Goal: Information Seeking & Learning: Compare options

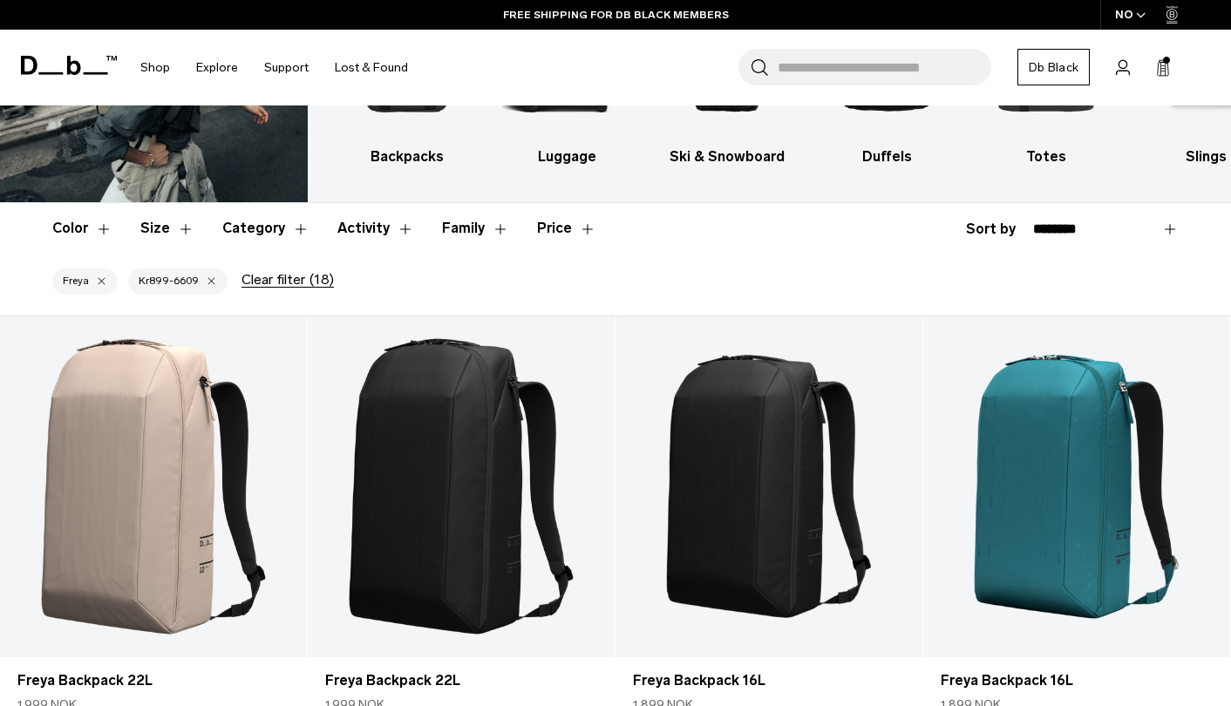
click at [547, 228] on button "Price" at bounding box center [566, 228] width 59 height 51
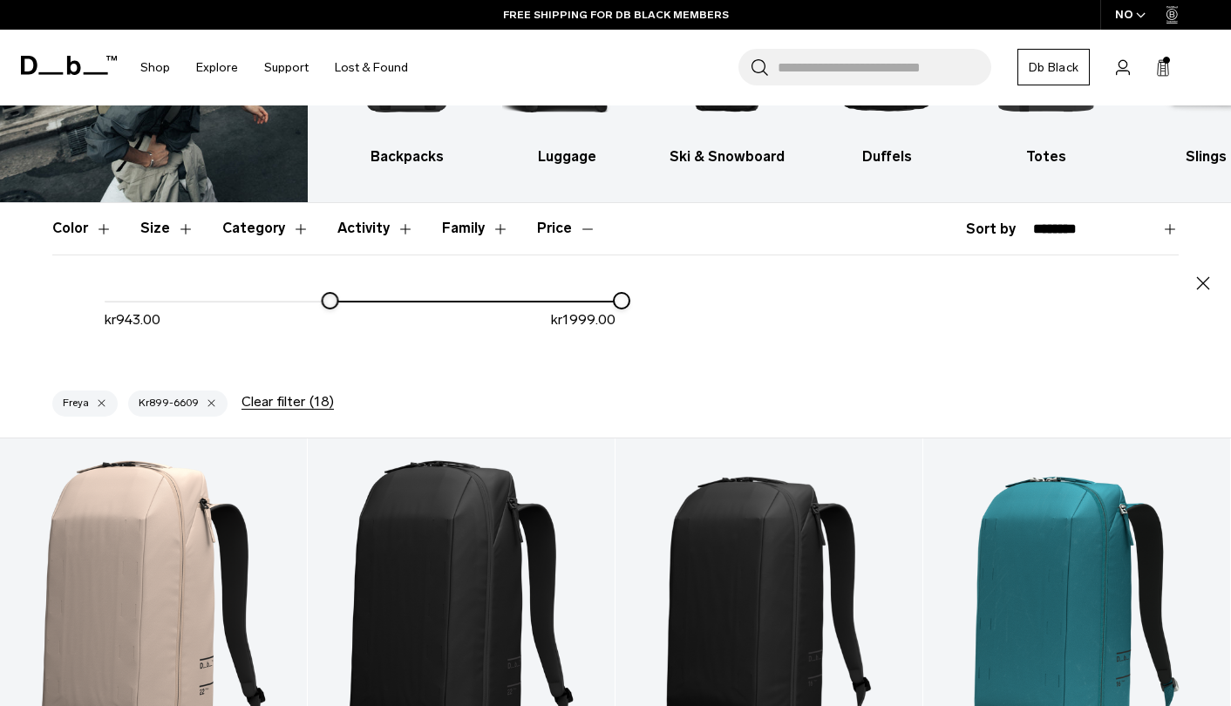
drag, startPoint x: 314, startPoint y: 302, endPoint x: 326, endPoint y: 302, distance: 12.2
click at [326, 302] on div at bounding box center [330, 301] width 14 height 14
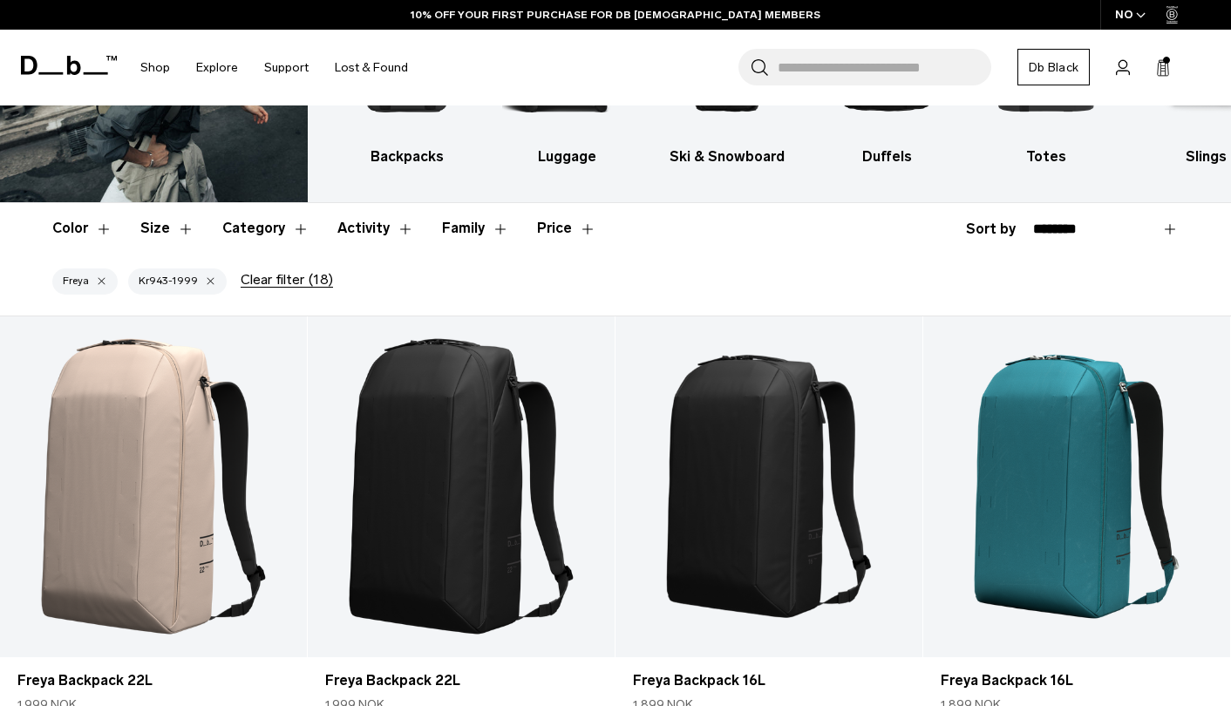
click at [525, 227] on header "Color Size Category Activity Family Price" at bounding box center [615, 228] width 1126 height 51
click at [545, 228] on button "Price" at bounding box center [566, 228] width 59 height 51
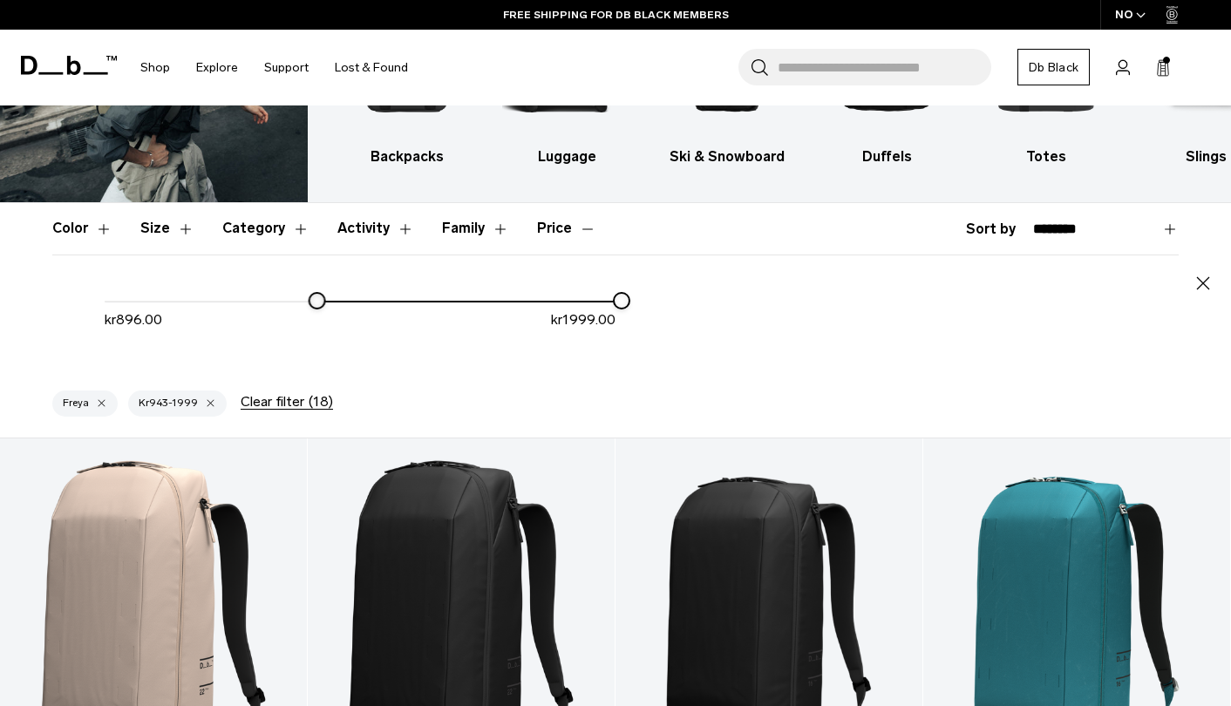
drag, startPoint x: 332, startPoint y: 301, endPoint x: 319, endPoint y: 301, distance: 13.1
click at [319, 301] on div at bounding box center [317, 301] width 14 height 14
drag, startPoint x: 617, startPoint y: 296, endPoint x: 601, endPoint y: 298, distance: 16.7
click at [601, 298] on div at bounding box center [605, 301] width 14 height 14
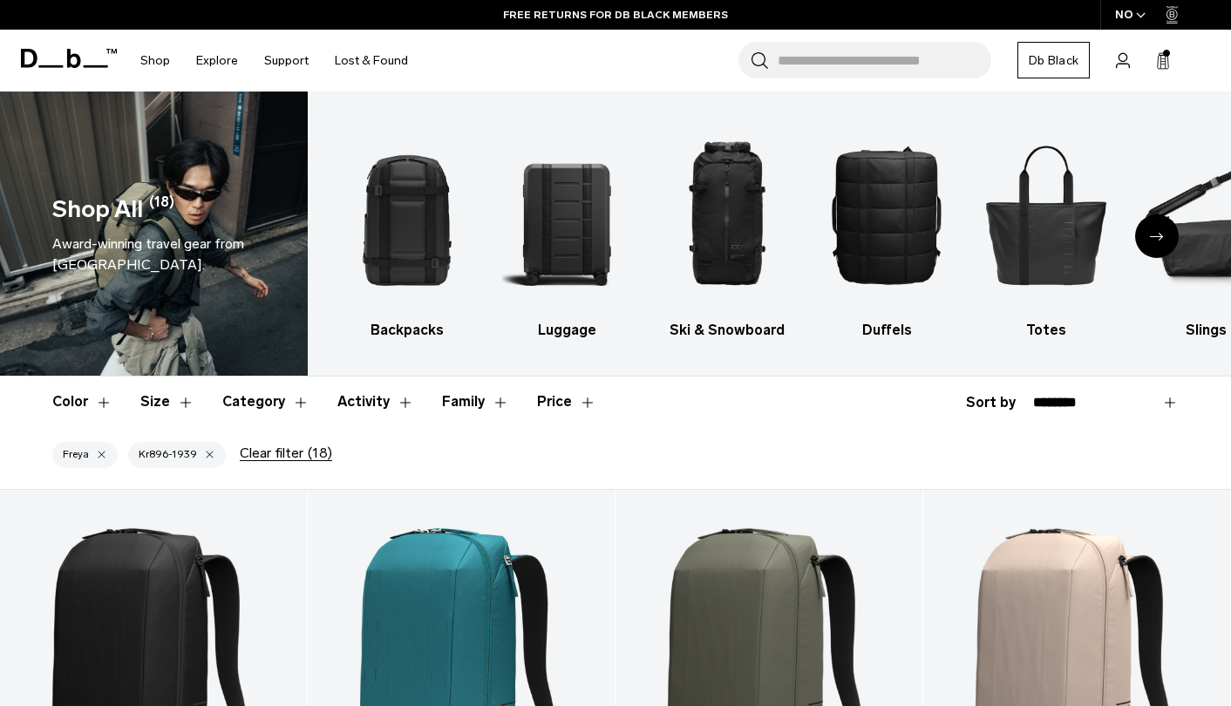
scroll to position [80, 0]
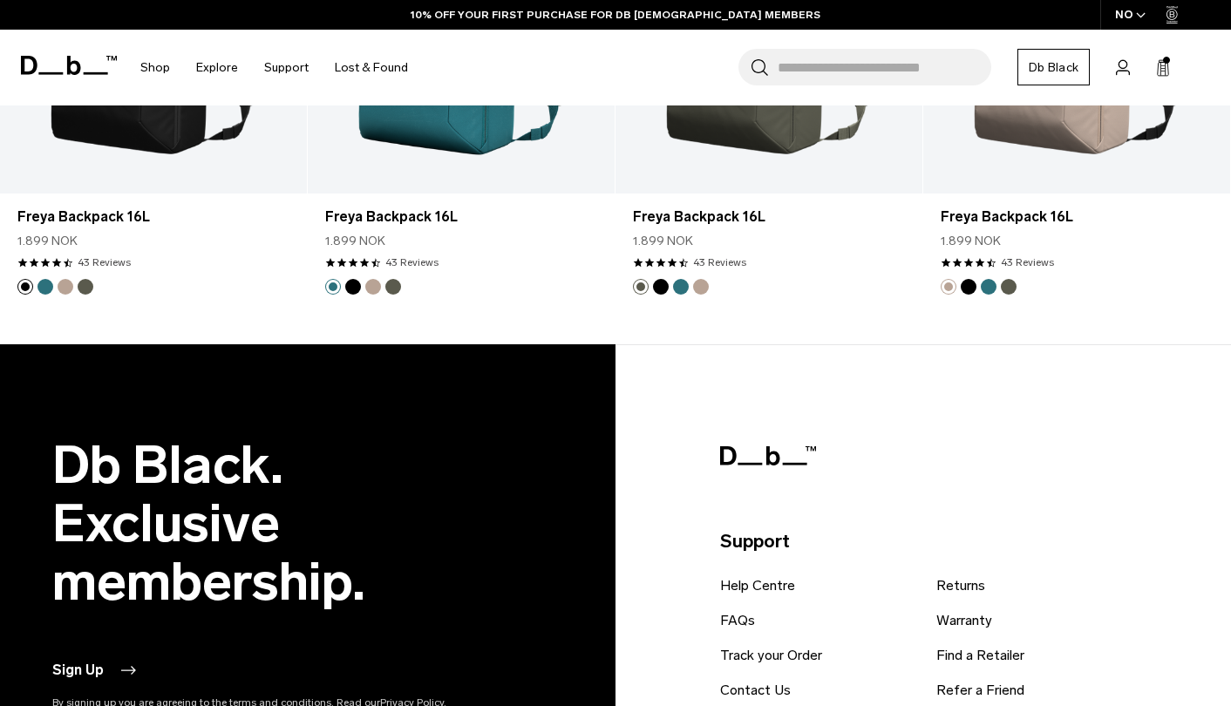
scroll to position [28, 0]
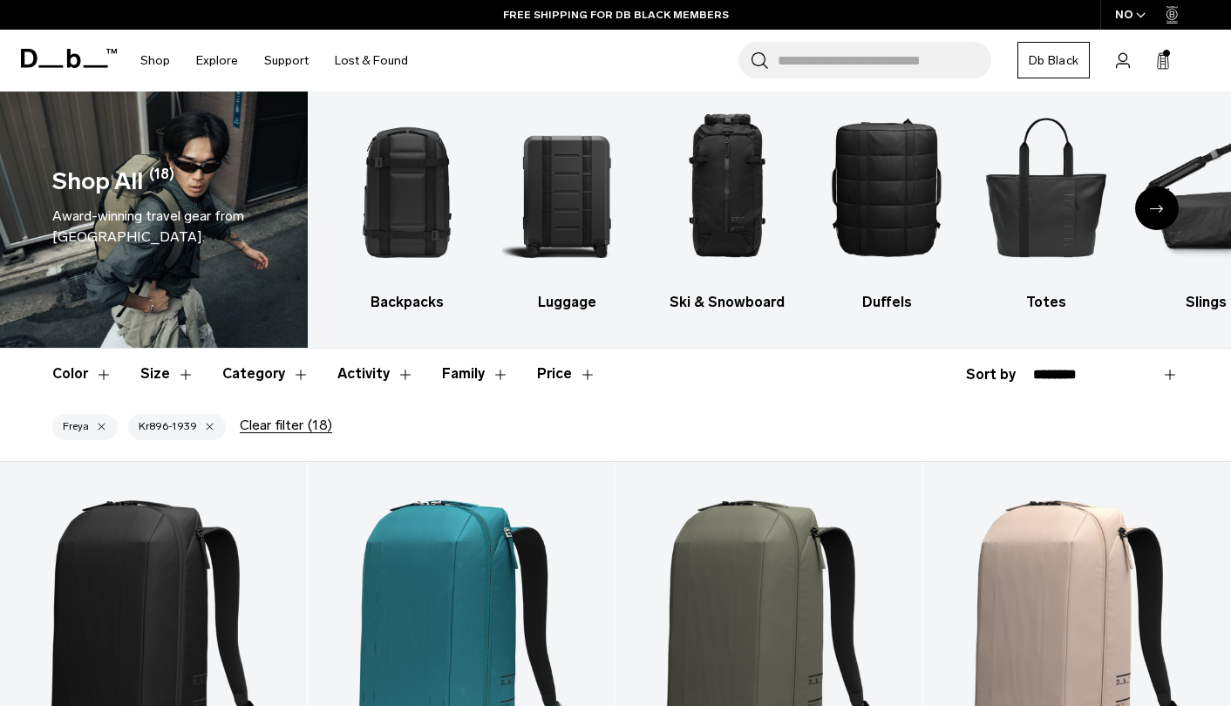
click at [204, 427] on div "button" at bounding box center [209, 427] width 11 height 12
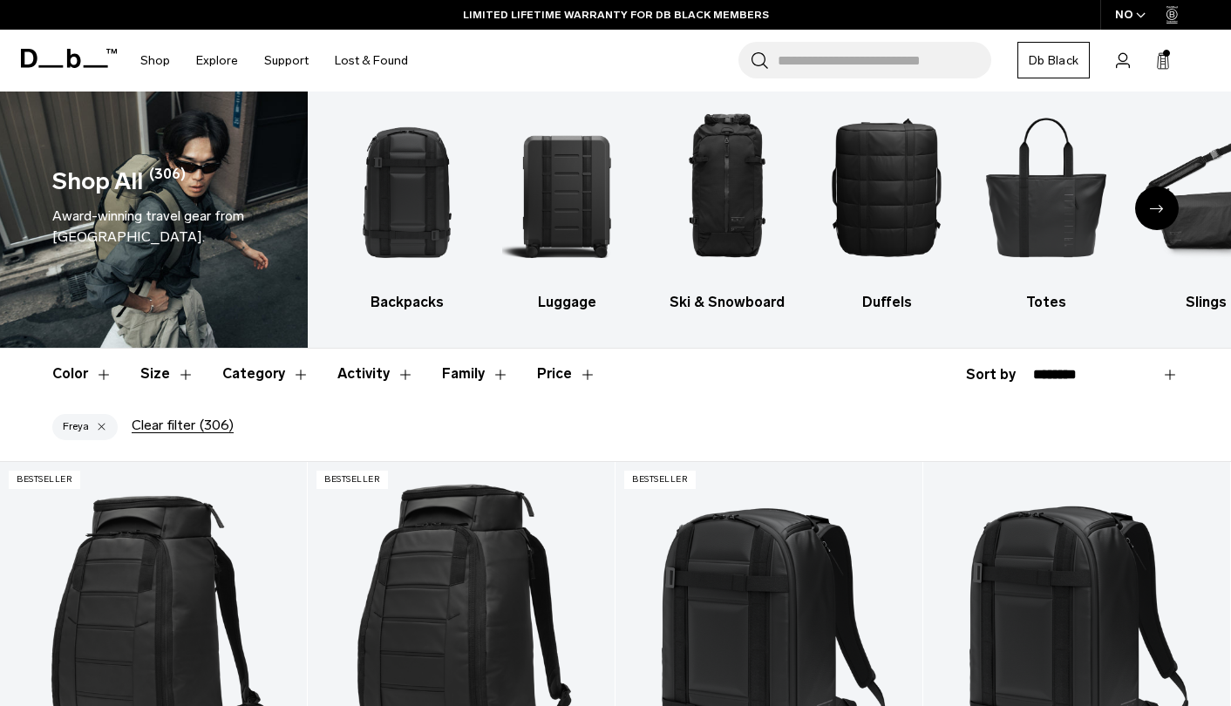
click at [204, 428] on span "(306)" at bounding box center [217, 426] width 34 height 16
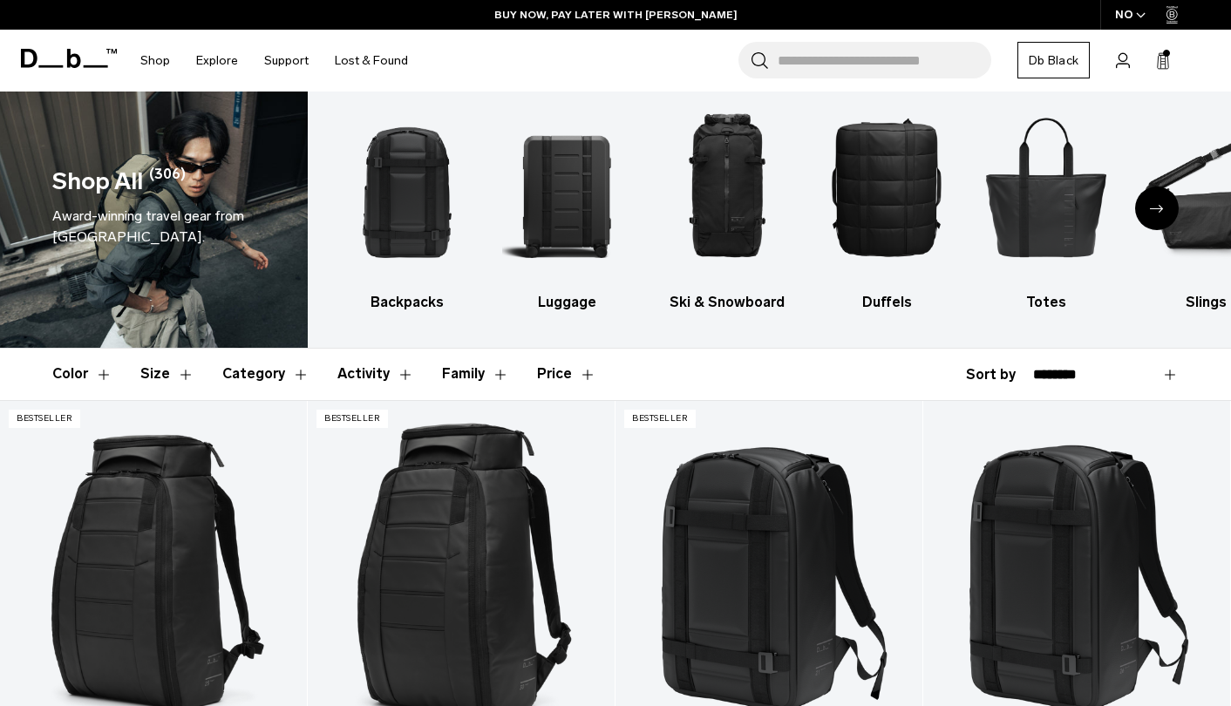
click at [570, 373] on button "Price" at bounding box center [566, 374] width 59 height 51
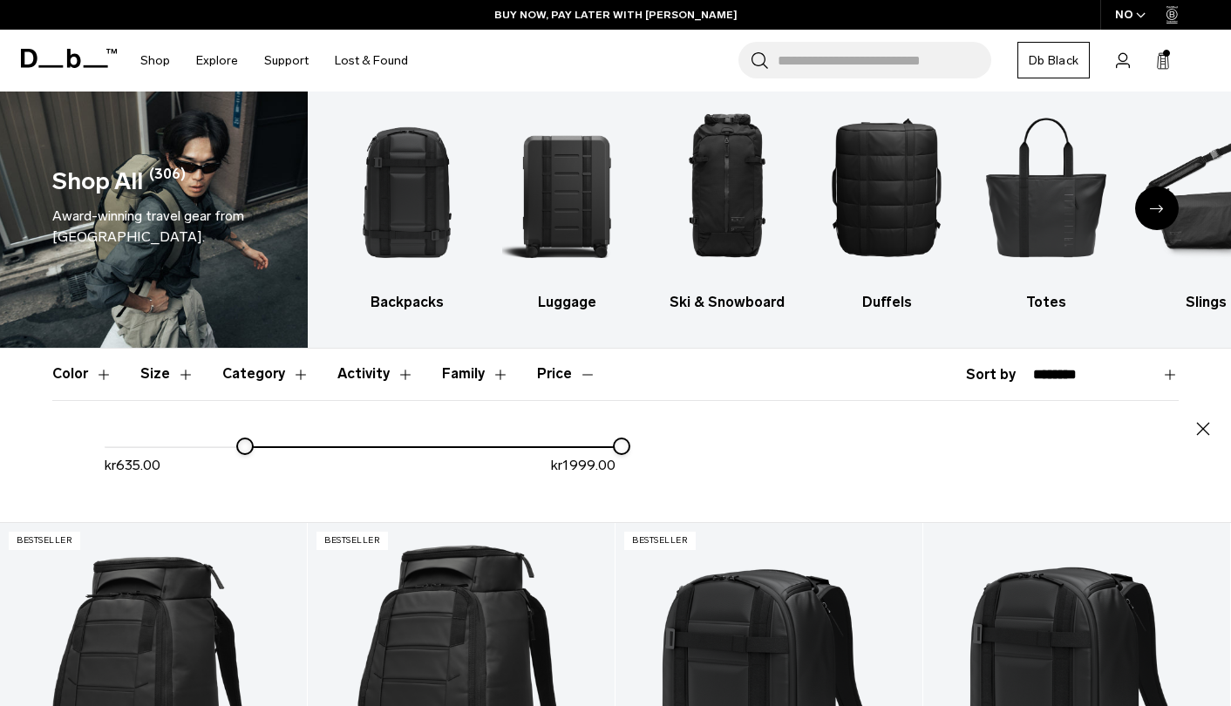
drag, startPoint x: 112, startPoint y: 445, endPoint x: 247, endPoint y: 449, distance: 134.3
click at [247, 449] on div at bounding box center [245, 446] width 14 height 14
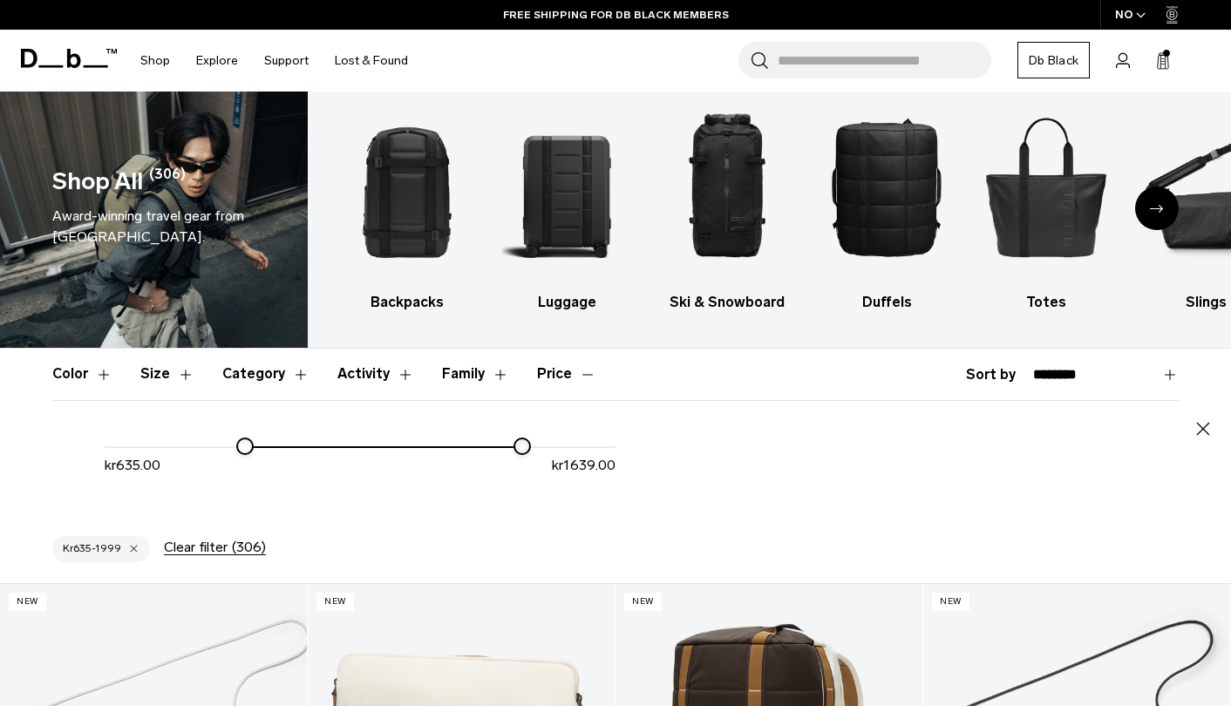
drag, startPoint x: 628, startPoint y: 451, endPoint x: 528, endPoint y: 459, distance: 99.7
click at [528, 459] on div "kr 635.00 kr 1639.00" at bounding box center [360, 463] width 511 height 54
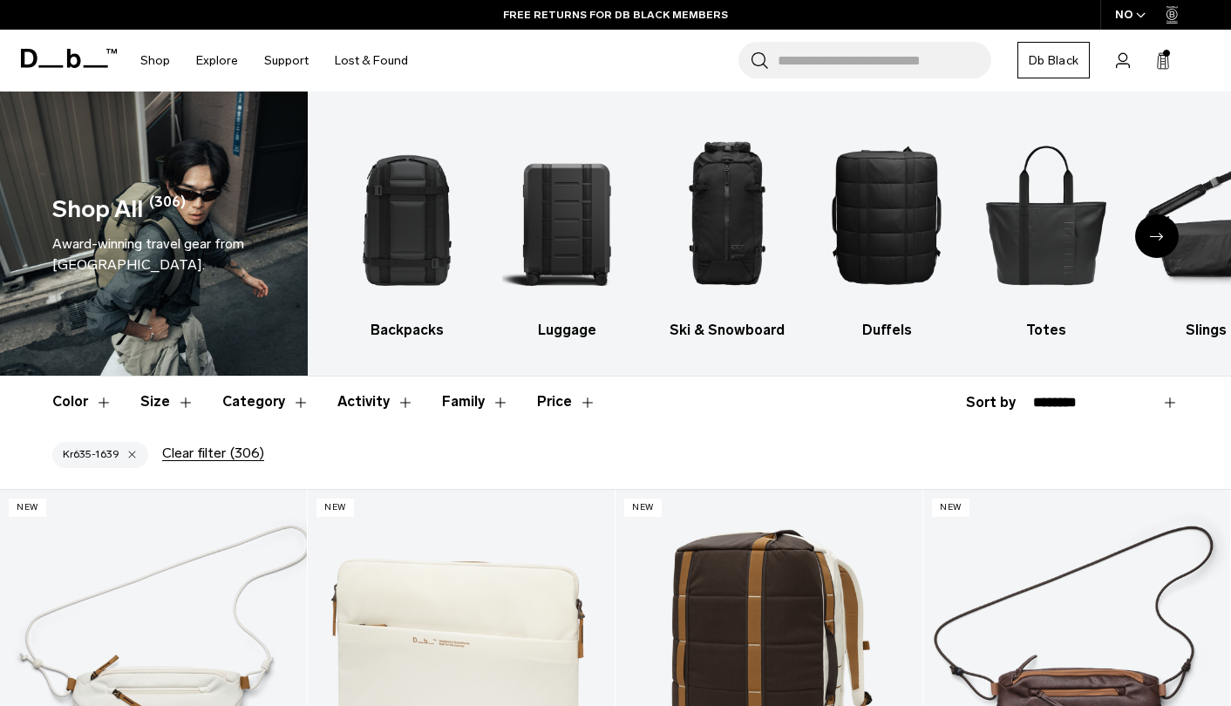
click at [230, 457] on span "(306)" at bounding box center [247, 453] width 34 height 16
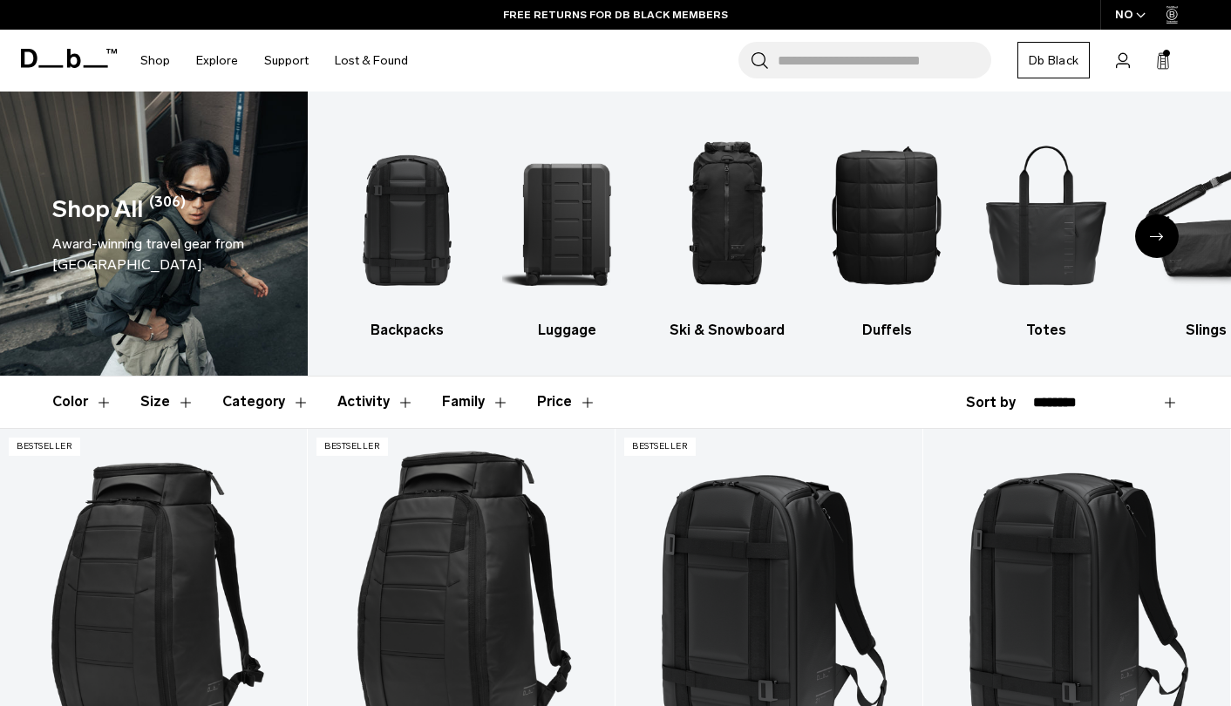
click at [238, 404] on button "Category" at bounding box center [265, 402] width 87 height 51
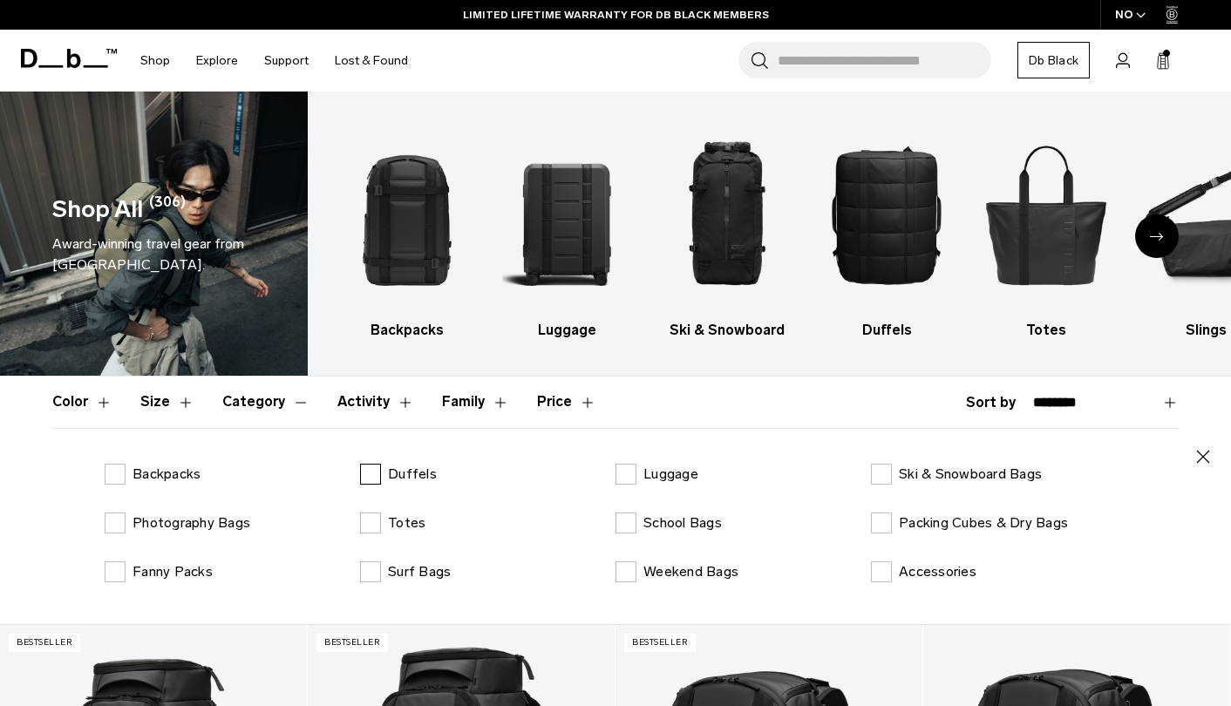
click at [375, 478] on label "Duffels" at bounding box center [398, 474] width 77 height 21
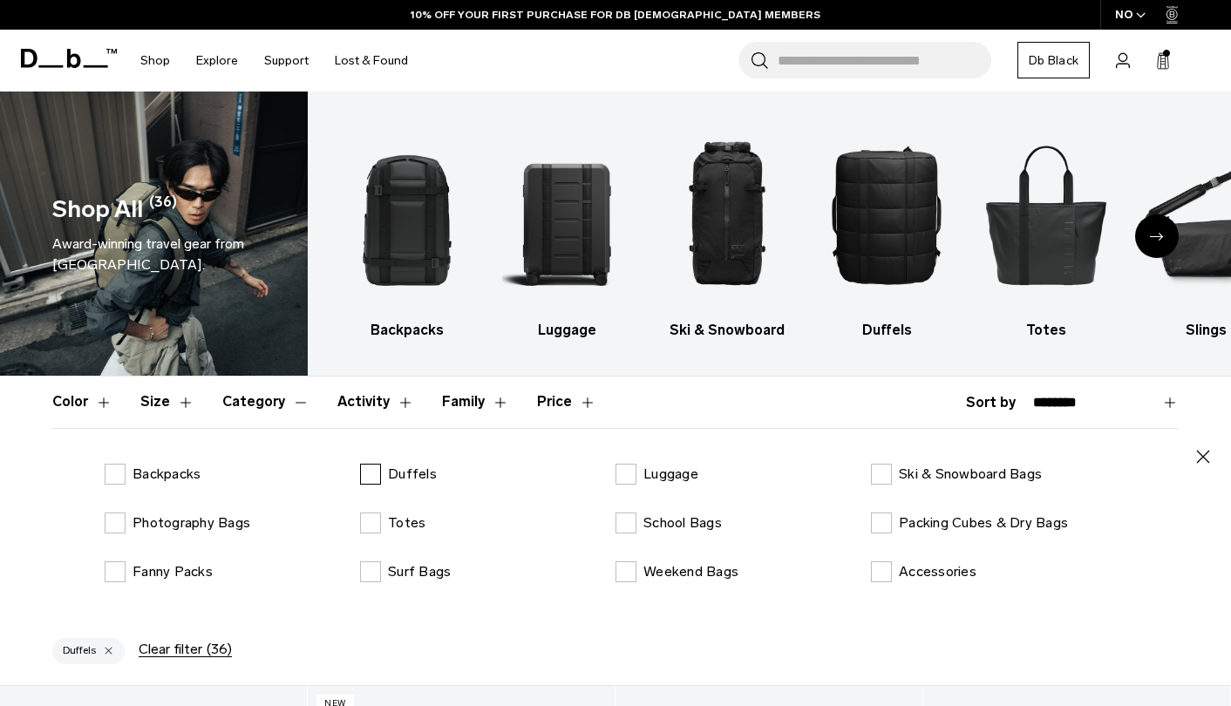
click at [367, 472] on label "Duffels" at bounding box center [398, 474] width 77 height 21
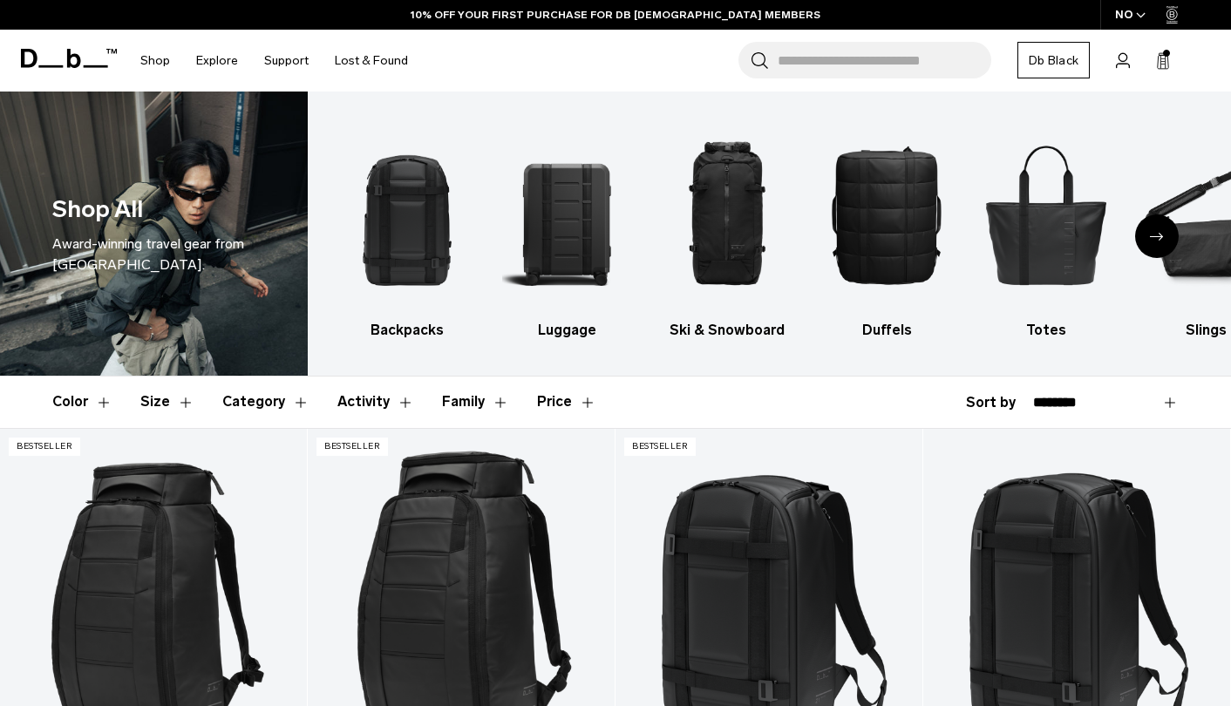
click at [261, 397] on button "Category" at bounding box center [265, 402] width 87 height 51
click at [369, 397] on button "Activity" at bounding box center [375, 402] width 77 height 51
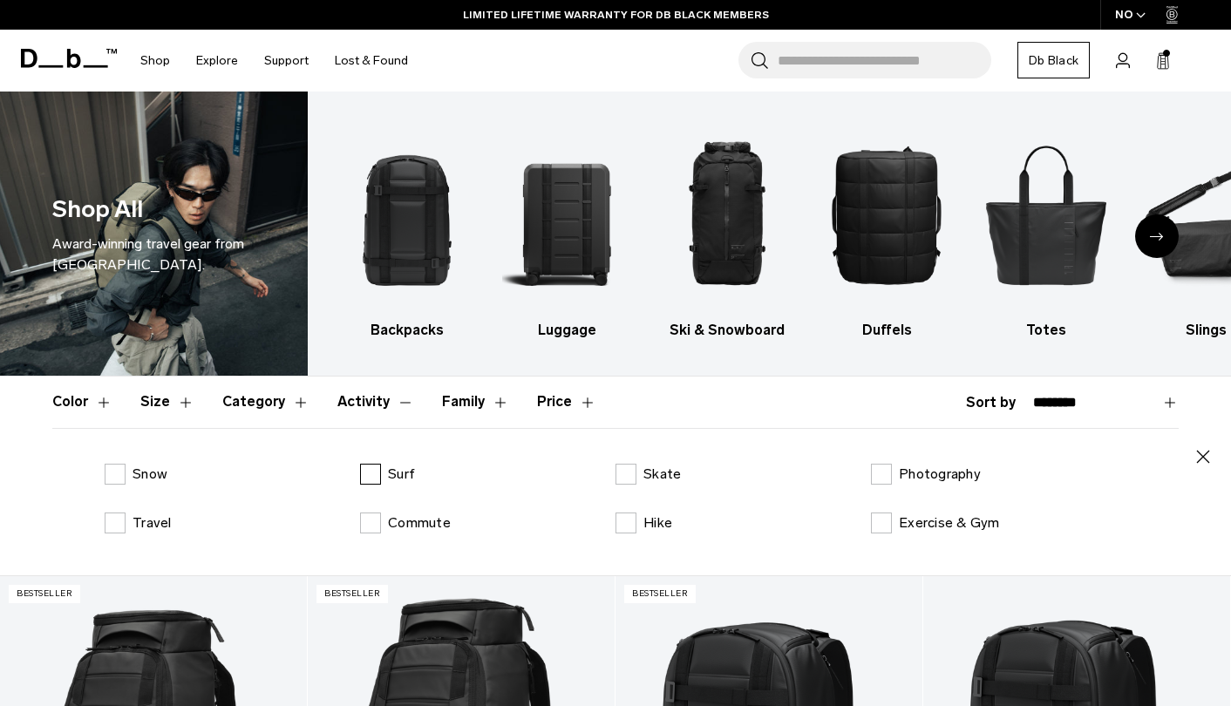
click at [372, 477] on label "Surf" at bounding box center [387, 474] width 55 height 21
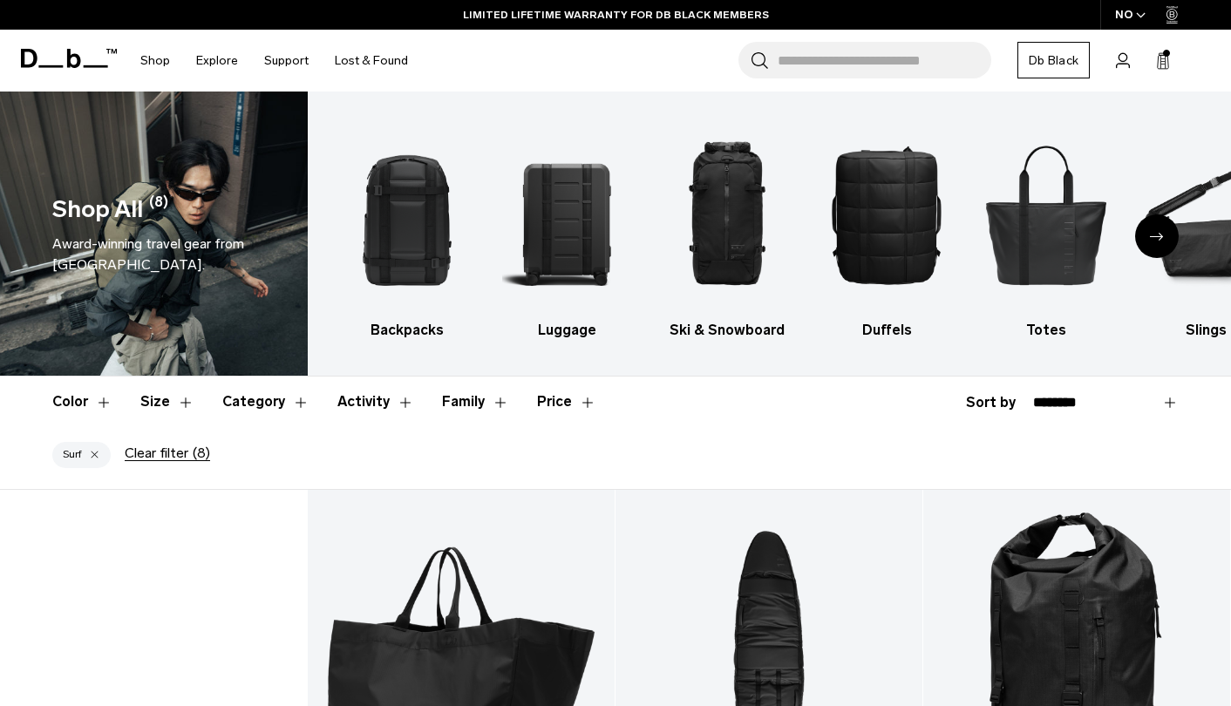
click at [265, 404] on button "Category" at bounding box center [265, 402] width 87 height 51
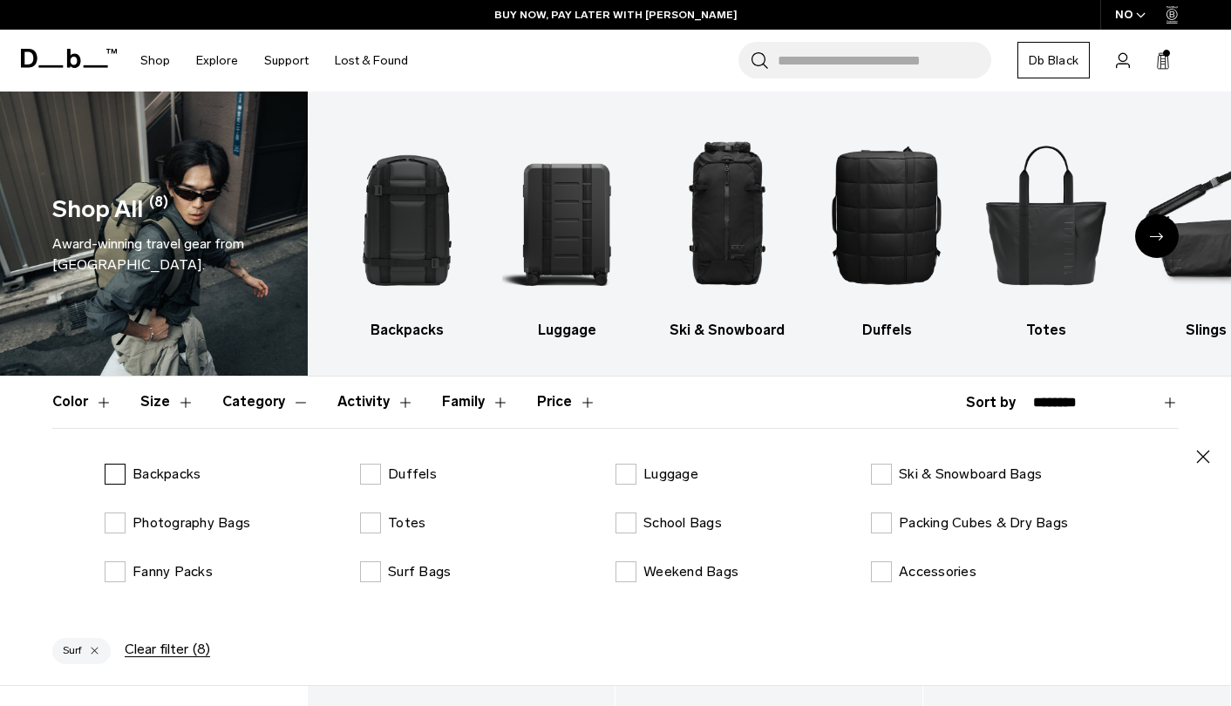
click at [110, 474] on label "Backpacks" at bounding box center [153, 474] width 96 height 21
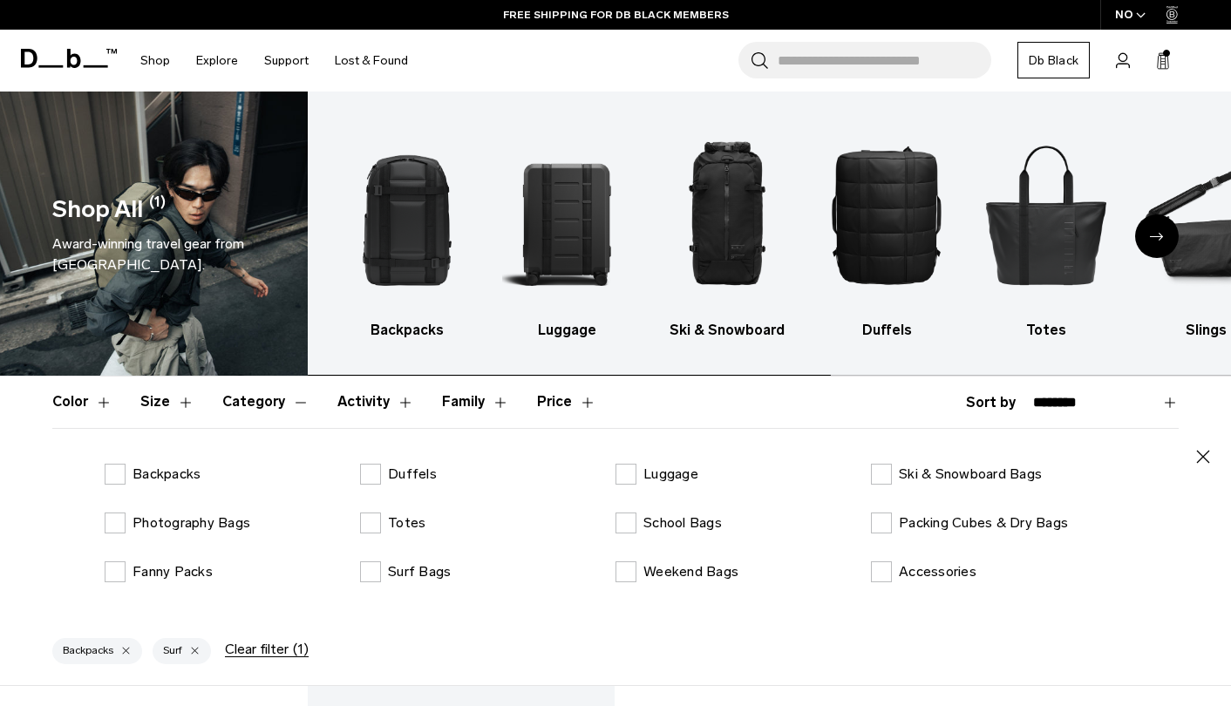
scroll to position [17, 0]
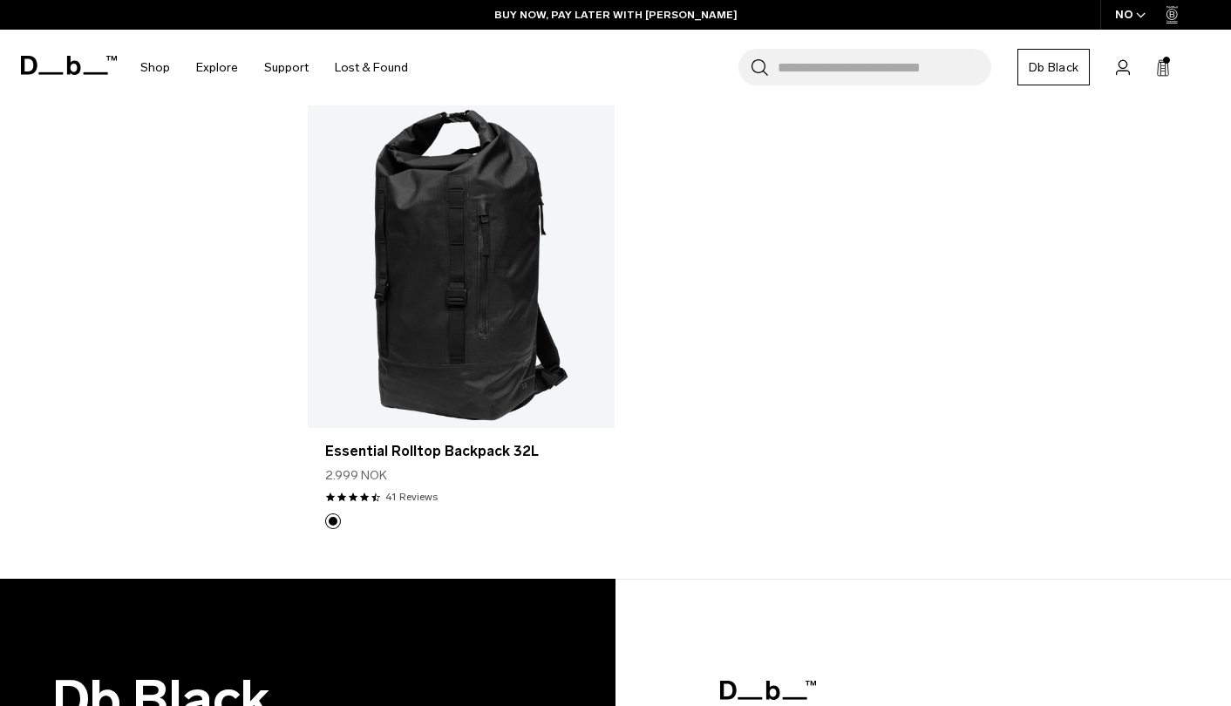
scroll to position [244, 0]
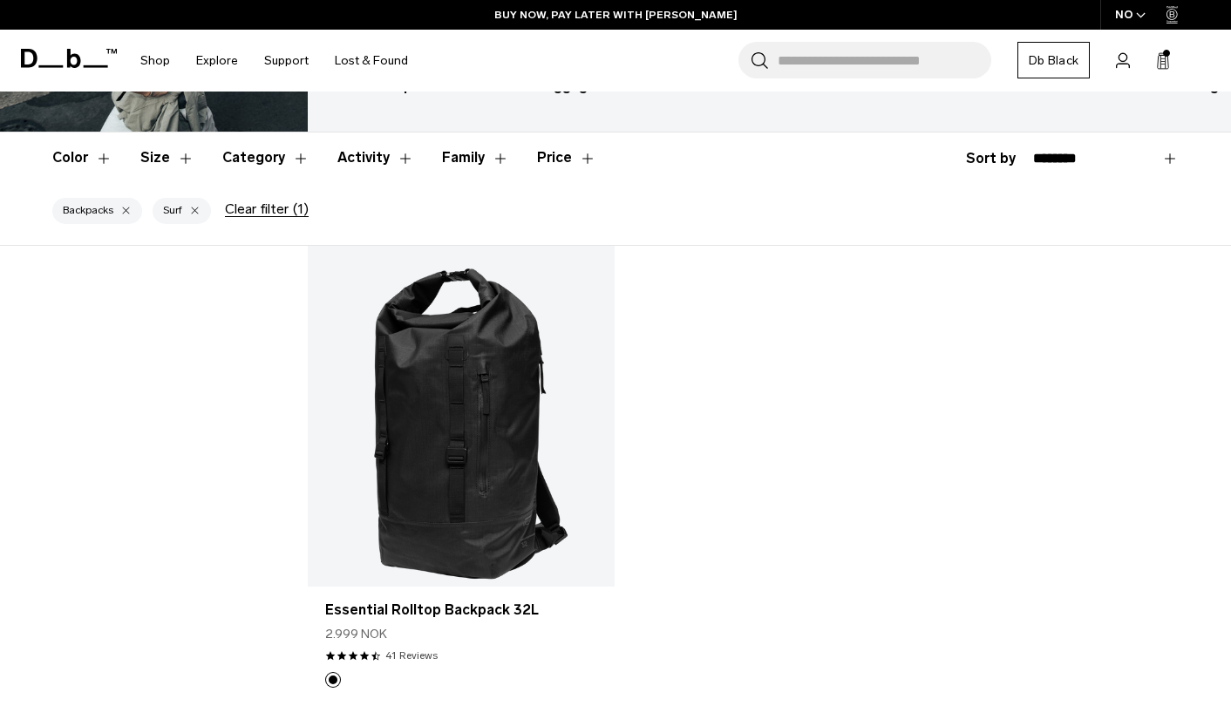
click at [197, 214] on div "button" at bounding box center [194, 211] width 11 height 12
click at [119, 205] on button "Backpacks" at bounding box center [97, 211] width 90 height 26
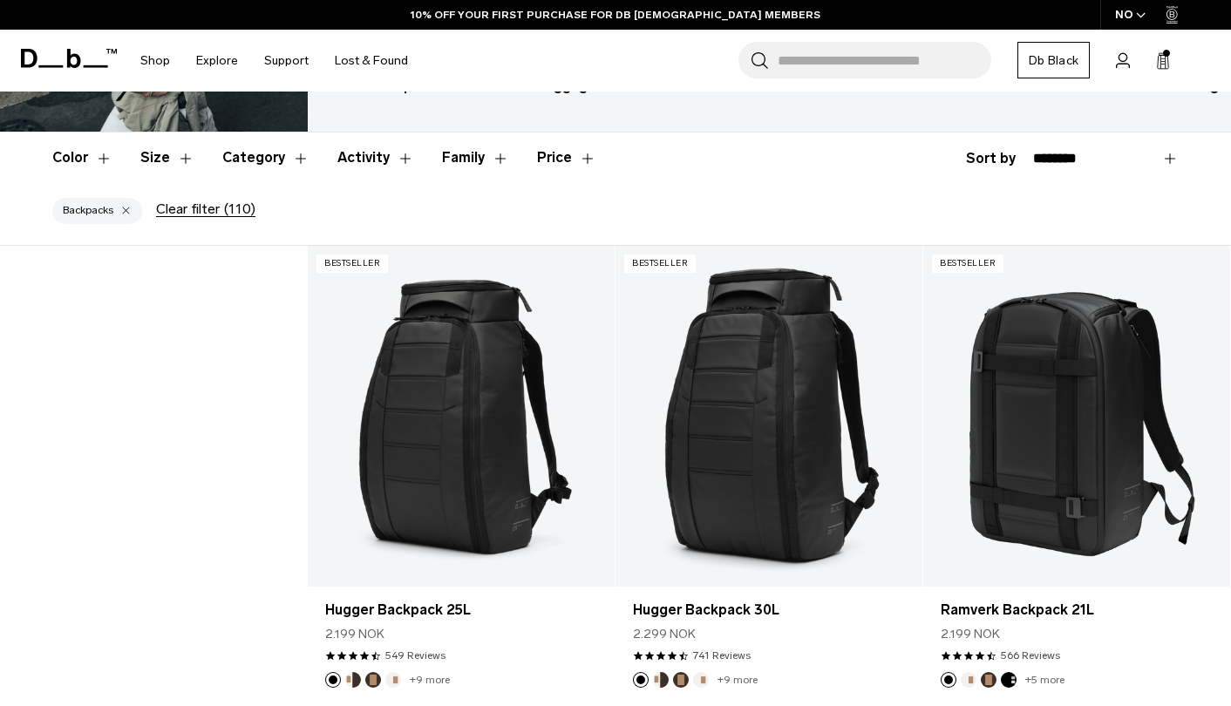
click at [129, 208] on div "button" at bounding box center [125, 211] width 11 height 12
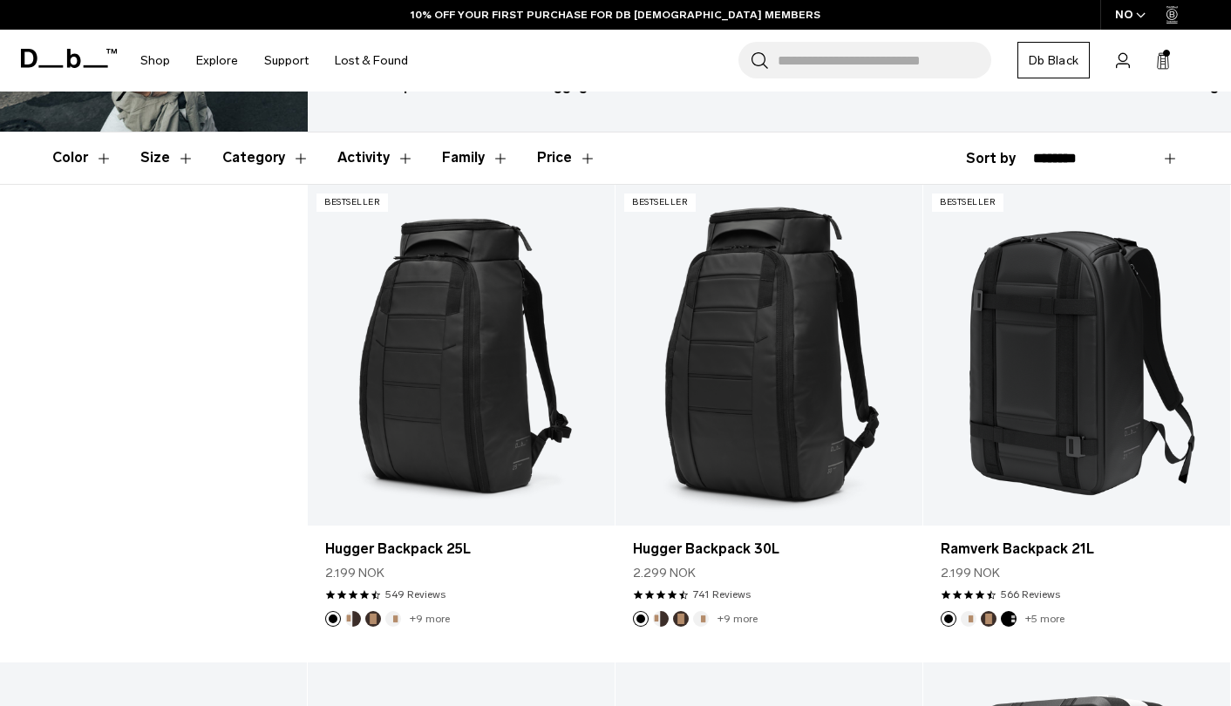
click at [356, 151] on button "Activity" at bounding box center [375, 157] width 77 height 51
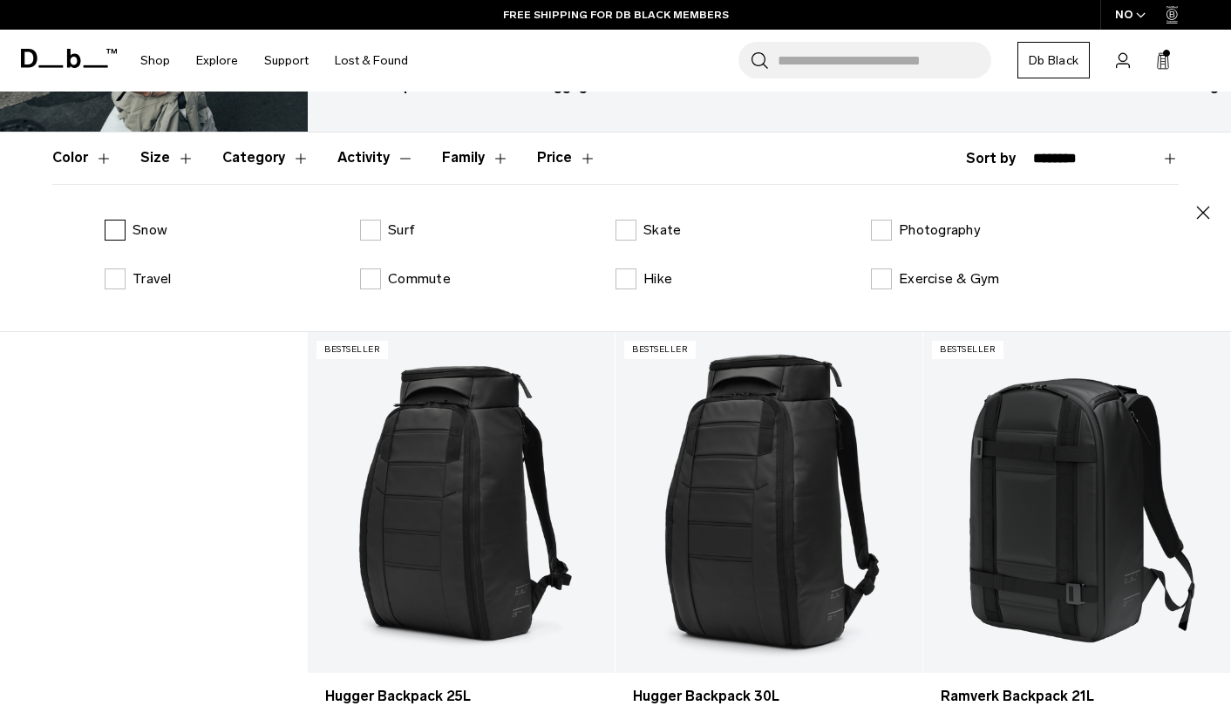
click at [120, 229] on label "Snow" at bounding box center [136, 230] width 63 height 21
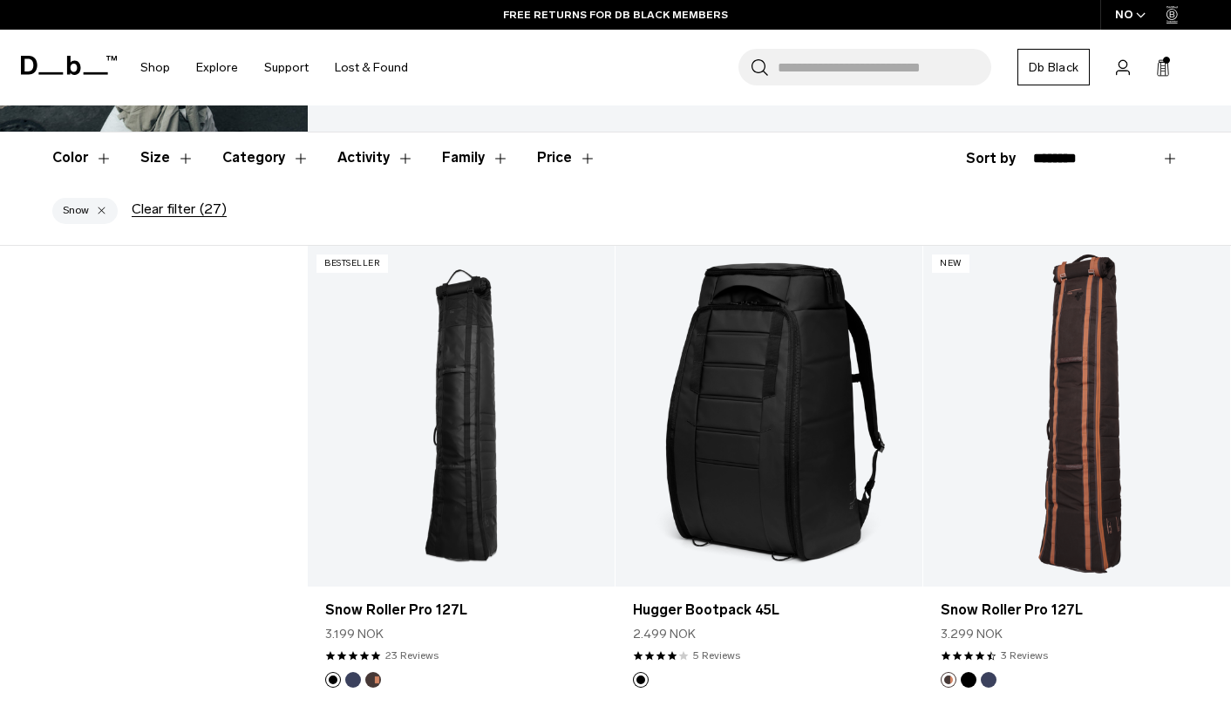
click at [246, 156] on button "Category" at bounding box center [265, 157] width 87 height 51
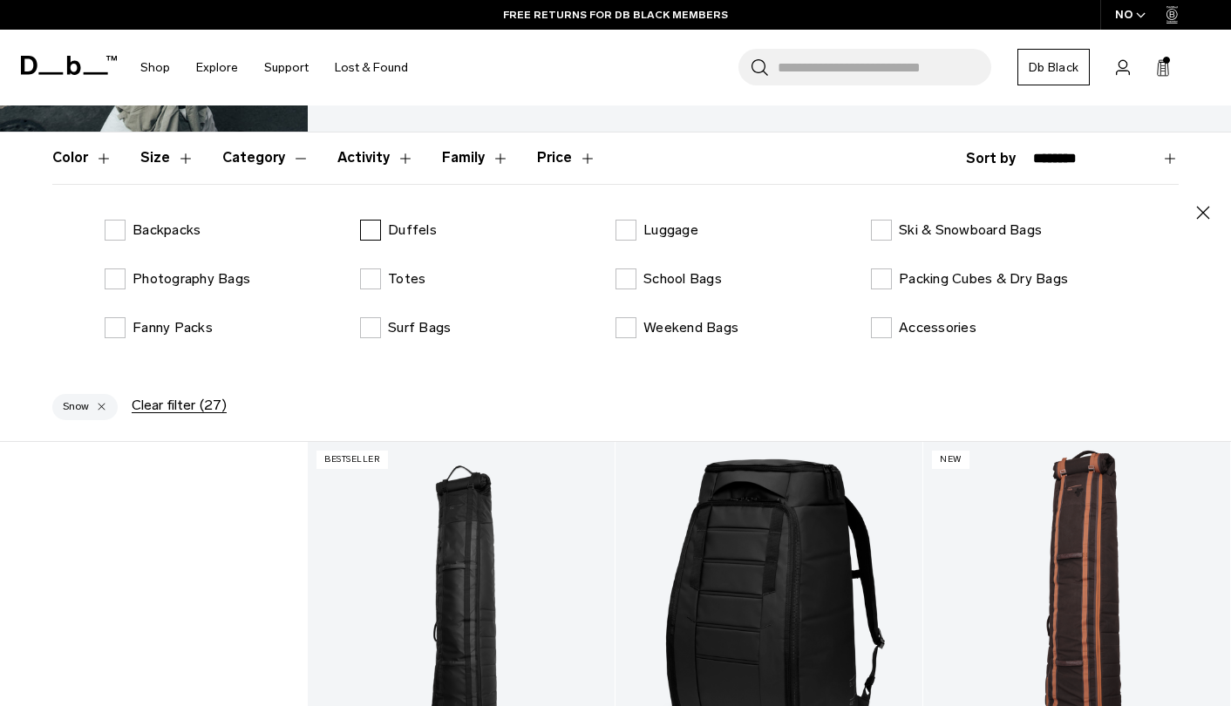
click at [363, 235] on label "Duffels" at bounding box center [398, 230] width 77 height 21
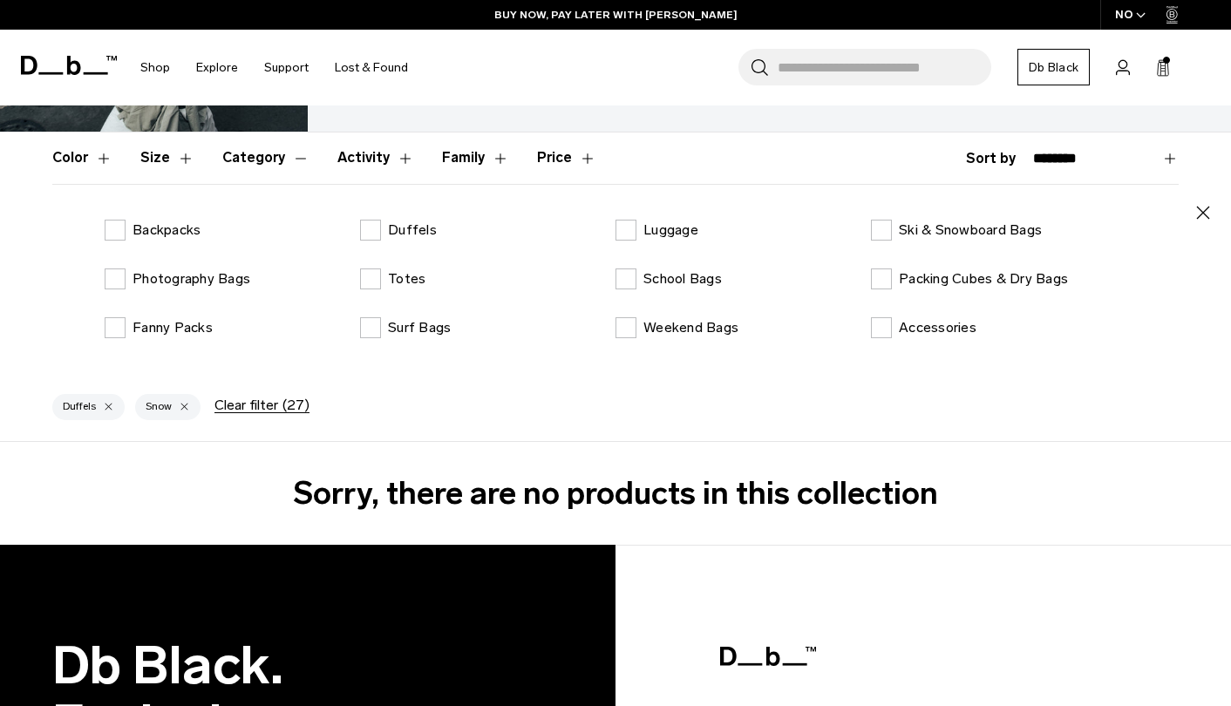
click at [263, 406] on button "Clear filter (27)" at bounding box center [261, 405] width 95 height 16
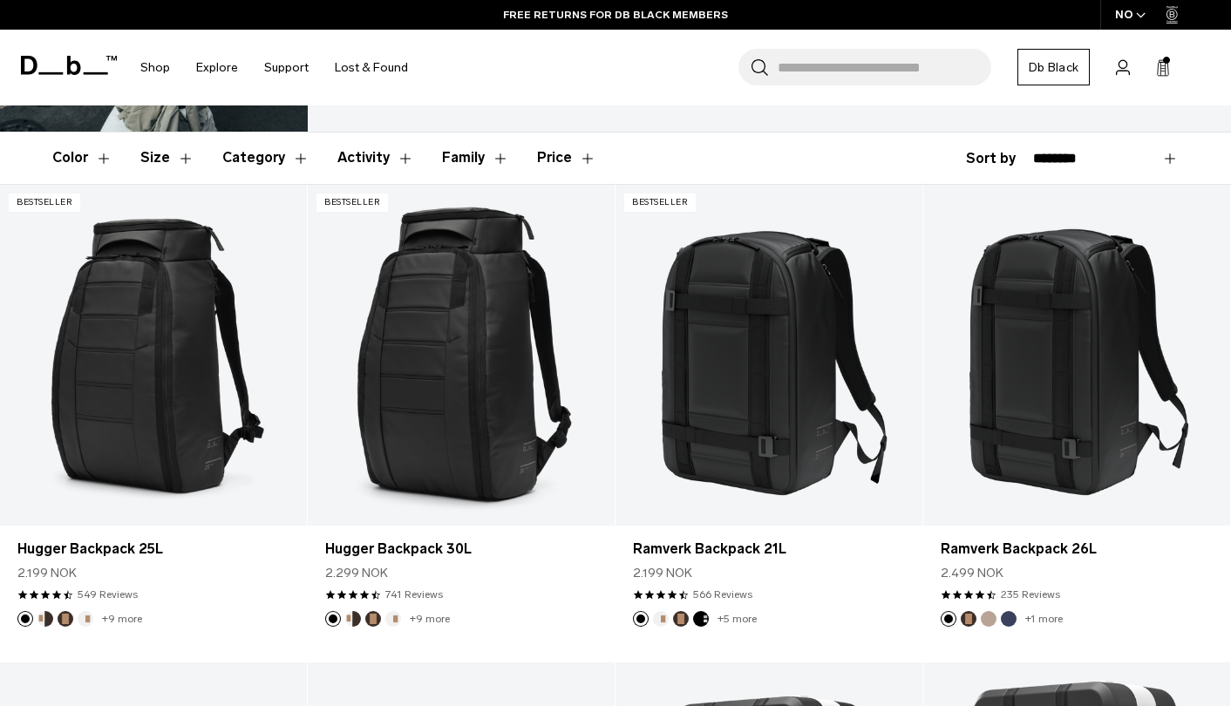
click at [551, 152] on button "Price" at bounding box center [566, 157] width 59 height 51
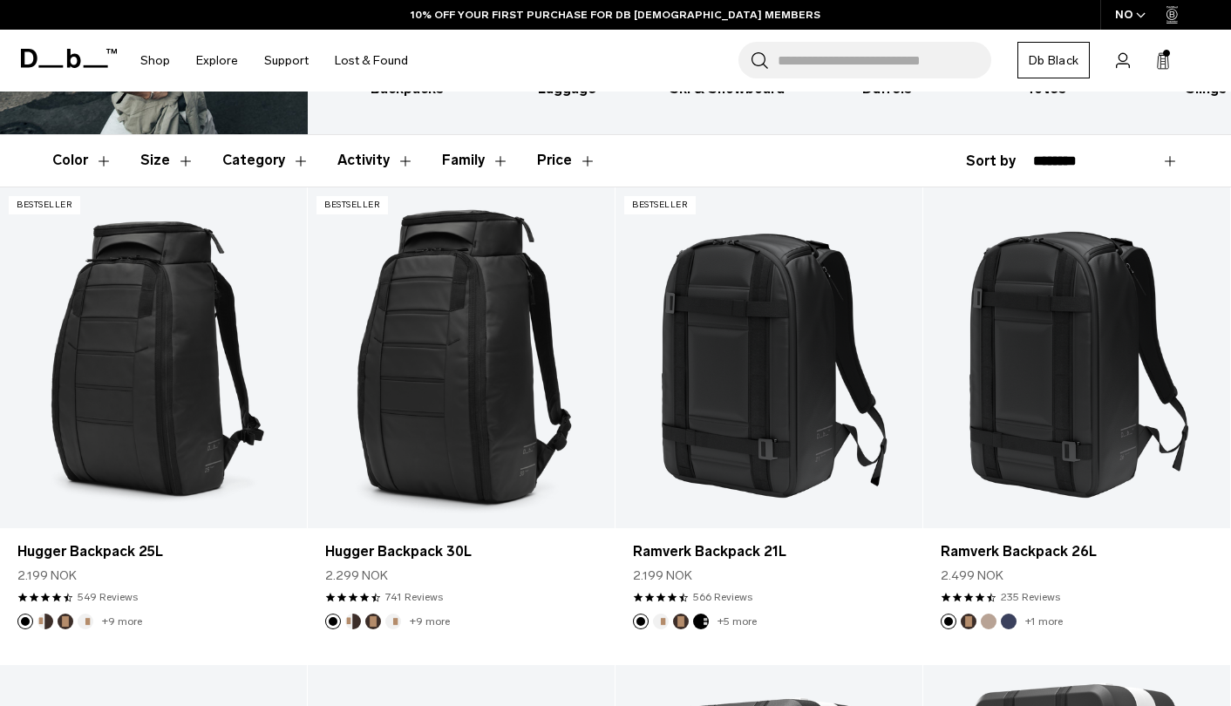
click at [580, 164] on button "Price" at bounding box center [566, 160] width 59 height 51
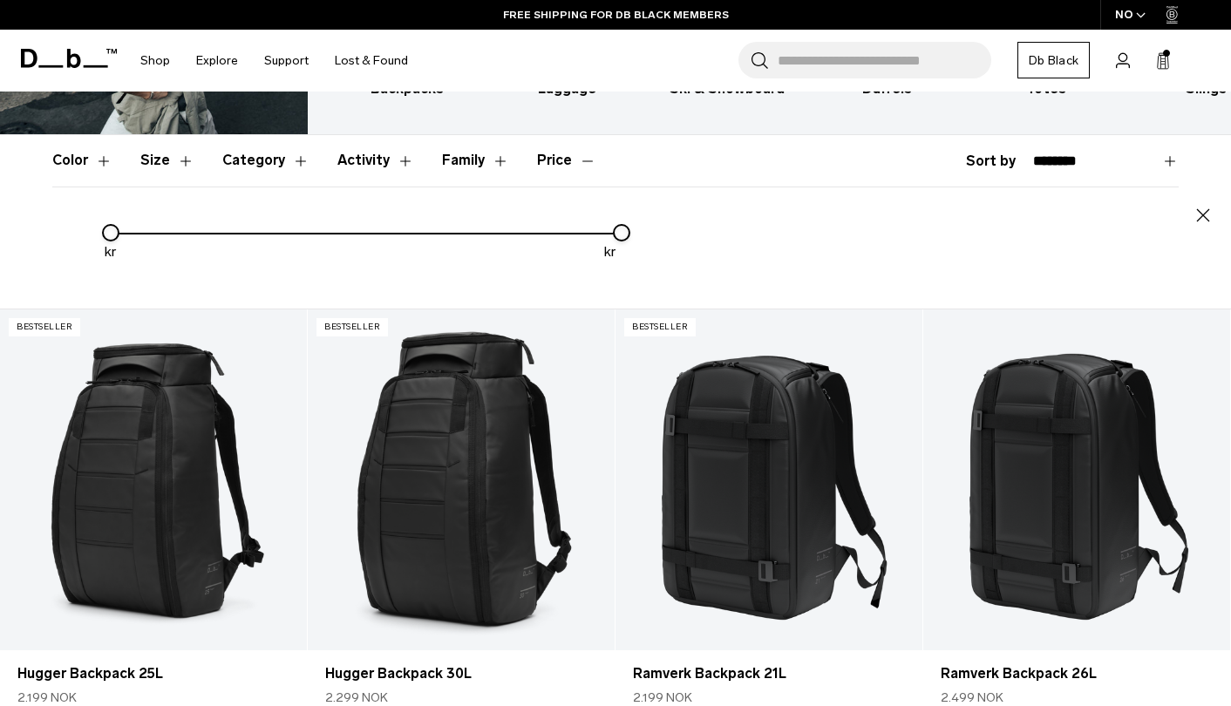
click at [580, 164] on button "Price" at bounding box center [566, 160] width 59 height 51
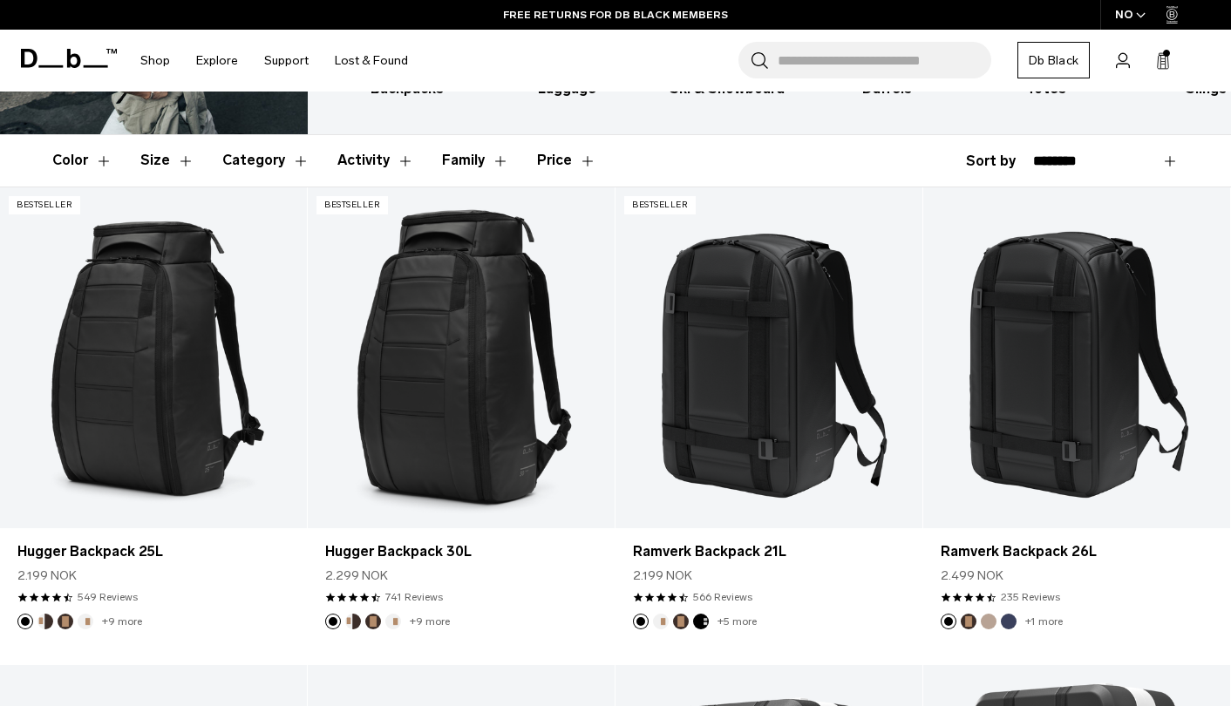
click at [547, 160] on button "Price" at bounding box center [566, 160] width 59 height 51
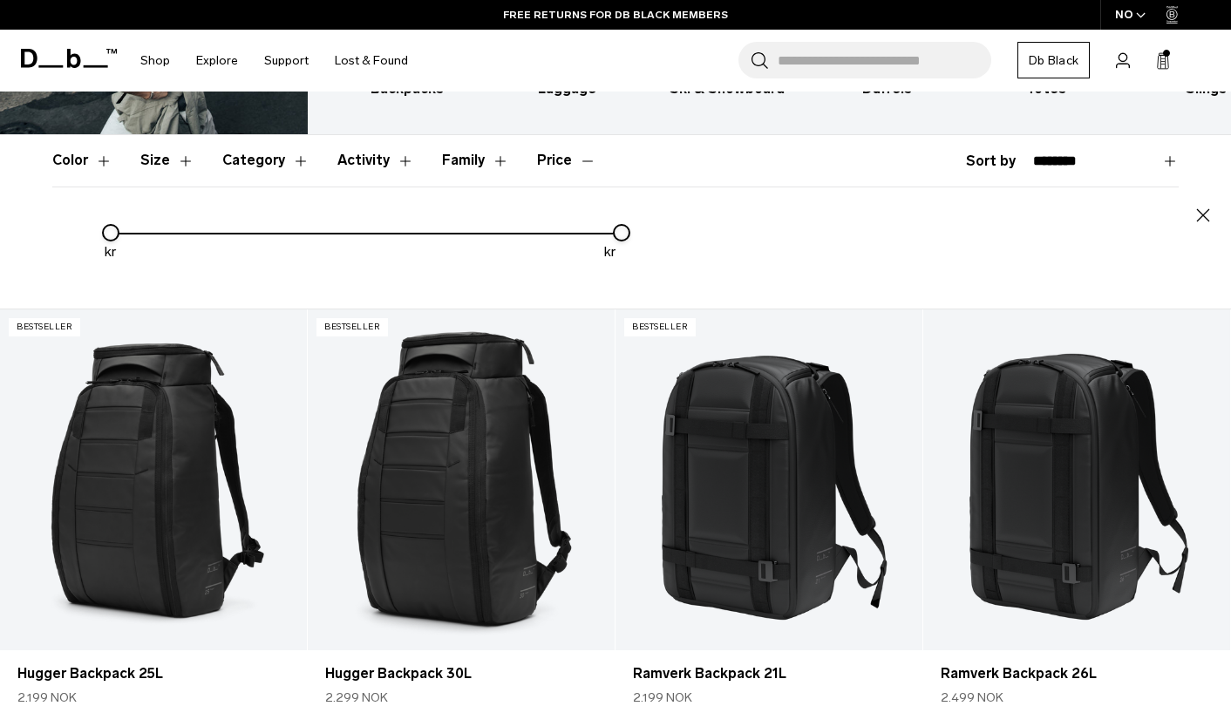
click at [547, 160] on button "Price" at bounding box center [566, 160] width 59 height 51
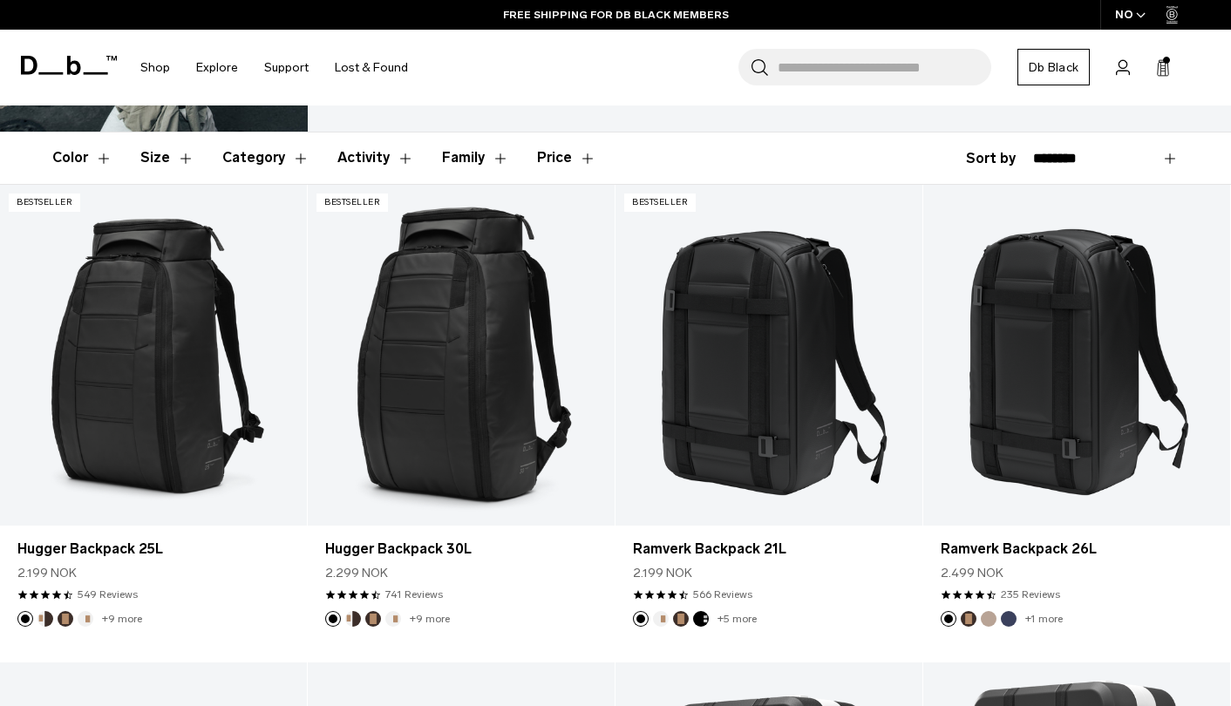
click at [561, 160] on button "Price" at bounding box center [566, 157] width 59 height 51
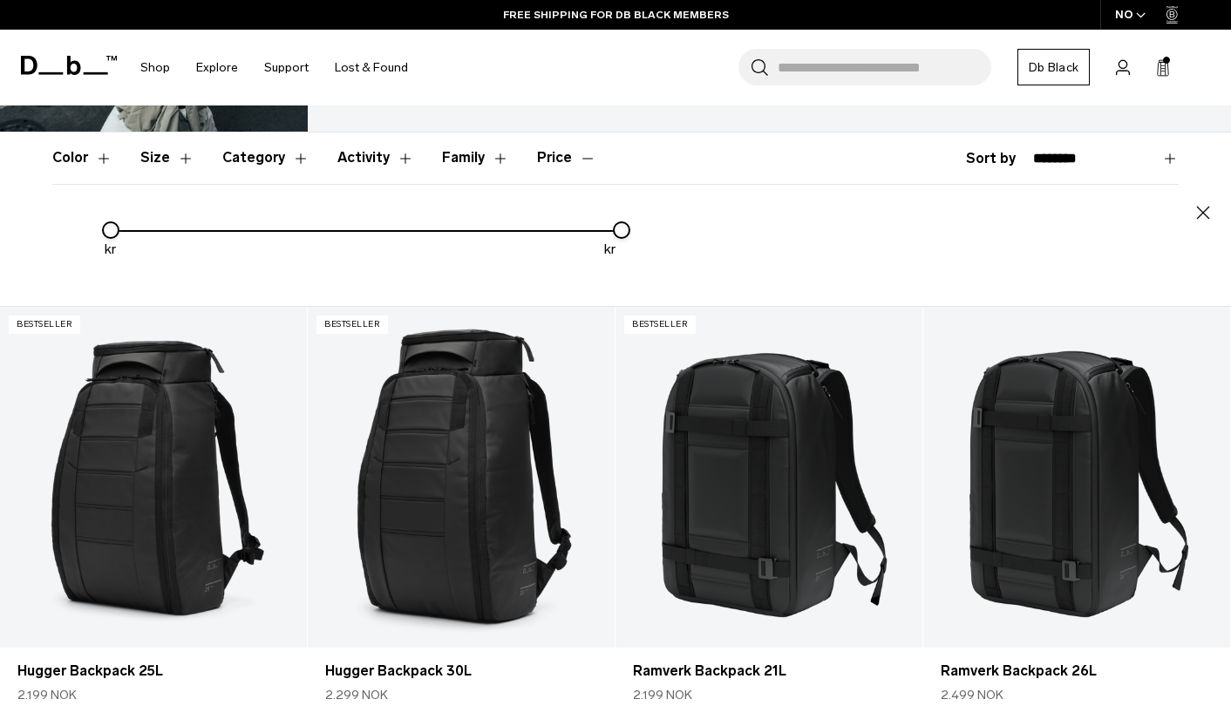
click at [561, 160] on button "Price" at bounding box center [566, 157] width 59 height 51
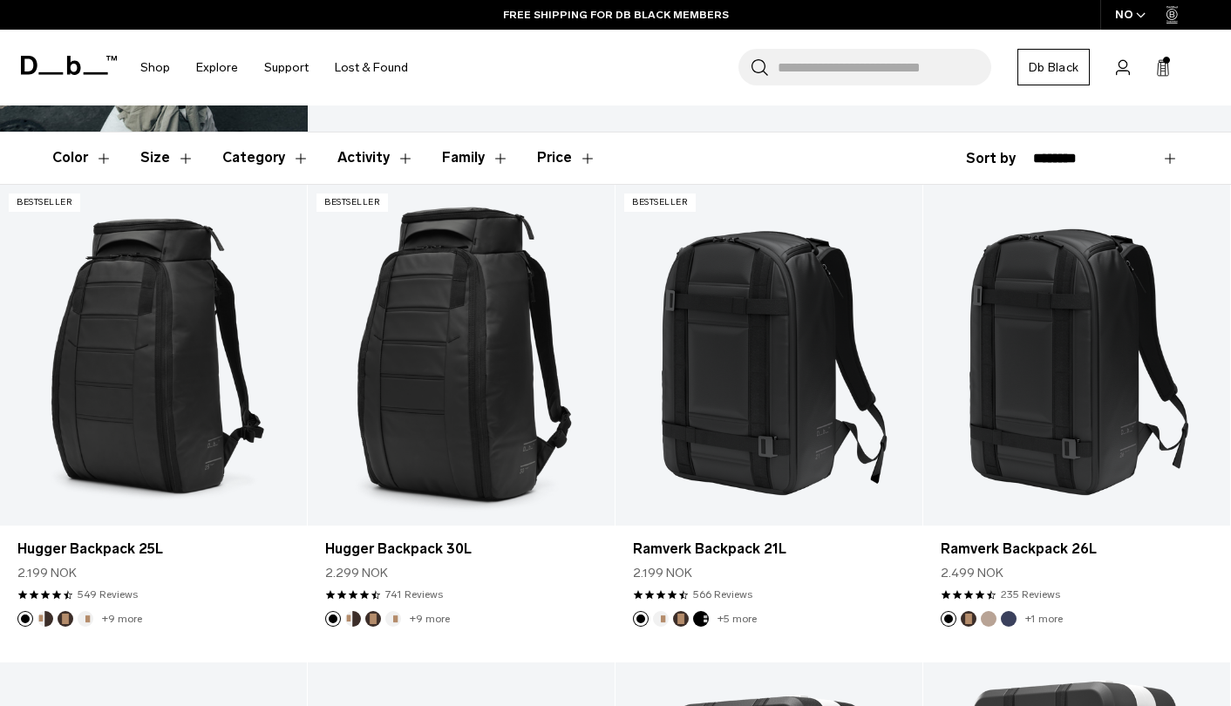
click at [462, 158] on button "Family" at bounding box center [475, 157] width 67 height 51
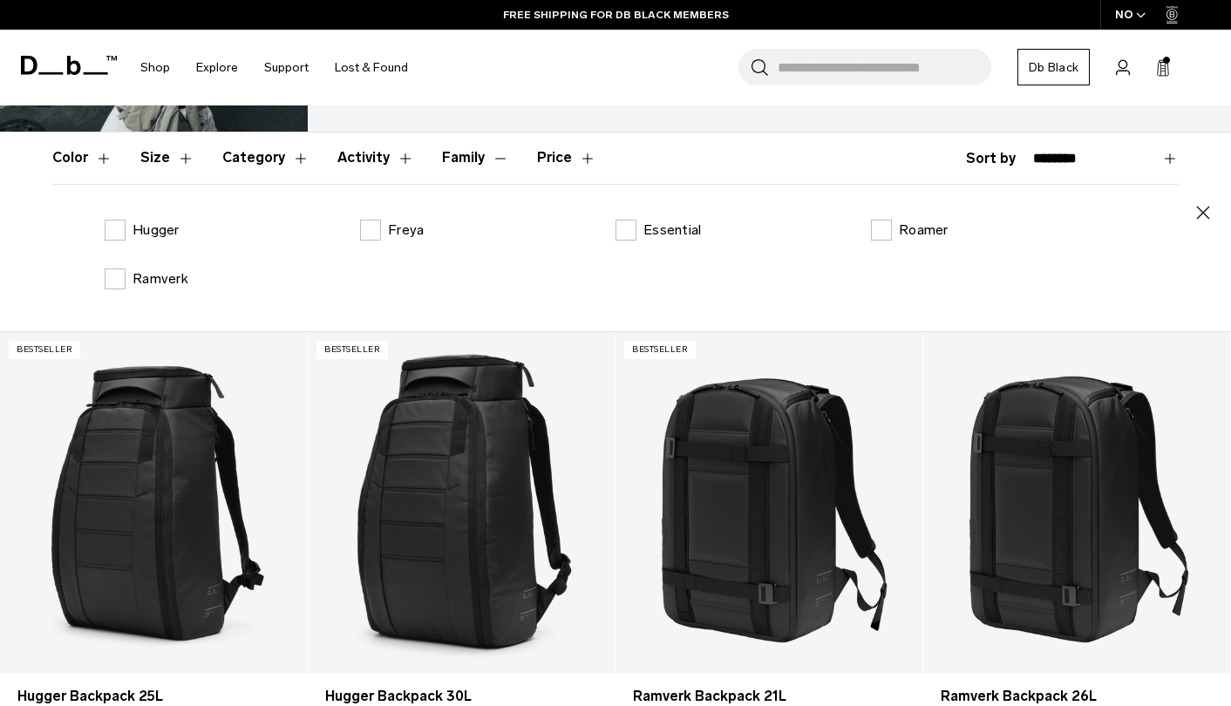
click at [462, 158] on button "Family" at bounding box center [475, 157] width 67 height 51
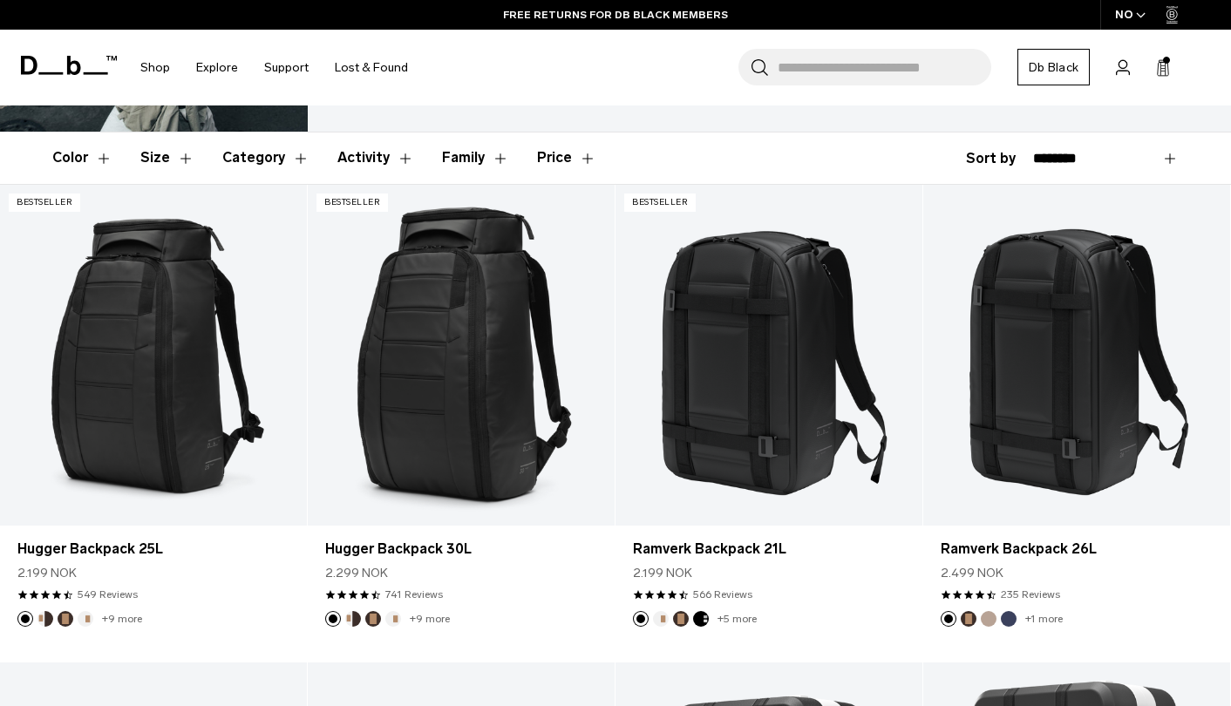
click at [456, 166] on button "Family" at bounding box center [475, 157] width 67 height 51
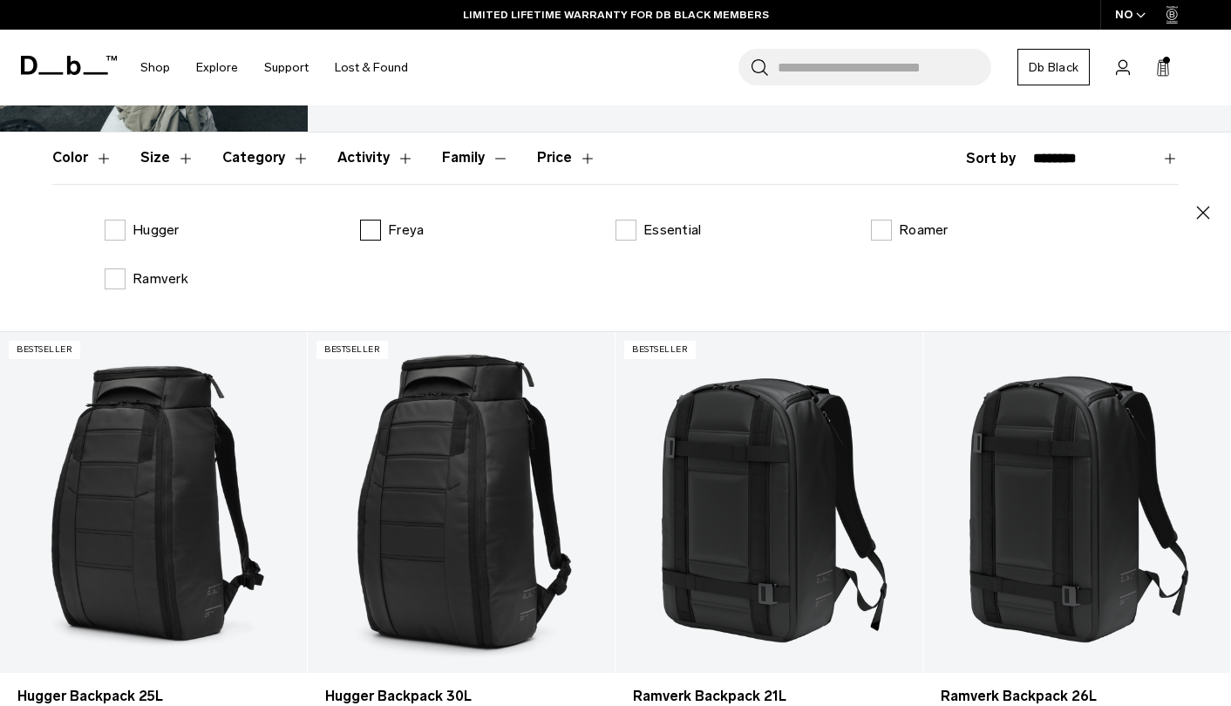
click at [370, 223] on label "Freya" at bounding box center [392, 230] width 64 height 21
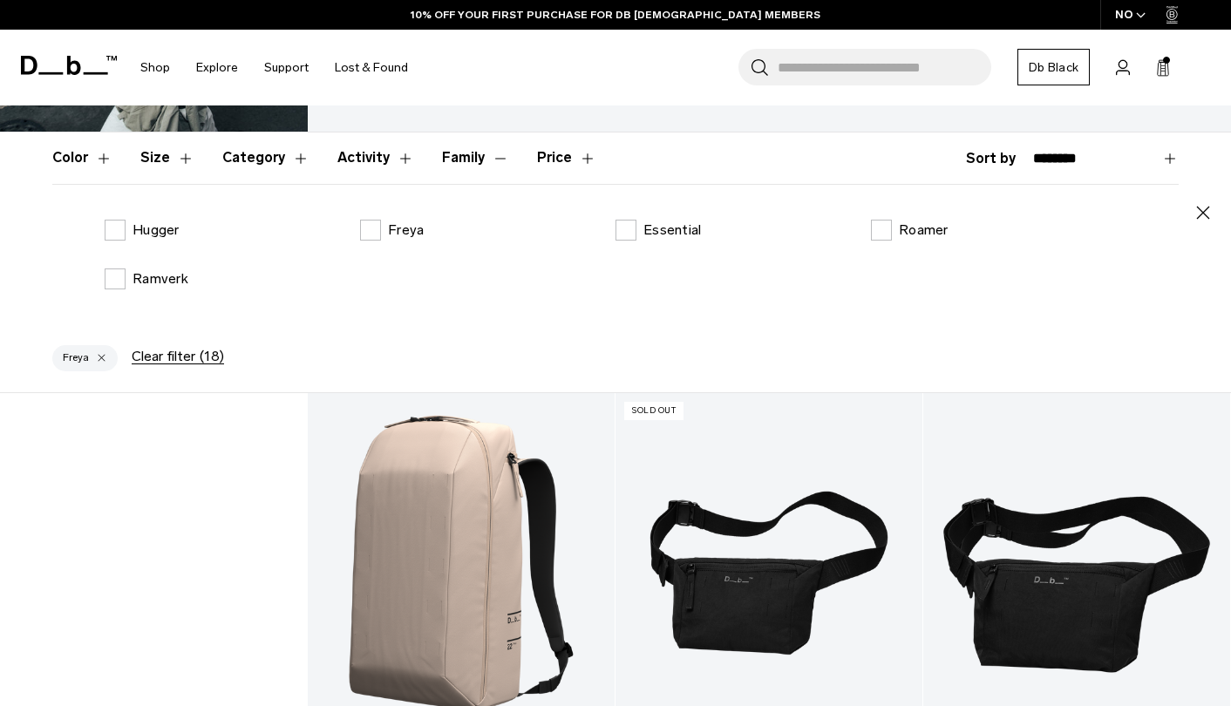
click at [544, 156] on button "Price" at bounding box center [566, 157] width 59 height 51
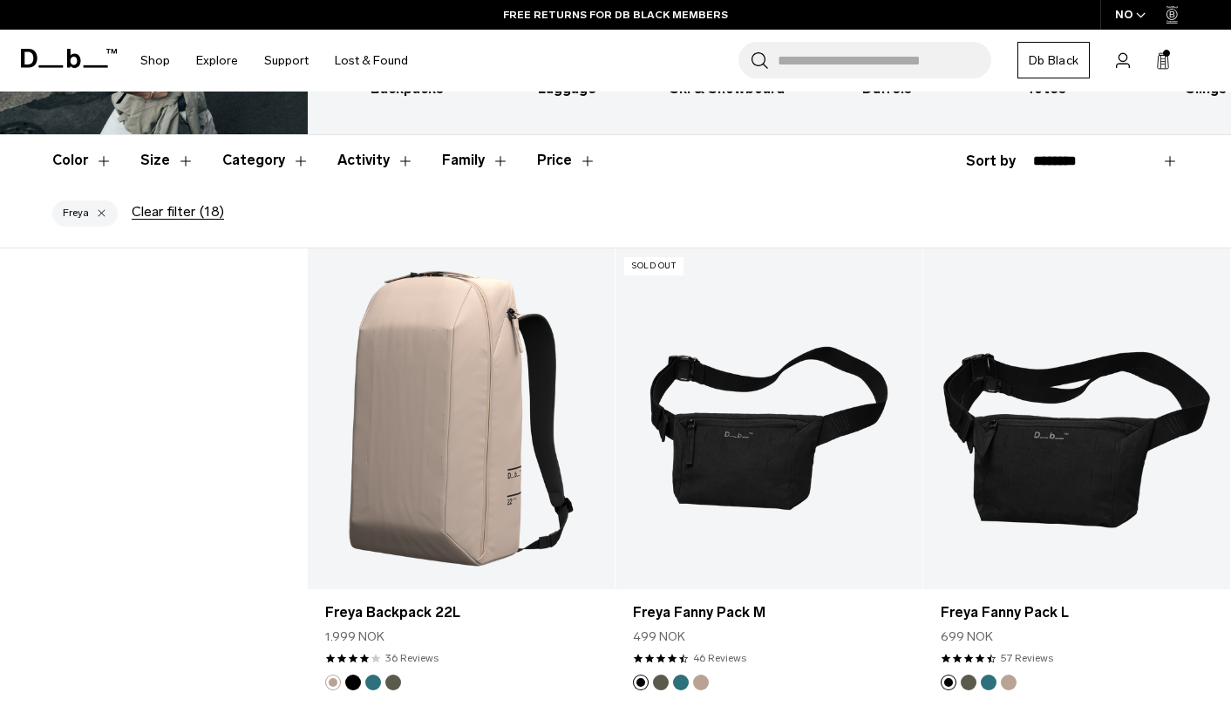
click at [547, 162] on button "Price" at bounding box center [566, 160] width 59 height 51
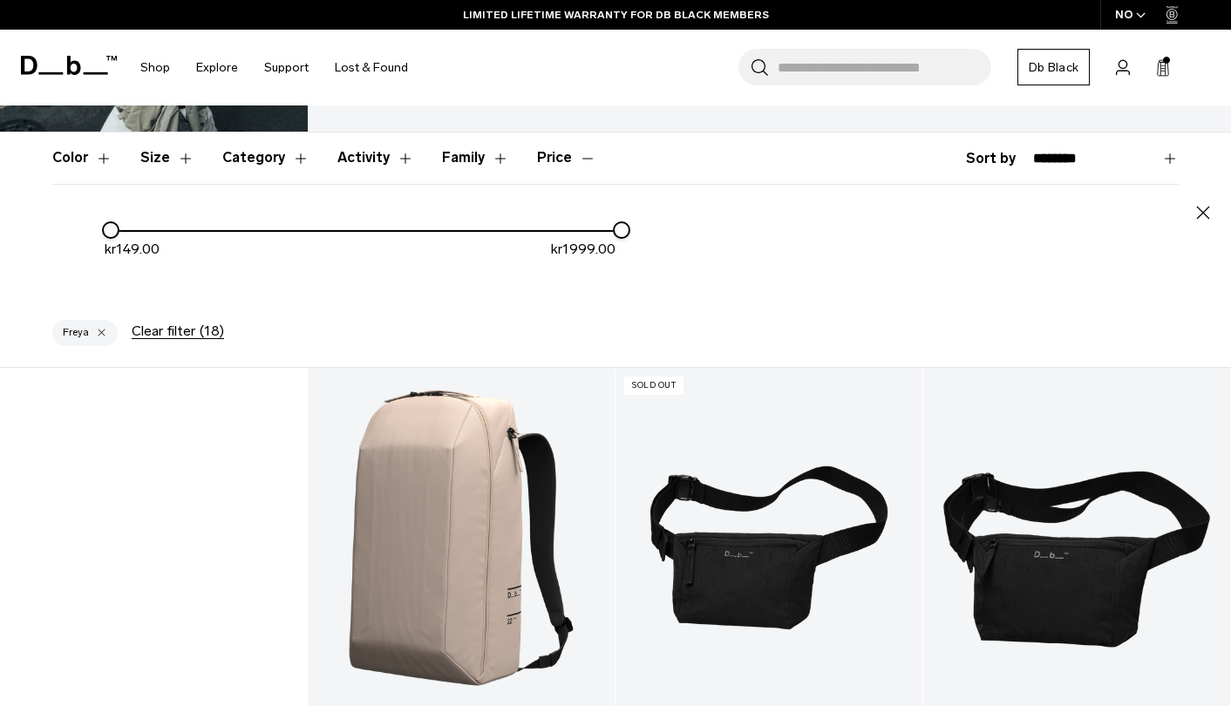
click at [556, 160] on button "Price" at bounding box center [566, 157] width 59 height 51
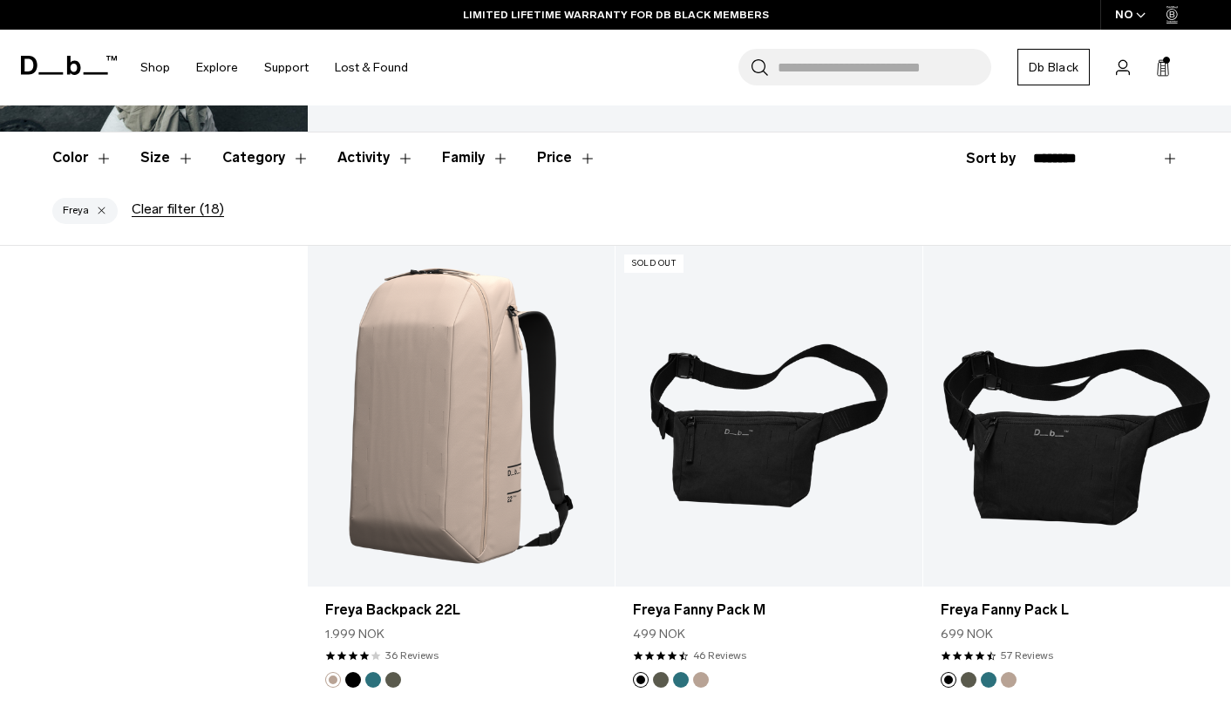
click at [556, 160] on button "Price" at bounding box center [566, 157] width 59 height 51
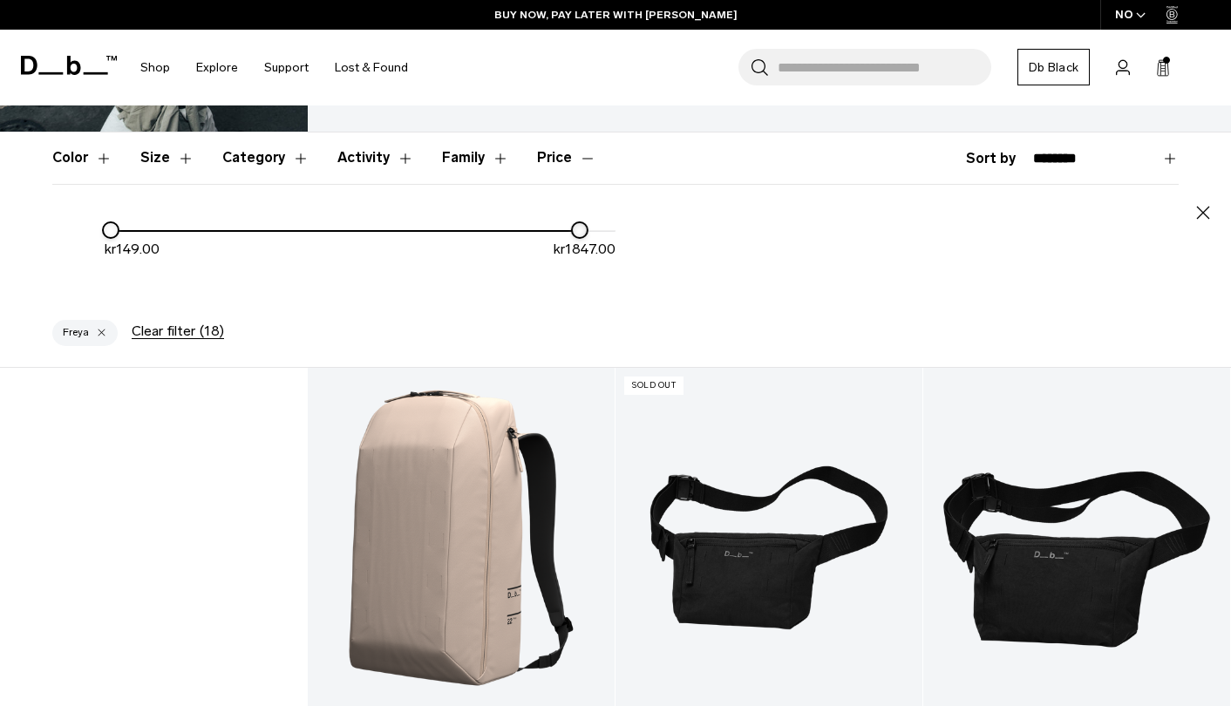
drag, startPoint x: 621, startPoint y: 227, endPoint x: 580, endPoint y: 227, distance: 41.8
click at [580, 227] on div at bounding box center [580, 230] width 14 height 14
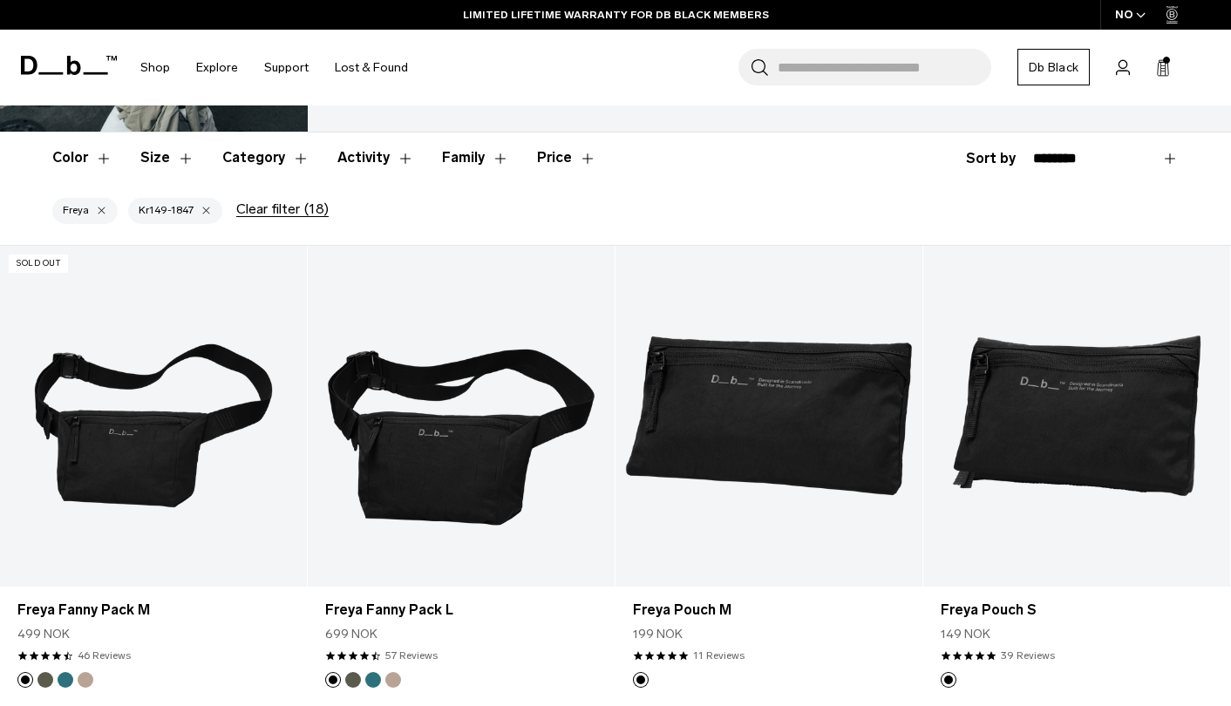
click at [256, 214] on button "Clear filter (18)" at bounding box center [282, 209] width 92 height 16
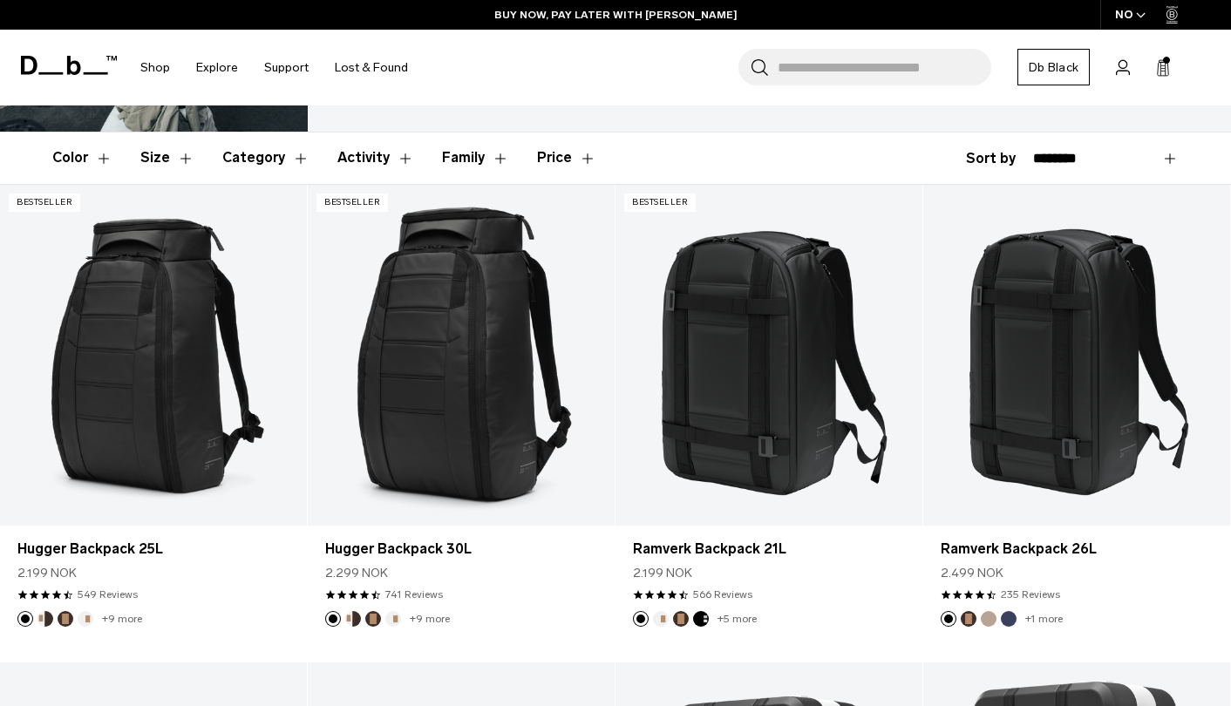
click at [367, 155] on button "Activity" at bounding box center [375, 157] width 77 height 51
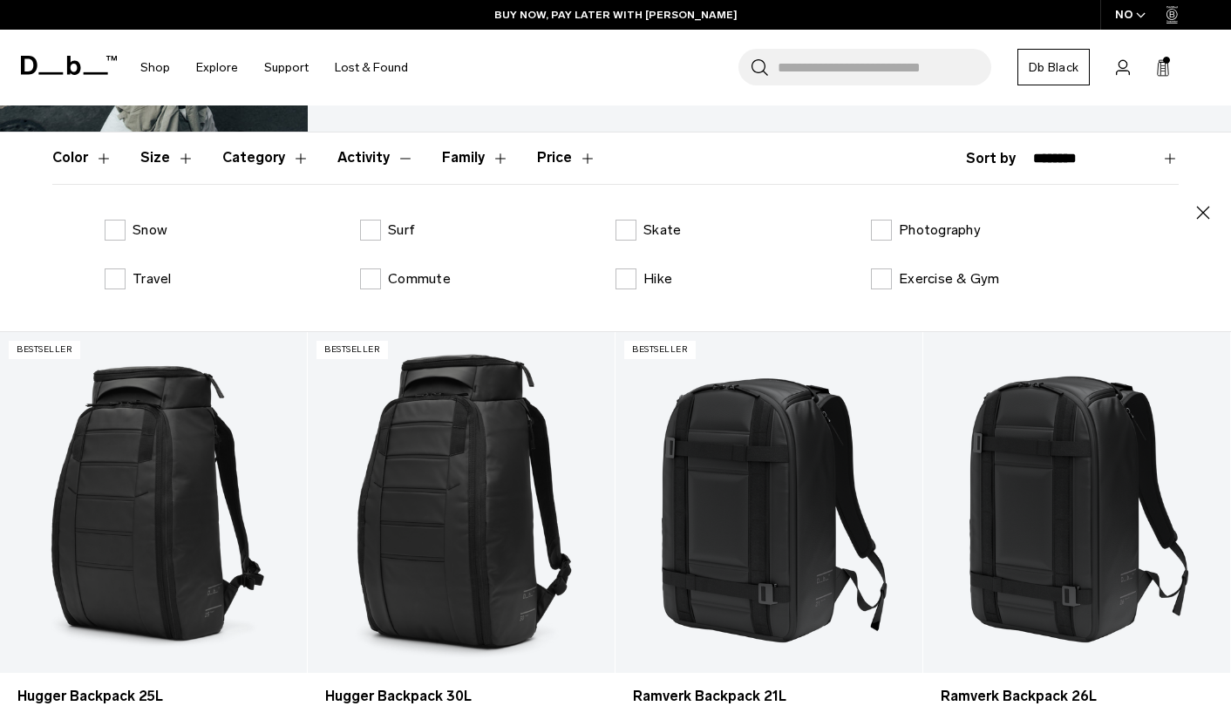
click at [363, 163] on button "Activity" at bounding box center [375, 157] width 77 height 51
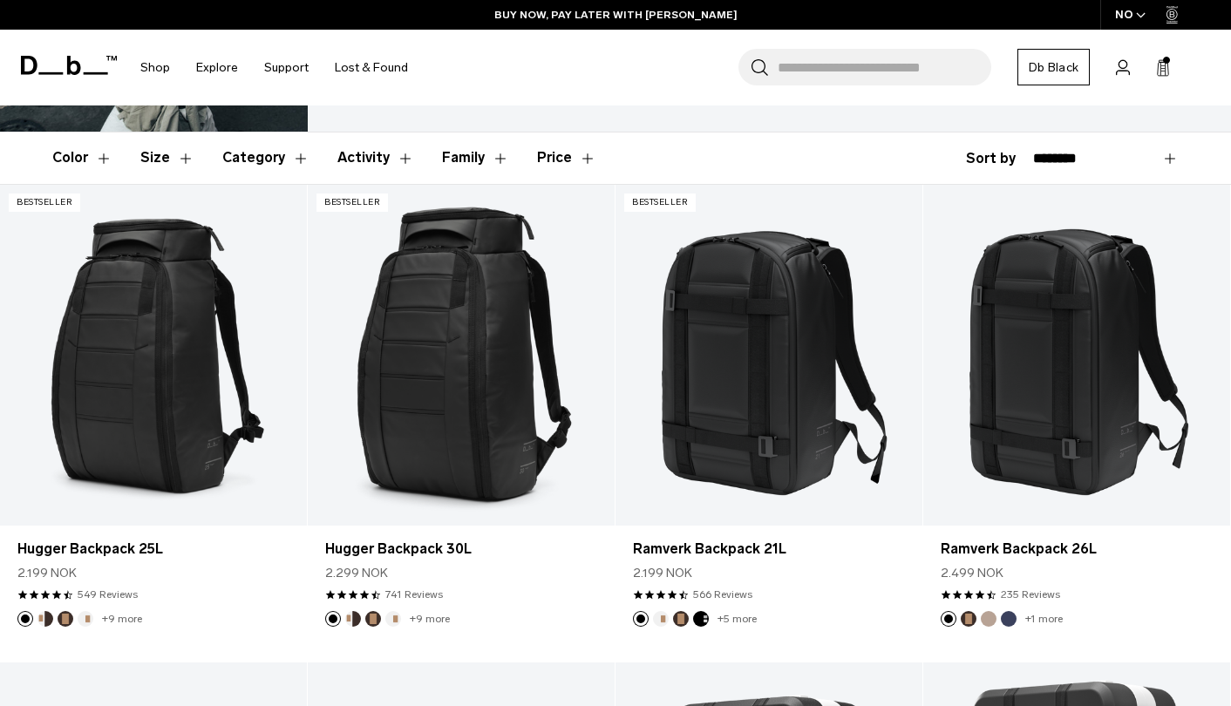
click at [263, 148] on button "Category" at bounding box center [265, 157] width 87 height 51
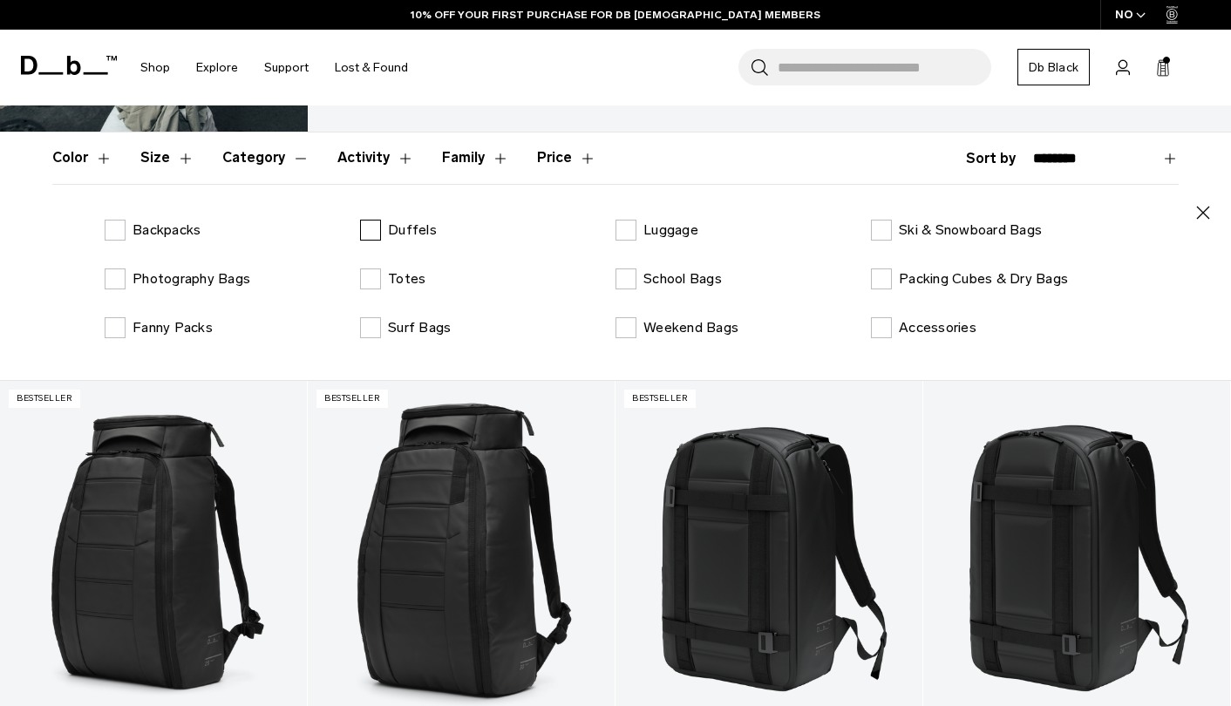
click at [364, 226] on label "Duffels" at bounding box center [398, 230] width 77 height 21
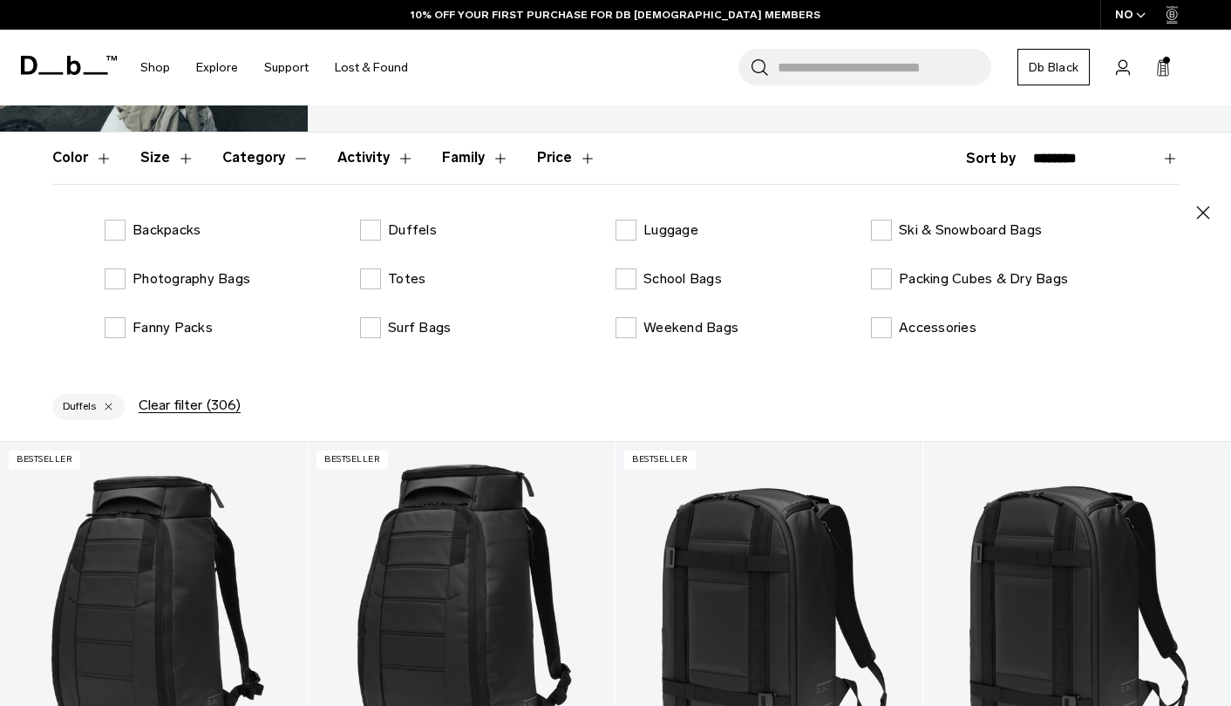
click at [269, 162] on button "Category" at bounding box center [265, 157] width 87 height 51
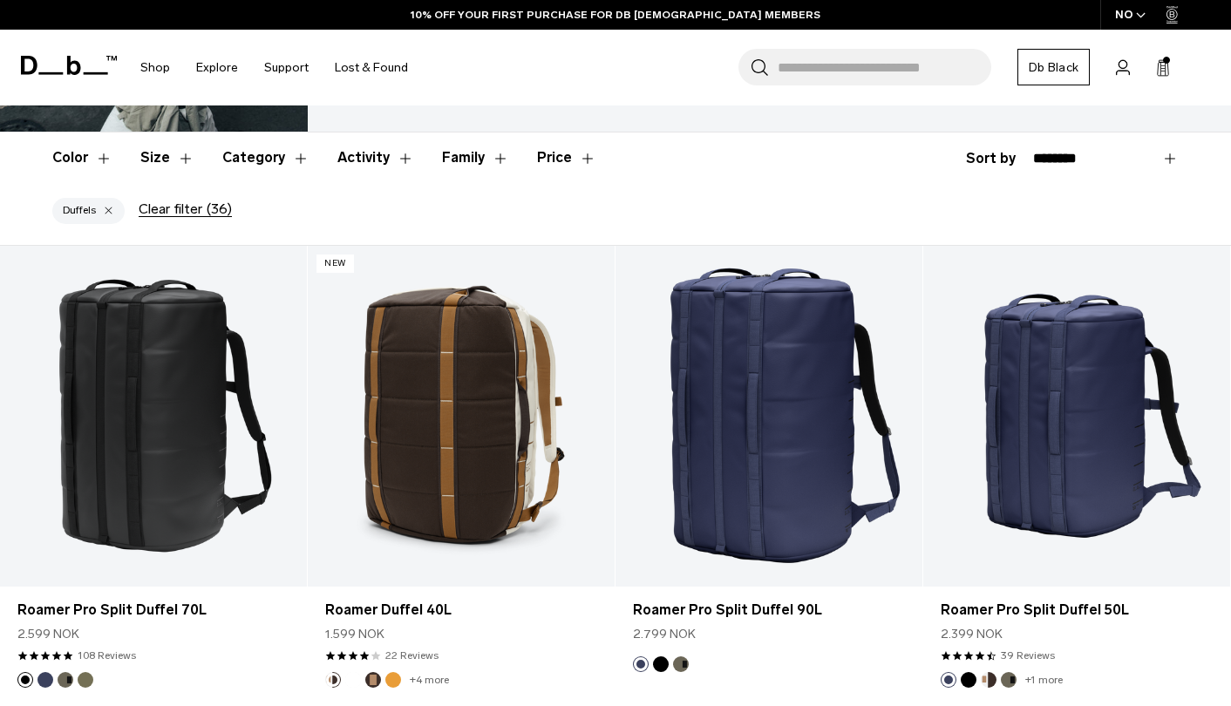
click at [556, 152] on button "Price" at bounding box center [566, 157] width 59 height 51
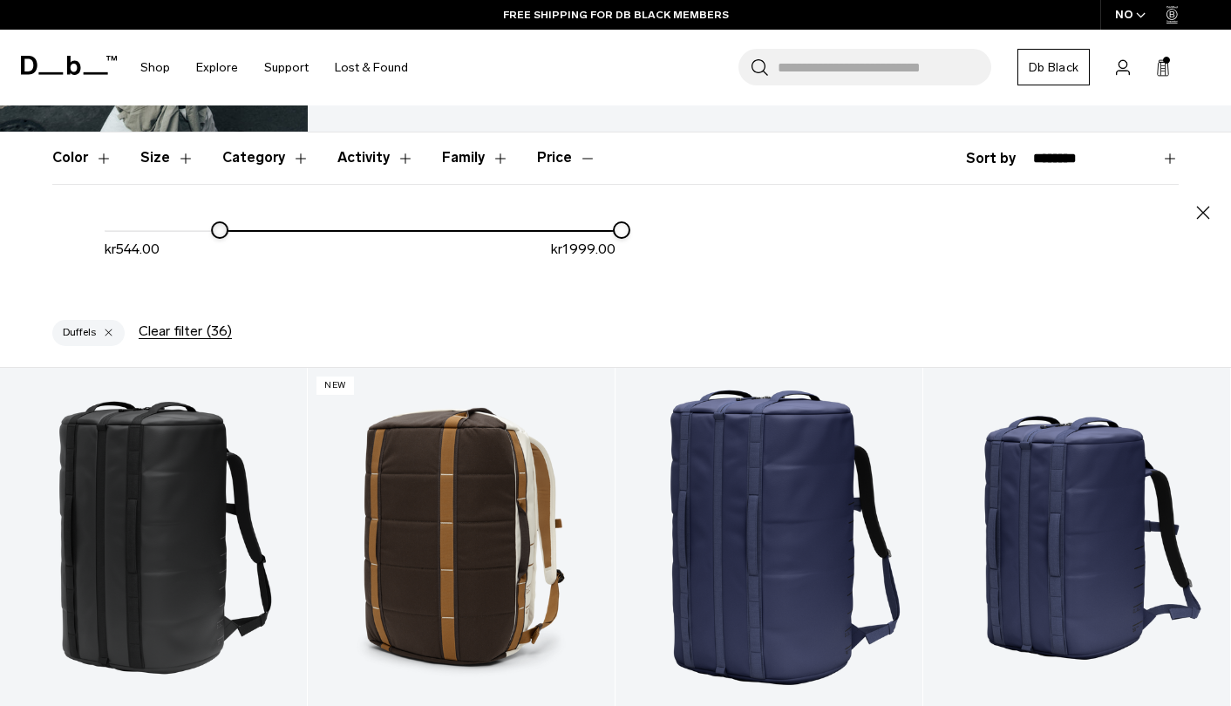
drag, startPoint x: 110, startPoint y: 233, endPoint x: 234, endPoint y: 237, distance: 124.7
click at [228, 237] on div at bounding box center [219, 229] width 17 height 17
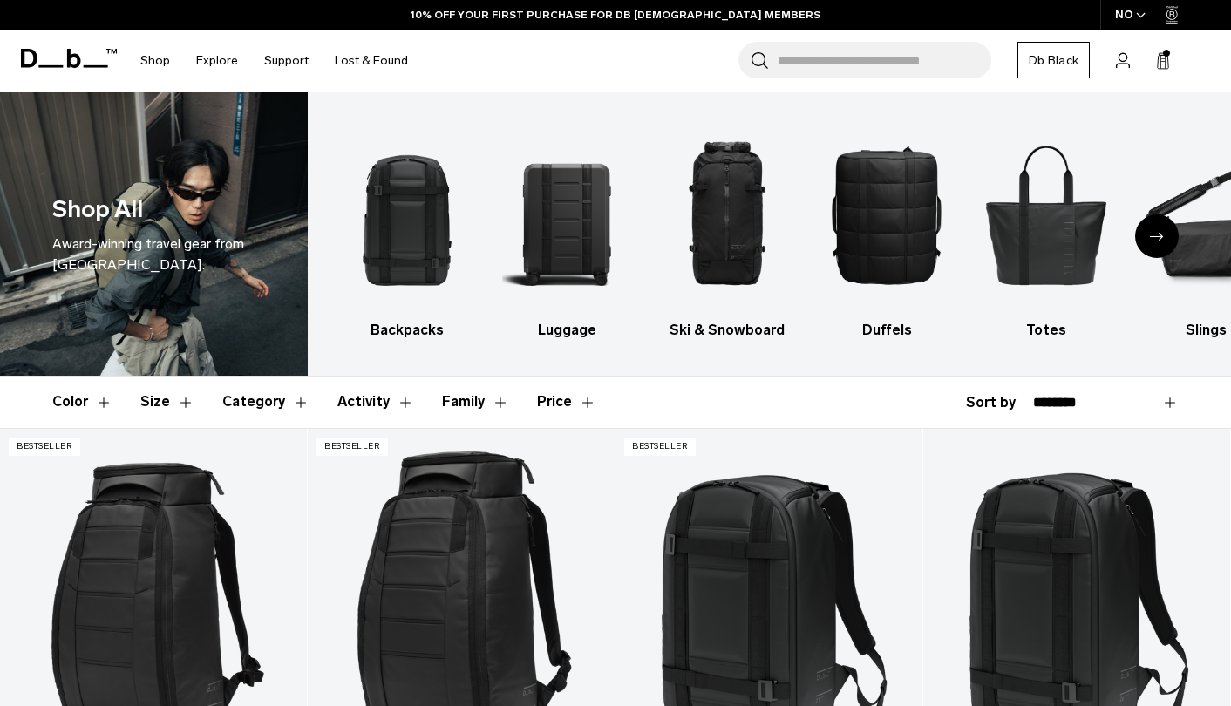
click at [556, 405] on button "Price" at bounding box center [566, 402] width 59 height 51
click at [566, 393] on button "Price" at bounding box center [566, 402] width 59 height 51
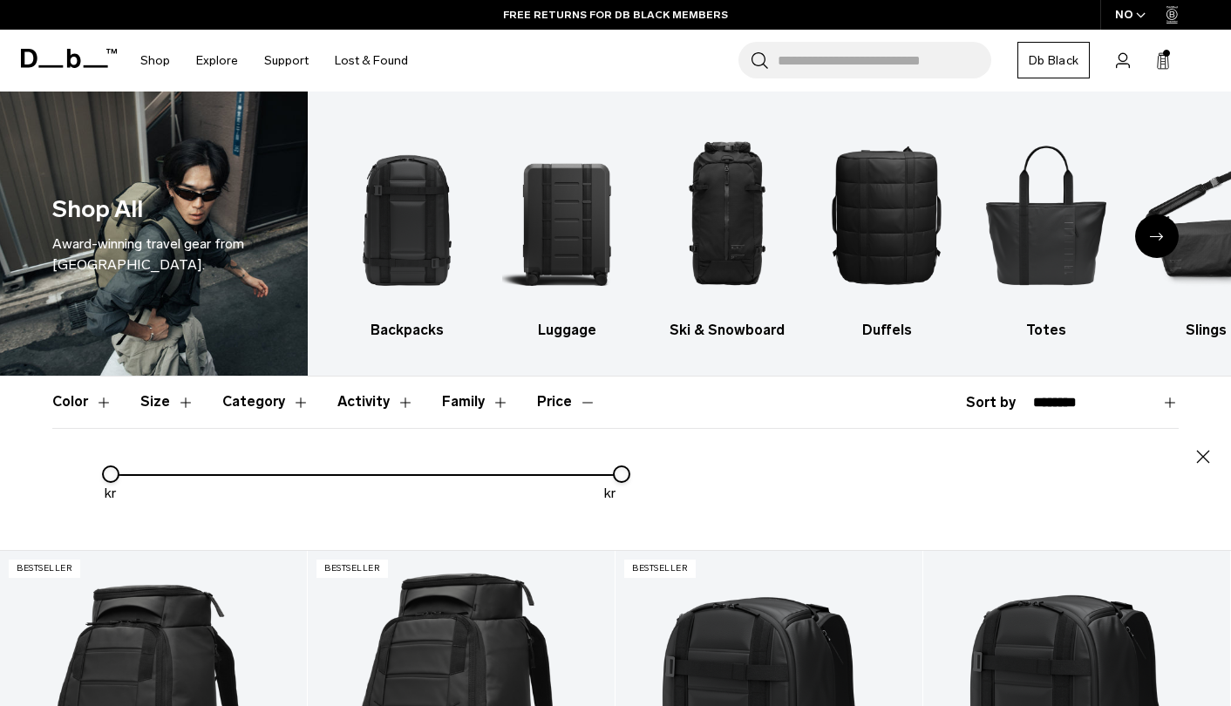
click at [566, 393] on button "Price" at bounding box center [566, 402] width 59 height 51
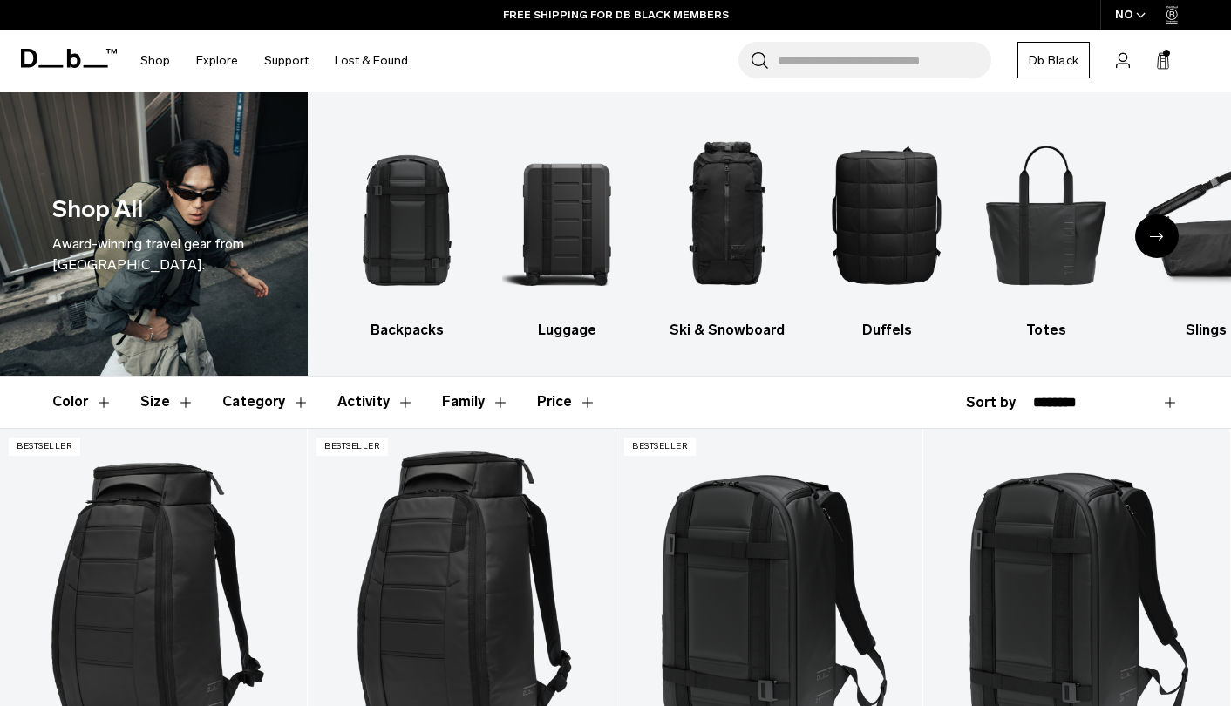
click at [566, 397] on button "Price" at bounding box center [566, 402] width 59 height 51
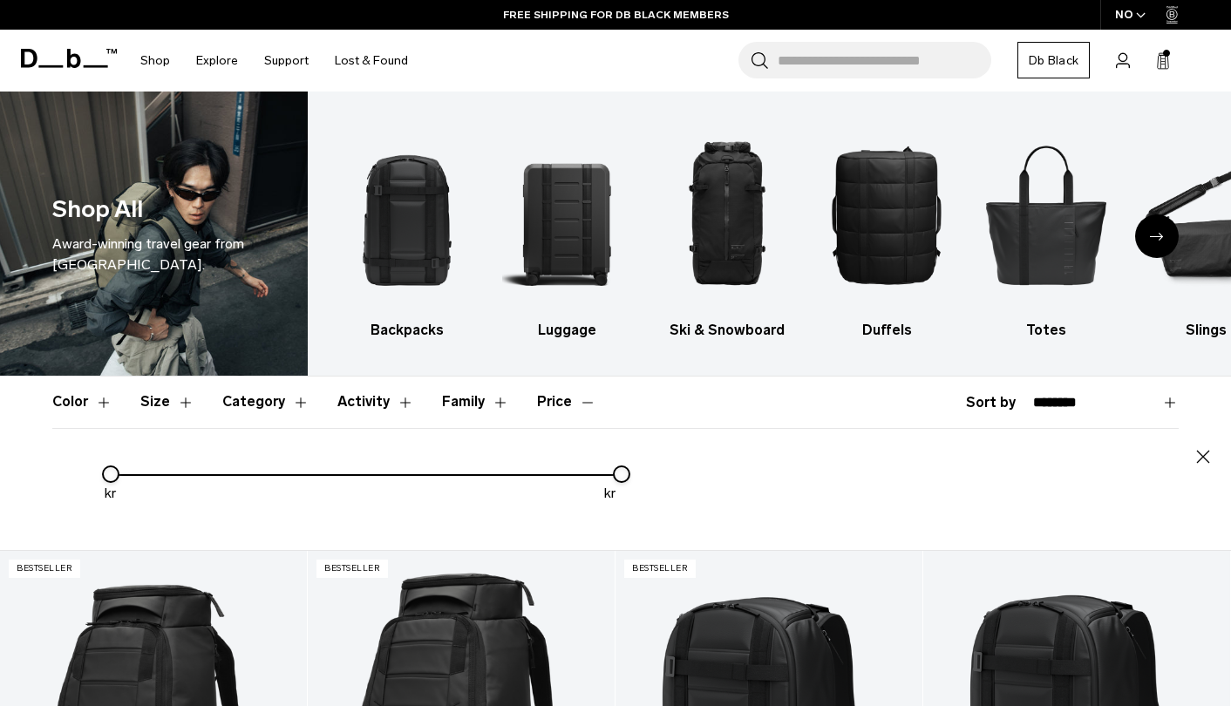
click at [566, 397] on button "Price" at bounding box center [566, 402] width 59 height 51
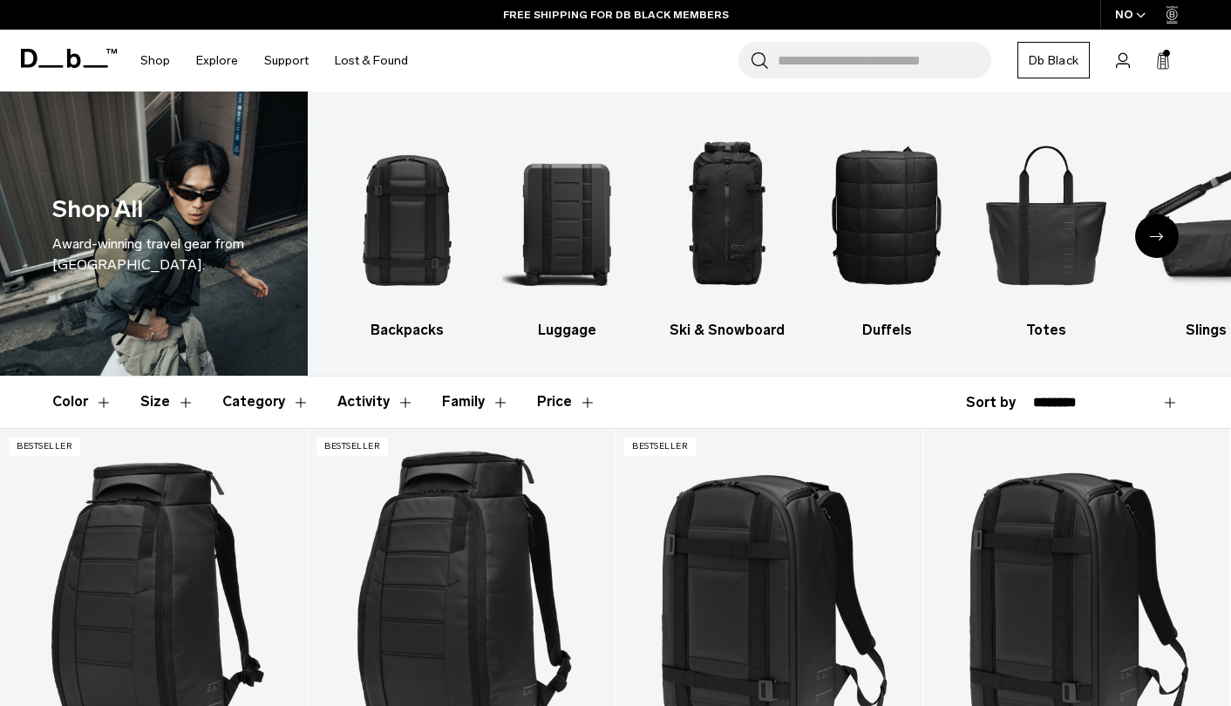
click at [560, 396] on button "Price" at bounding box center [566, 402] width 59 height 51
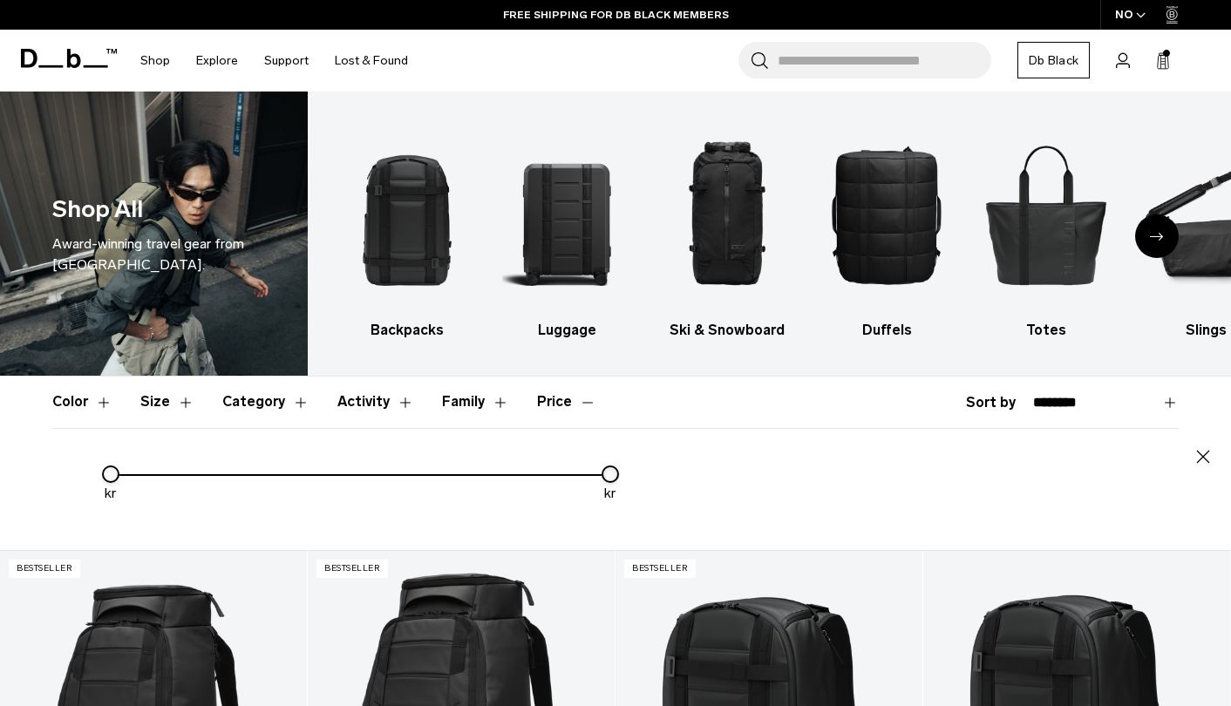
drag, startPoint x: 619, startPoint y: 475, endPoint x: 568, endPoint y: 475, distance: 50.6
click at [603, 475] on div at bounding box center [610, 474] width 14 height 14
drag, startPoint x: 574, startPoint y: 476, endPoint x: 444, endPoint y: 478, distance: 129.9
click at [444, 478] on div at bounding box center [441, 474] width 14 height 14
drag, startPoint x: 442, startPoint y: 470, endPoint x: 662, endPoint y: 489, distance: 220.5
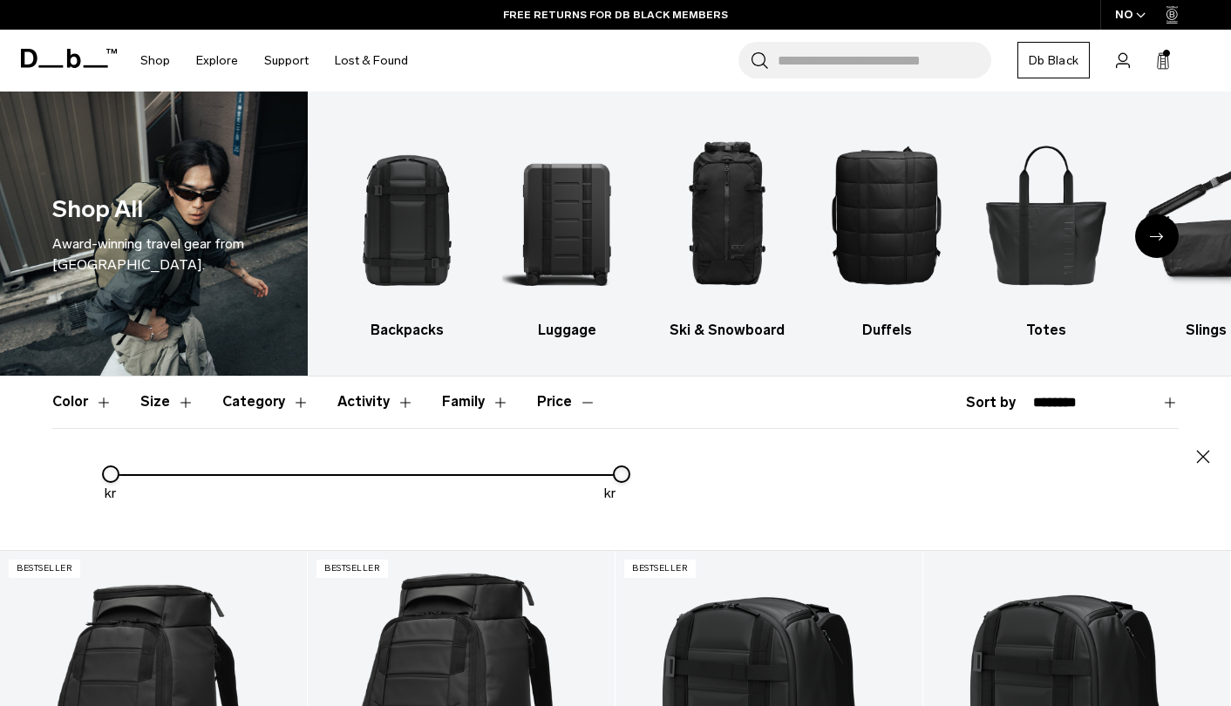
click at [662, 489] on div "kr kr" at bounding box center [615, 500] width 1126 height 72
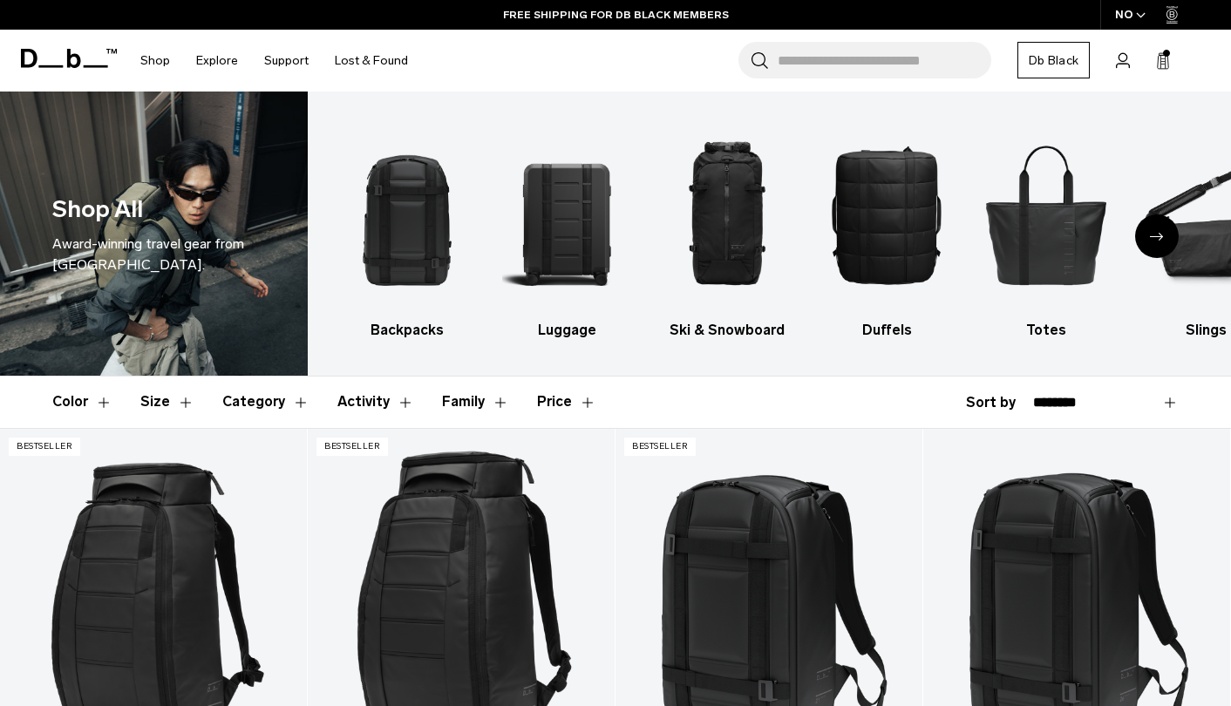
click at [537, 407] on button "Price" at bounding box center [566, 402] width 59 height 51
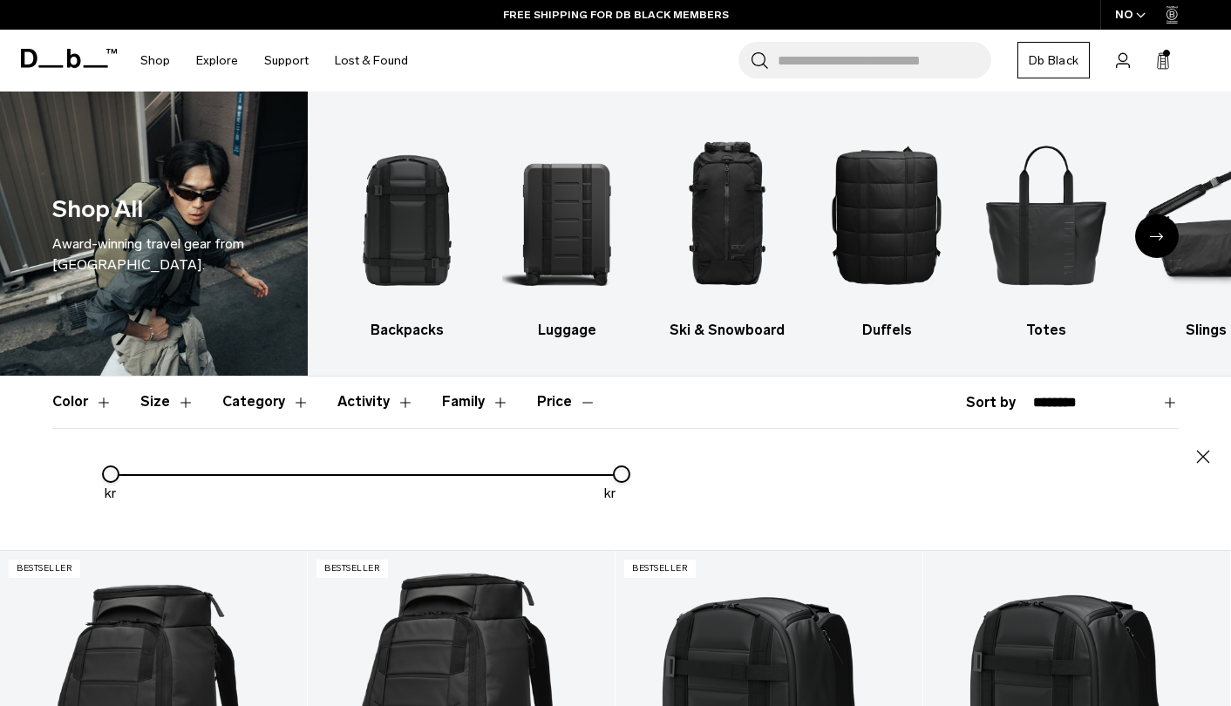
click at [554, 397] on button "Price" at bounding box center [566, 402] width 59 height 51
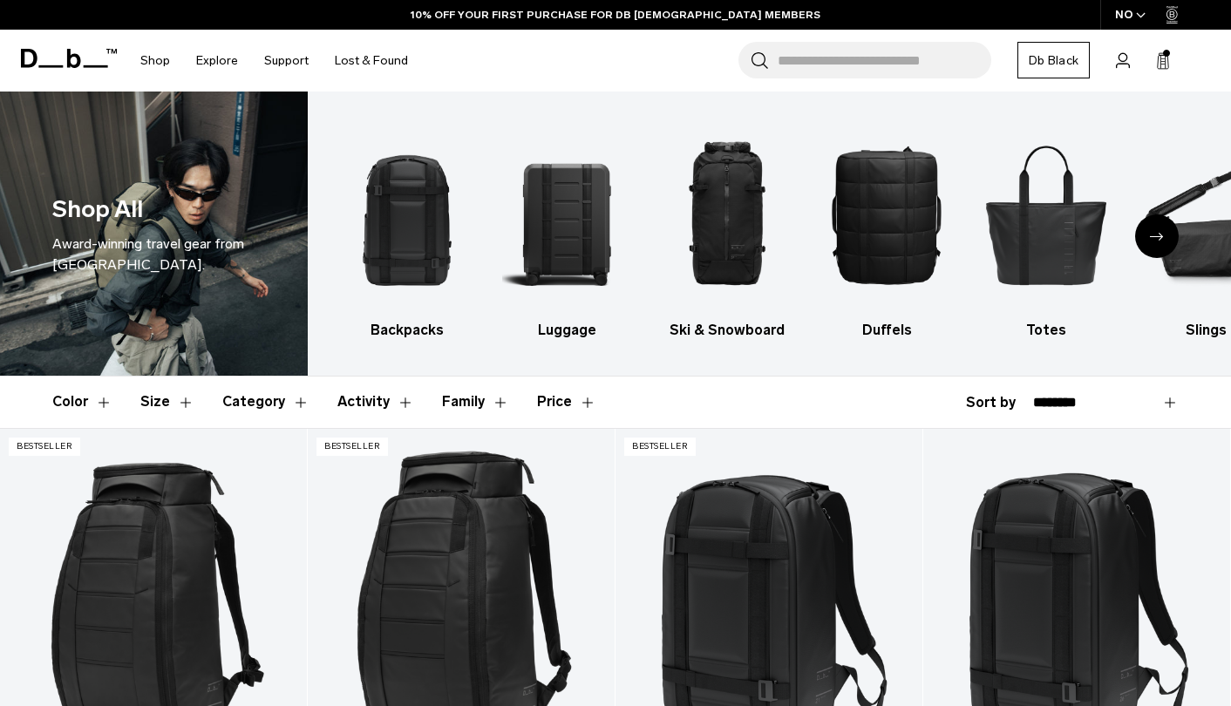
click at [553, 405] on button "Price" at bounding box center [566, 402] width 59 height 51
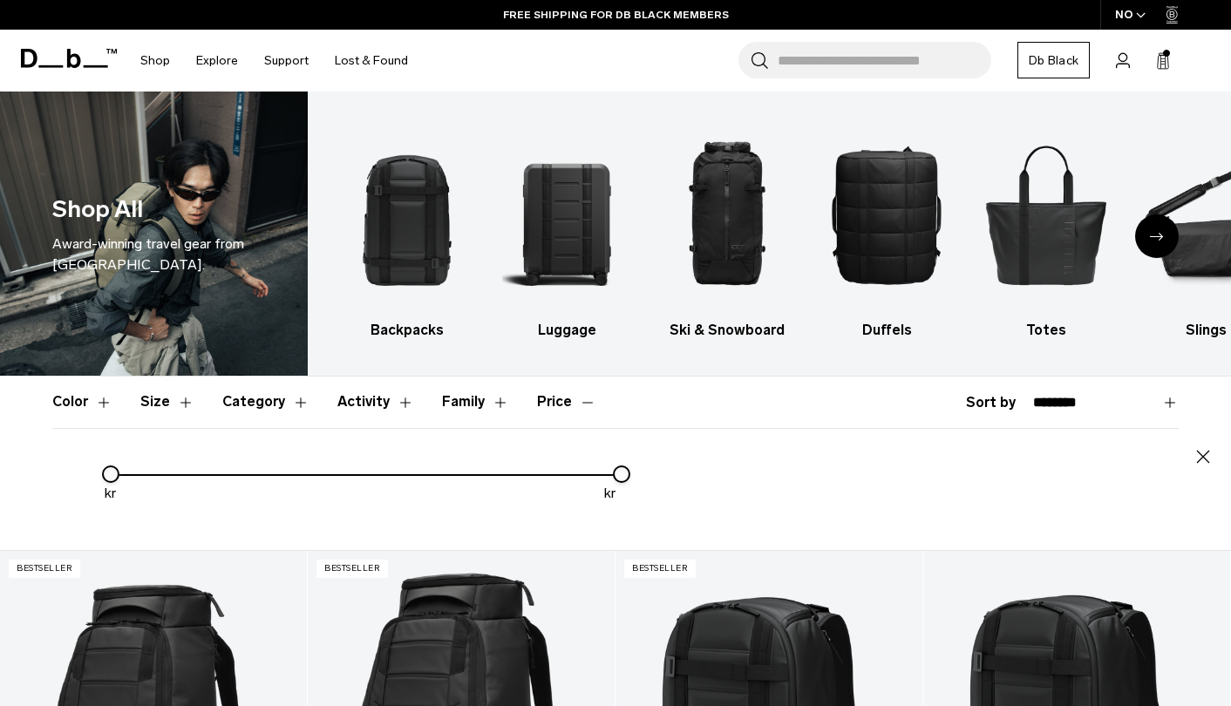
click at [553, 405] on button "Price" at bounding box center [566, 402] width 59 height 51
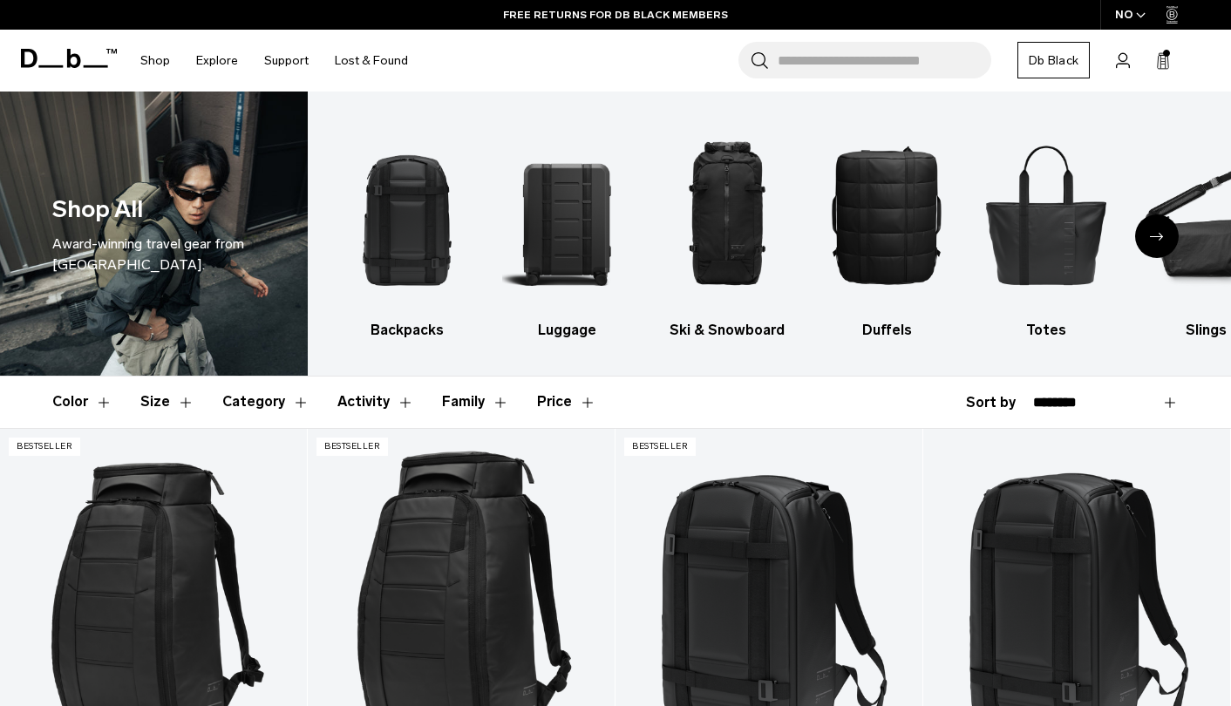
click at [547, 405] on button "Price" at bounding box center [566, 402] width 59 height 51
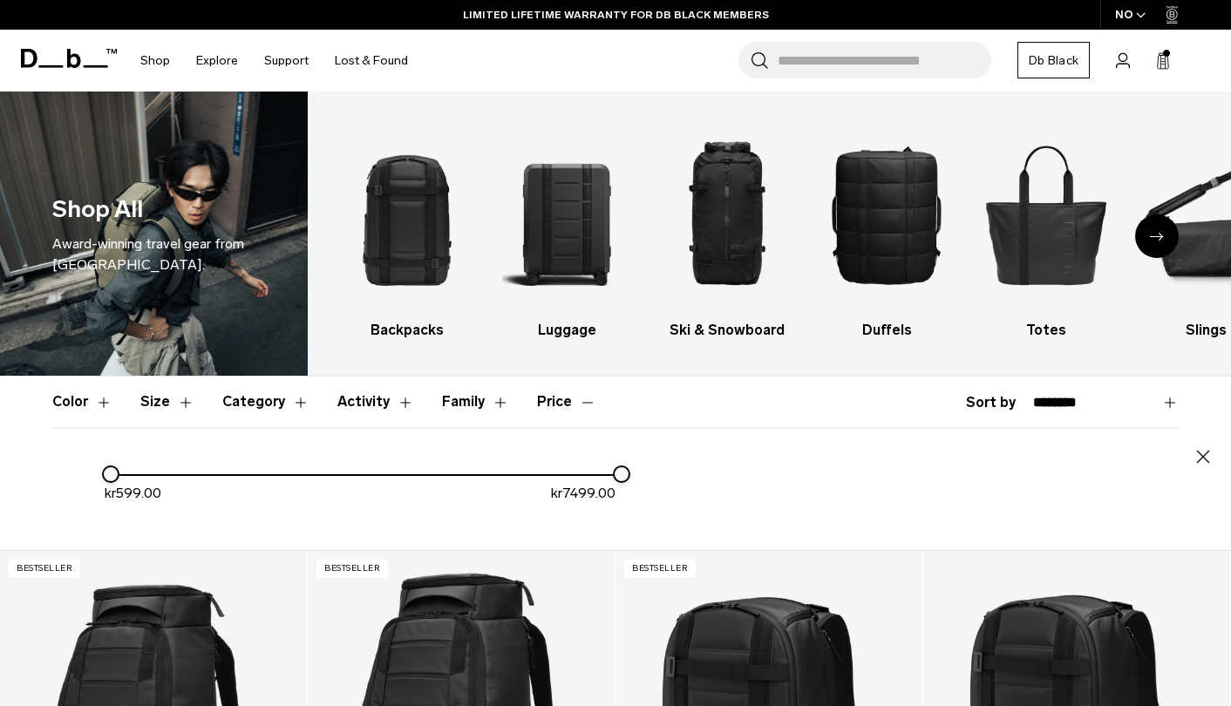
click at [547, 405] on button "Price" at bounding box center [566, 402] width 59 height 51
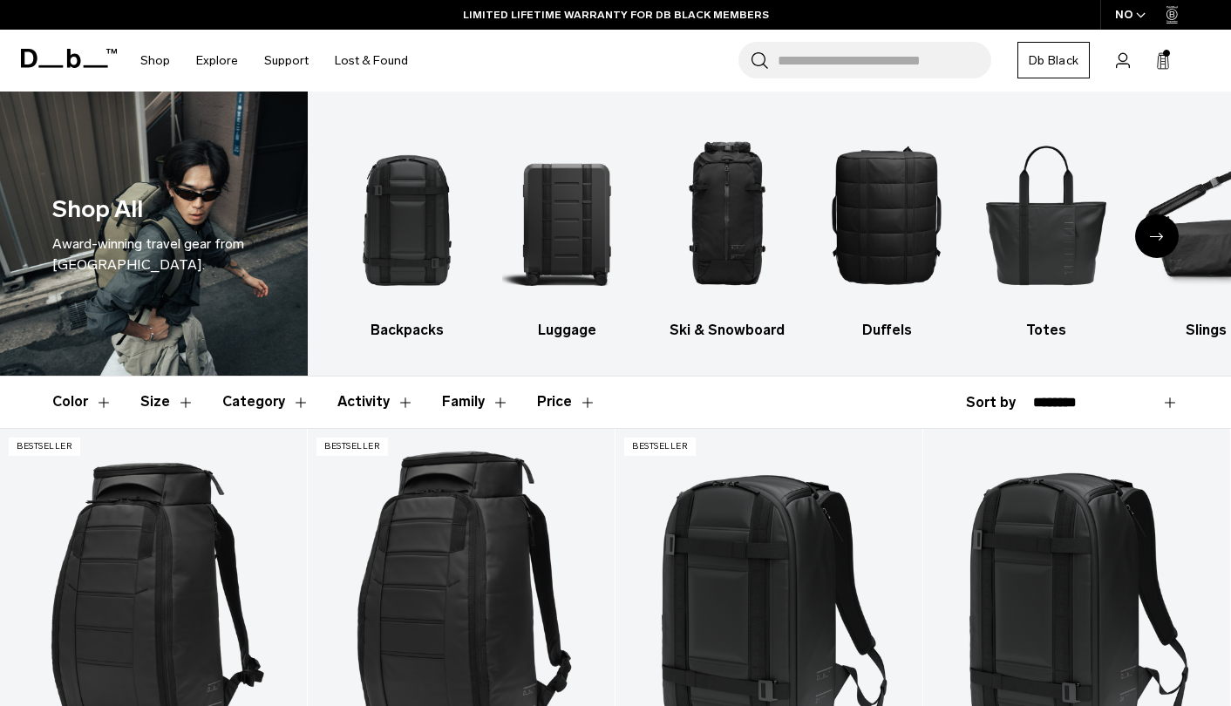
click at [571, 404] on button "Price" at bounding box center [566, 402] width 59 height 51
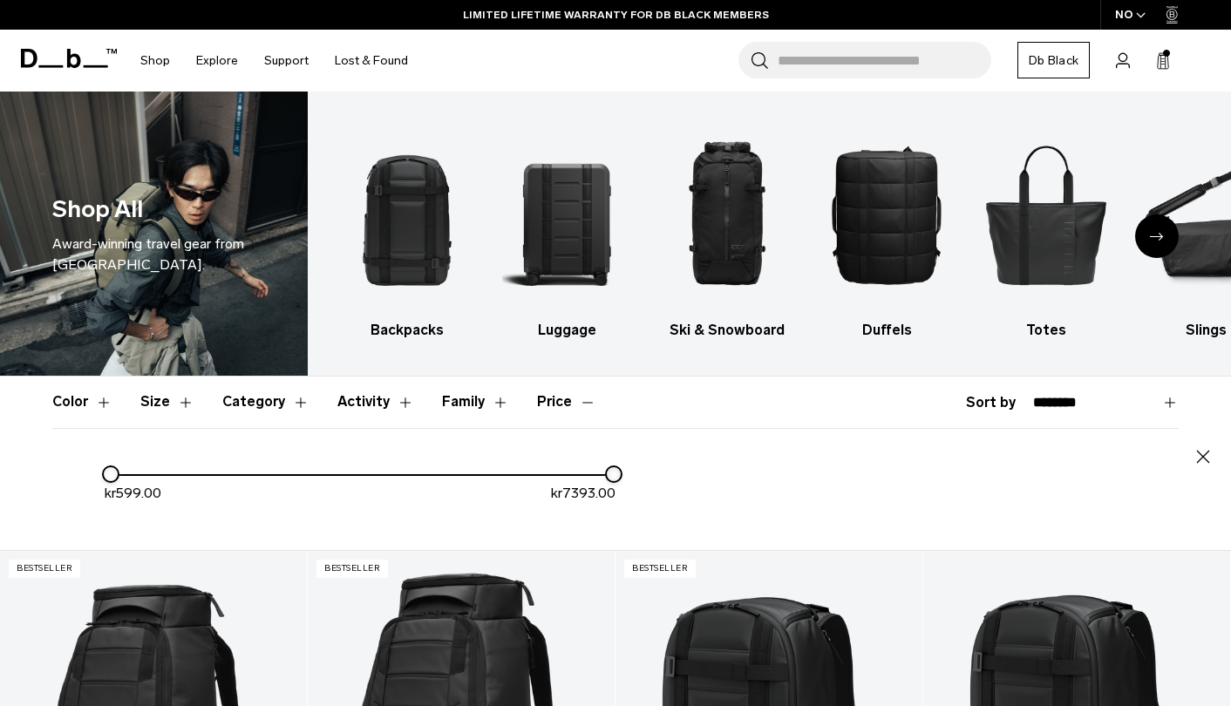
drag, startPoint x: 622, startPoint y: 475, endPoint x: 556, endPoint y: 473, distance: 66.3
click at [607, 473] on div at bounding box center [614, 474] width 14 height 14
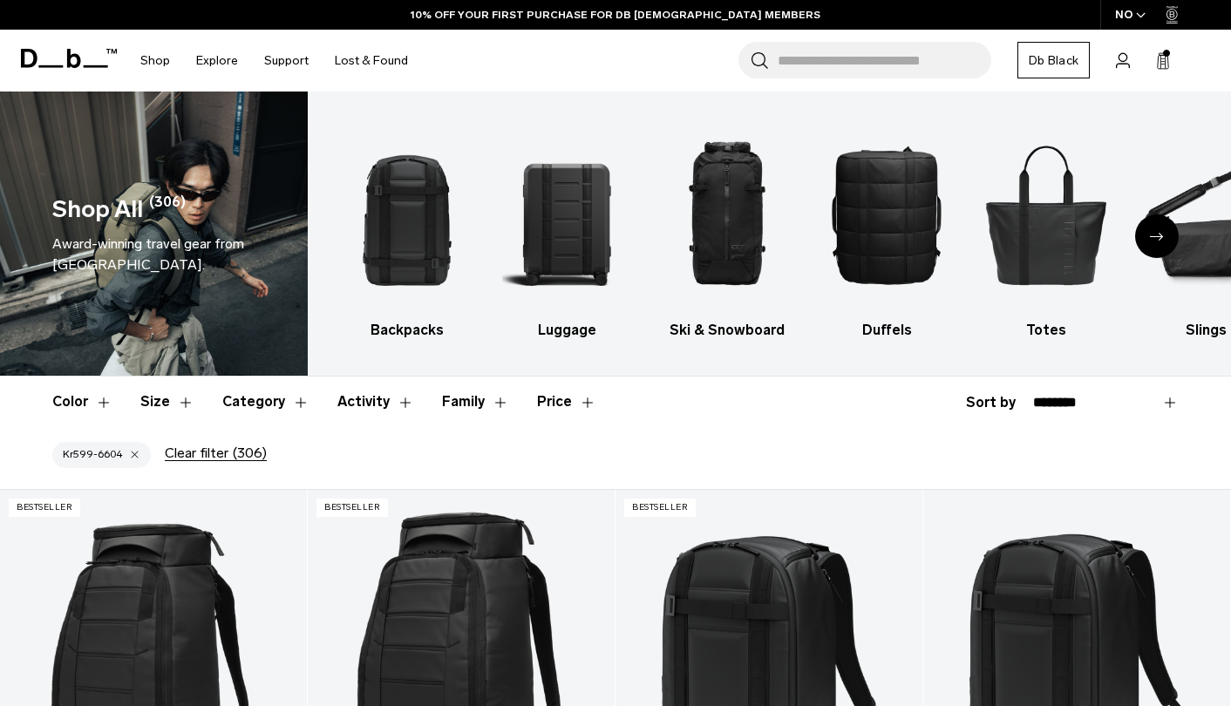
click at [555, 405] on button "Price" at bounding box center [566, 402] width 59 height 51
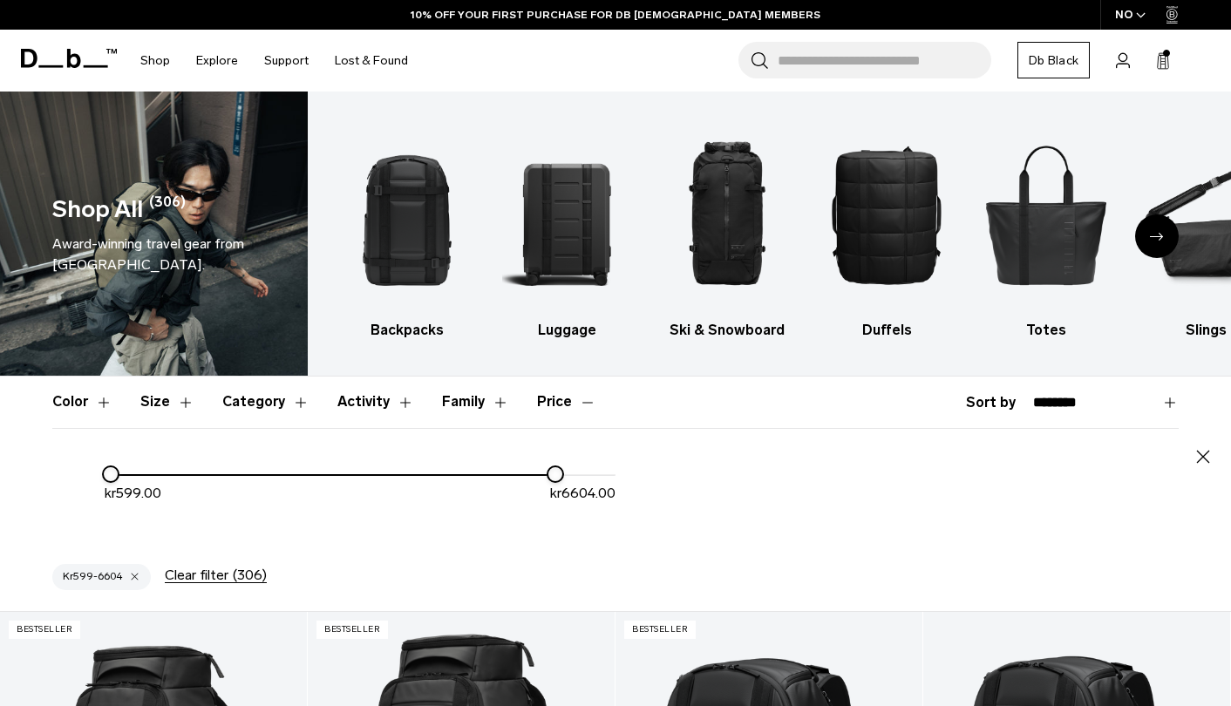
click at [555, 405] on button "Price" at bounding box center [566, 402] width 59 height 51
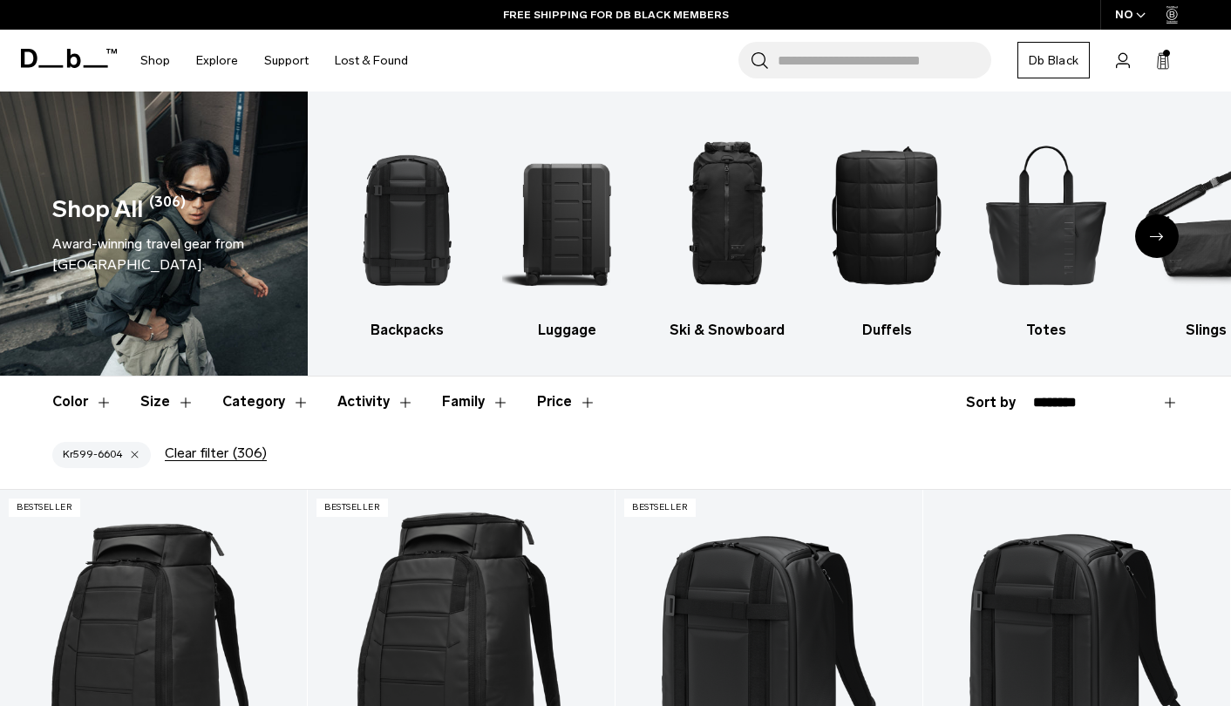
click at [342, 397] on button "Activity" at bounding box center [375, 402] width 77 height 51
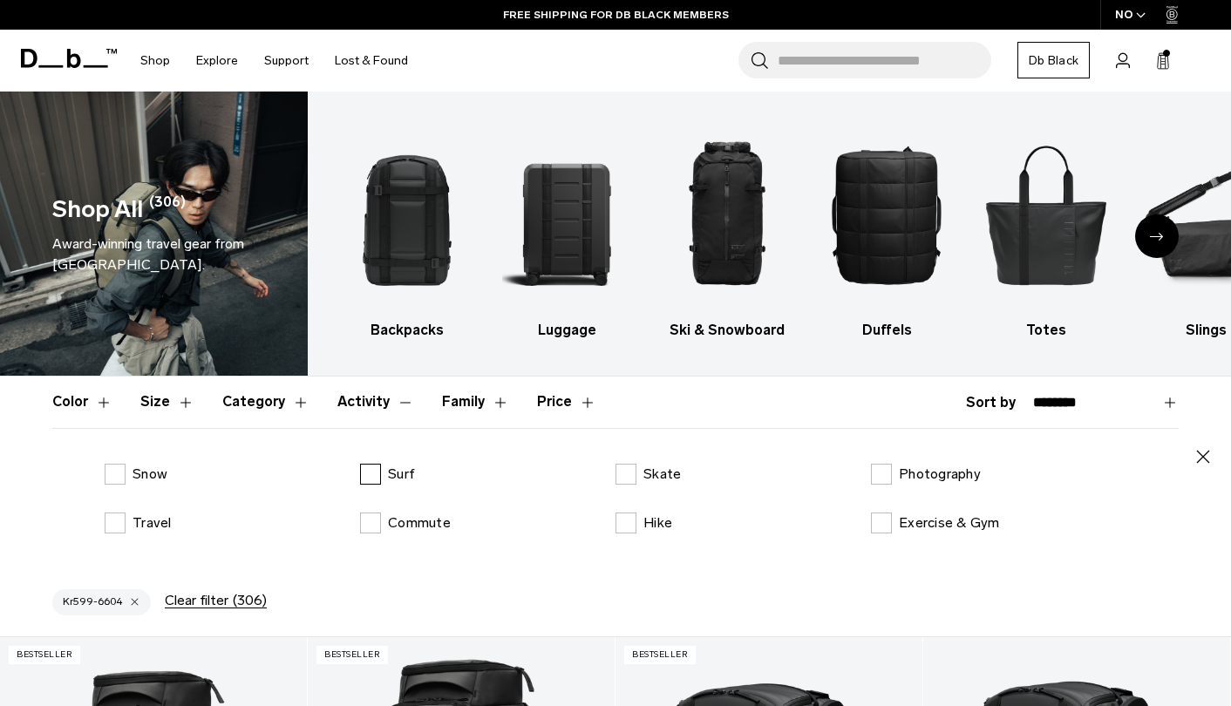
click at [375, 475] on label "Surf" at bounding box center [387, 474] width 55 height 21
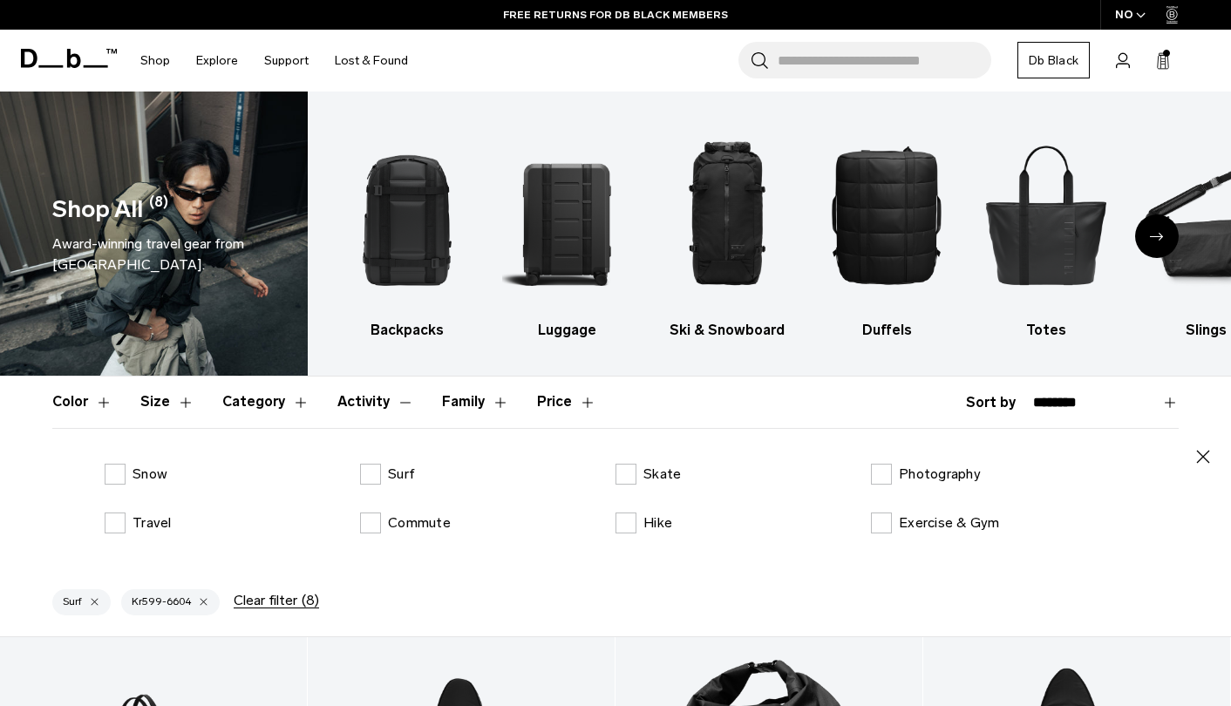
click at [545, 398] on button "Price" at bounding box center [566, 402] width 59 height 51
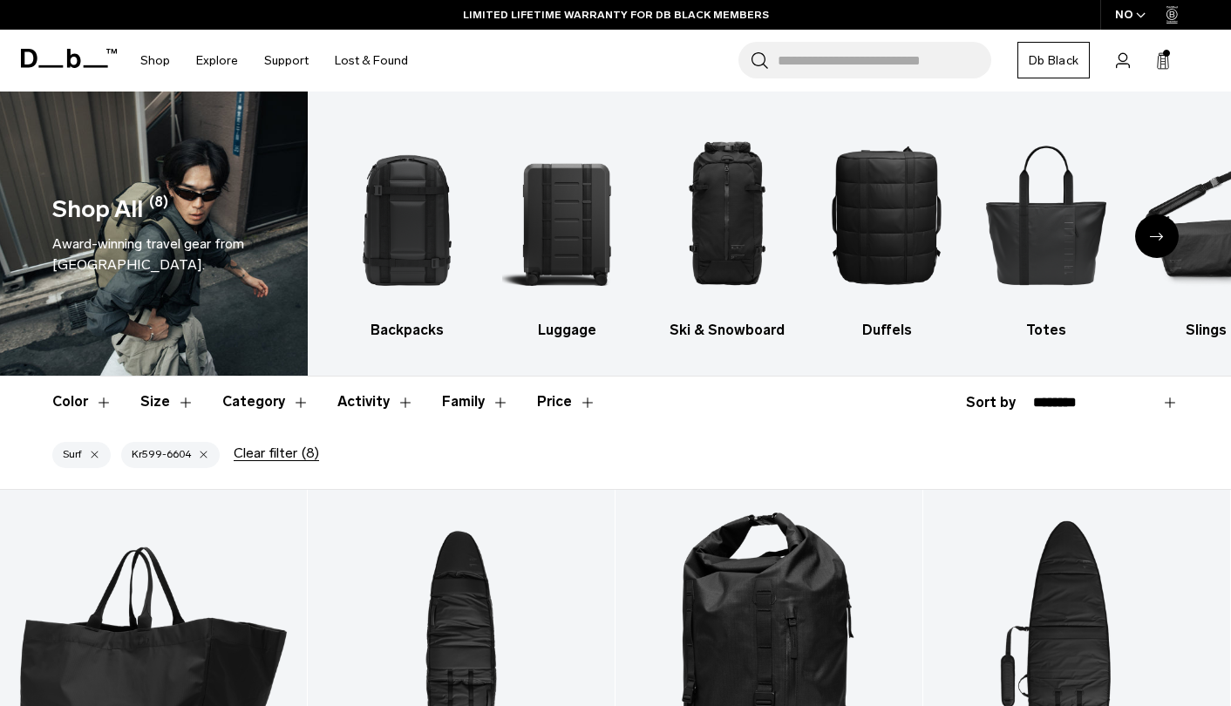
click at [547, 404] on button "Price" at bounding box center [566, 402] width 59 height 51
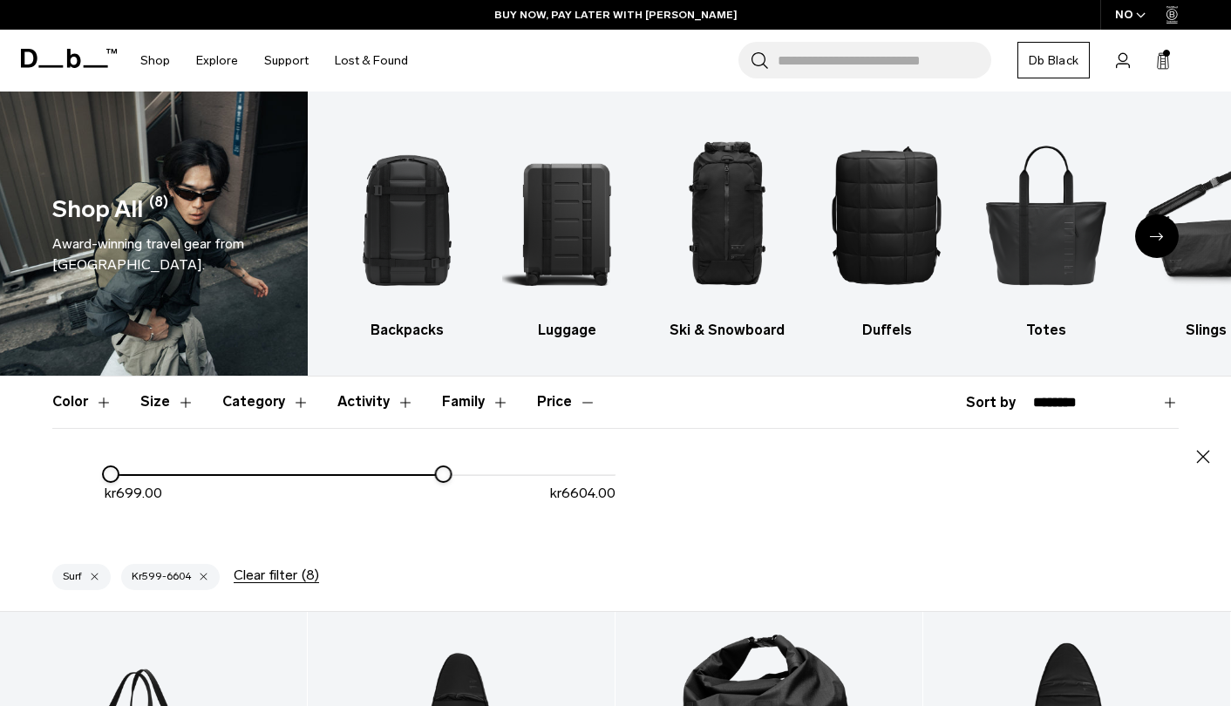
click at [547, 404] on button "Price" at bounding box center [566, 402] width 59 height 51
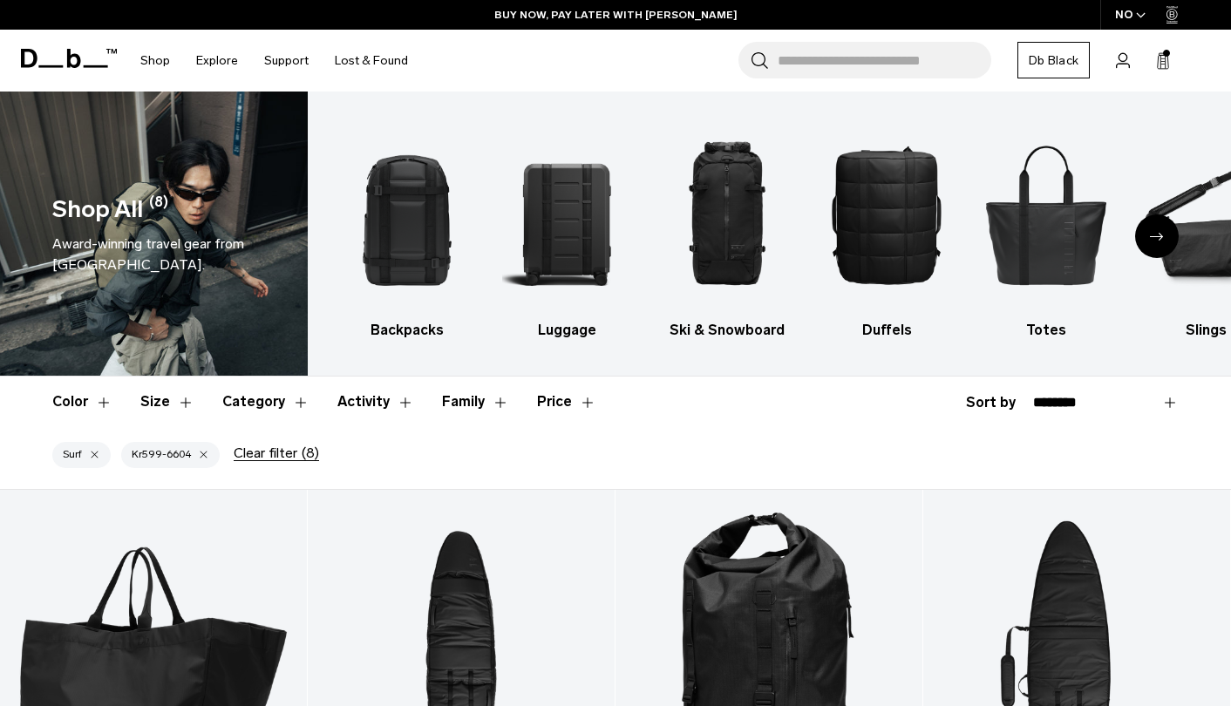
click at [198, 458] on div "button" at bounding box center [203, 455] width 11 height 12
click at [93, 453] on div "button" at bounding box center [94, 455] width 11 height 12
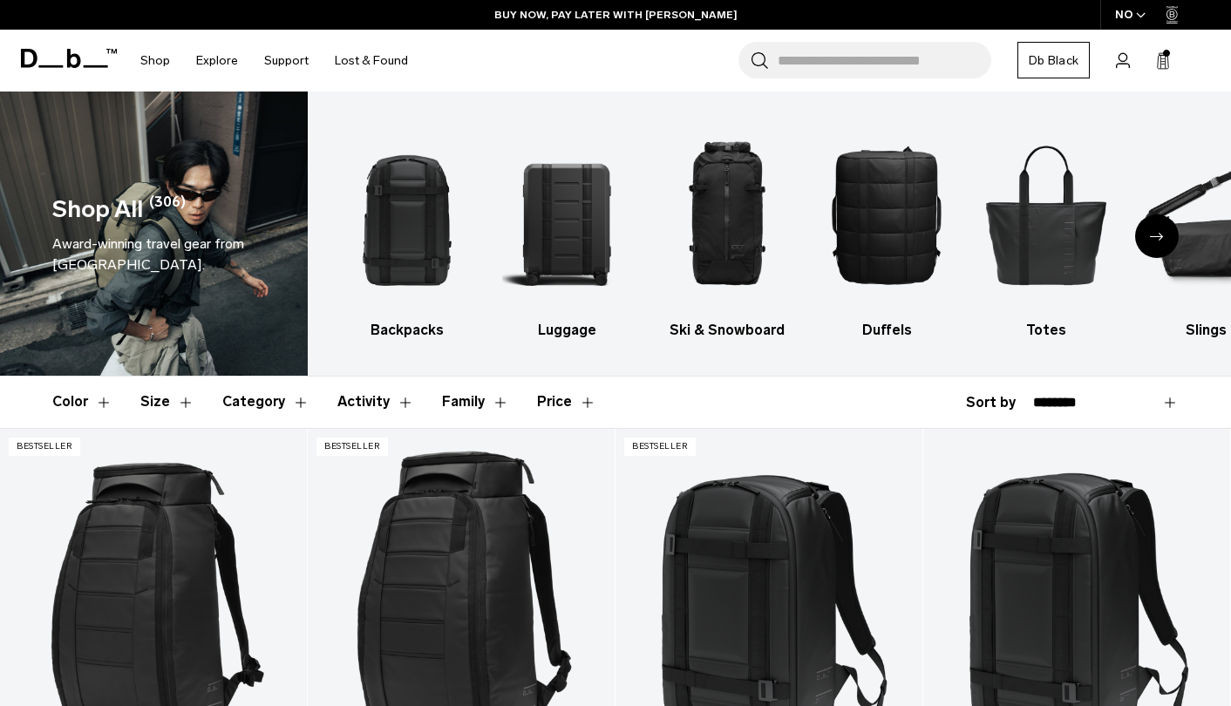
click at [546, 397] on button "Price" at bounding box center [566, 402] width 59 height 51
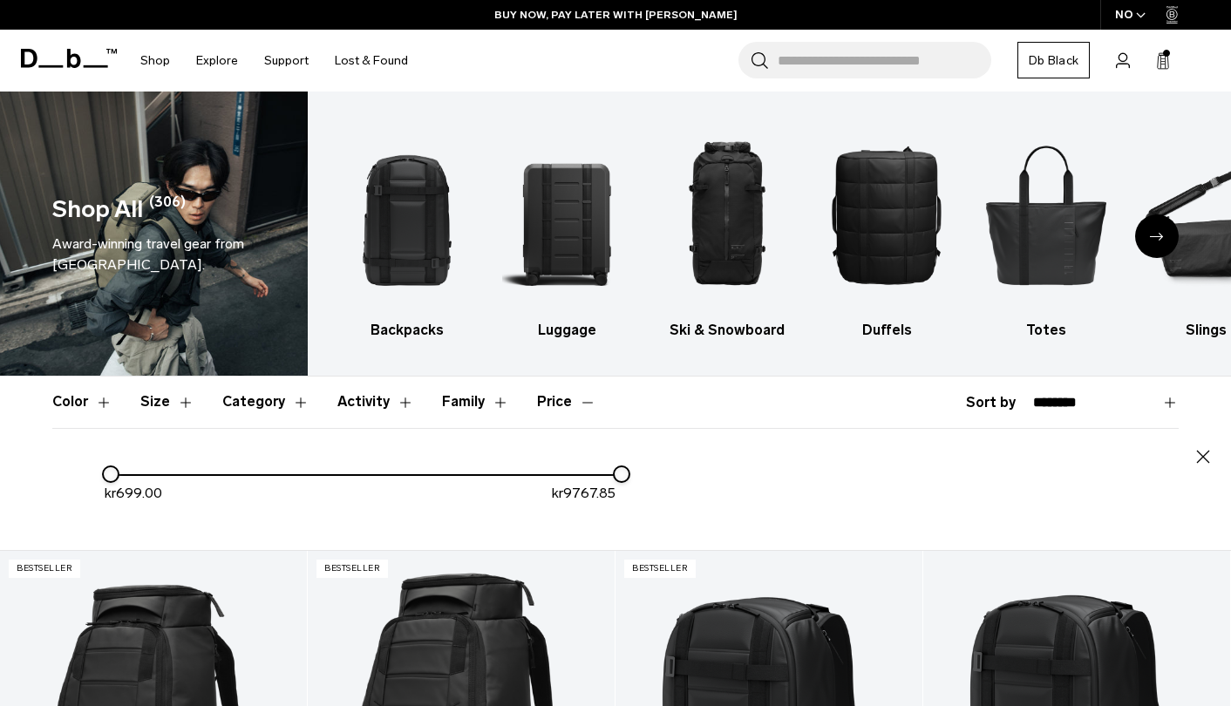
click at [546, 397] on button "Price" at bounding box center [566, 402] width 59 height 51
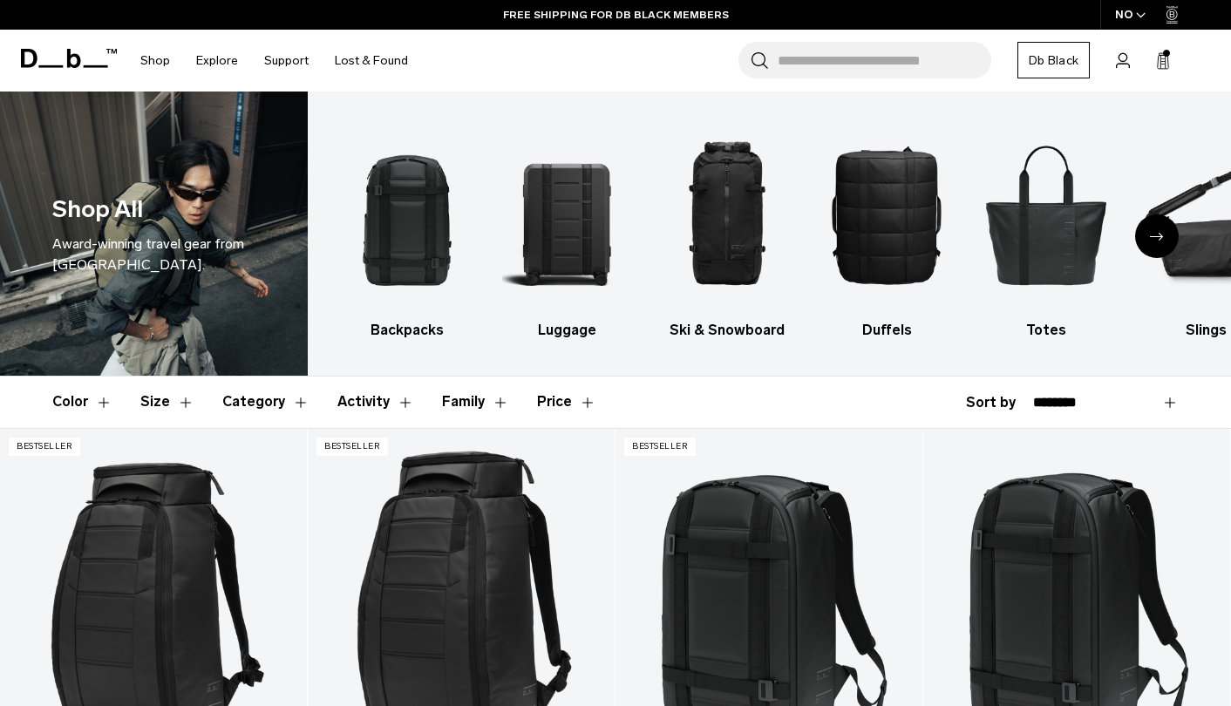
click at [550, 404] on button "Price" at bounding box center [566, 402] width 59 height 51
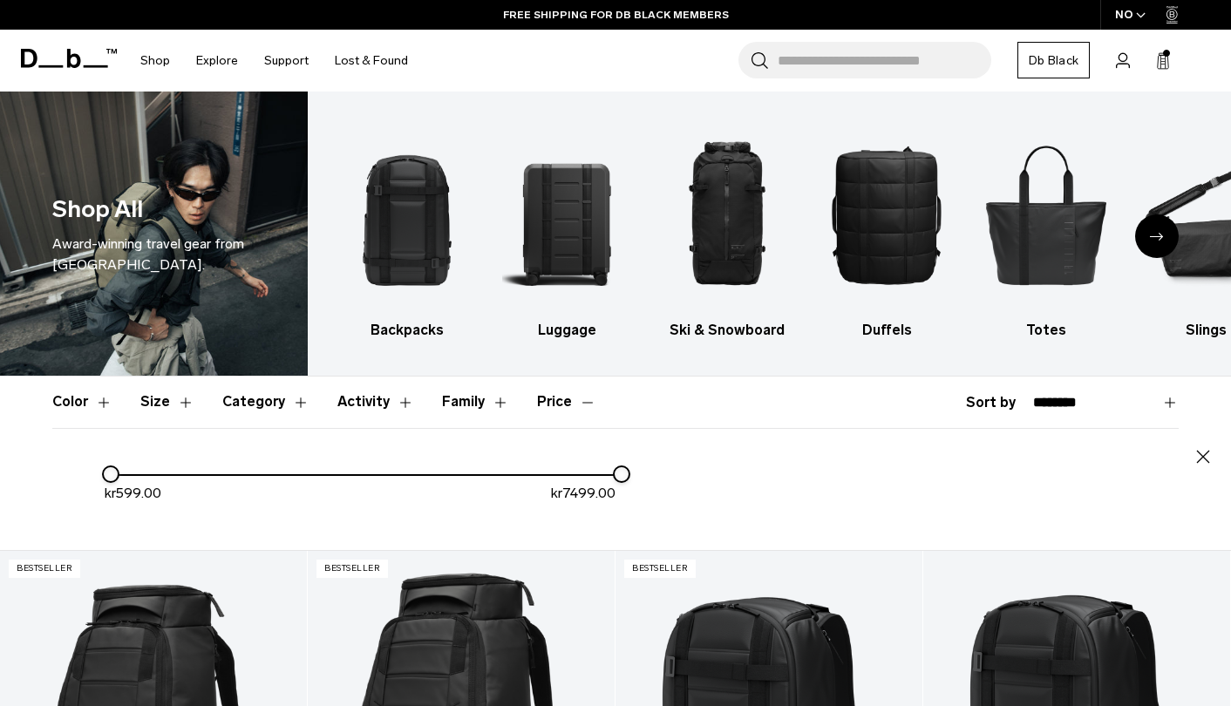
click at [550, 404] on button "Price" at bounding box center [566, 402] width 59 height 51
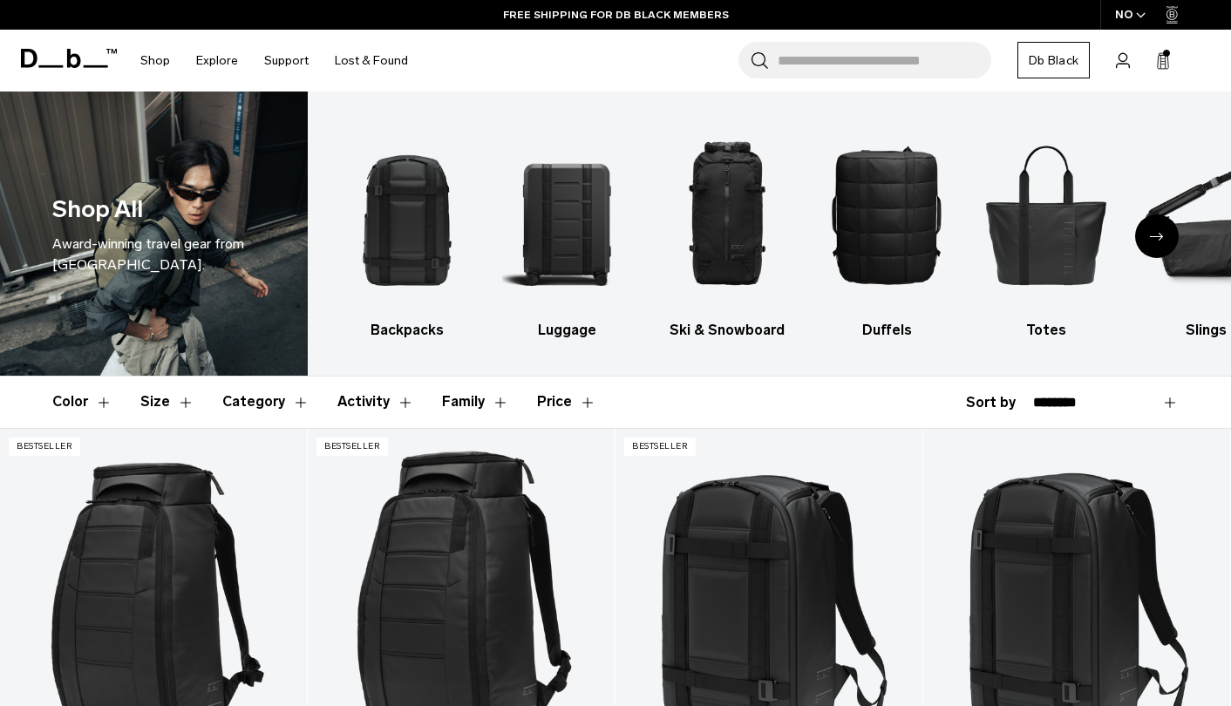
click at [549, 401] on button "Price" at bounding box center [566, 402] width 59 height 51
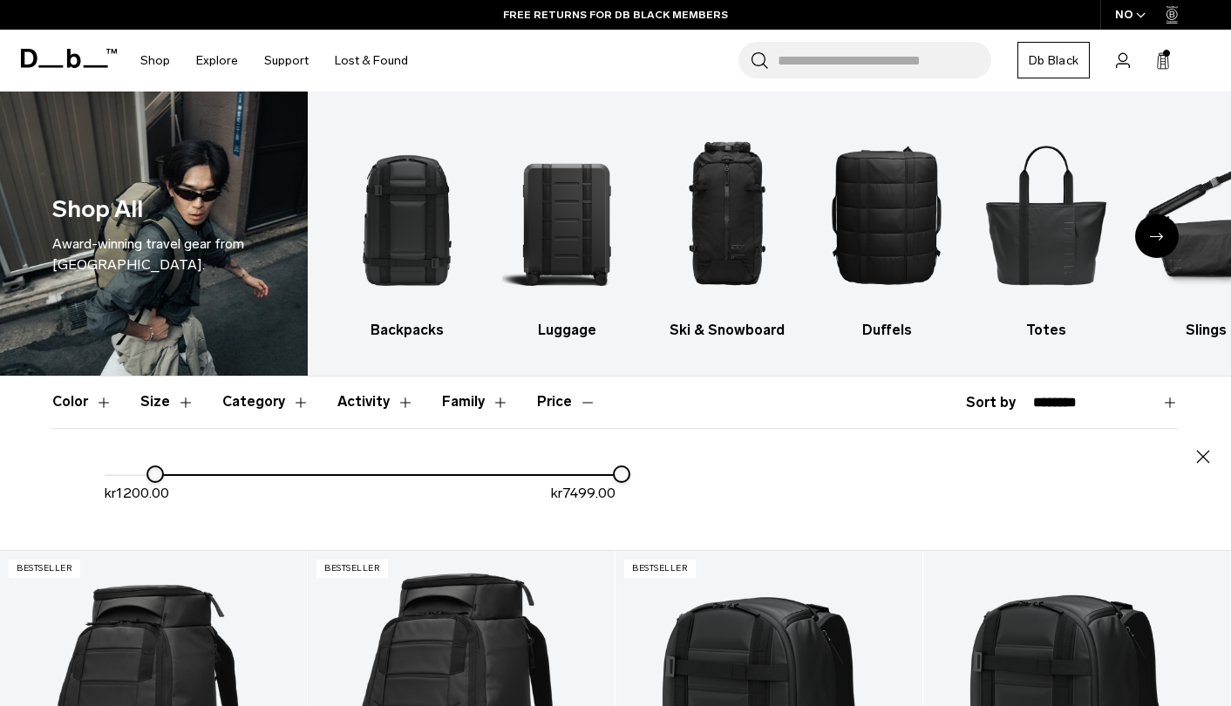
drag, startPoint x: 115, startPoint y: 473, endPoint x: 178, endPoint y: 474, distance: 62.8
click at [162, 473] on div at bounding box center [155, 474] width 14 height 14
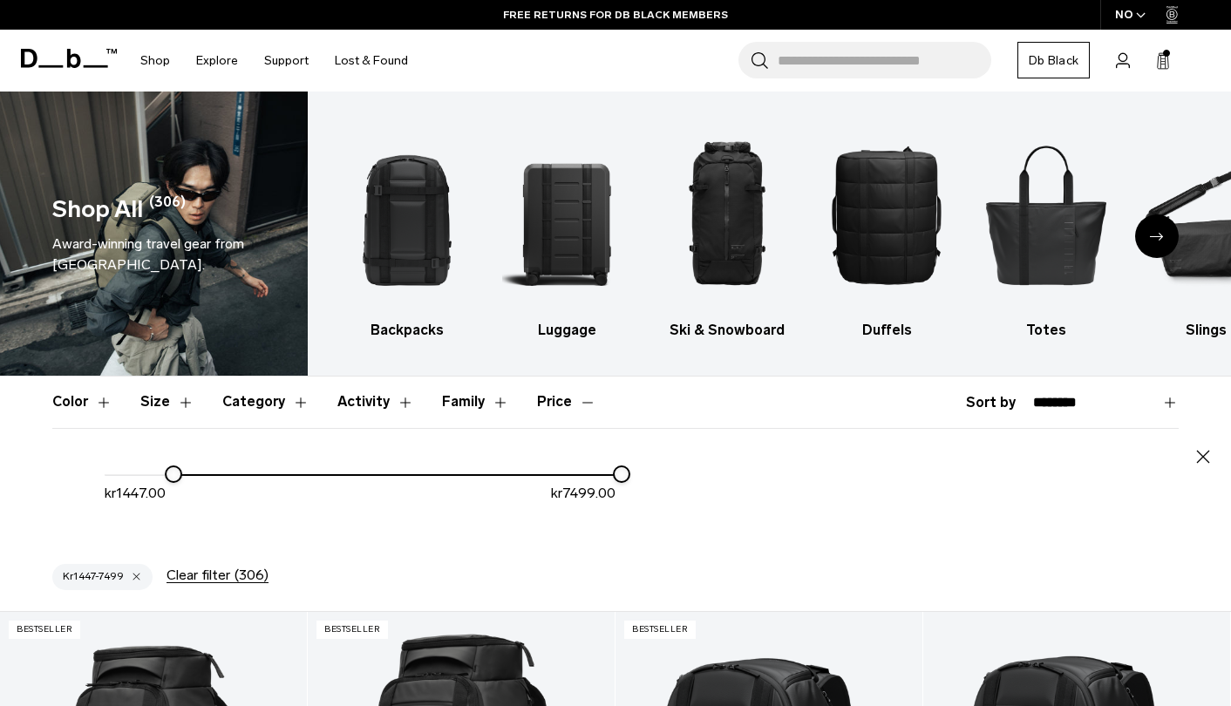
click at [171, 400] on button "Size" at bounding box center [167, 402] width 54 height 51
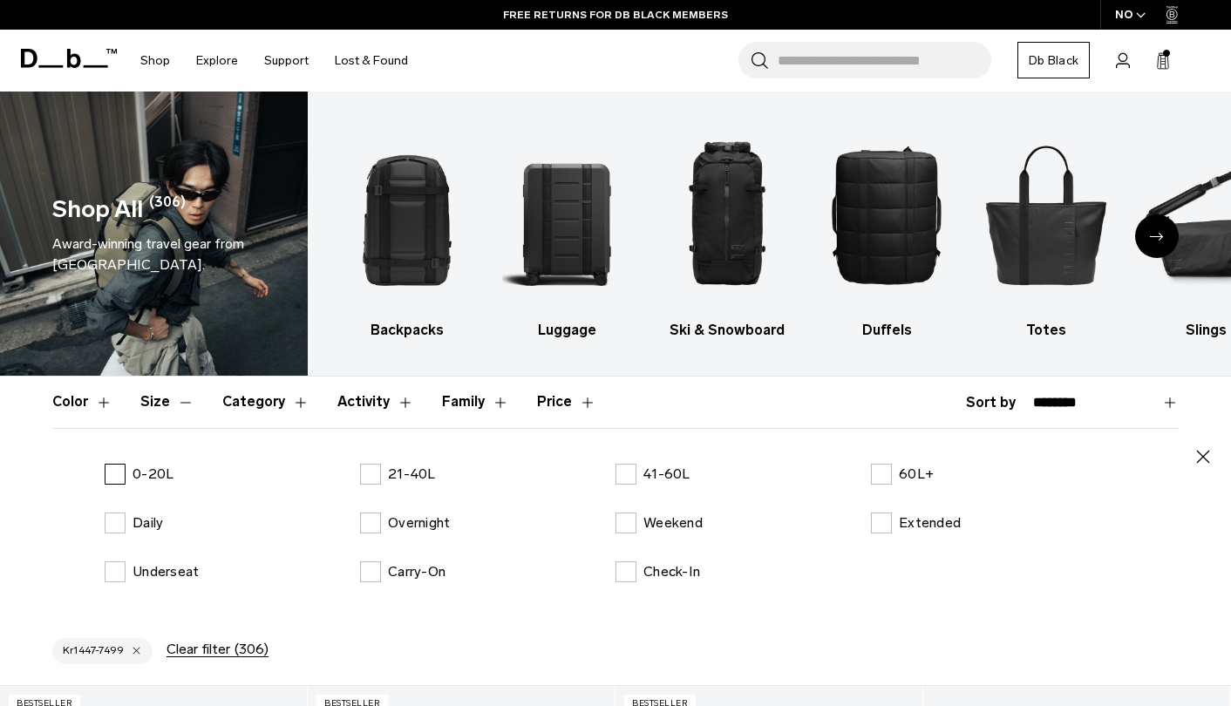
click at [117, 467] on label "0-20L" at bounding box center [139, 474] width 69 height 21
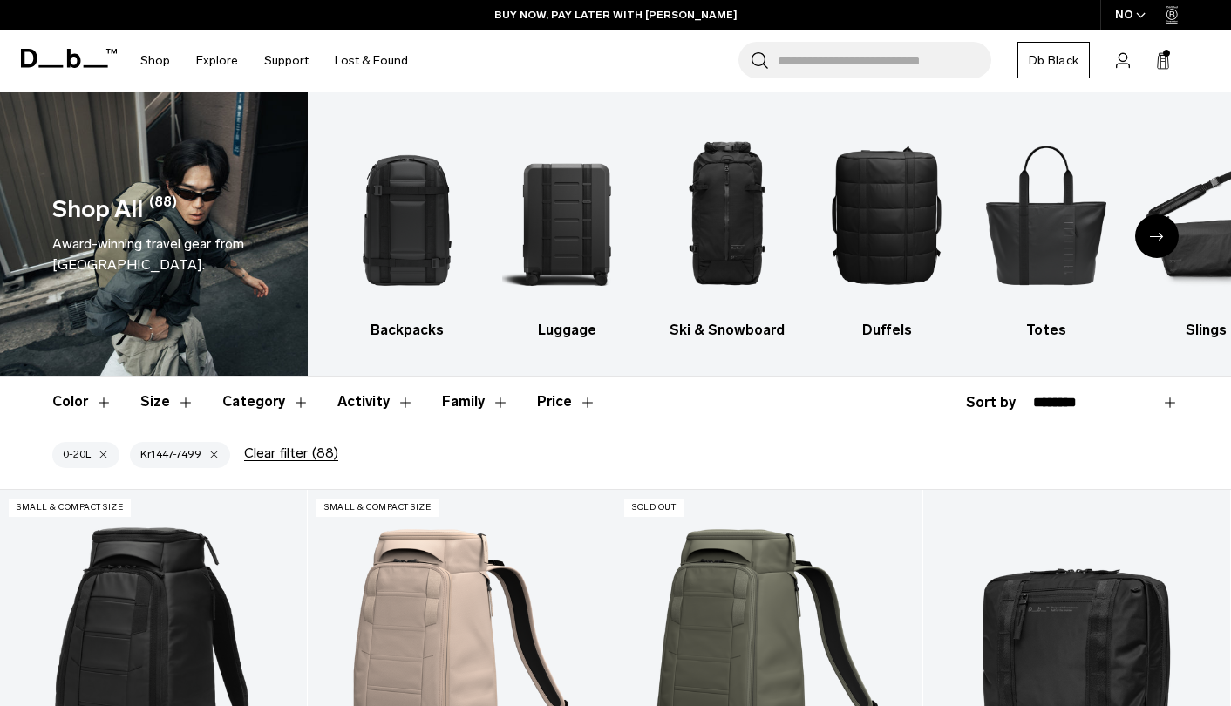
click at [303, 451] on button "Clear filter (88)" at bounding box center [291, 453] width 94 height 16
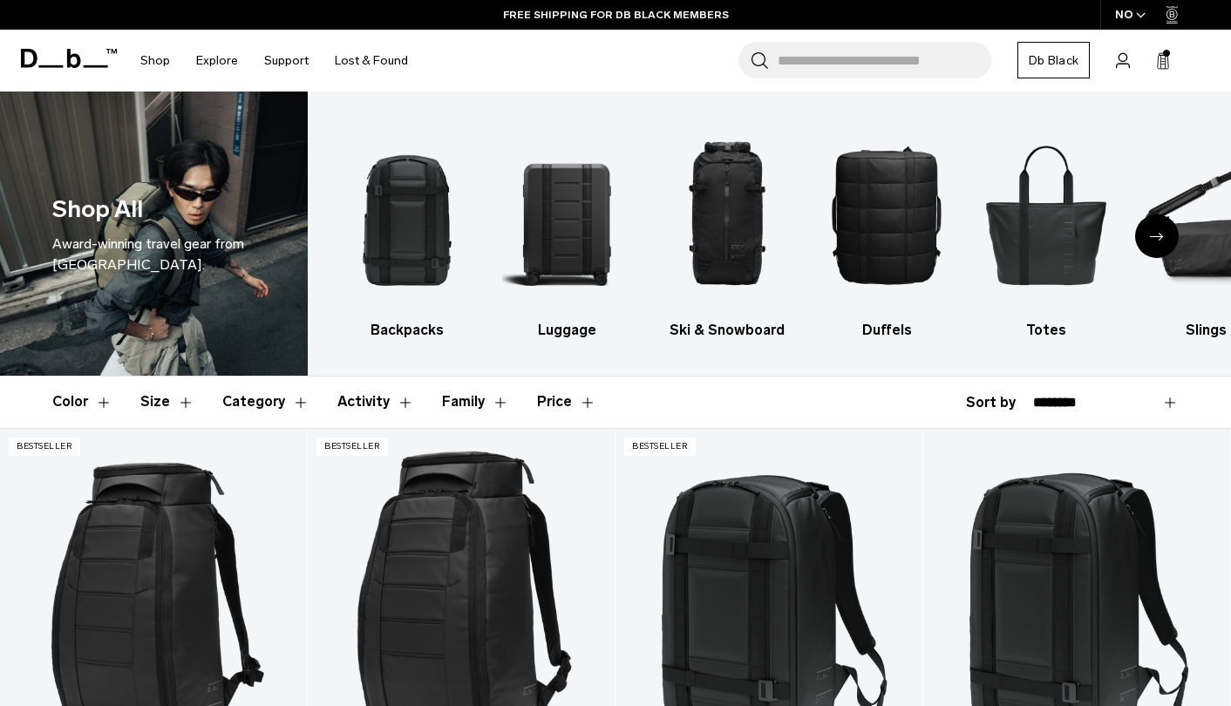
click at [1079, 397] on select "**********" at bounding box center [1106, 403] width 146 height 16
select select "**********"
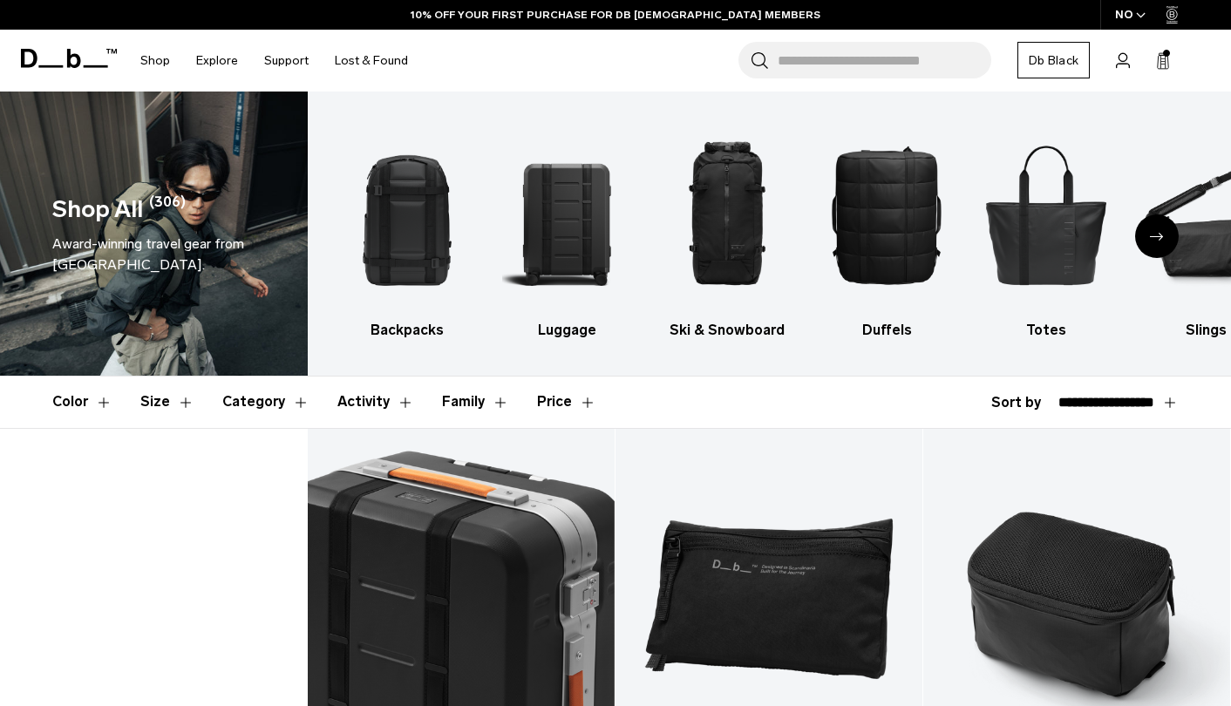
select select "**********"
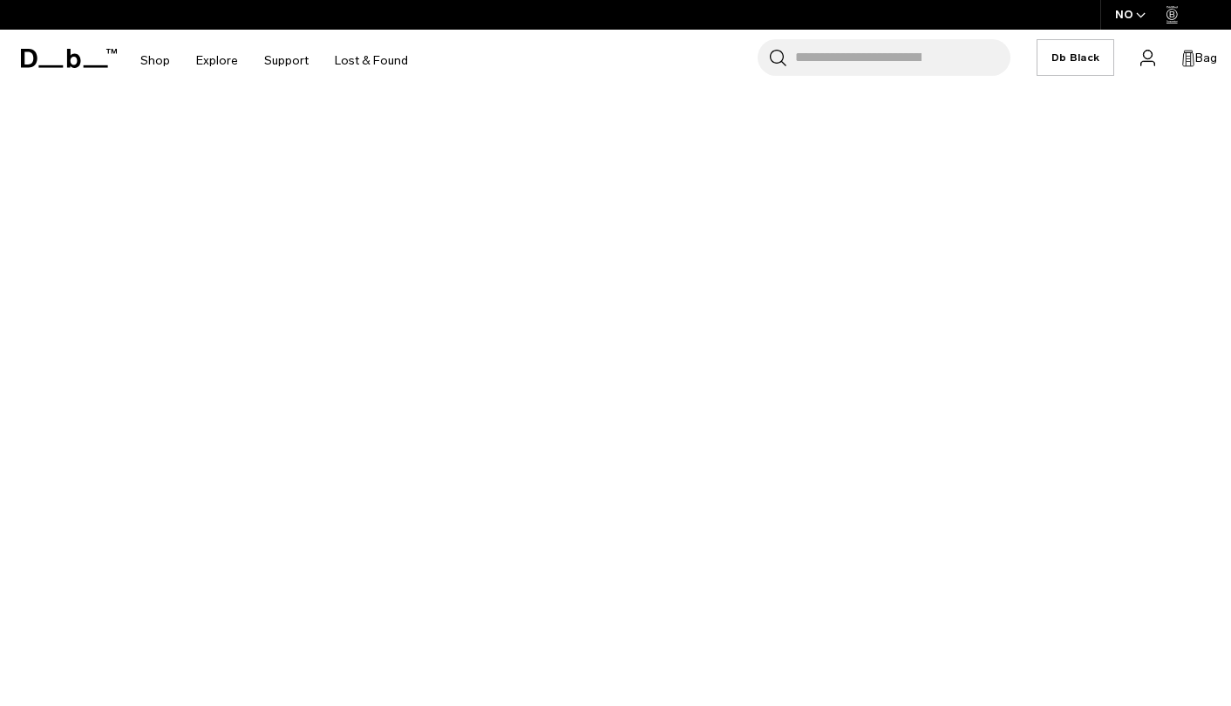
select select "**********"
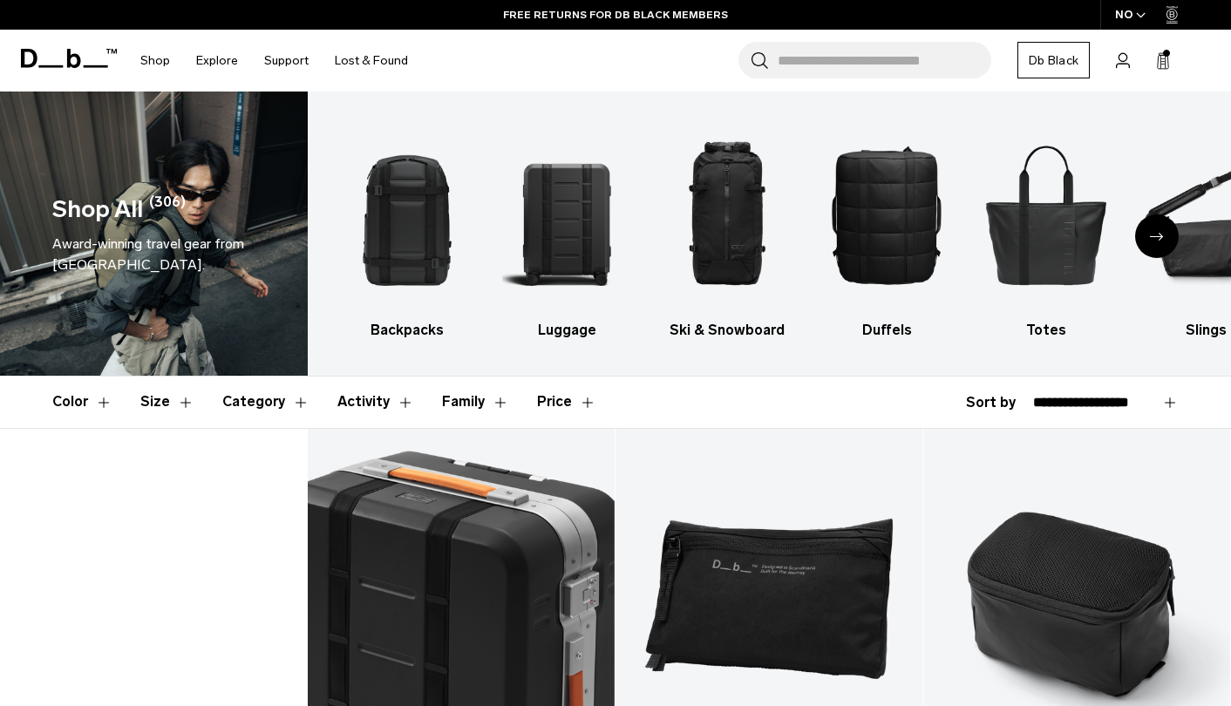
click at [1122, 402] on select "**********" at bounding box center [1106, 403] width 146 height 16
select select "**********"
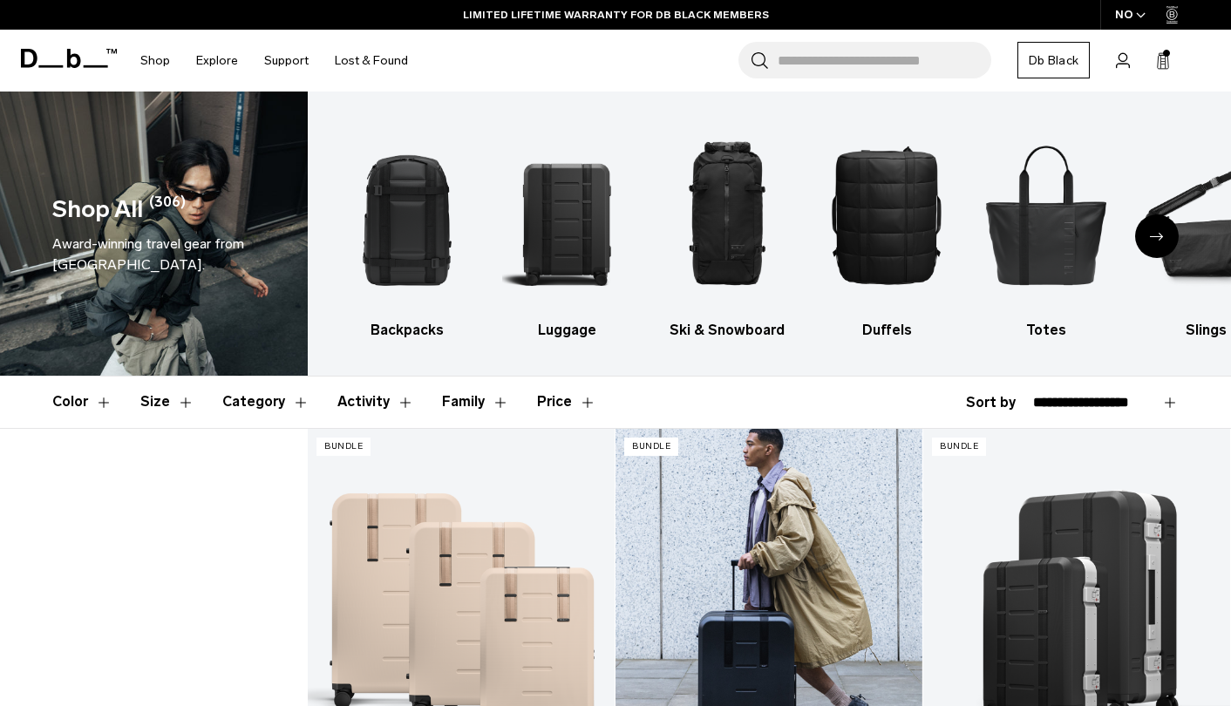
click at [0, 0] on body "Skip to content BUY NOW, PAY LATER WITH KLARNA 10% OFF YOUR FIRST PURCHASE FOR …" at bounding box center [615, 353] width 1231 height 706
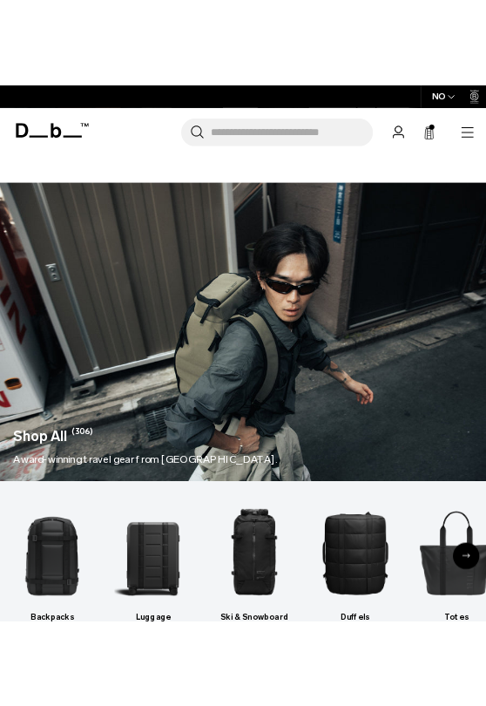
scroll to position [383, 0]
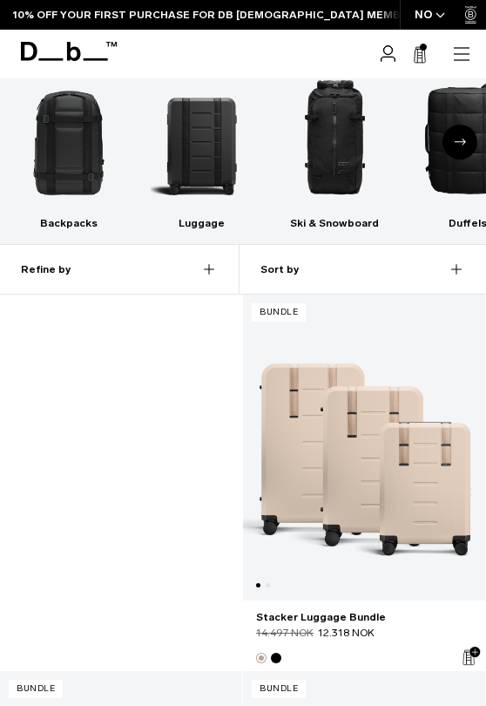
click at [377, 270] on select "**********" at bounding box center [387, 269] width 158 height 11
select select "**********"
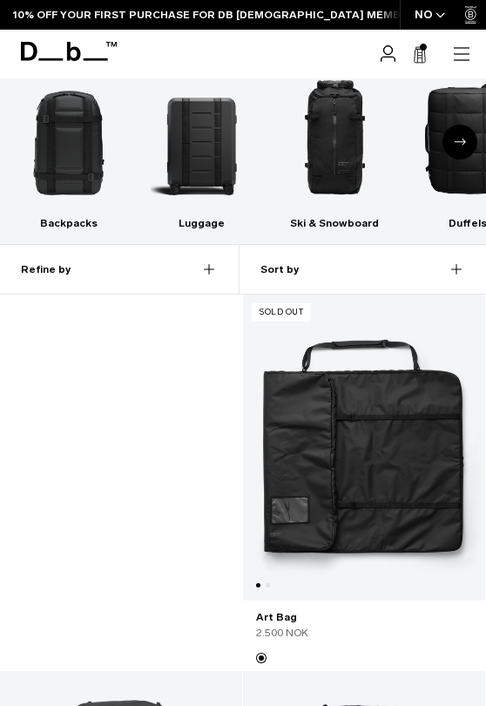
click at [166, 283] on div "Refine by" at bounding box center [130, 269] width 219 height 49
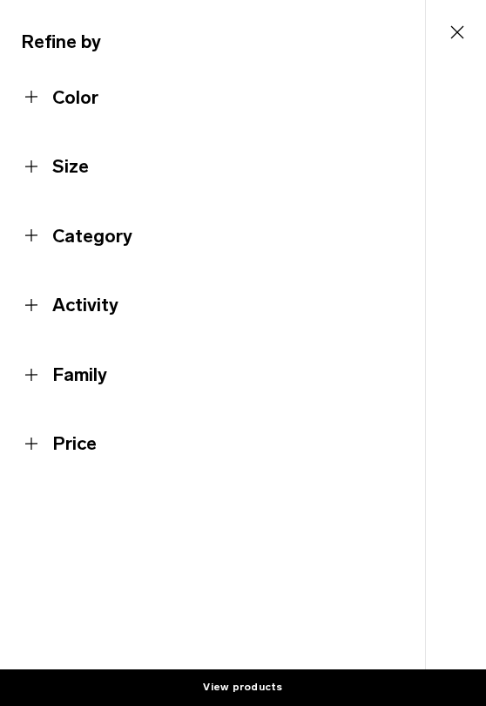
click at [87, 312] on button "Activity" at bounding box center [213, 305] width 384 height 28
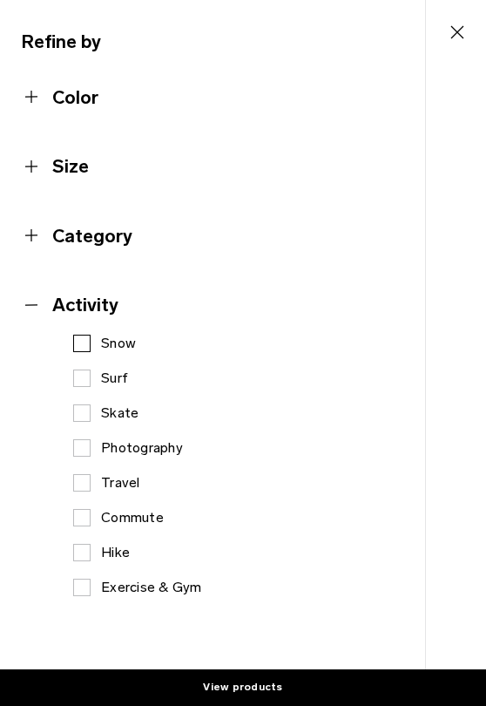
click at [86, 347] on label "Snow" at bounding box center [104, 343] width 63 height 21
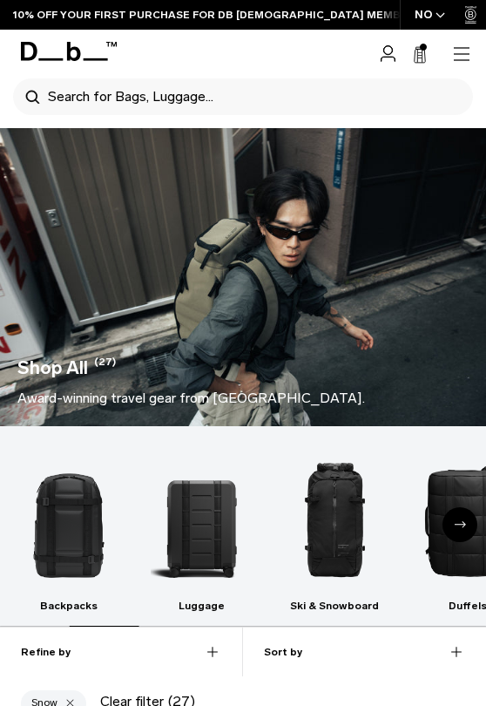
select select "**********"
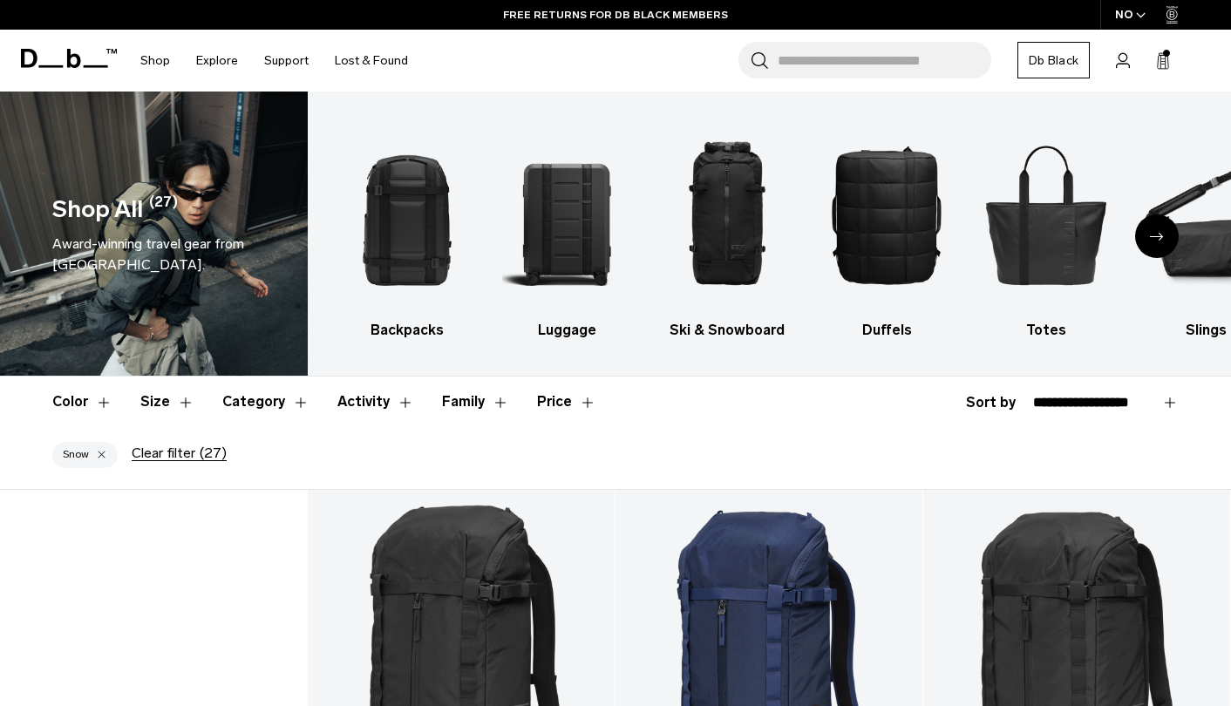
click at [210, 453] on span "(27)" at bounding box center [213, 453] width 27 height 16
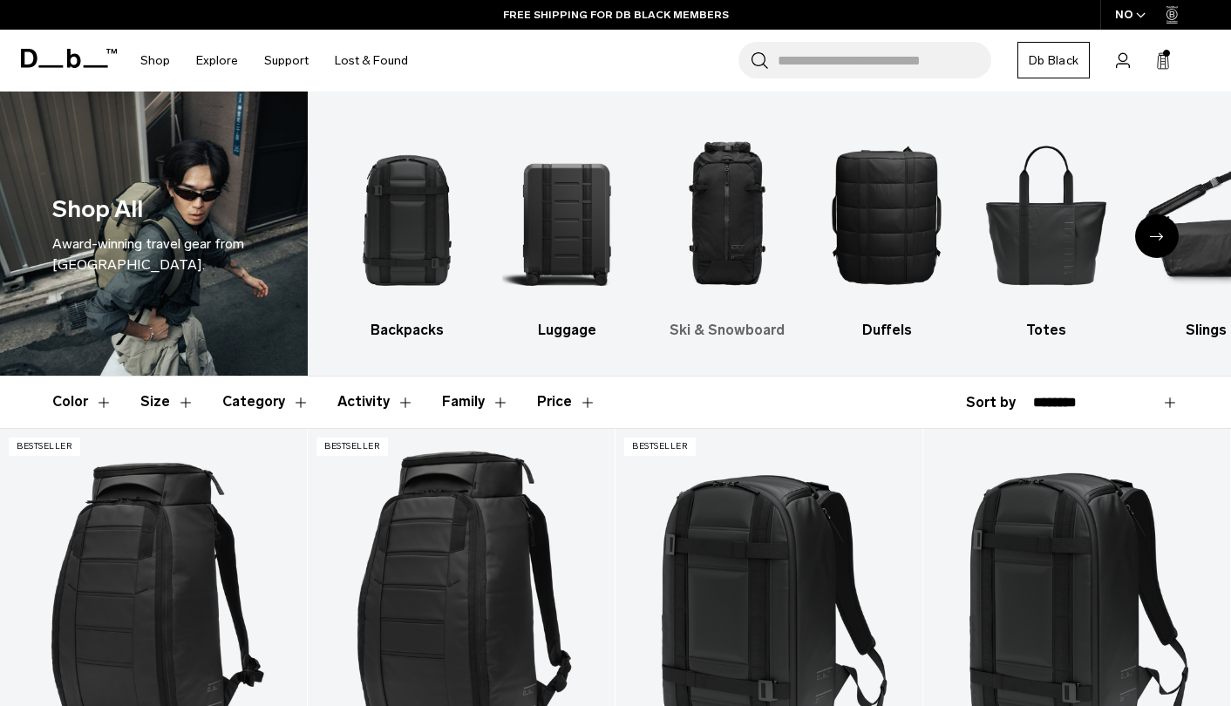
click at [733, 189] on img "3 / 10" at bounding box center [726, 214] width 129 height 193
click at [884, 224] on img "4 / 10" at bounding box center [886, 214] width 129 height 193
click at [1162, 237] on icon "Next slide" at bounding box center [1157, 237] width 14 height 8
click at [746, 231] on img "3 / 10" at bounding box center [726, 214] width 129 height 193
click at [1152, 236] on icon "Next slide" at bounding box center [1157, 237] width 14 height 8
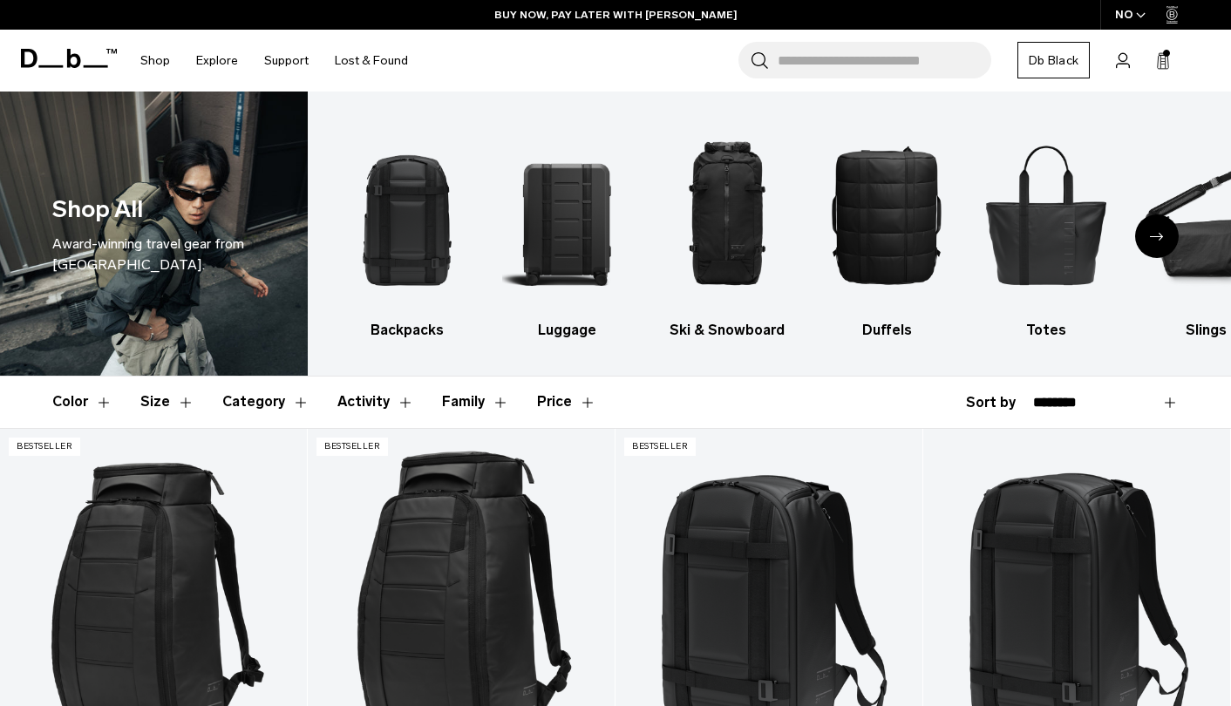
click at [1148, 237] on div "Next slide" at bounding box center [1157, 236] width 44 height 44
click at [485, 401] on button "Family" at bounding box center [475, 402] width 67 height 51
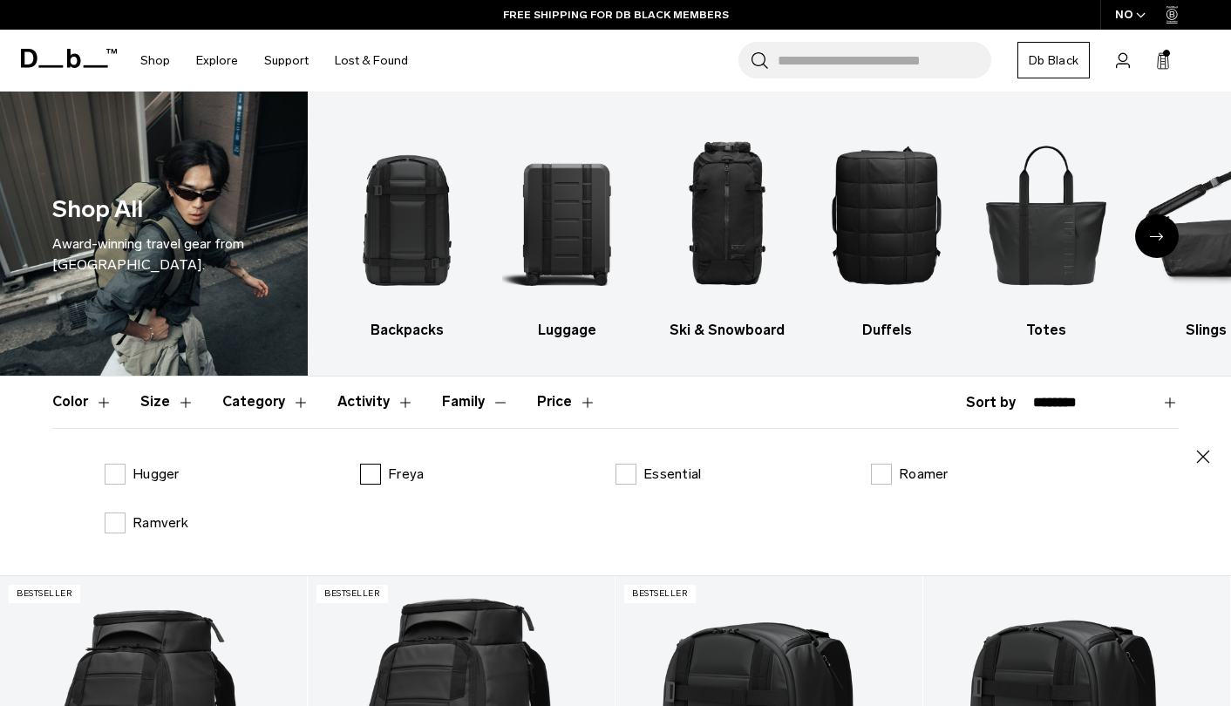
click at [370, 469] on label "Freya" at bounding box center [392, 474] width 64 height 21
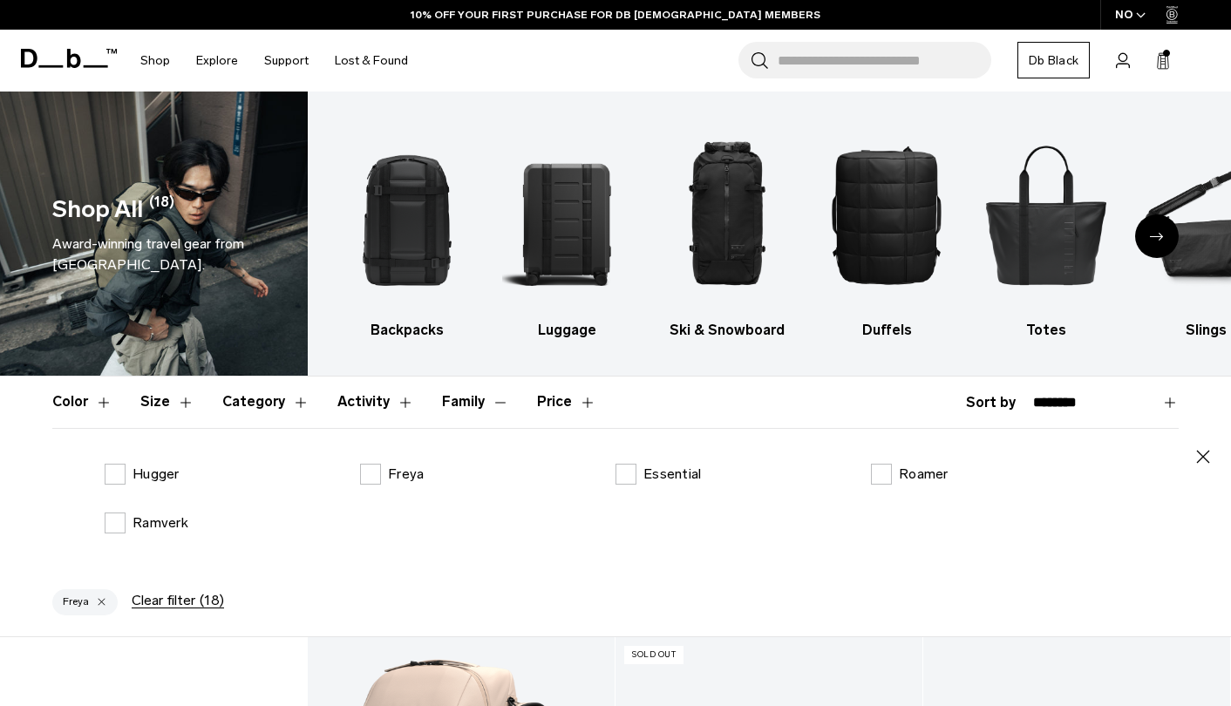
click at [560, 406] on button "Price" at bounding box center [566, 402] width 59 height 51
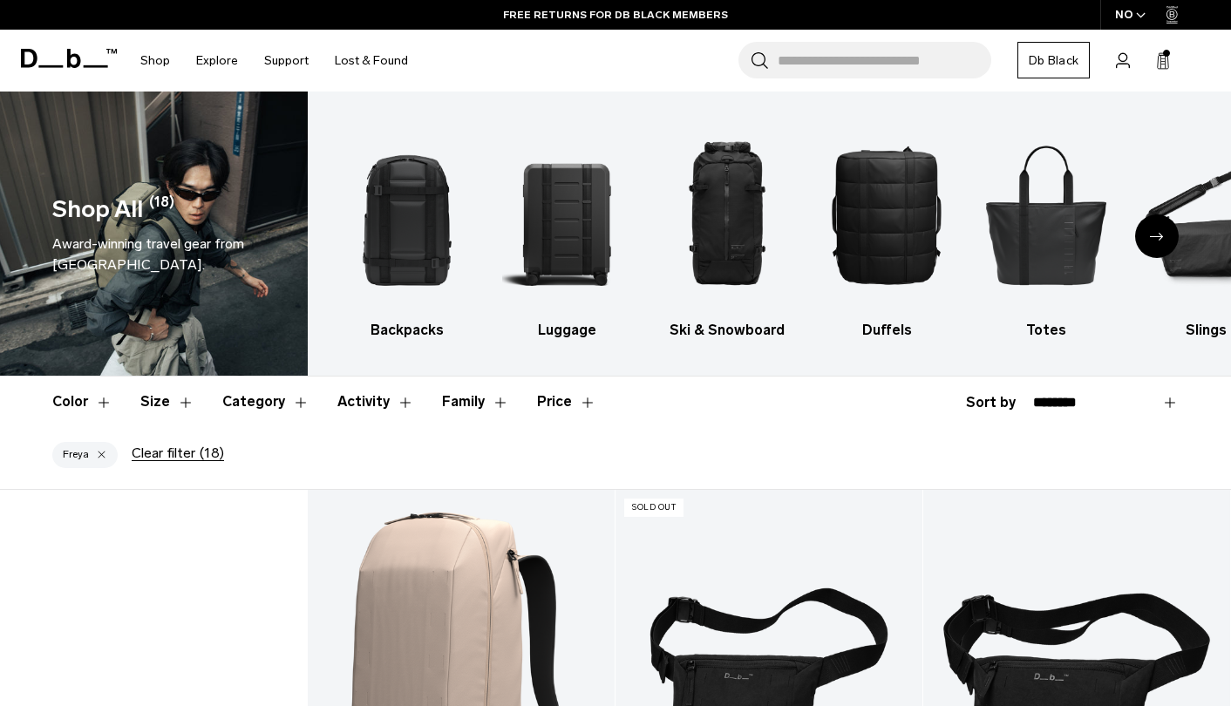
click at [183, 454] on button "Clear filter (18)" at bounding box center [178, 453] width 92 height 16
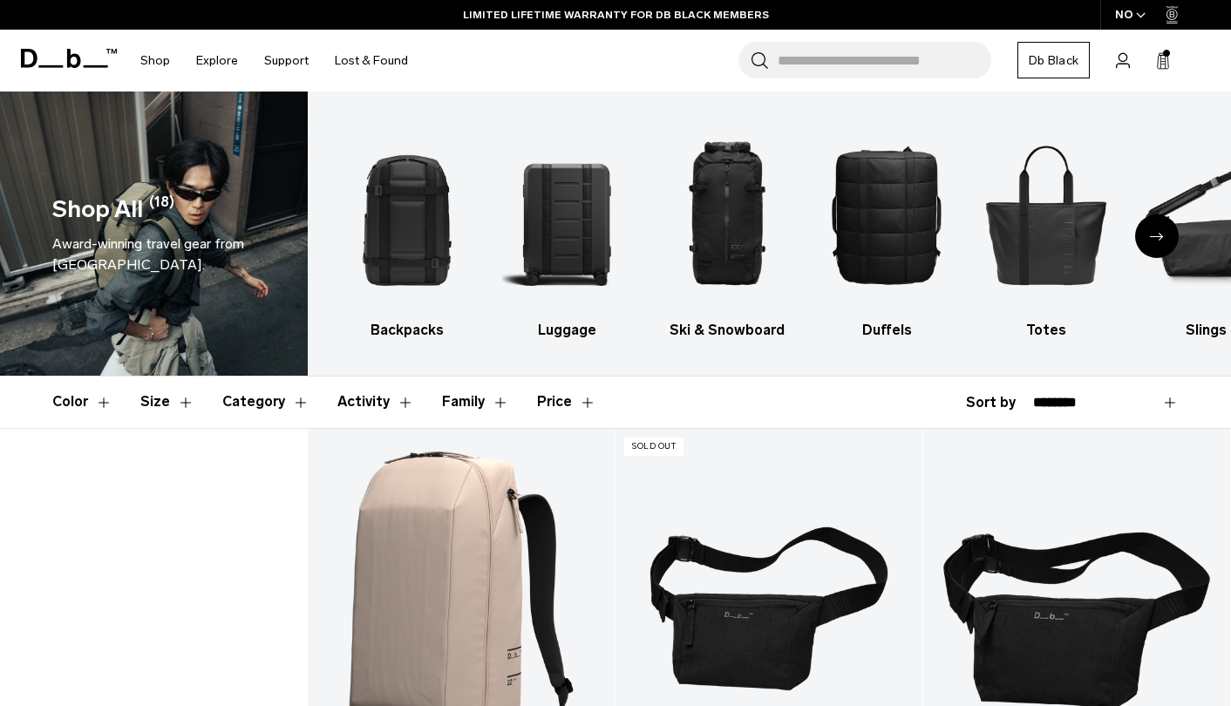
click at [272, 403] on button "Category" at bounding box center [265, 402] width 87 height 51
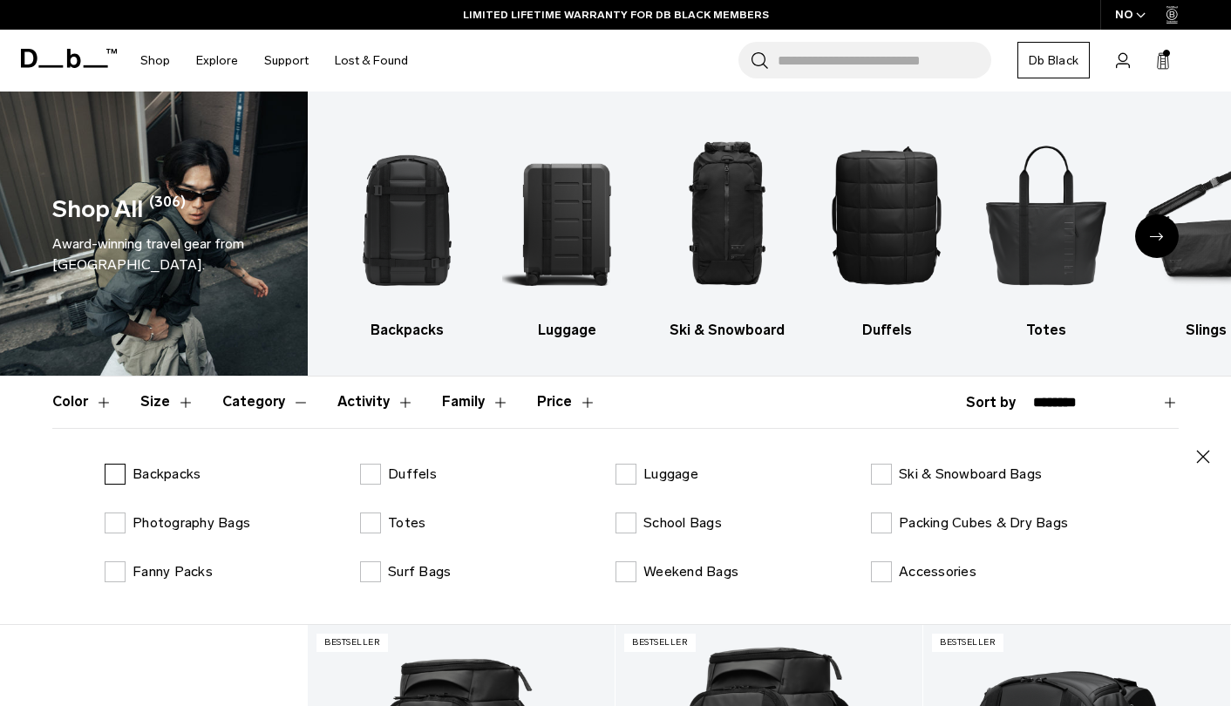
click at [112, 476] on label "Backpacks" at bounding box center [153, 474] width 96 height 21
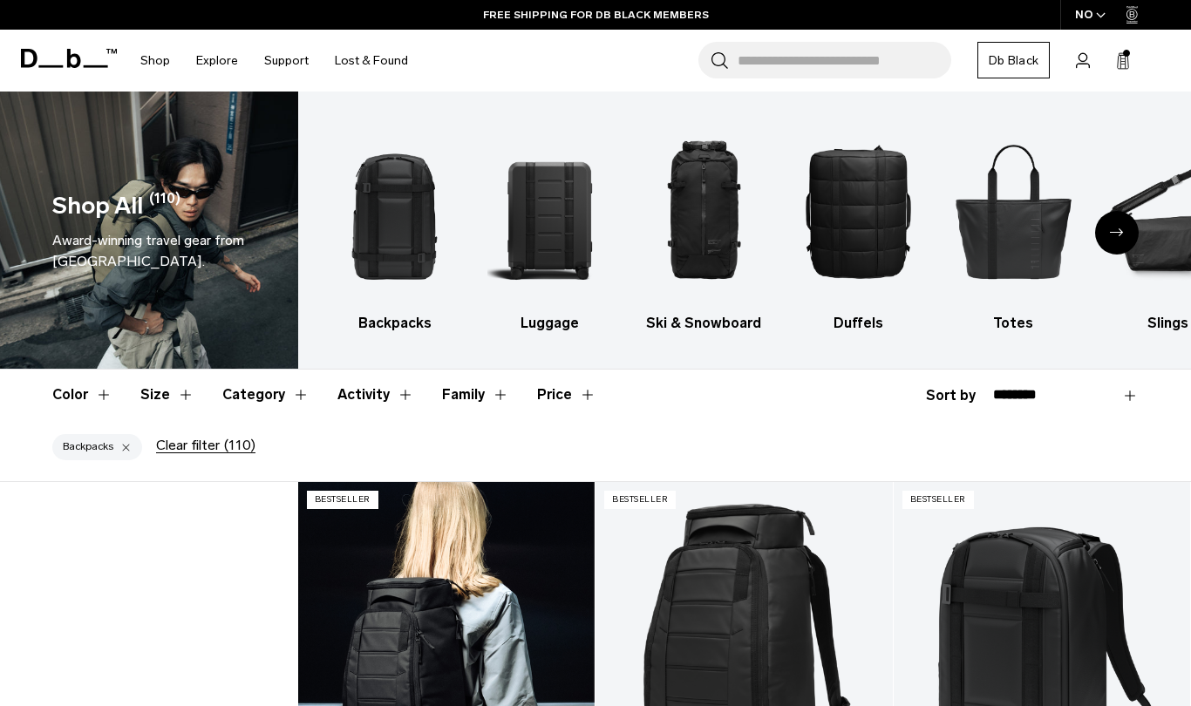
click at [470, 560] on link "Hugger Backpack 25L" at bounding box center [446, 646] width 297 height 329
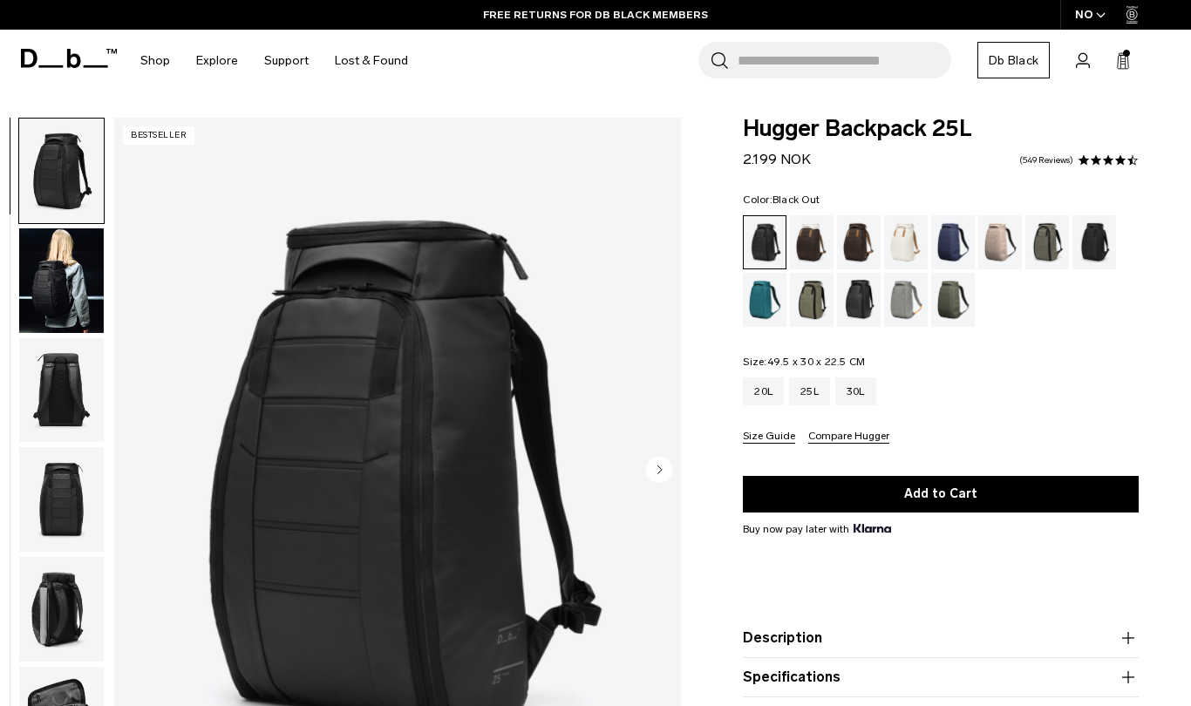
click at [1025, 415] on div "20L 25L 30L Size Guide Compare Hugger" at bounding box center [941, 410] width 396 height 66
click at [483, 311] on img "1 / 11" at bounding box center [397, 472] width 567 height 708
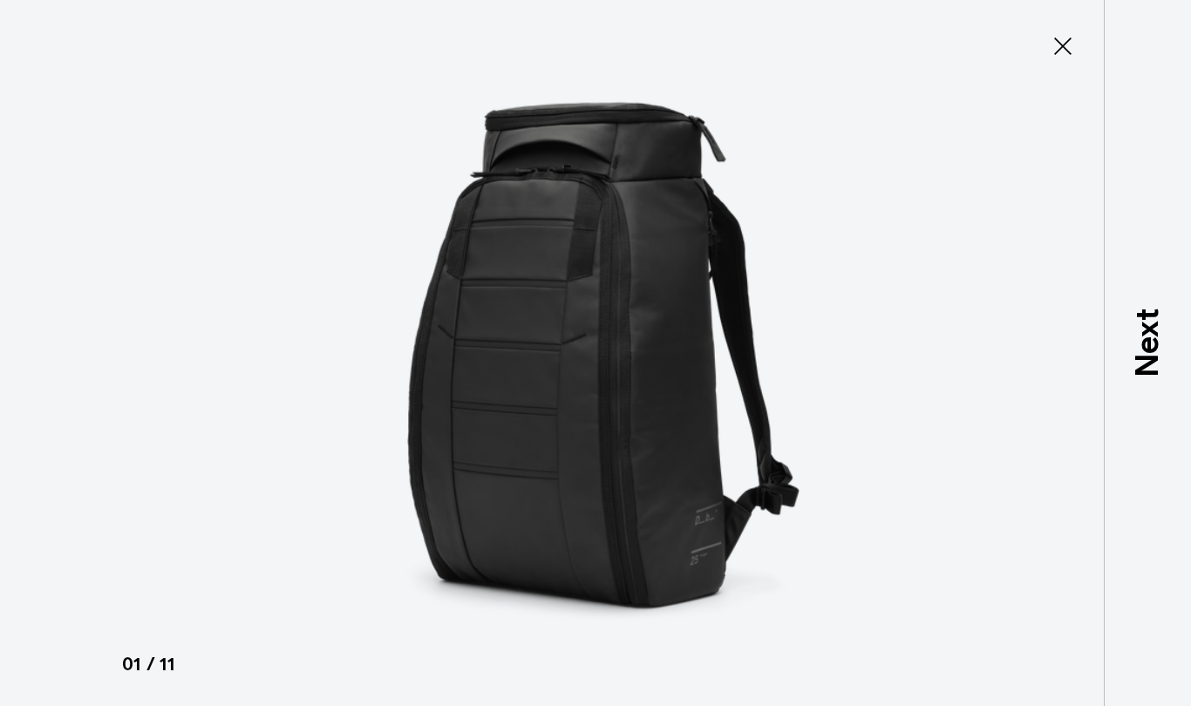
type button "Close"
click at [1064, 46] on icon at bounding box center [1063, 46] width 28 height 28
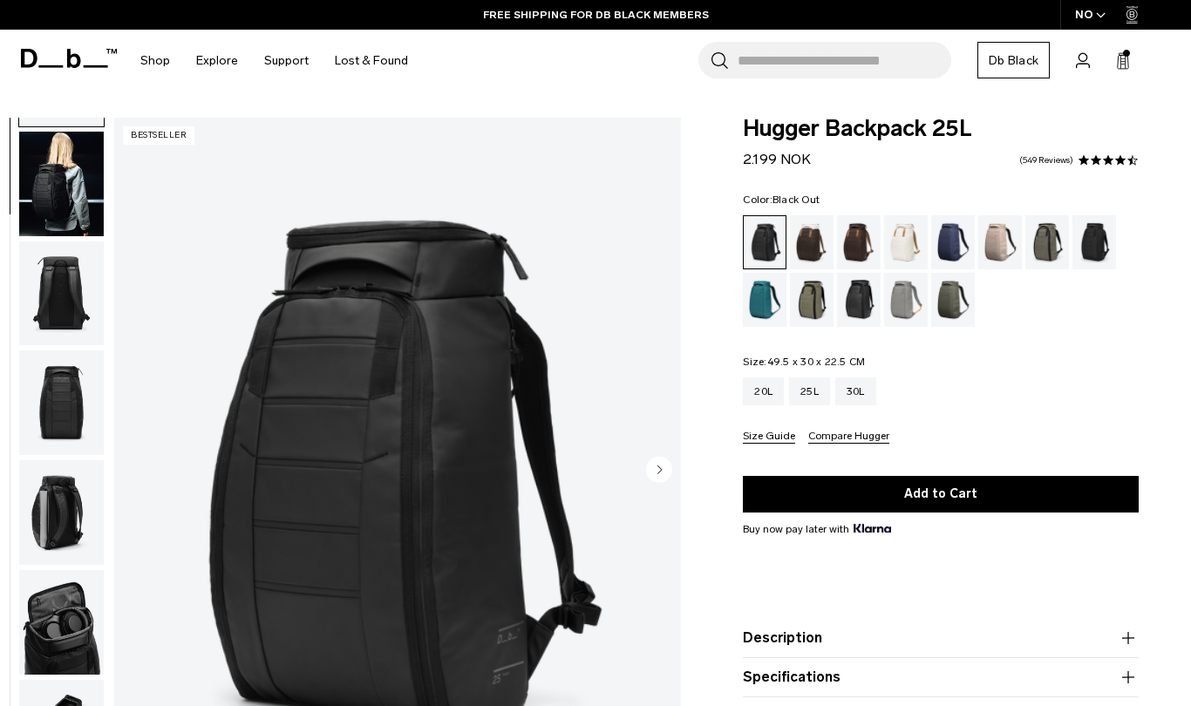
scroll to position [219, 0]
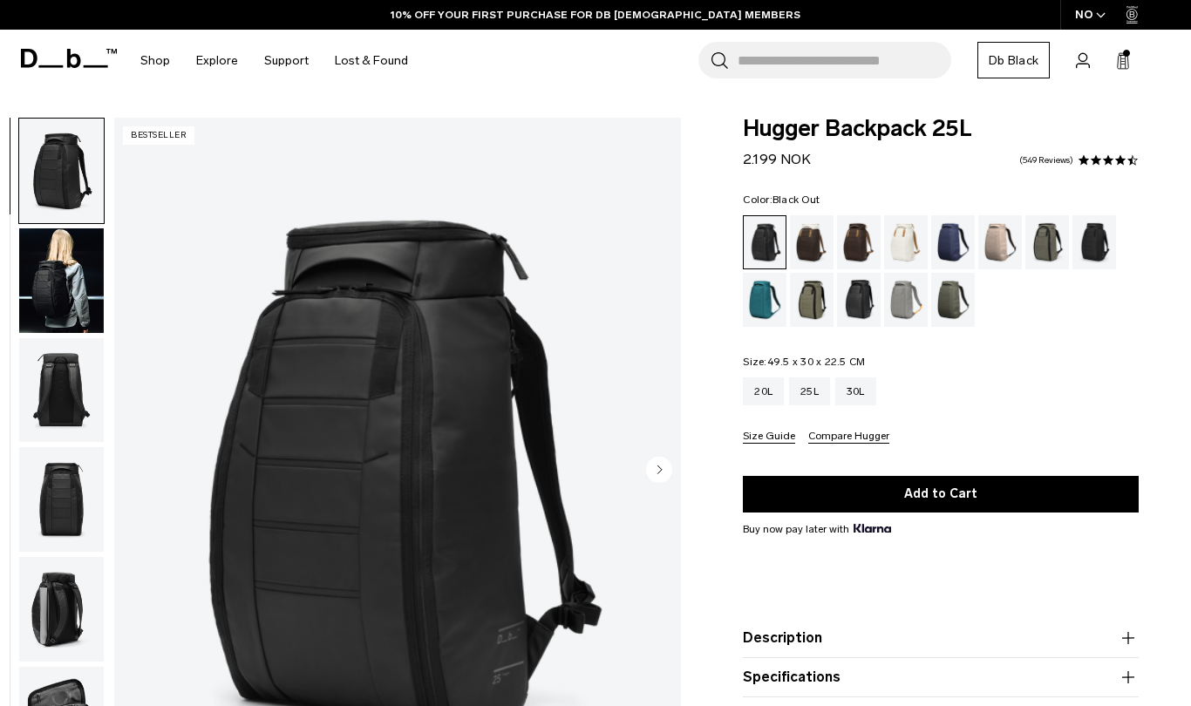
click at [479, 285] on img "1 / 11" at bounding box center [397, 472] width 567 height 708
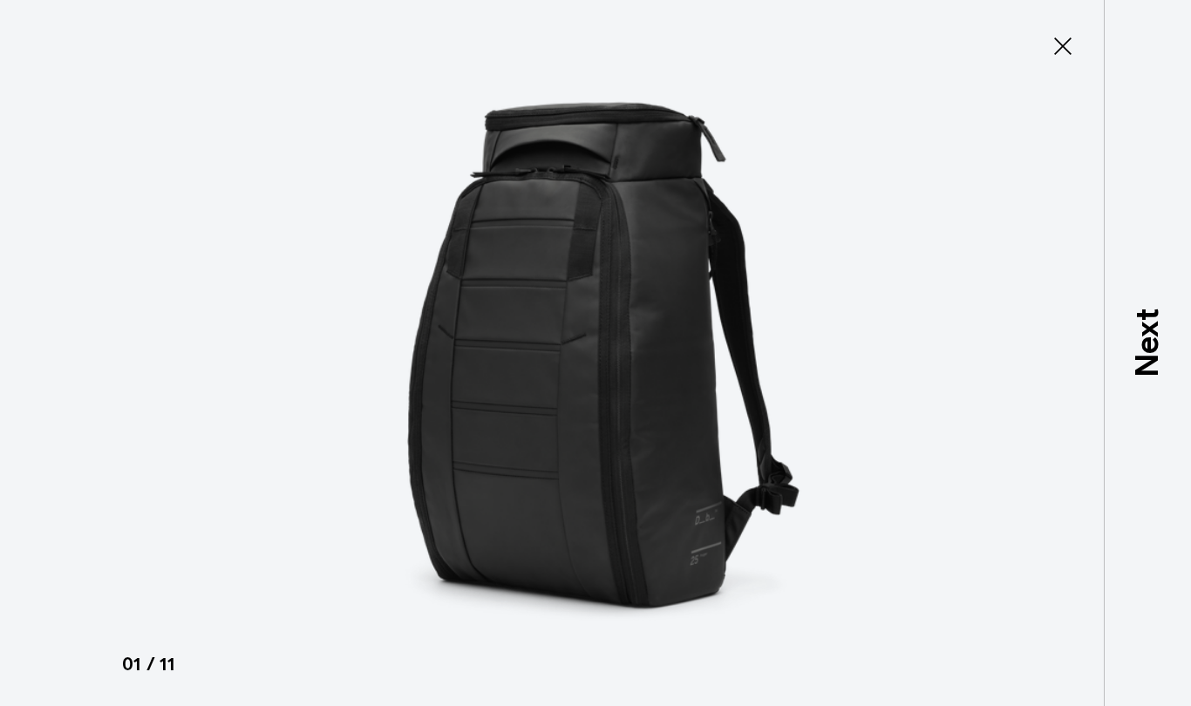
type button "Close"
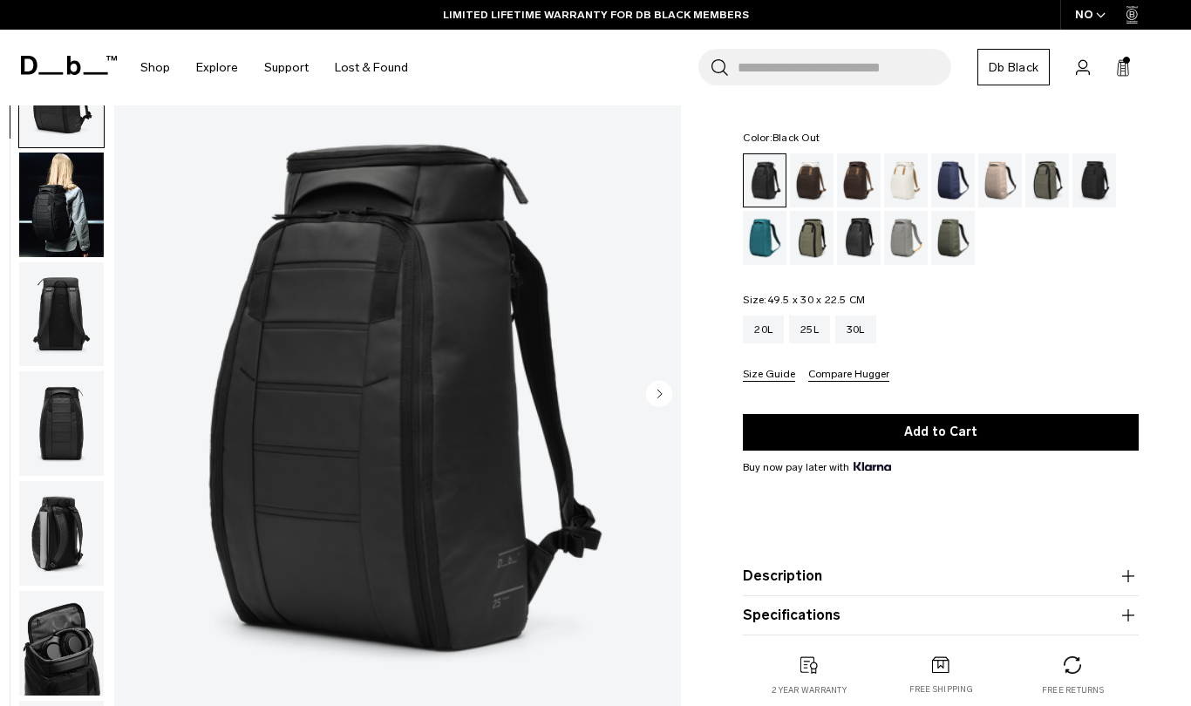
scroll to position [71, 0]
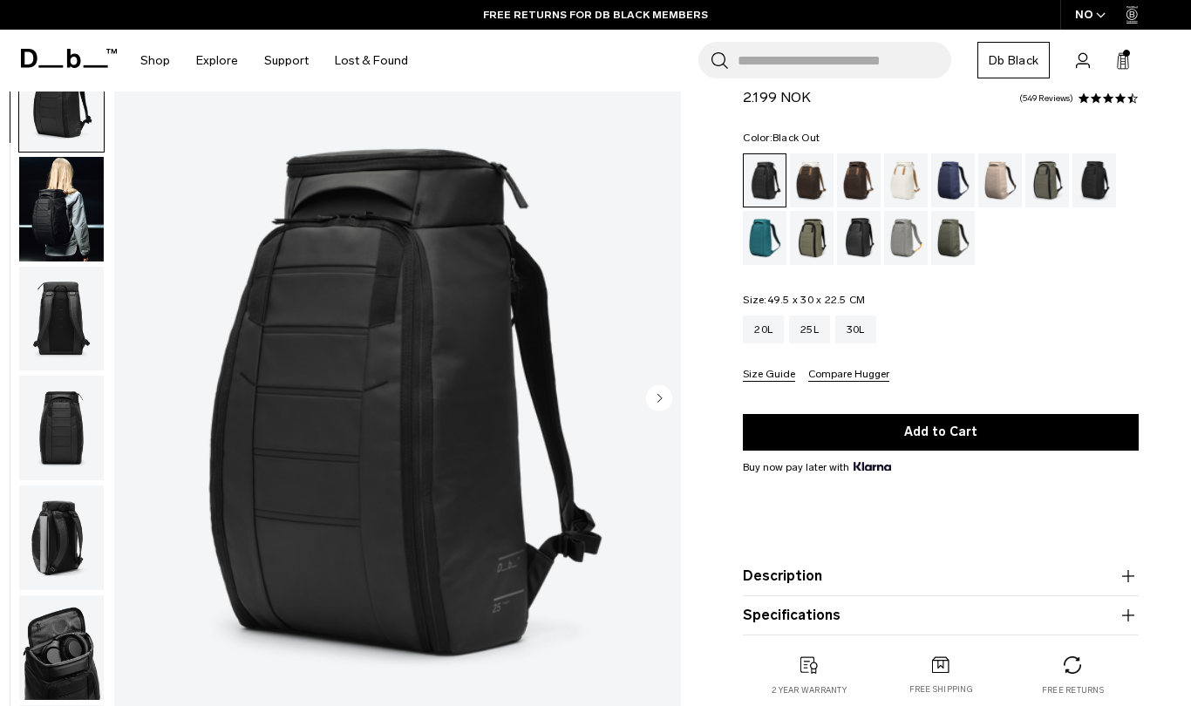
click at [463, 217] on img "1 / 11" at bounding box center [397, 400] width 567 height 708
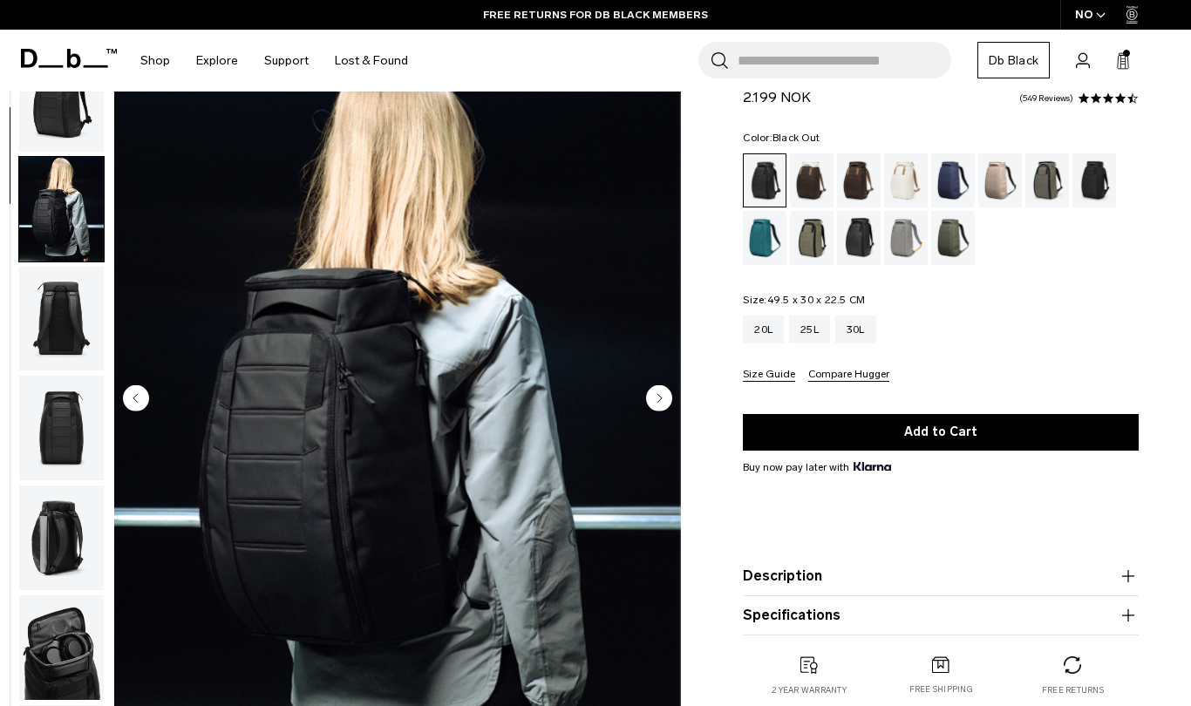
scroll to position [110, 0]
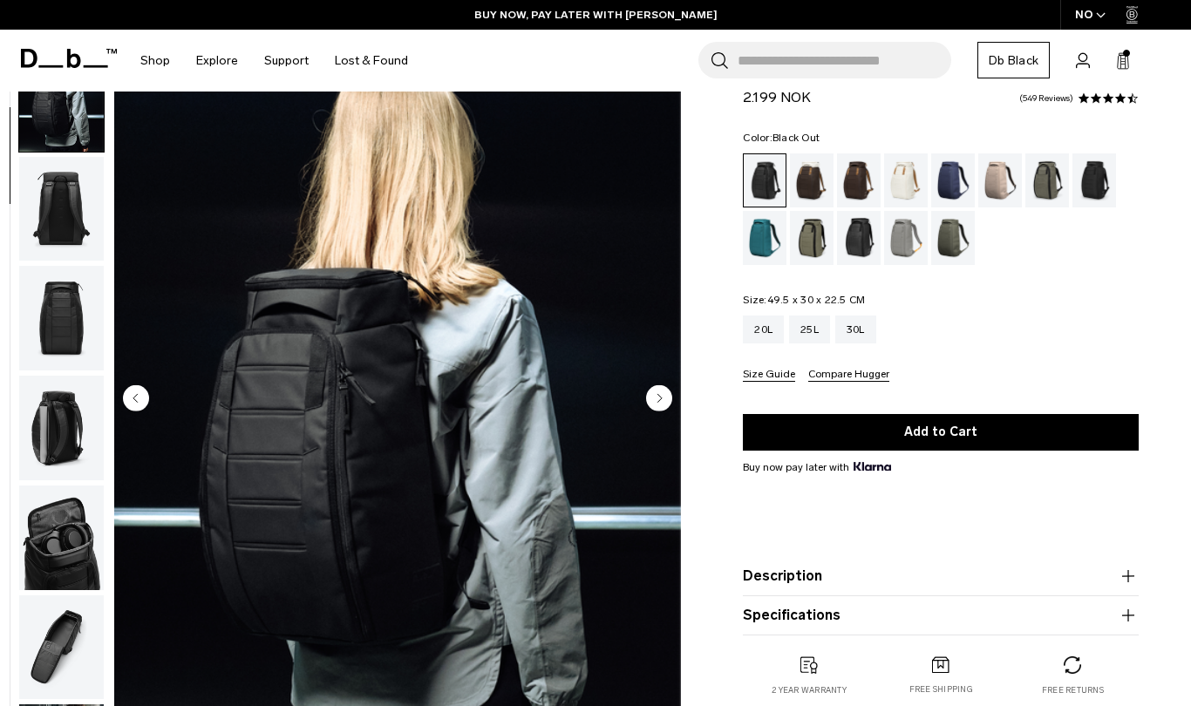
click at [517, 259] on img "2 / 11" at bounding box center [397, 400] width 567 height 708
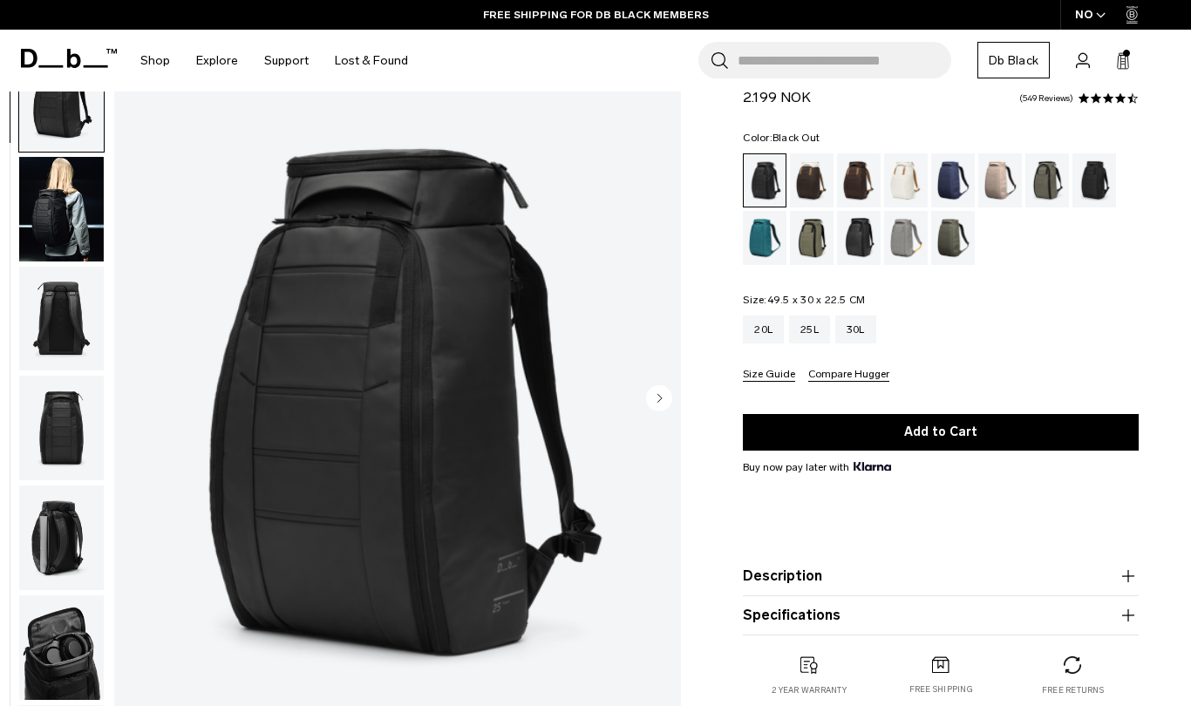
click at [655, 398] on circle "Next slide" at bounding box center [659, 398] width 26 height 26
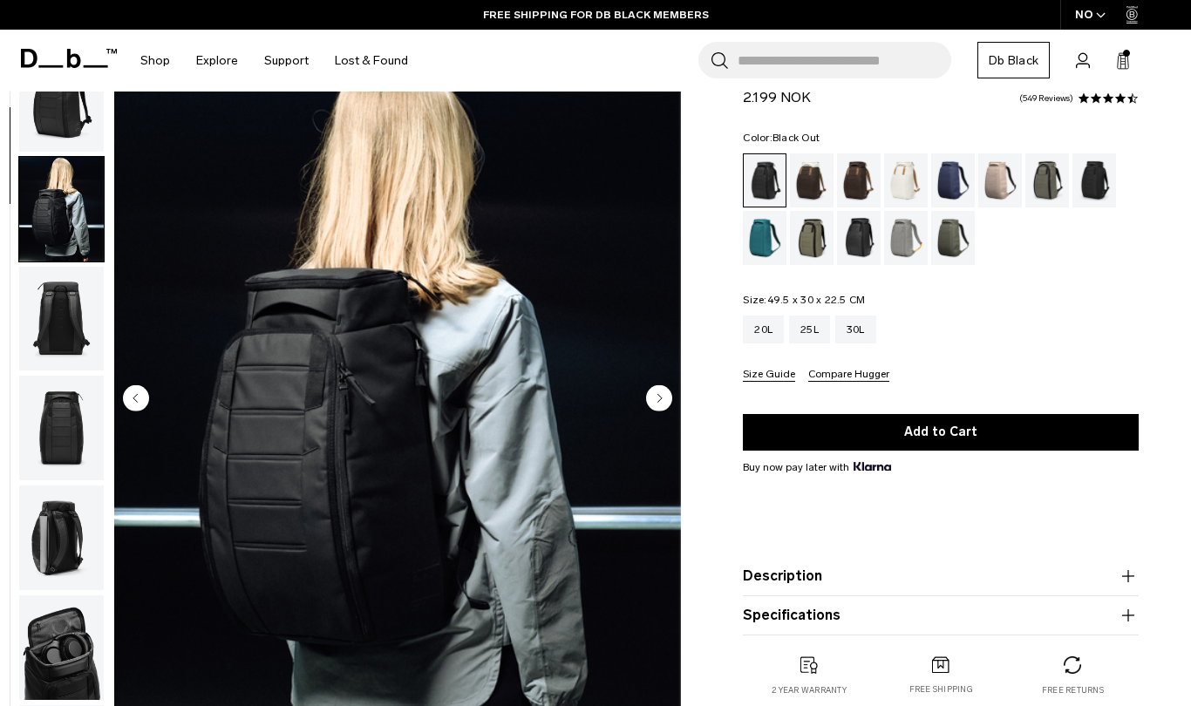
scroll to position [110, 0]
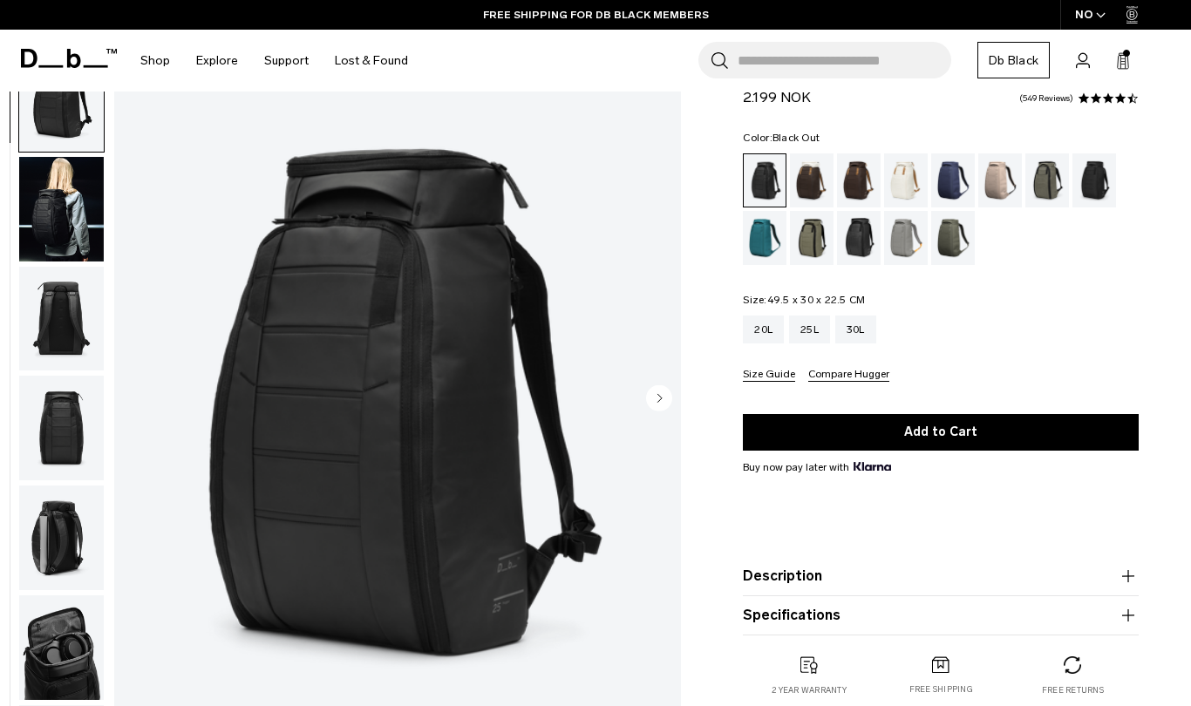
click at [658, 399] on icon "Next slide" at bounding box center [660, 398] width 4 height 8
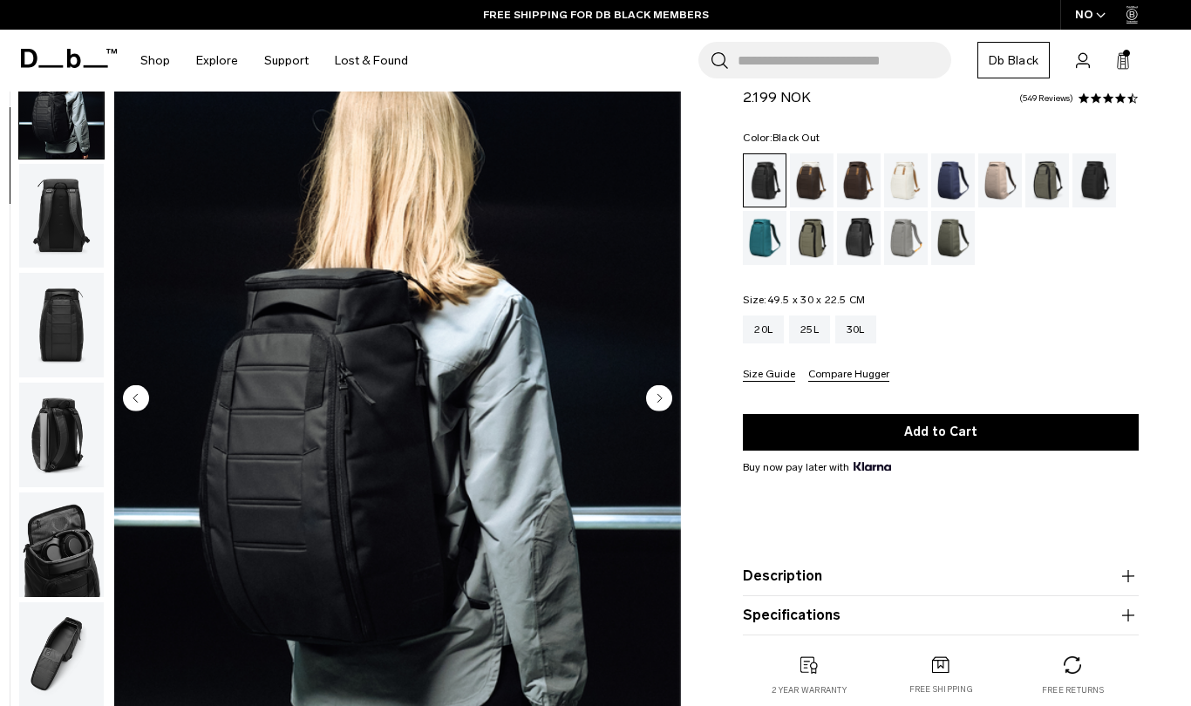
scroll to position [110, 0]
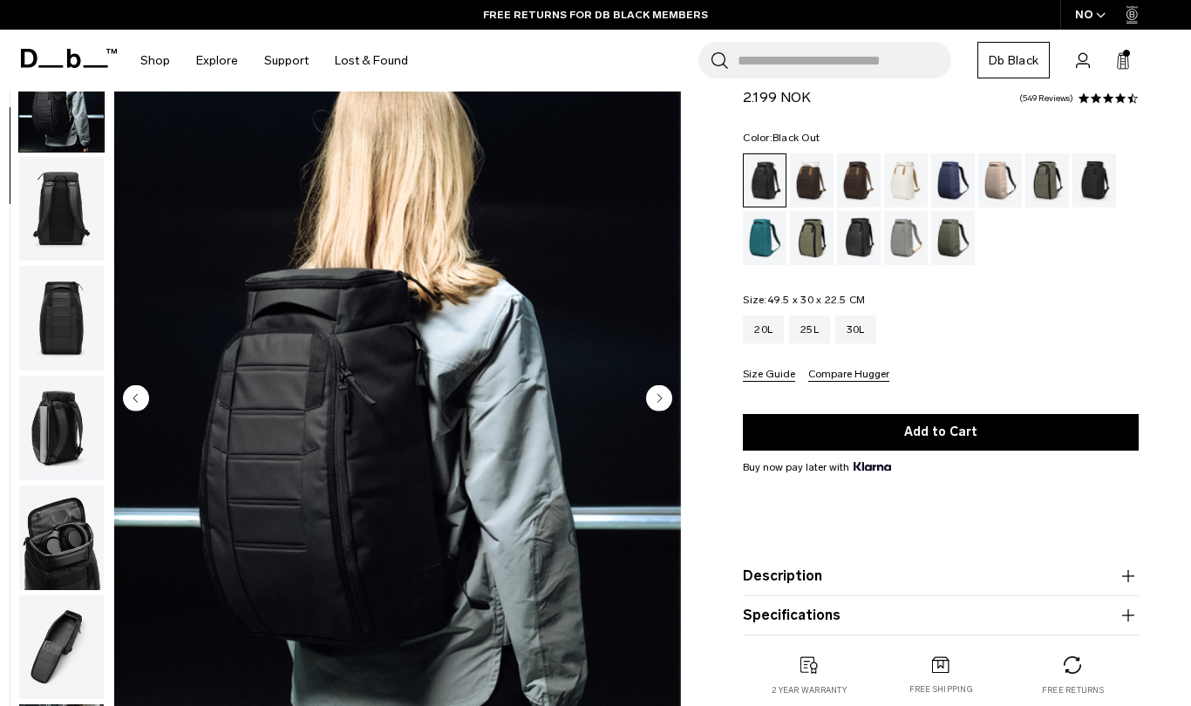
click at [523, 302] on img "2 / 11" at bounding box center [397, 400] width 567 height 708
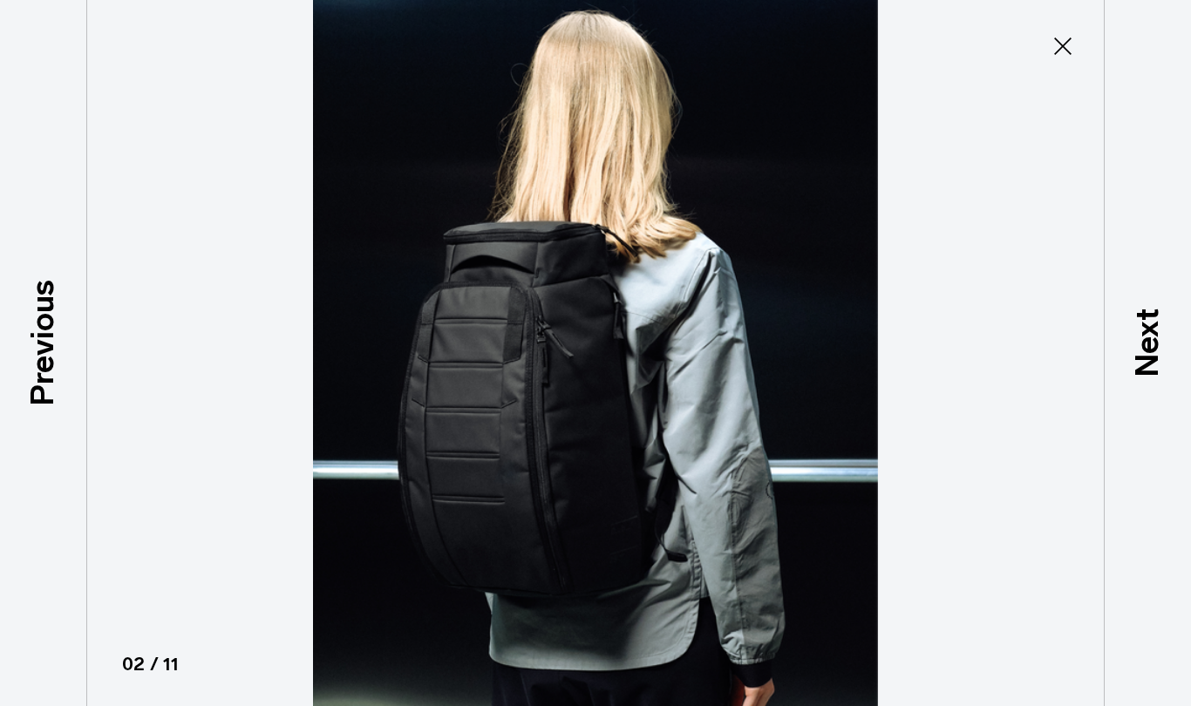
click at [1066, 42] on icon at bounding box center [1062, 45] width 17 height 17
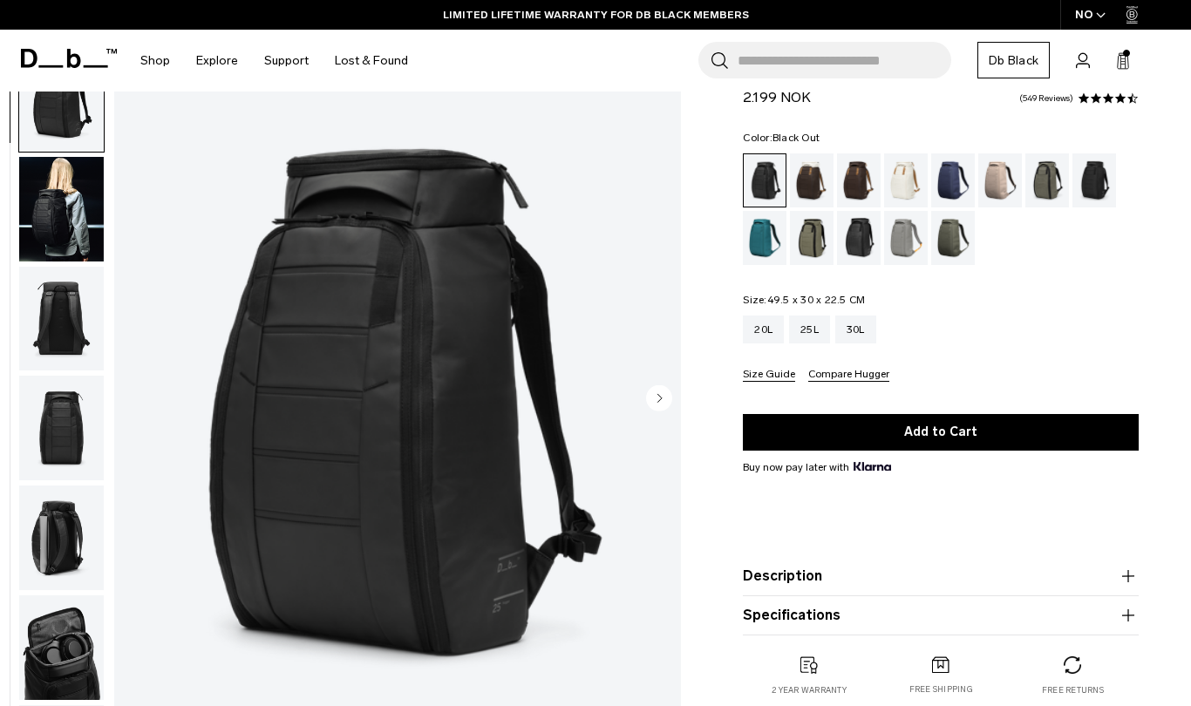
click at [580, 333] on img "1 / 11" at bounding box center [397, 400] width 567 height 708
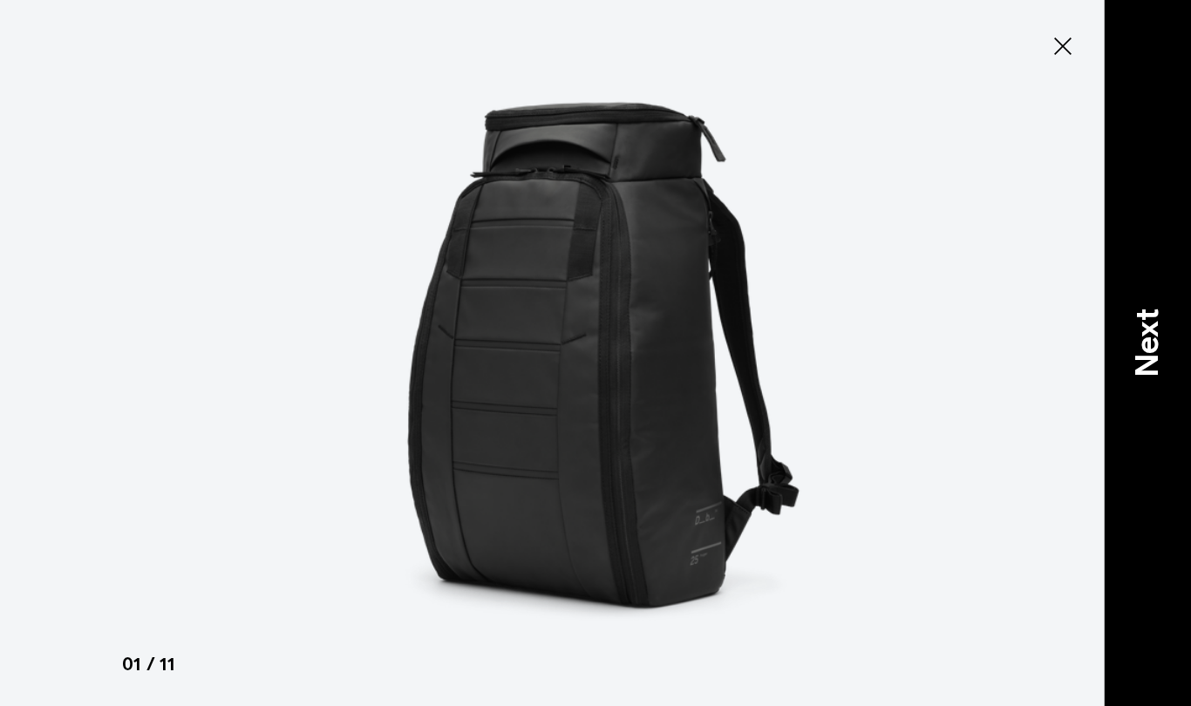
click at [1171, 258] on div "Next" at bounding box center [1146, 353] width 87 height 706
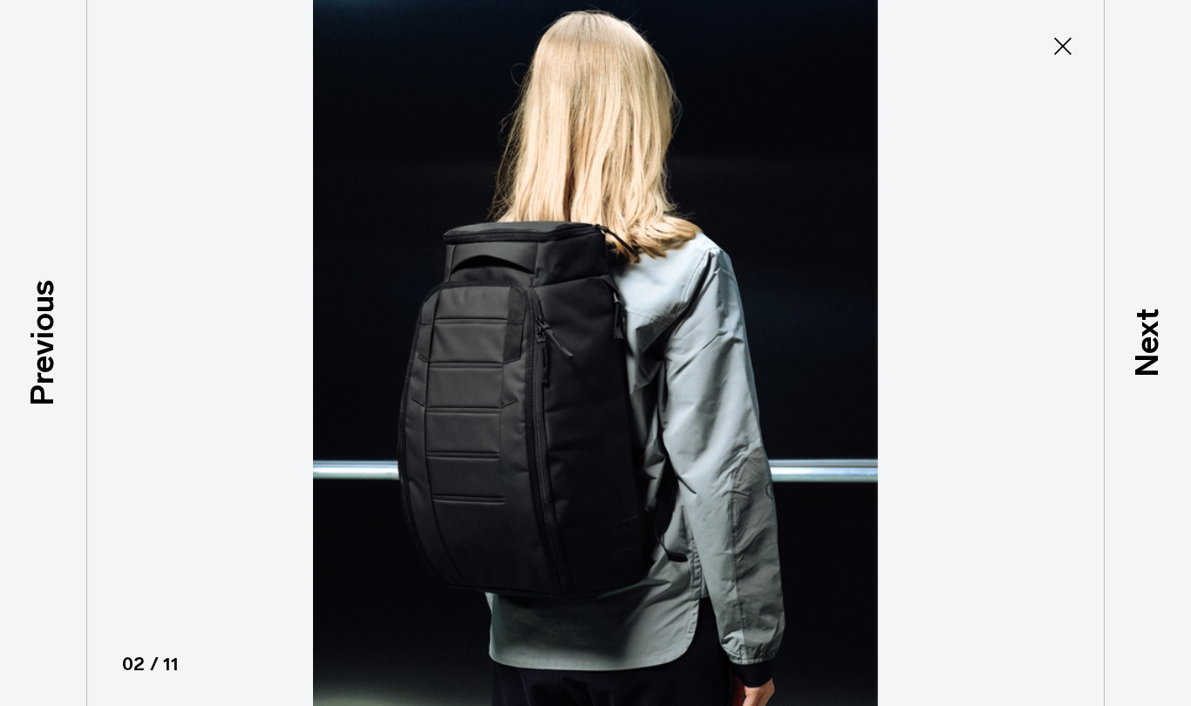
click at [1068, 39] on icon at bounding box center [1062, 45] width 17 height 17
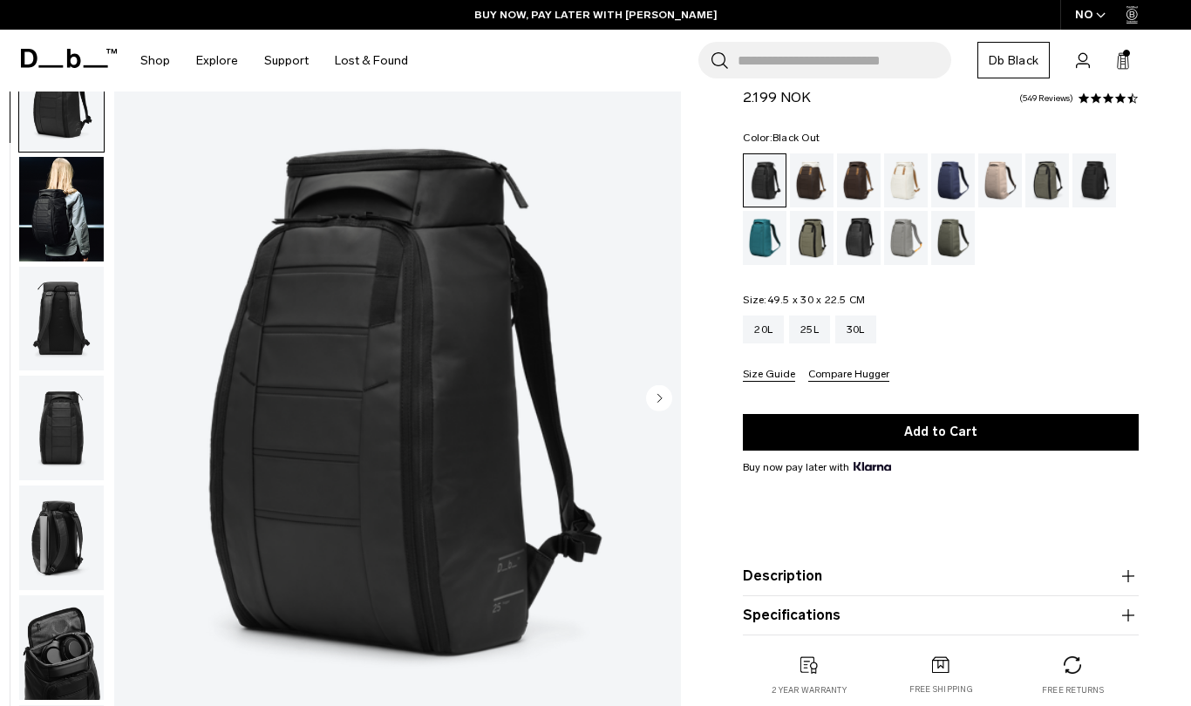
click at [63, 315] on img "button" at bounding box center [61, 319] width 85 height 105
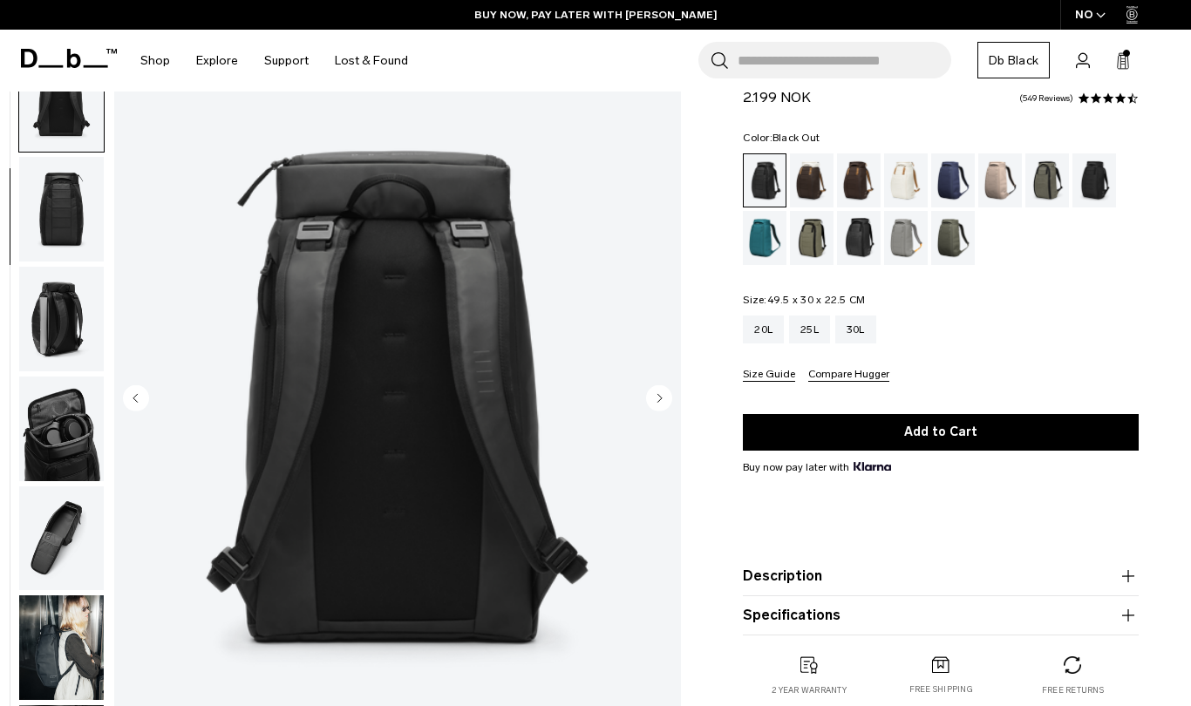
scroll to position [220, 0]
click at [465, 295] on img "3 / 11" at bounding box center [397, 400] width 567 height 708
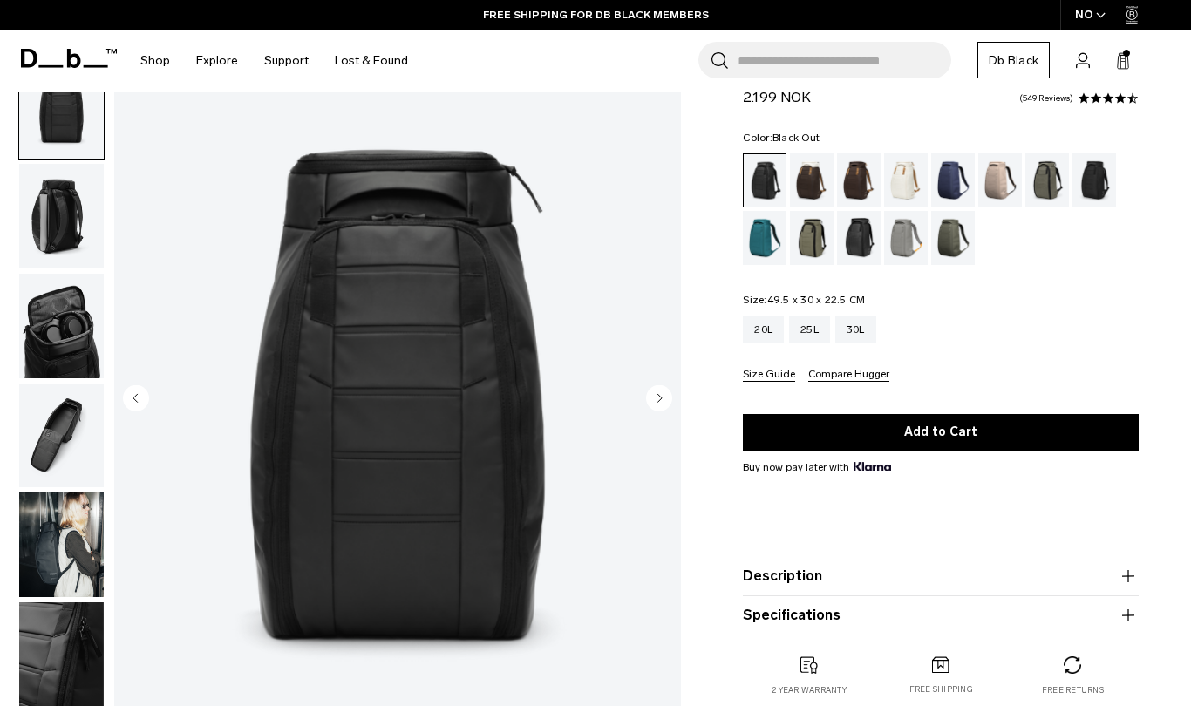
scroll to position [329, 0]
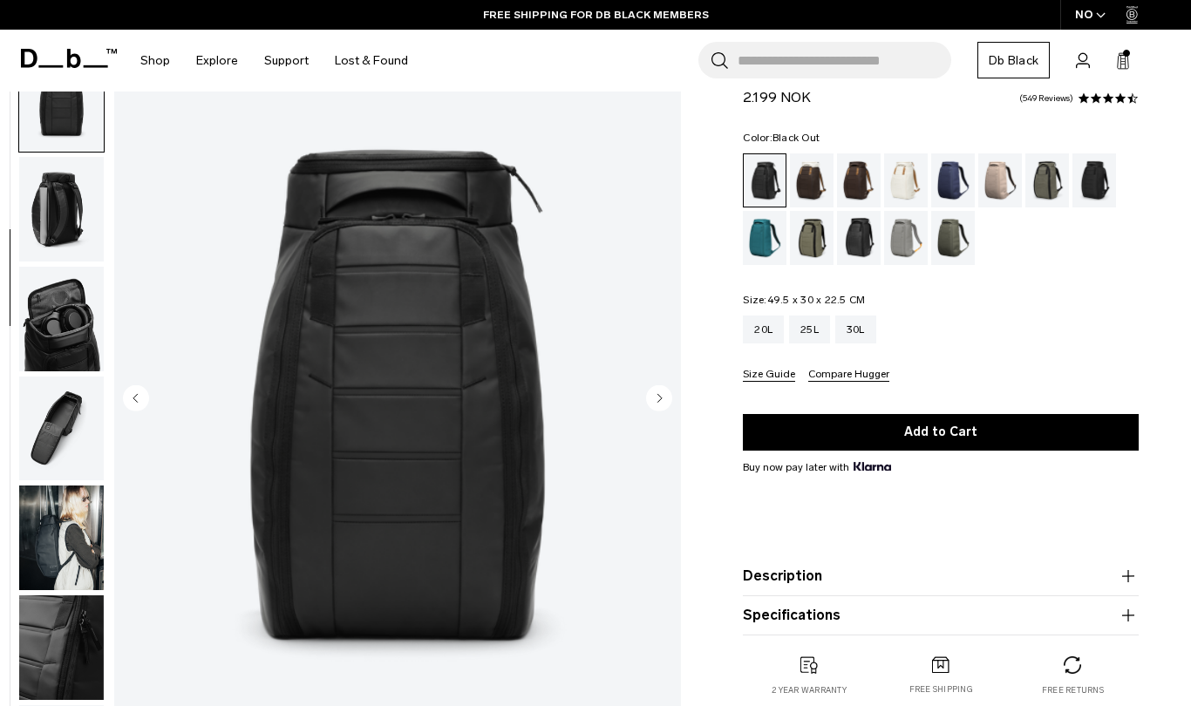
click at [384, 343] on img "4 / 11" at bounding box center [397, 400] width 567 height 708
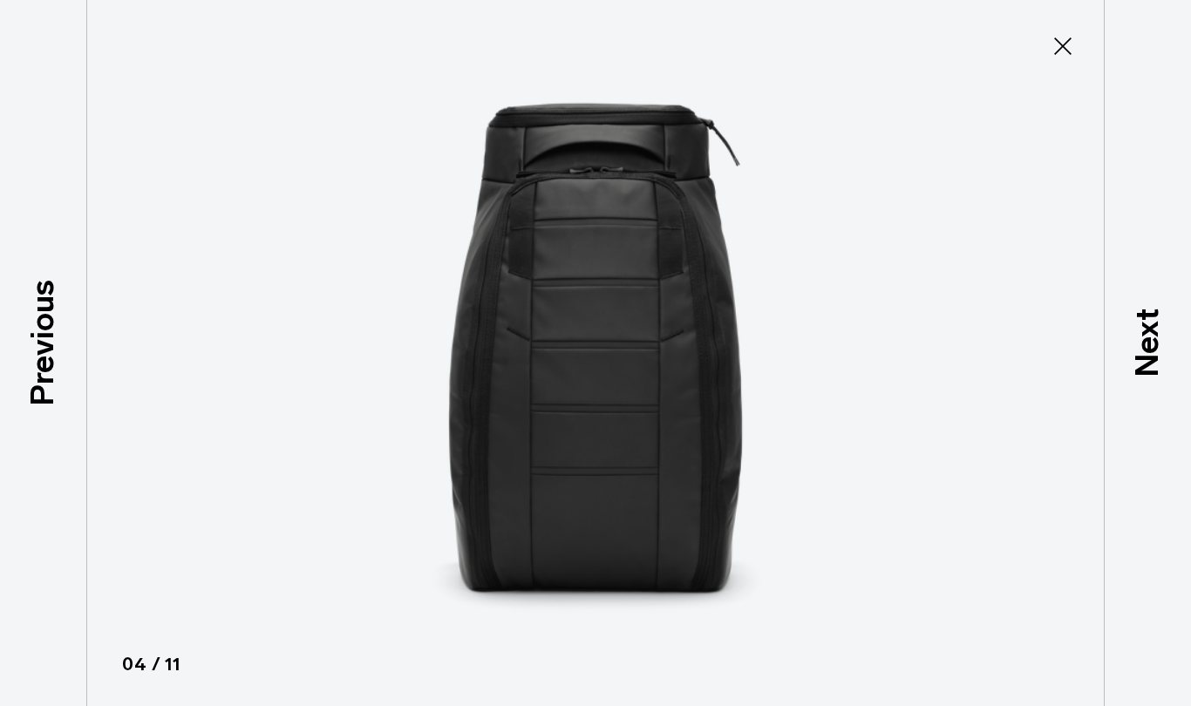
click at [1061, 44] on icon at bounding box center [1062, 45] width 17 height 17
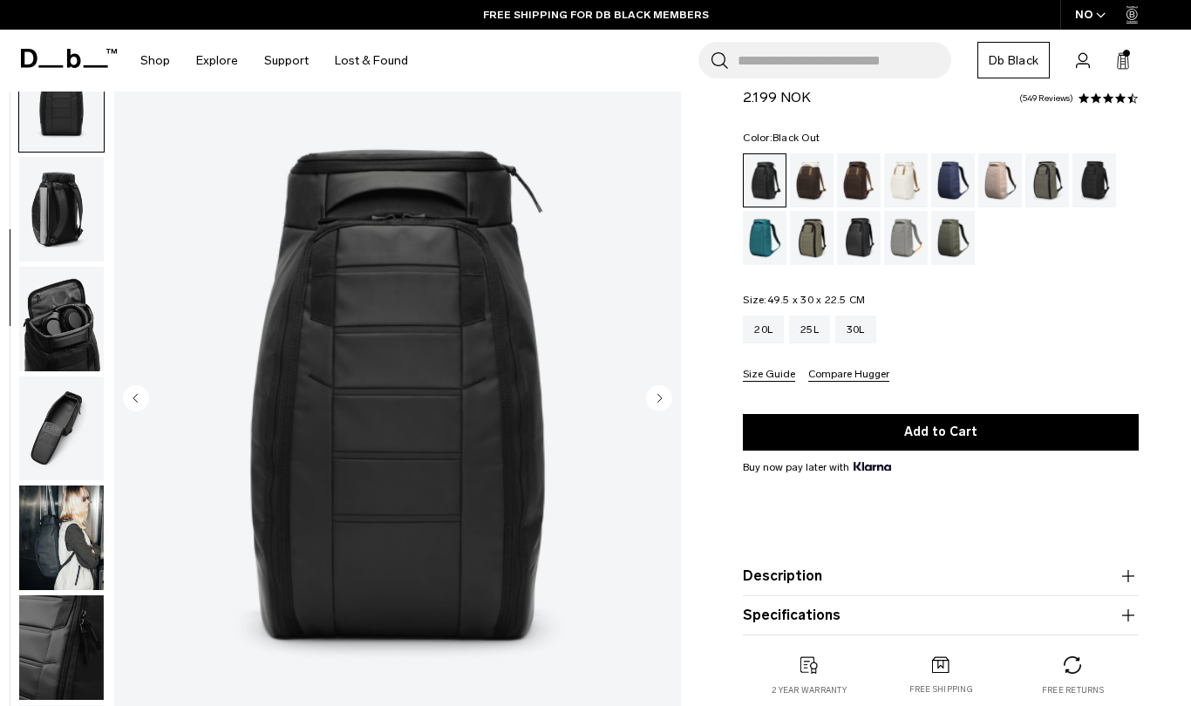
click at [526, 329] on img "4 / 11" at bounding box center [397, 400] width 567 height 708
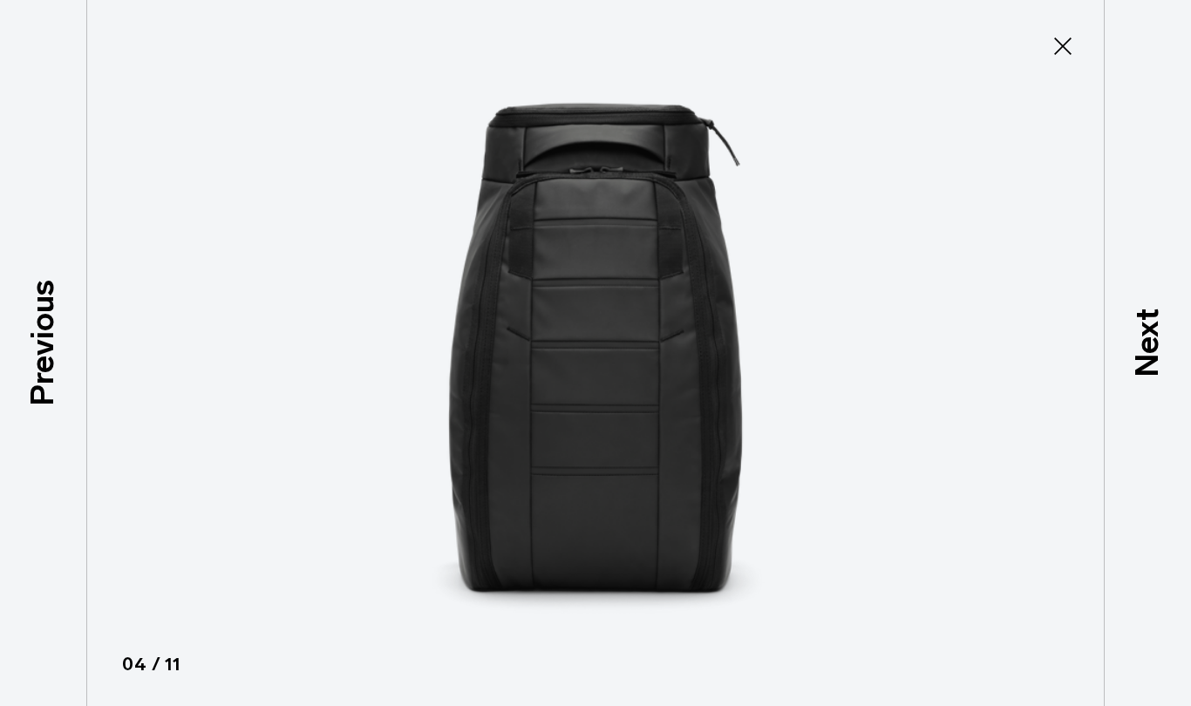
click at [1069, 49] on icon at bounding box center [1063, 46] width 28 height 28
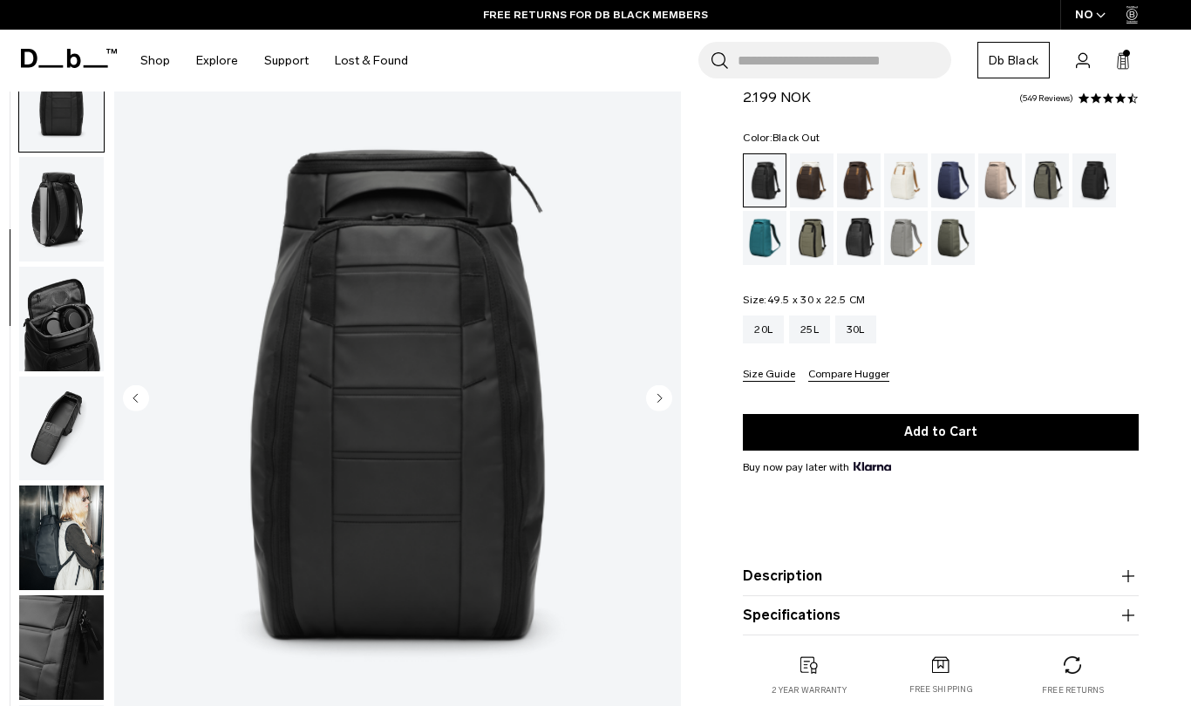
click at [499, 235] on img "4 / 11" at bounding box center [397, 400] width 567 height 708
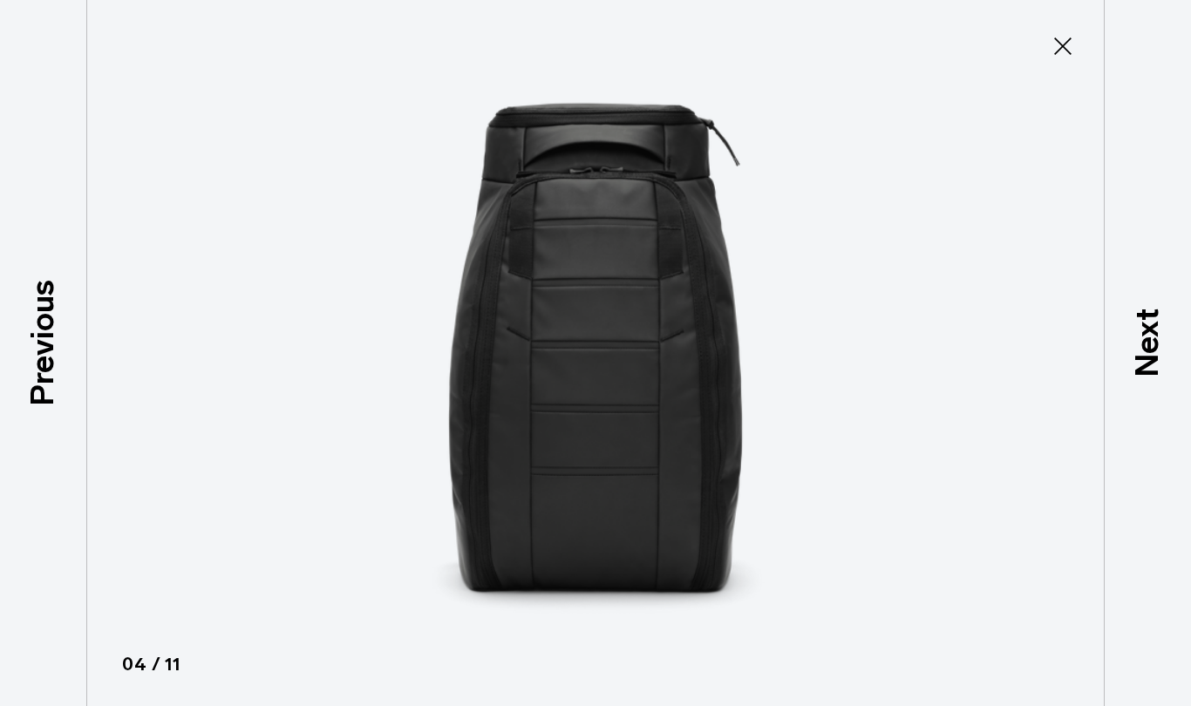
click at [1059, 44] on icon at bounding box center [1063, 46] width 28 height 28
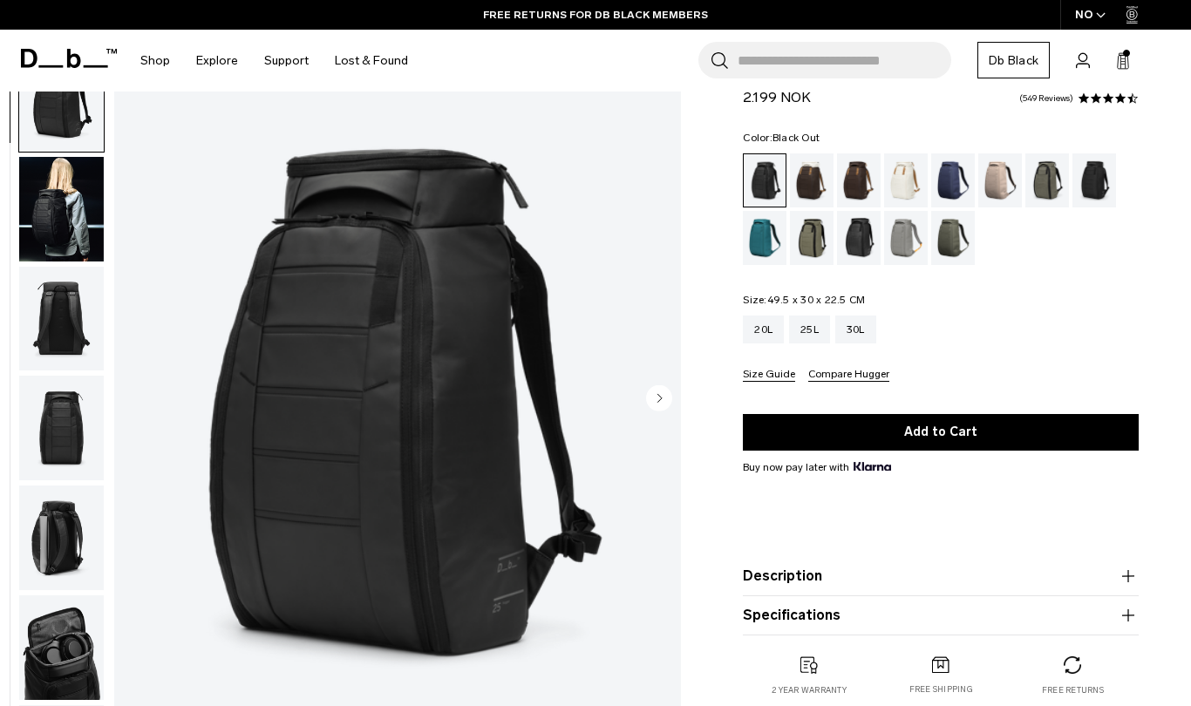
click at [662, 400] on circle "Next slide" at bounding box center [659, 398] width 26 height 26
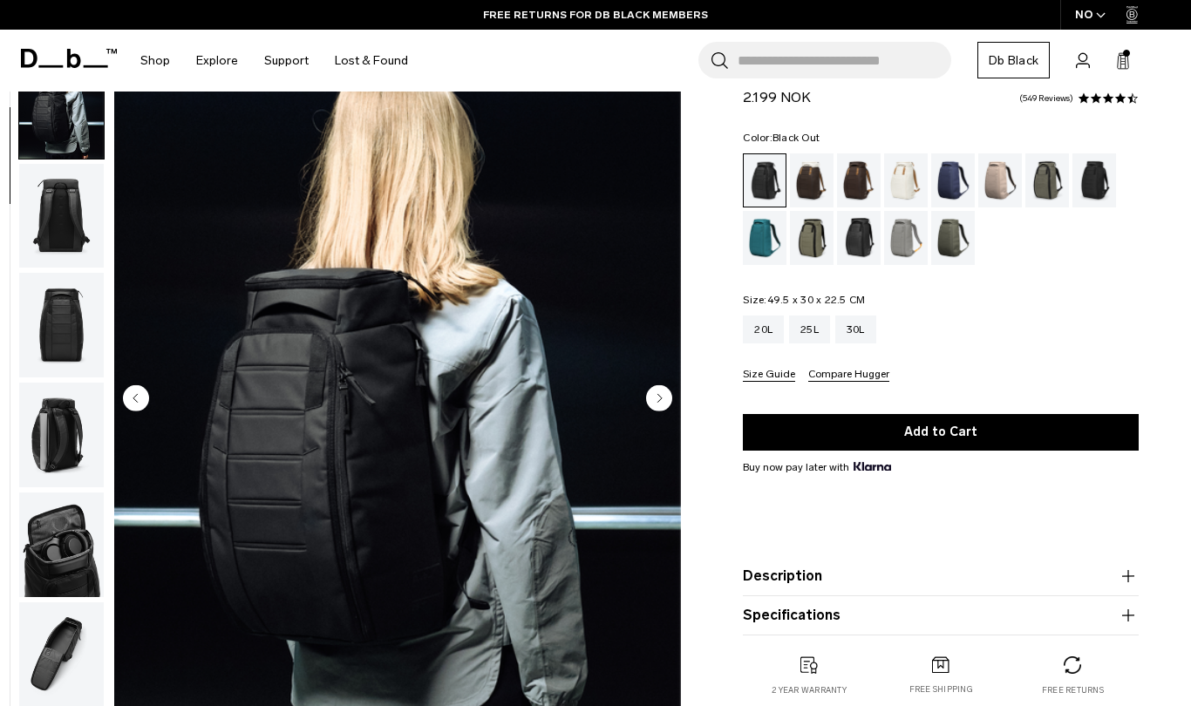
scroll to position [110, 0]
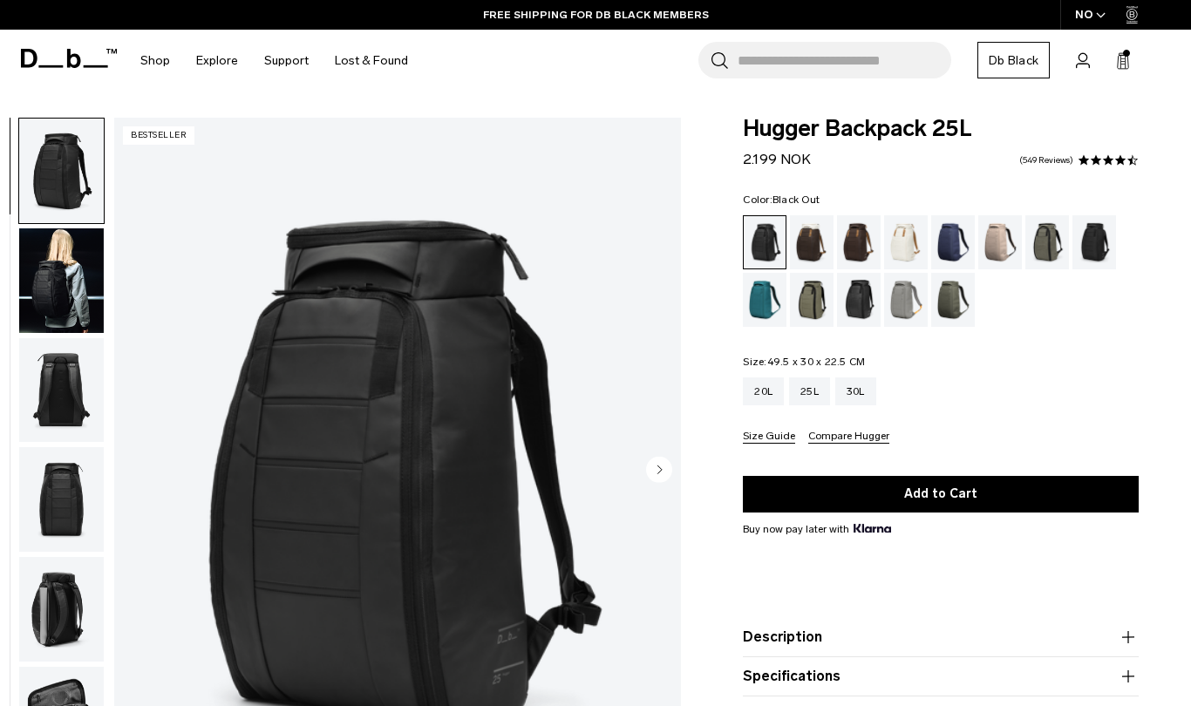
scroll to position [71, 0]
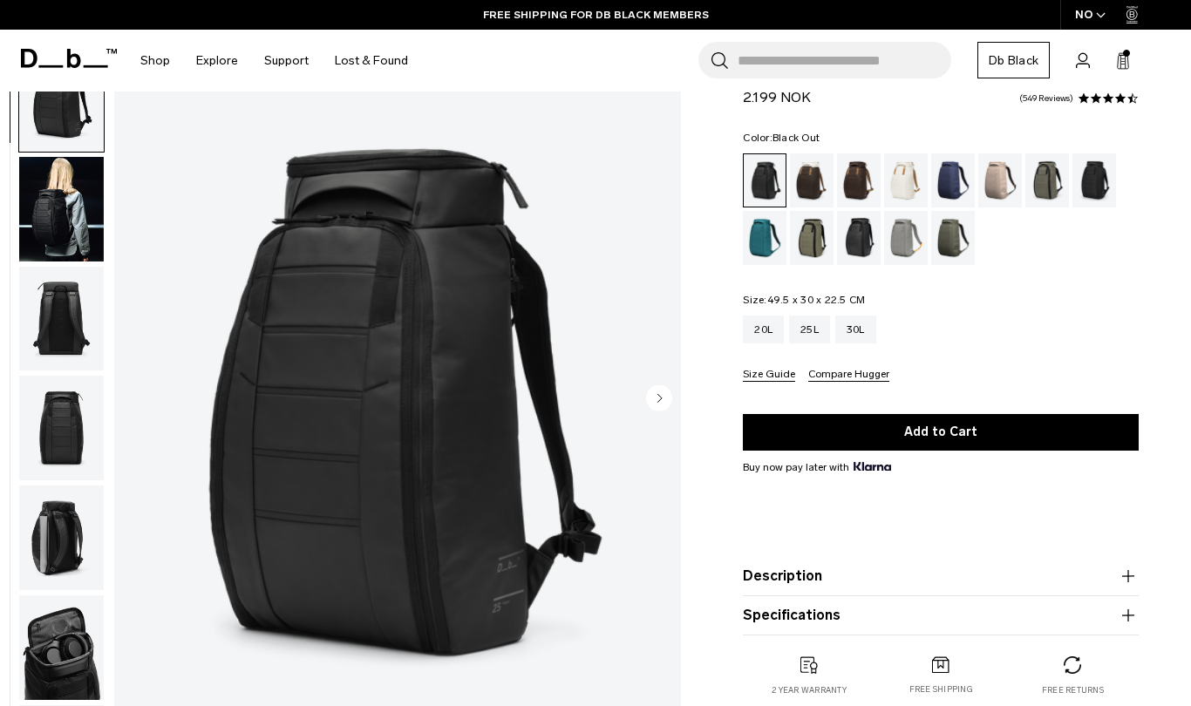
scroll to position [71, 0]
click at [656, 399] on circle "Next slide" at bounding box center [659, 398] width 26 height 26
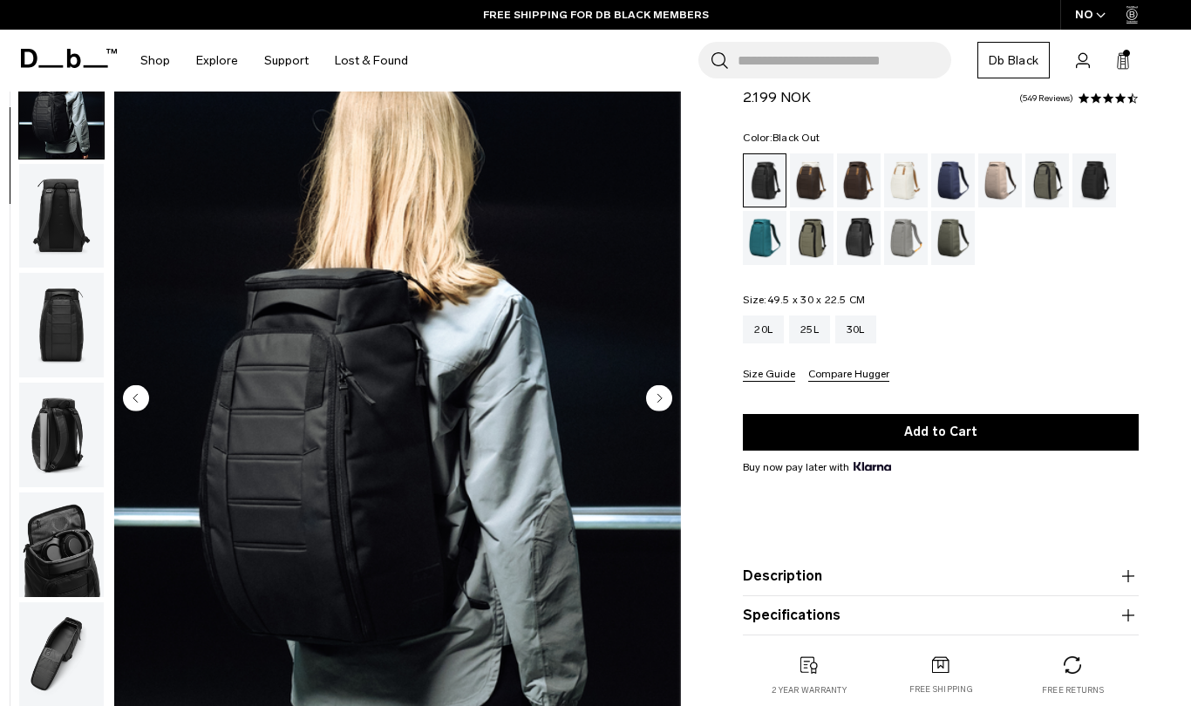
scroll to position [110, 0]
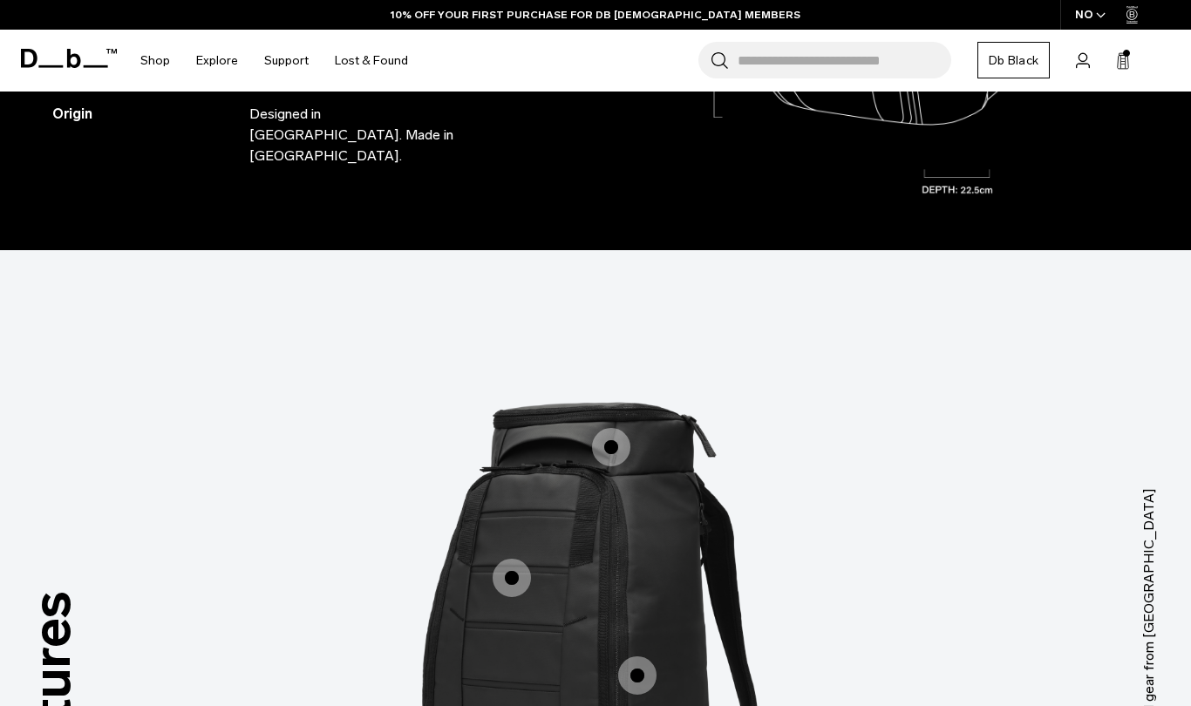
scroll to position [71, 0]
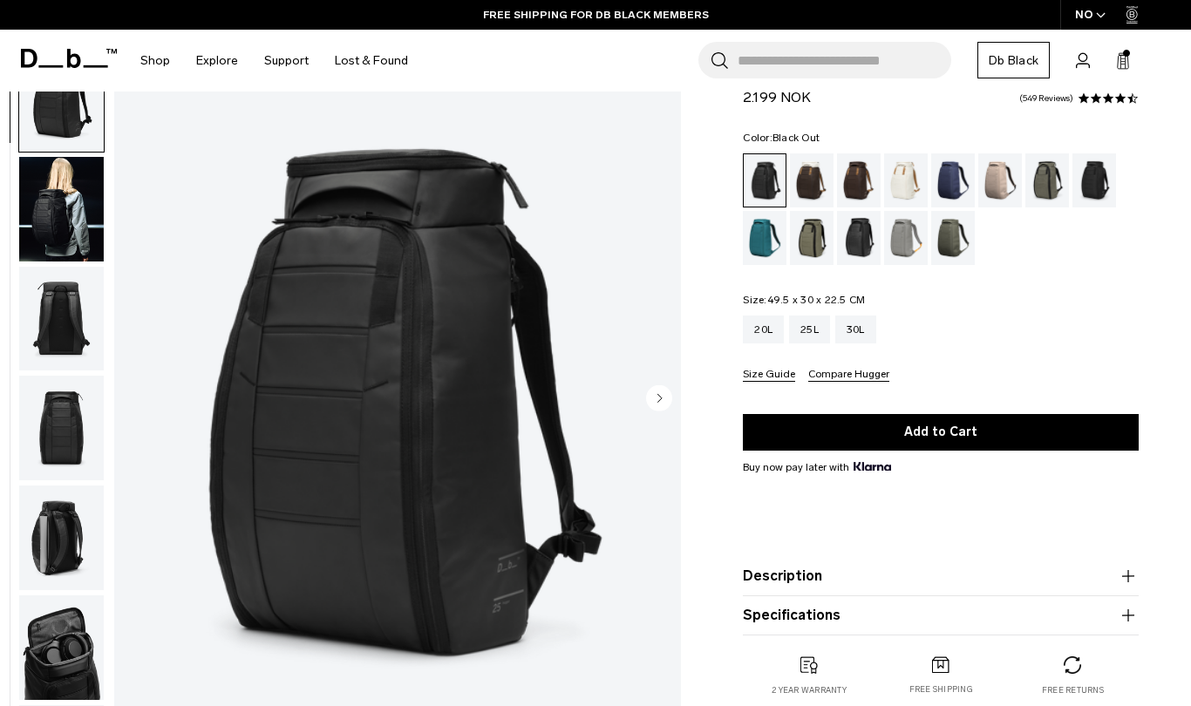
scroll to position [71, 0]
click at [657, 399] on circle "Next slide" at bounding box center [659, 398] width 26 height 26
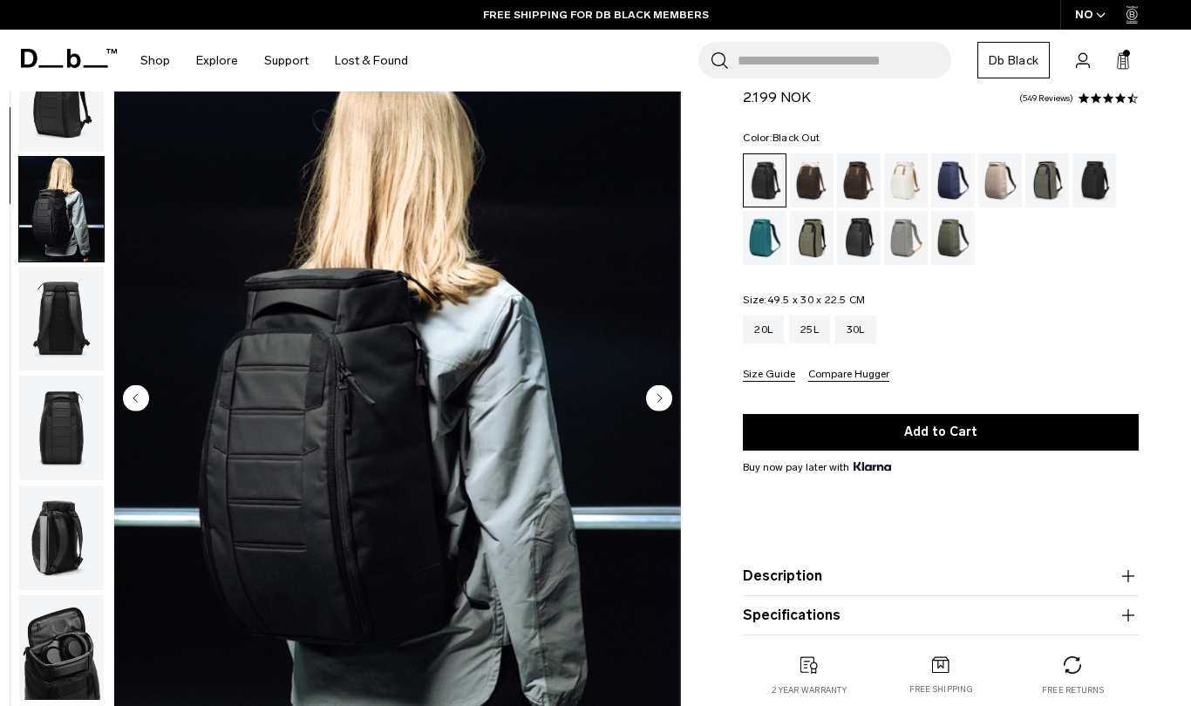
scroll to position [110, 0]
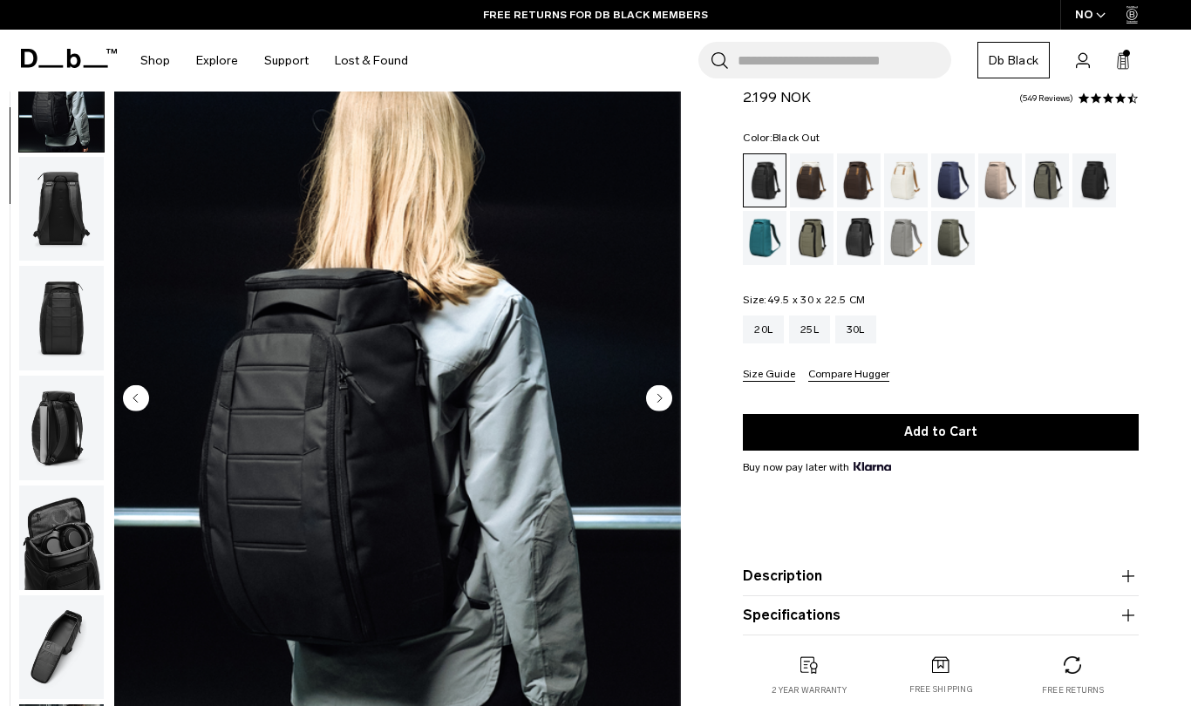
click at [545, 410] on img "2 / 11" at bounding box center [397, 400] width 567 height 708
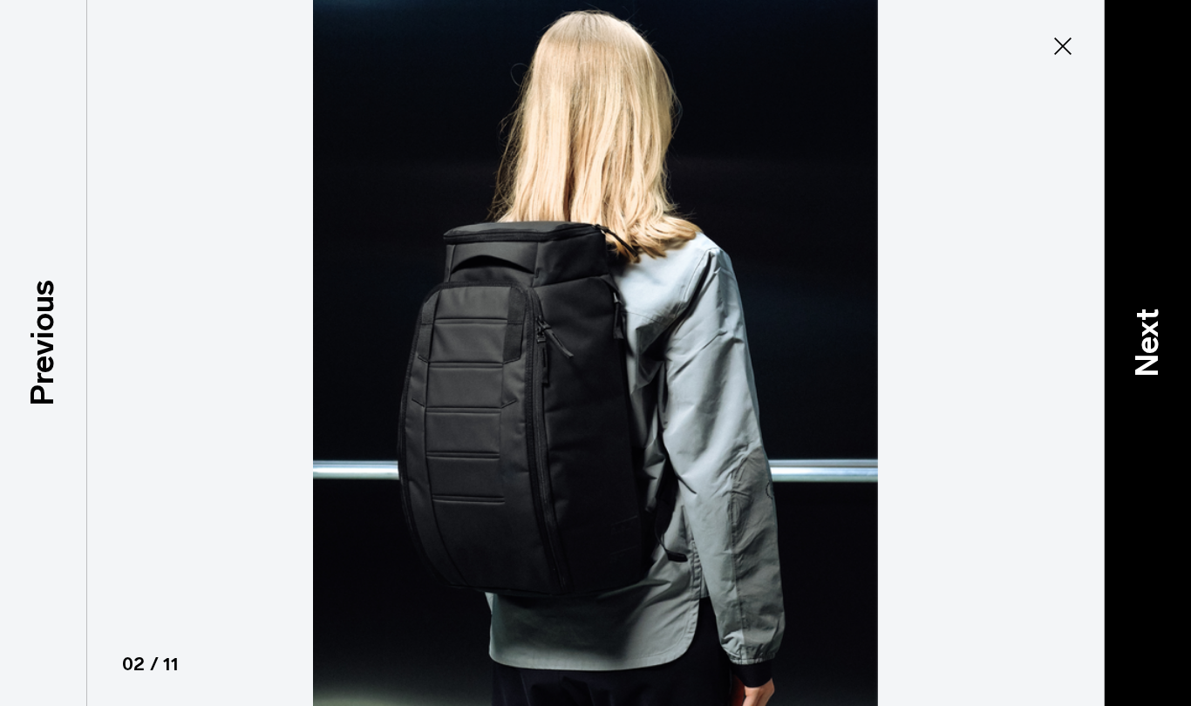
click at [1153, 315] on p "Next" at bounding box center [1147, 342] width 47 height 69
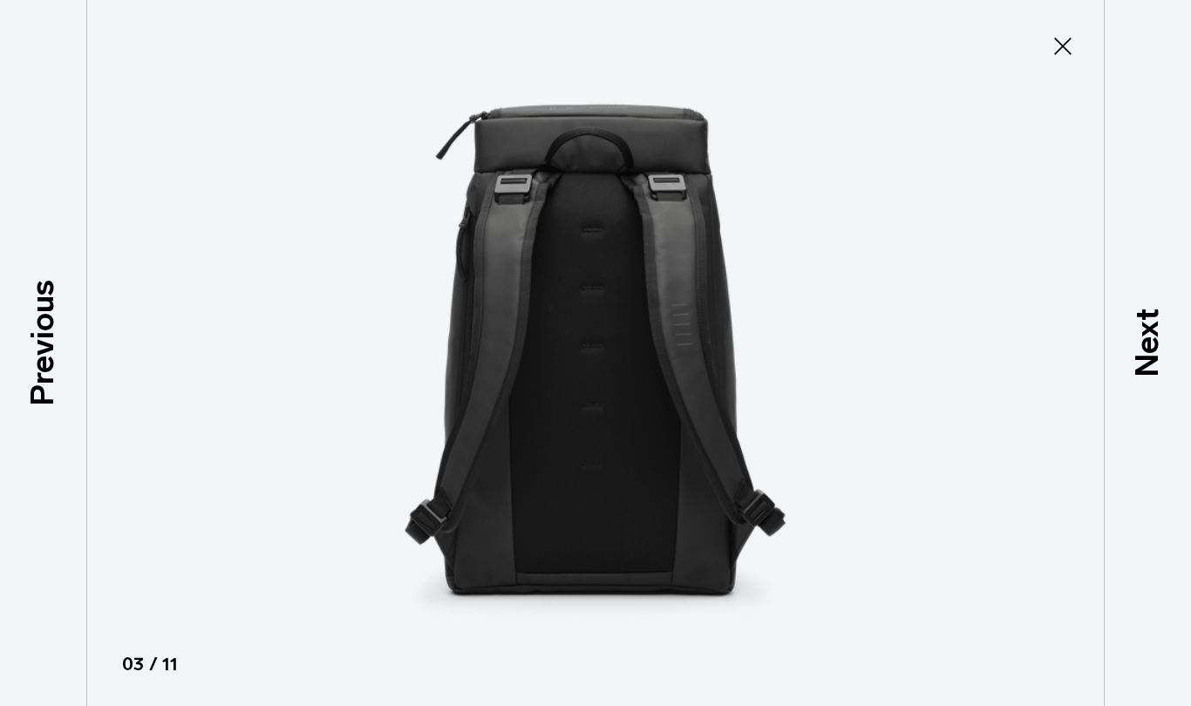
click at [1067, 50] on icon at bounding box center [1062, 45] width 17 height 17
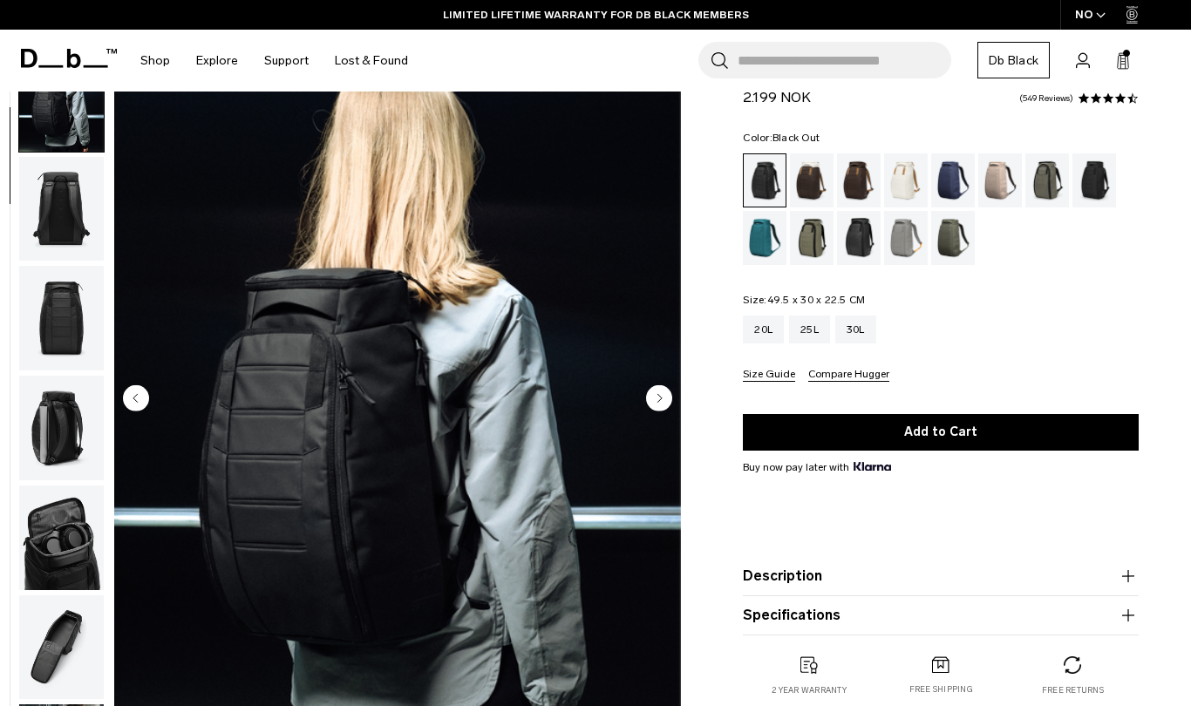
click at [76, 312] on img "button" at bounding box center [61, 318] width 85 height 105
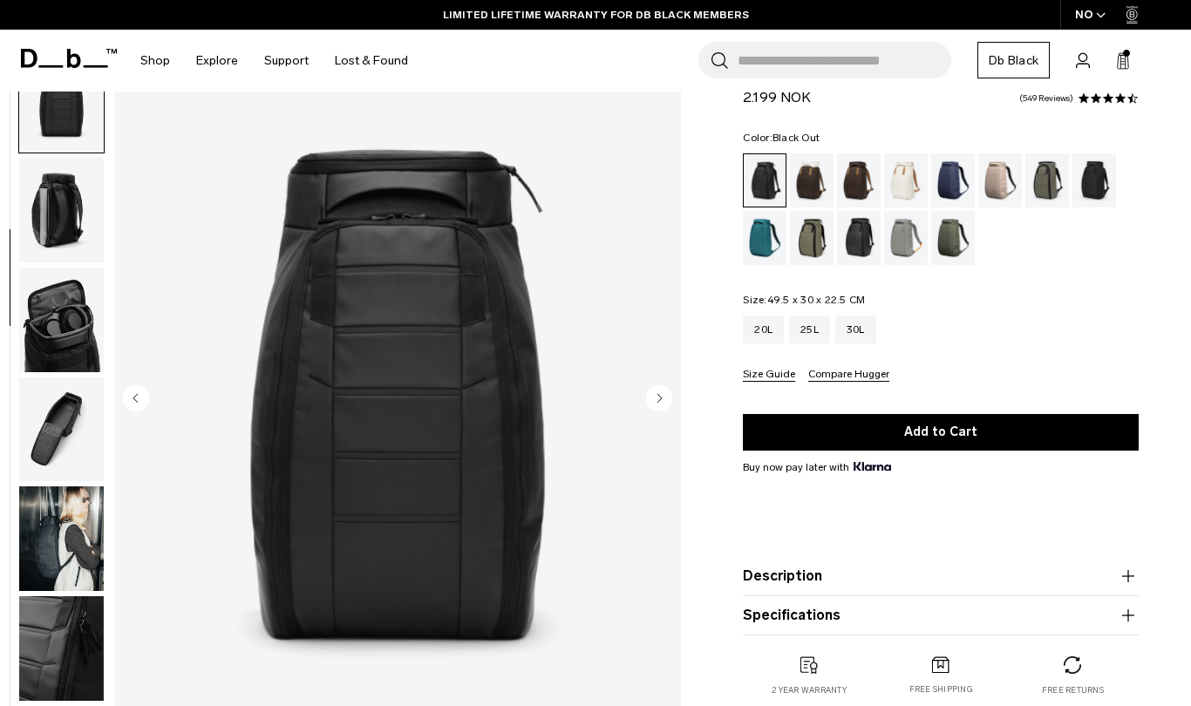
scroll to position [329, 0]
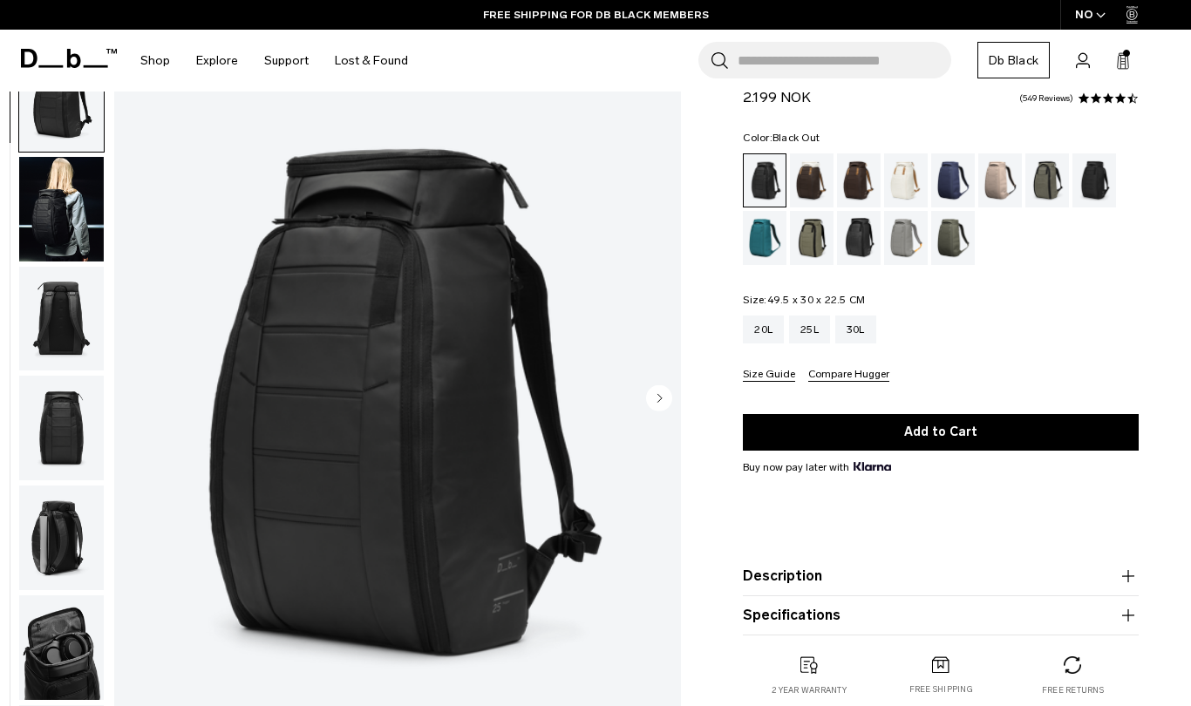
click at [1148, 184] on div "Hugger Backpack 25L 2.199 NOK 4.5 star rating 549 Reviews Color: Black Out Out …" at bounding box center [940, 394] width 500 height 676
click at [656, 403] on circle "Next slide" at bounding box center [659, 398] width 26 height 26
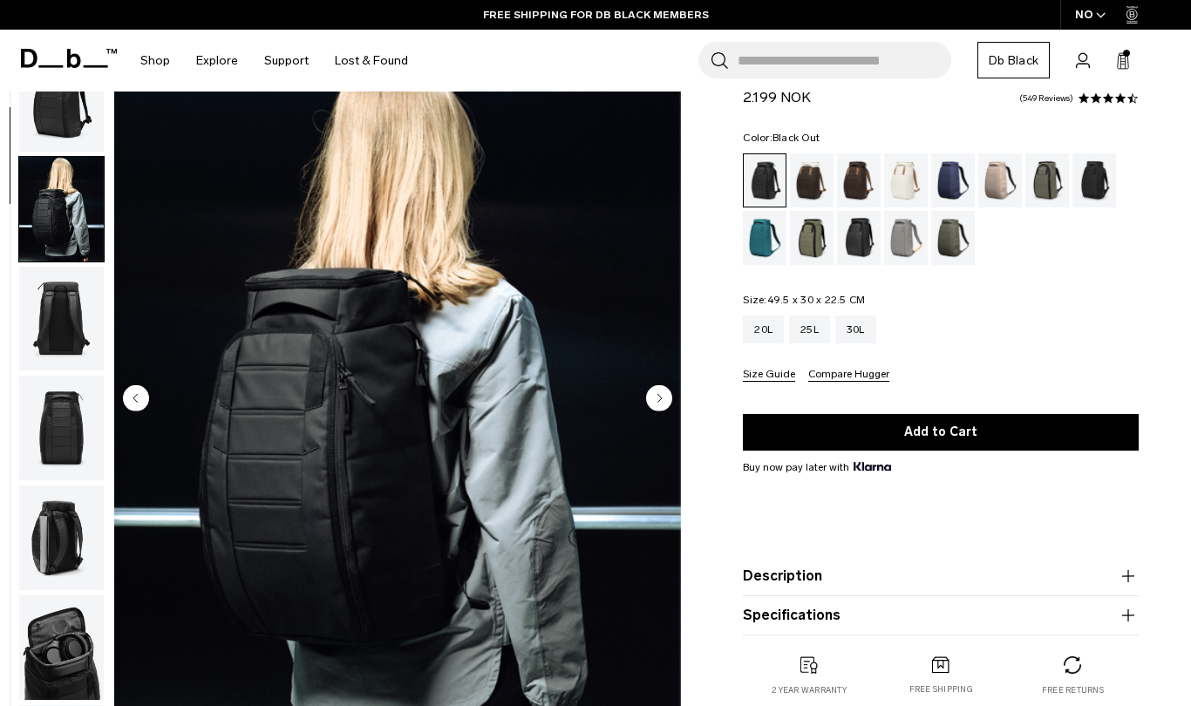
scroll to position [110, 0]
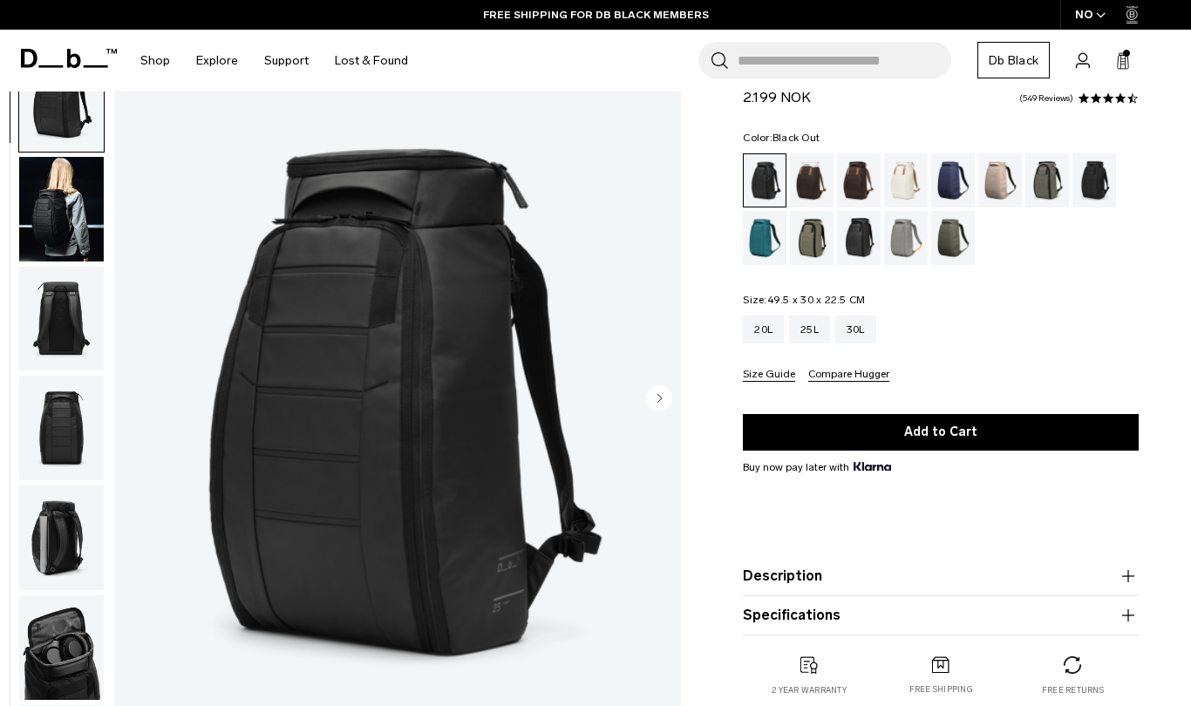
click at [658, 401] on icon "Next slide" at bounding box center [660, 398] width 4 height 8
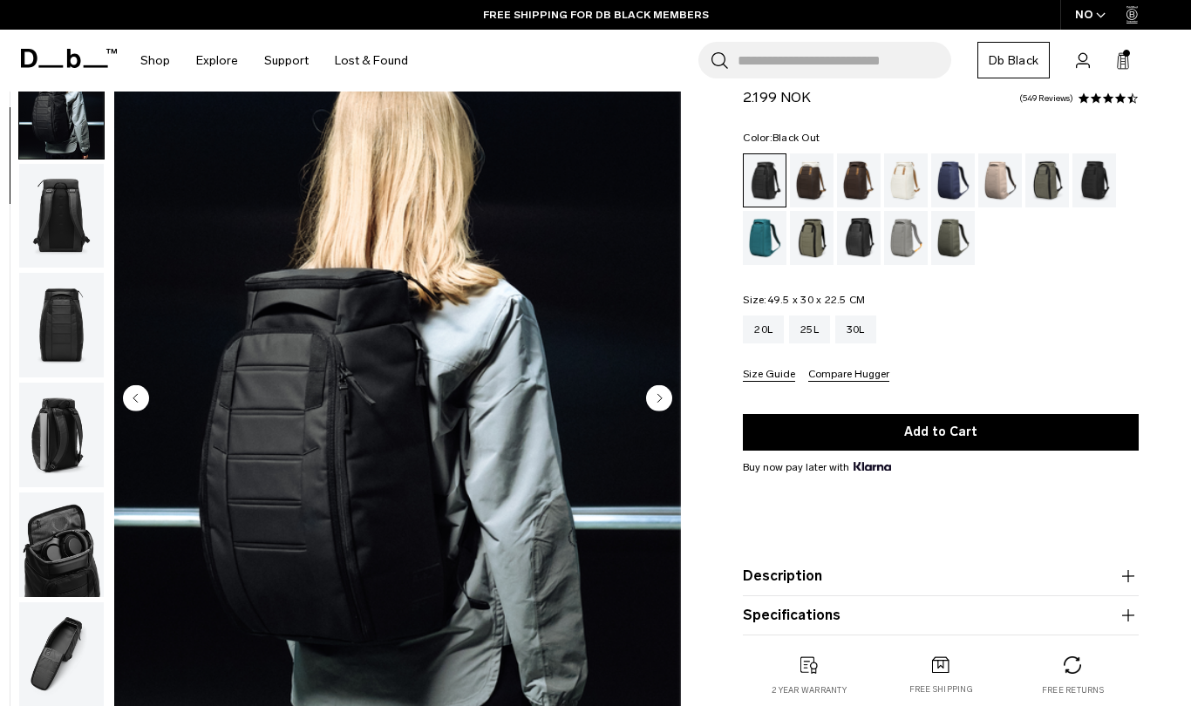
scroll to position [110, 0]
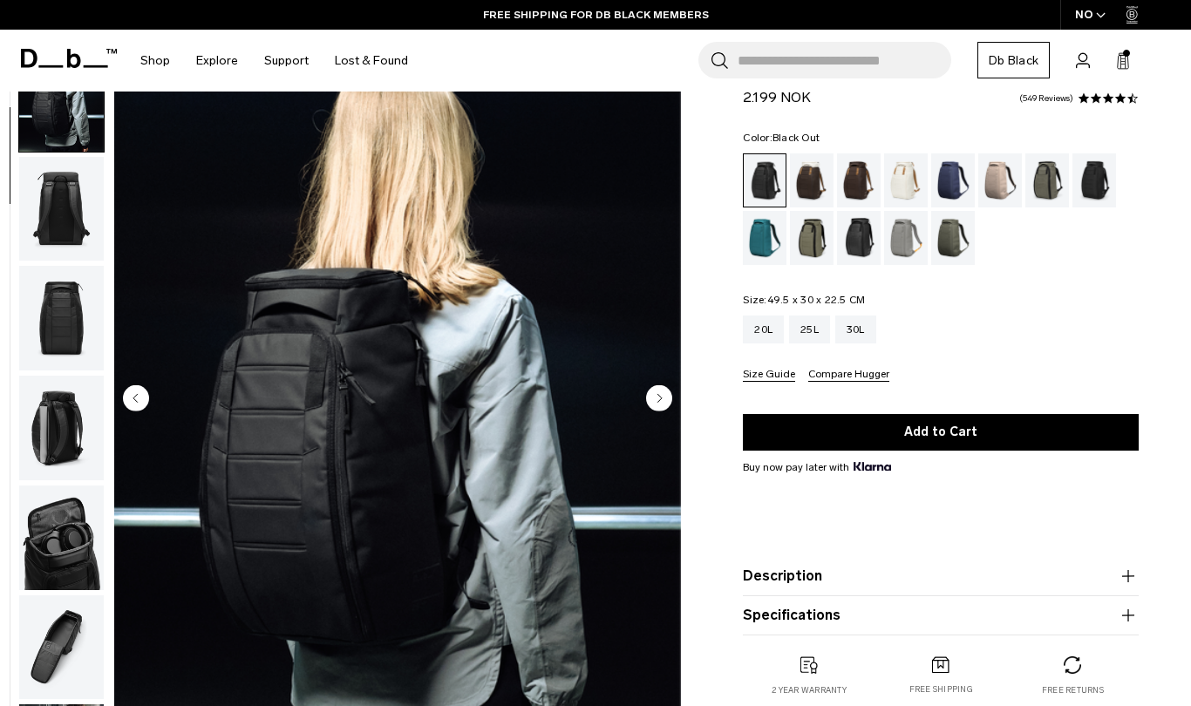
click at [658, 401] on icon "Next slide" at bounding box center [660, 398] width 4 height 8
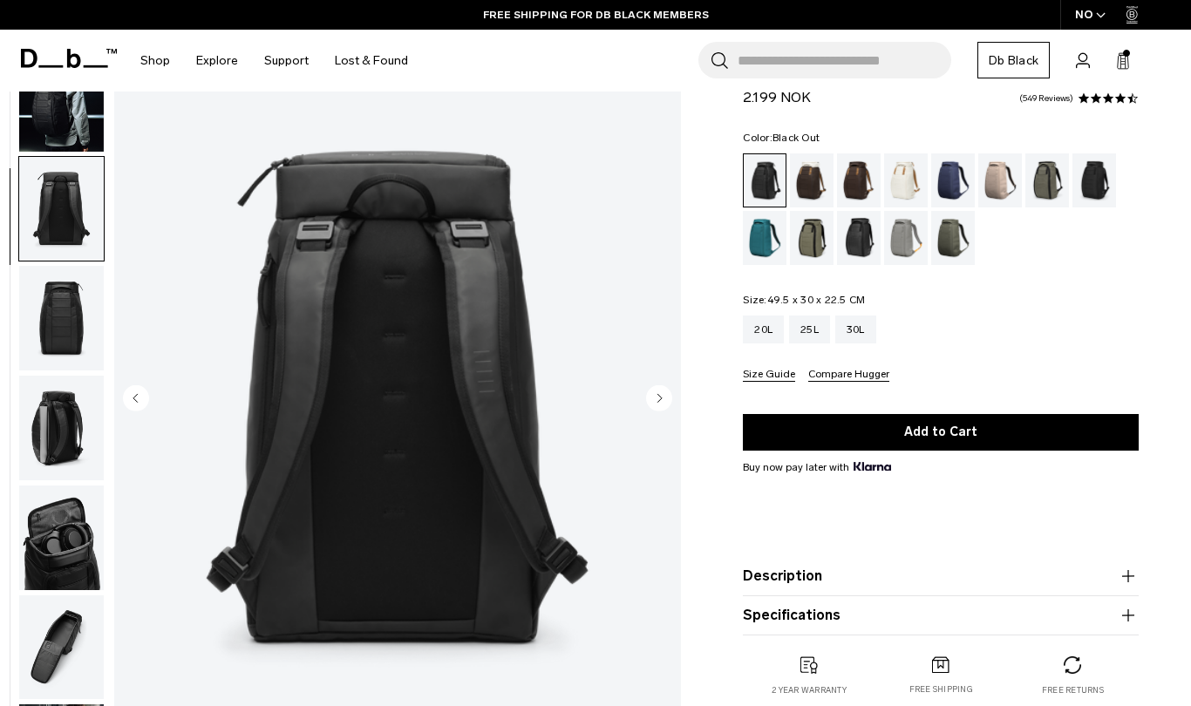
scroll to position [220, 0]
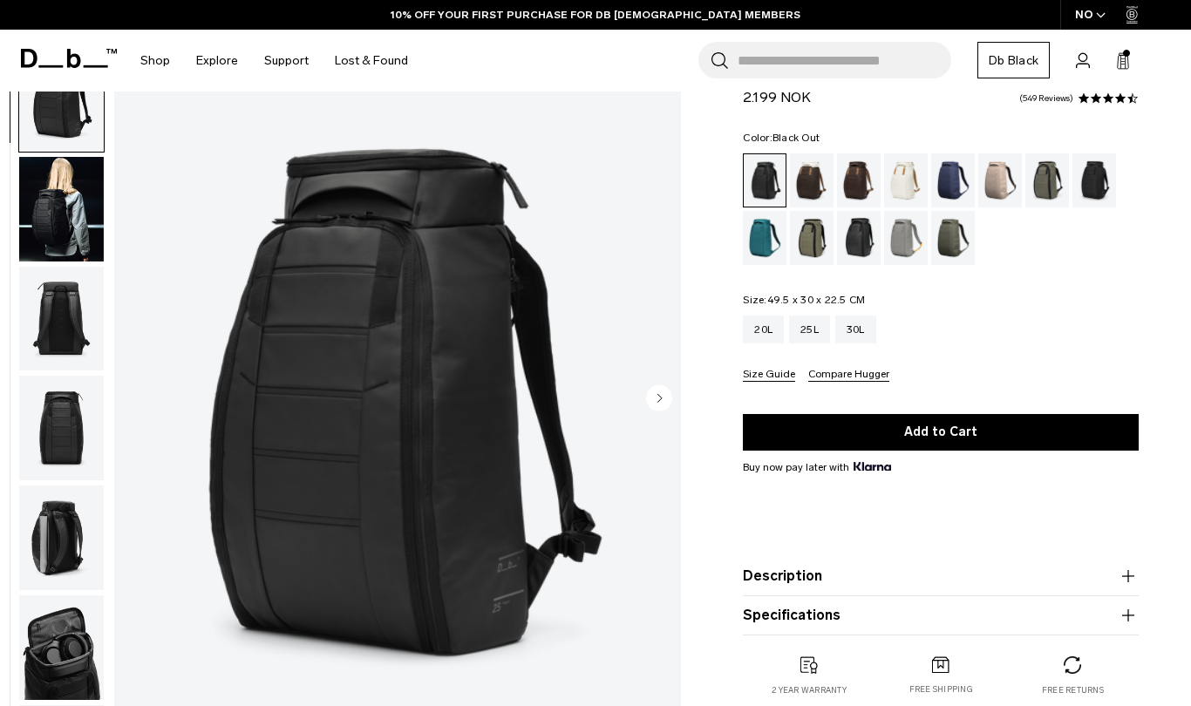
click at [659, 397] on icon "Next slide" at bounding box center [660, 398] width 4 height 8
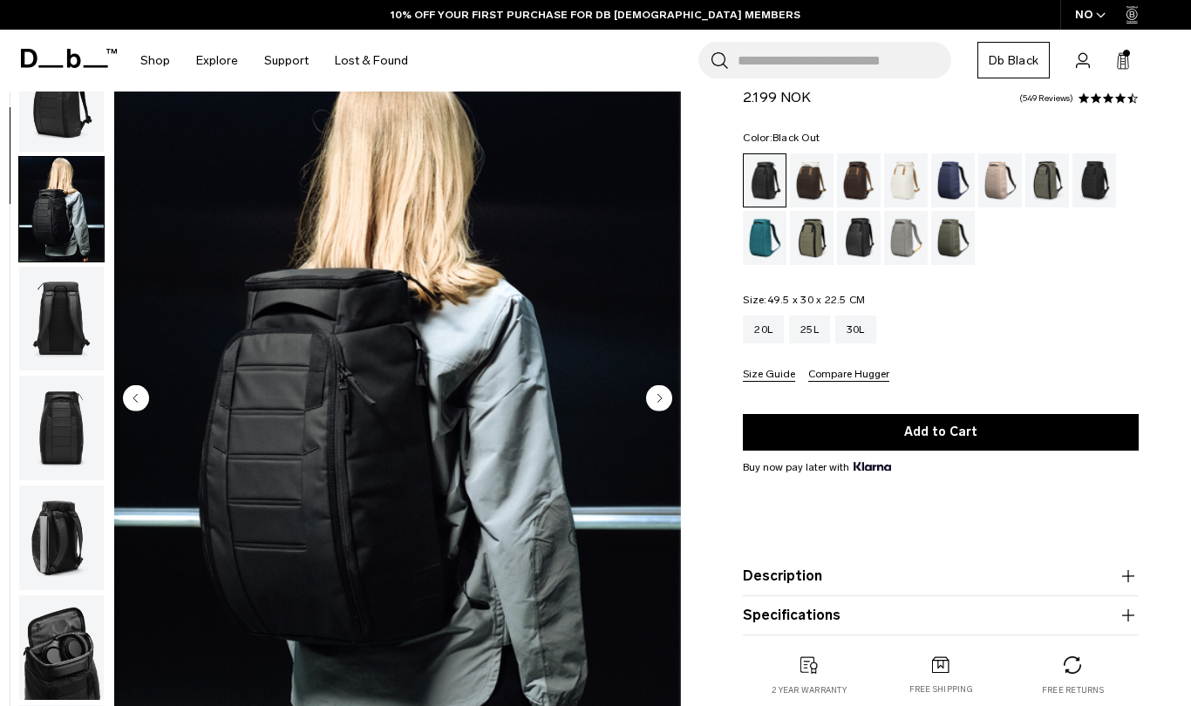
scroll to position [110, 0]
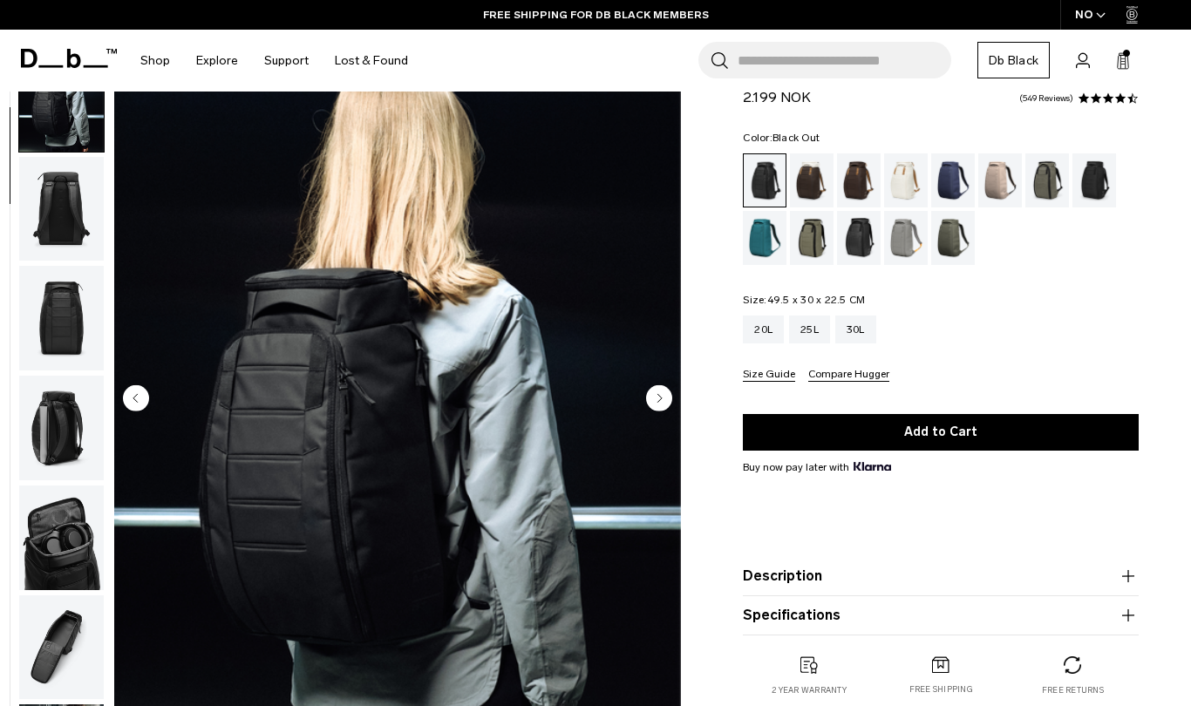
click at [470, 305] on img "2 / 11" at bounding box center [397, 400] width 567 height 708
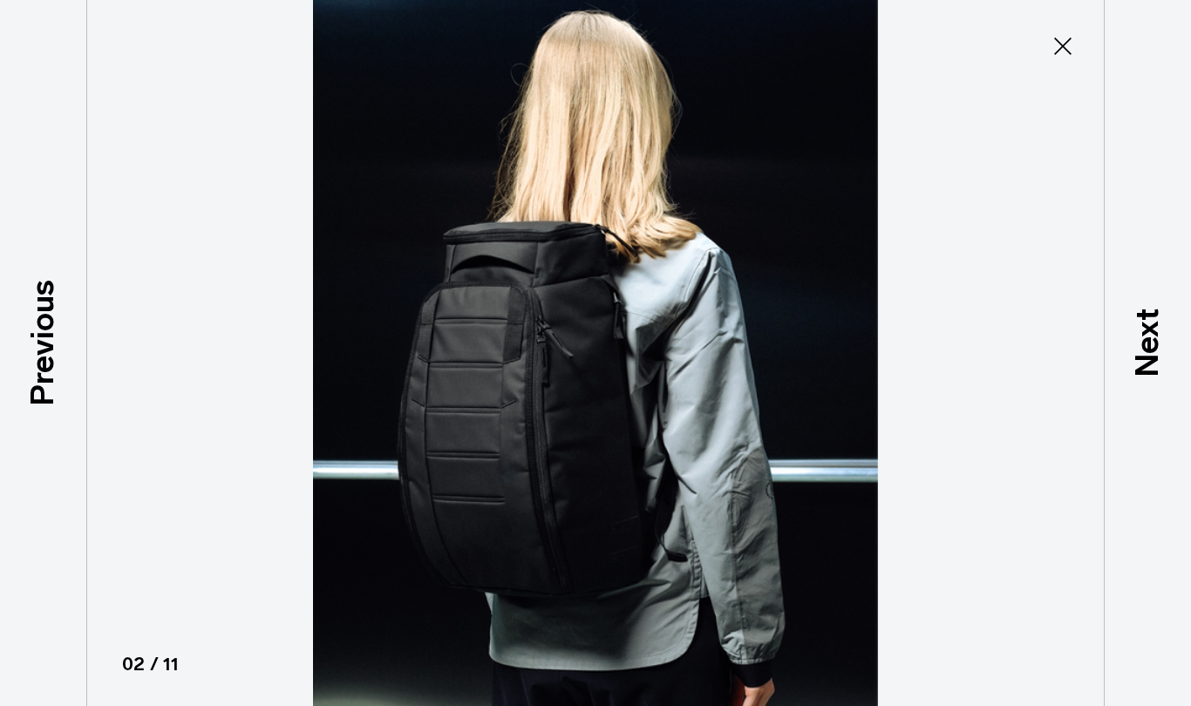
click at [1067, 51] on icon at bounding box center [1062, 45] width 17 height 17
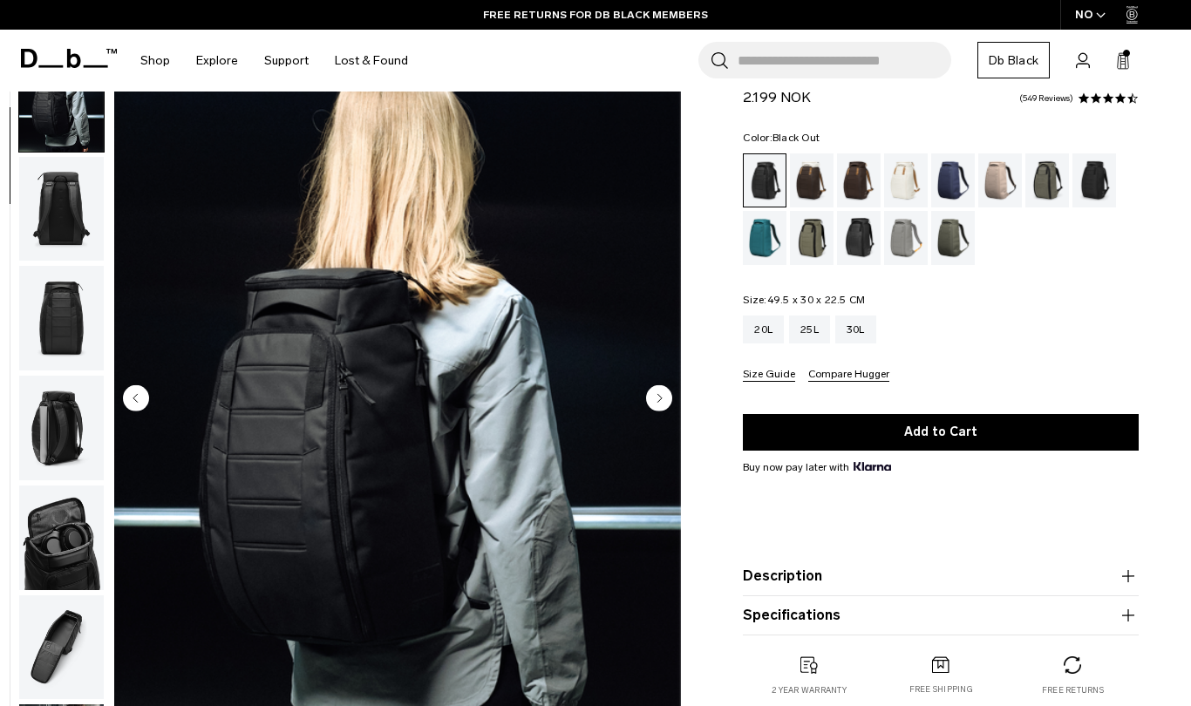
click at [51, 409] on img "button" at bounding box center [61, 428] width 85 height 105
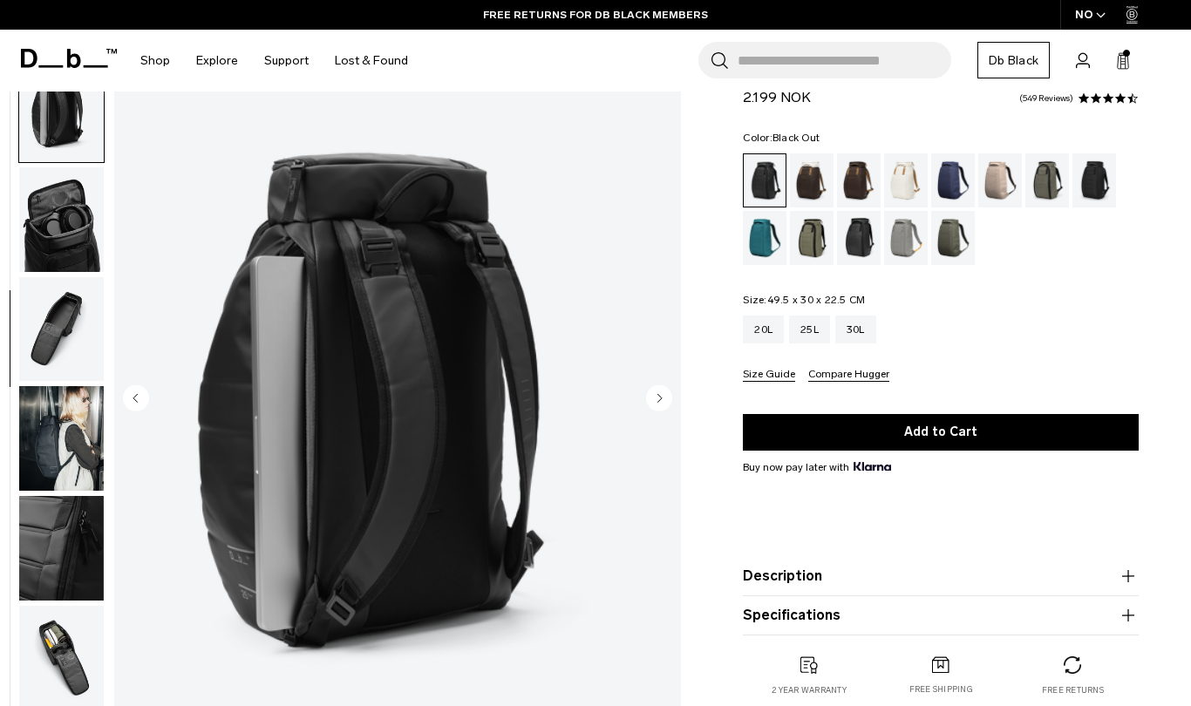
scroll to position [438, 0]
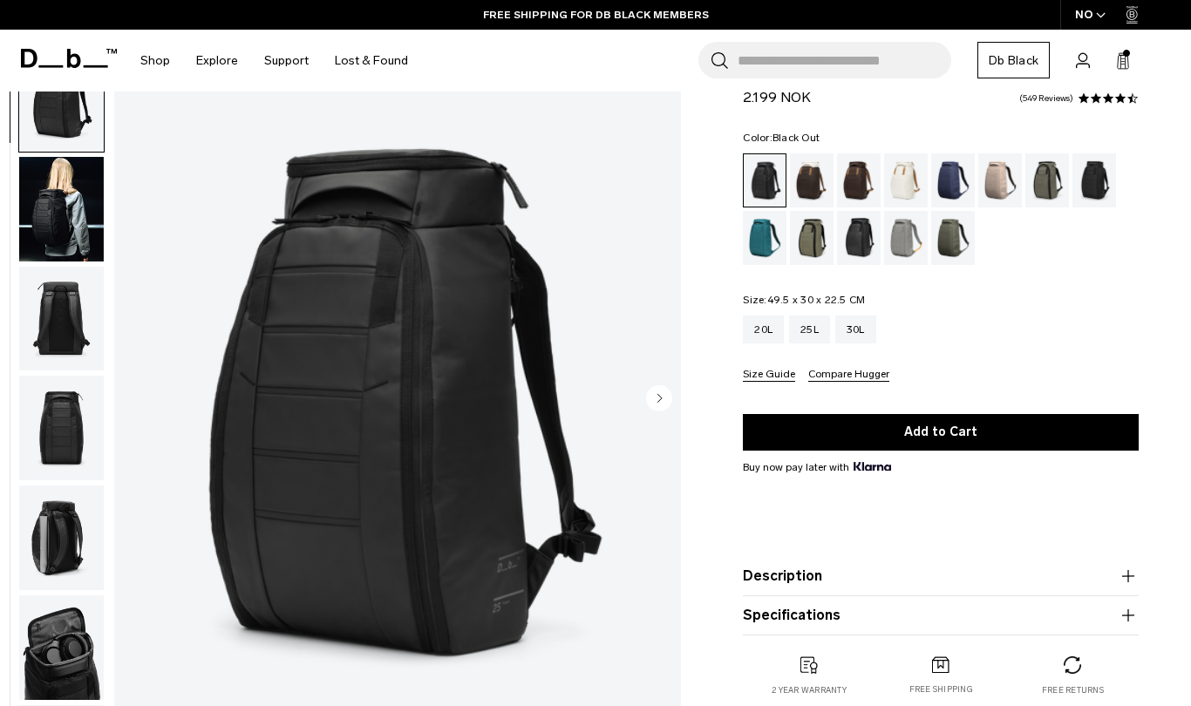
click at [650, 401] on circle "Next slide" at bounding box center [659, 398] width 26 height 26
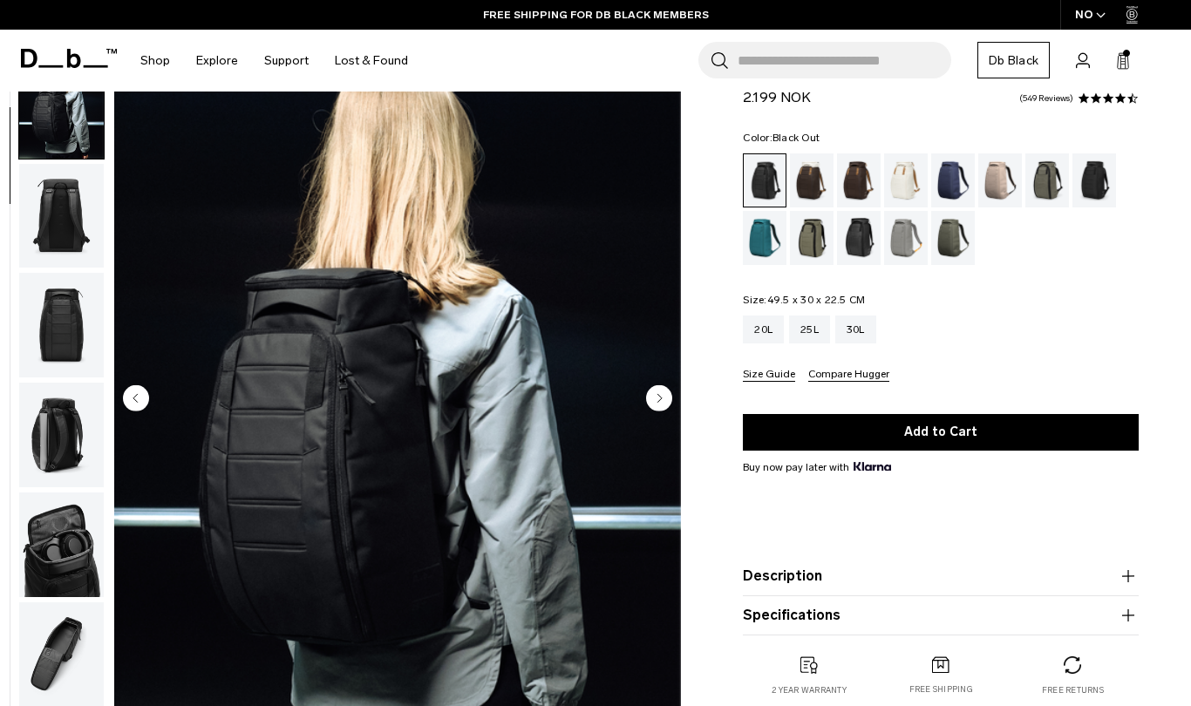
scroll to position [110, 0]
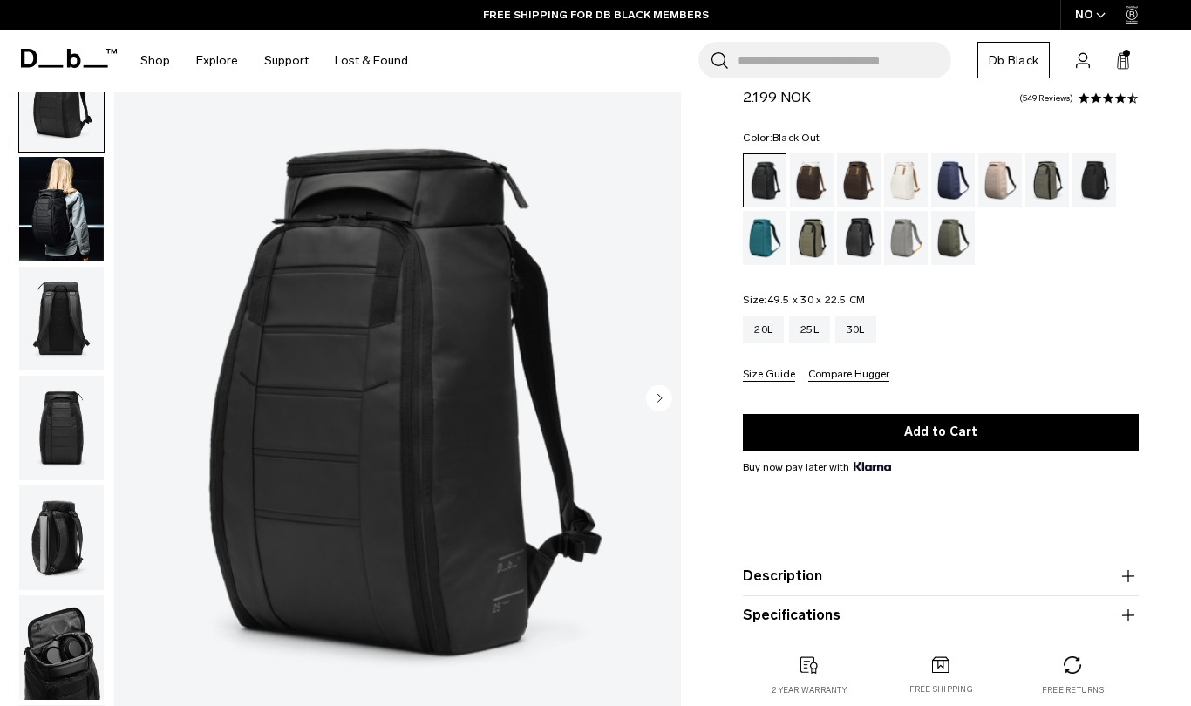
click at [655, 394] on circle "Next slide" at bounding box center [659, 398] width 26 height 26
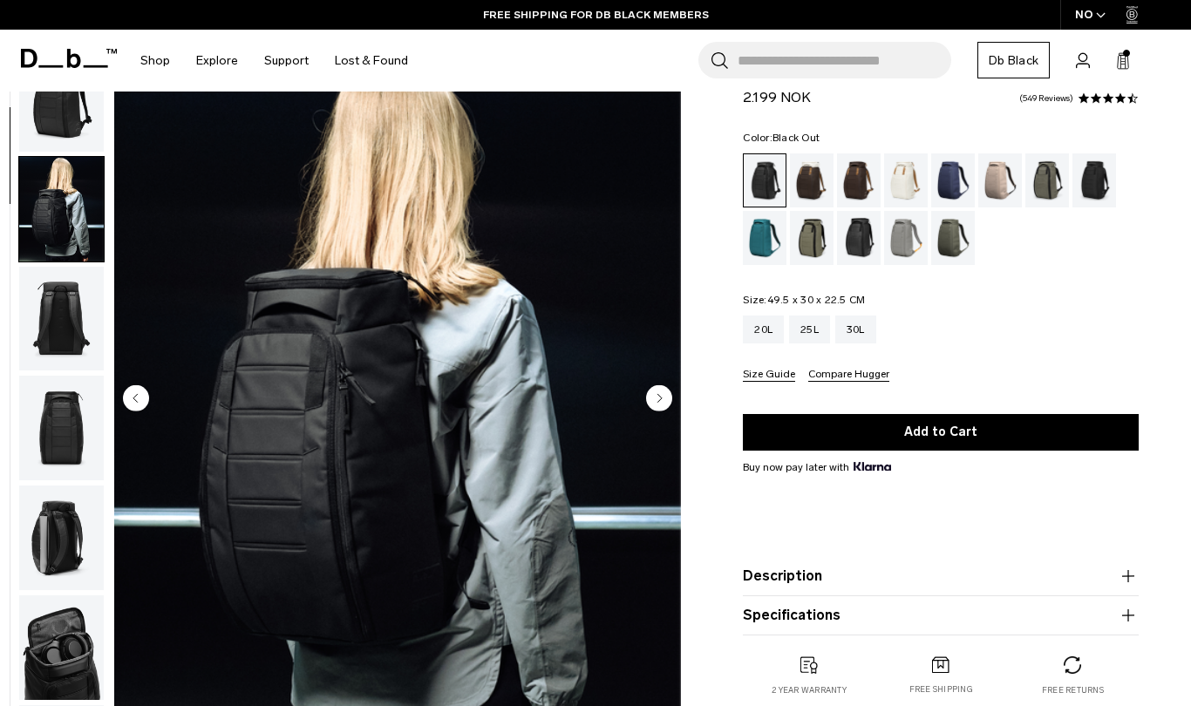
scroll to position [110, 0]
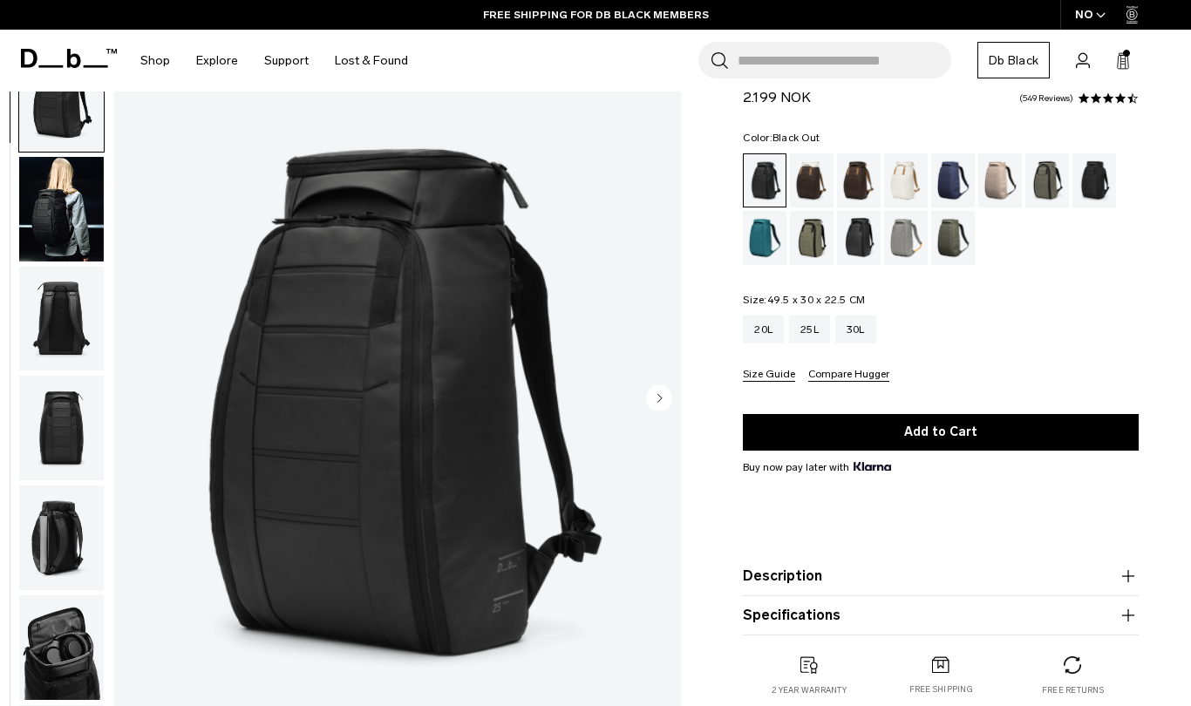
click at [655, 394] on circle "Next slide" at bounding box center [659, 398] width 26 height 26
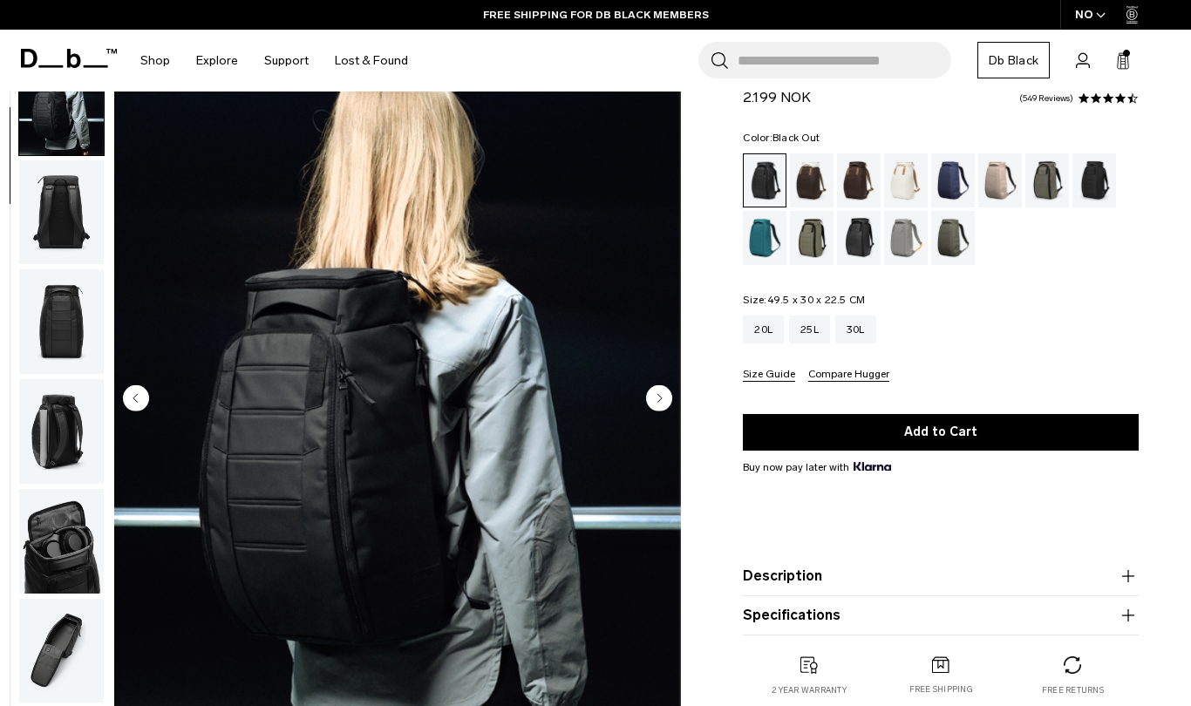
scroll to position [110, 0]
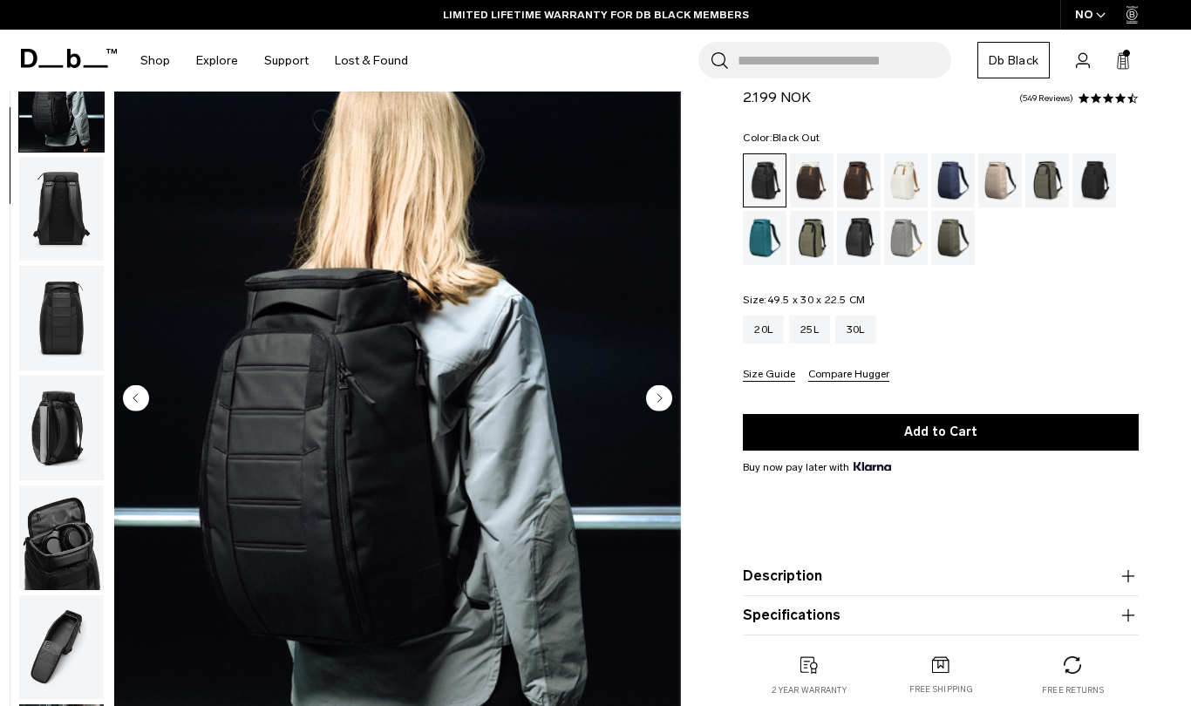
click at [422, 345] on img "2 / 11" at bounding box center [397, 400] width 567 height 708
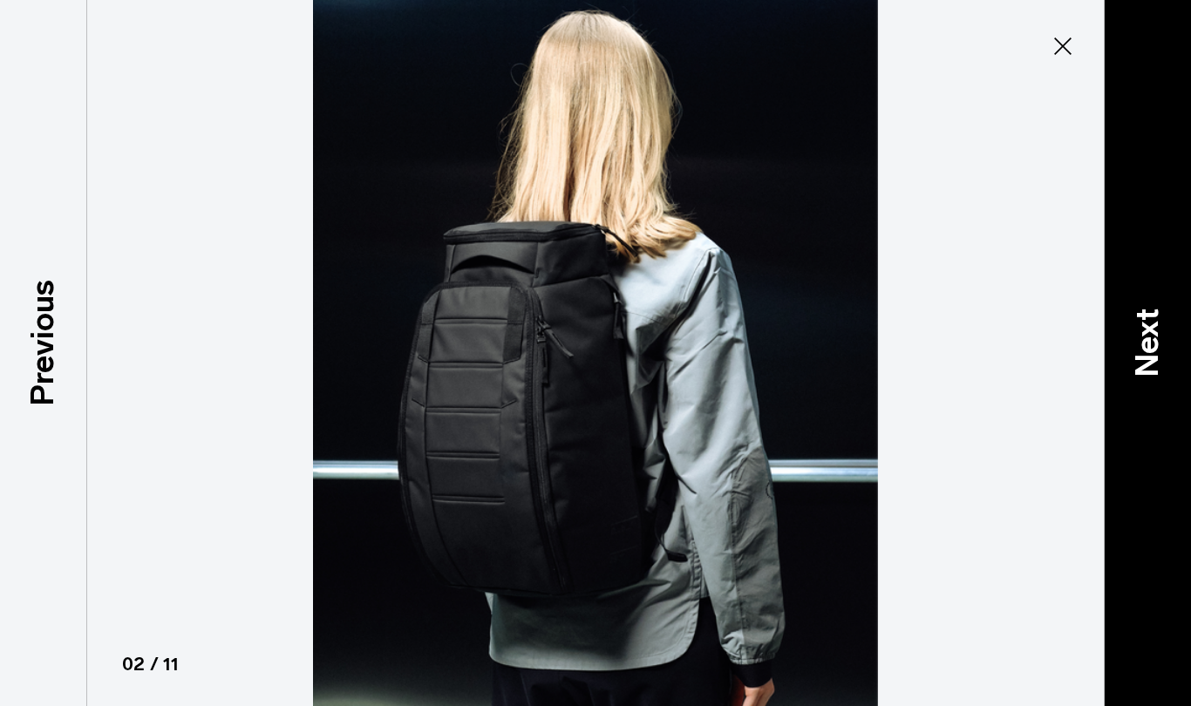
click at [1151, 365] on p "Next" at bounding box center [1147, 342] width 47 height 69
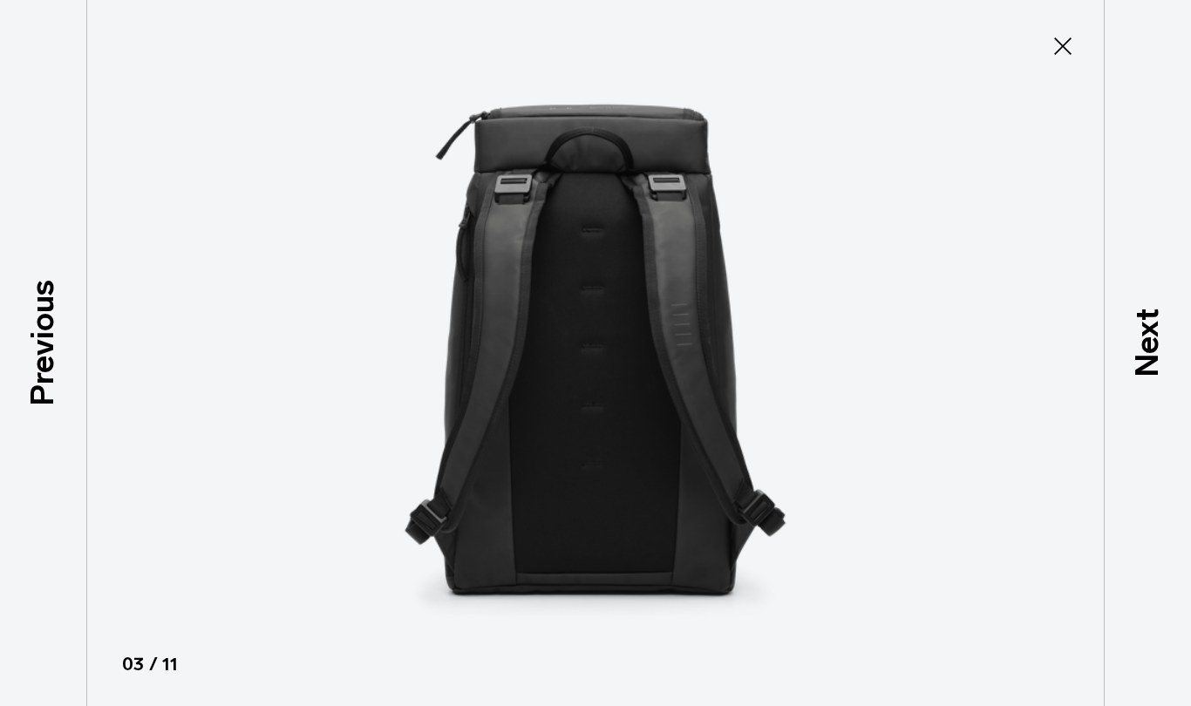
click at [1057, 54] on icon at bounding box center [1063, 46] width 28 height 28
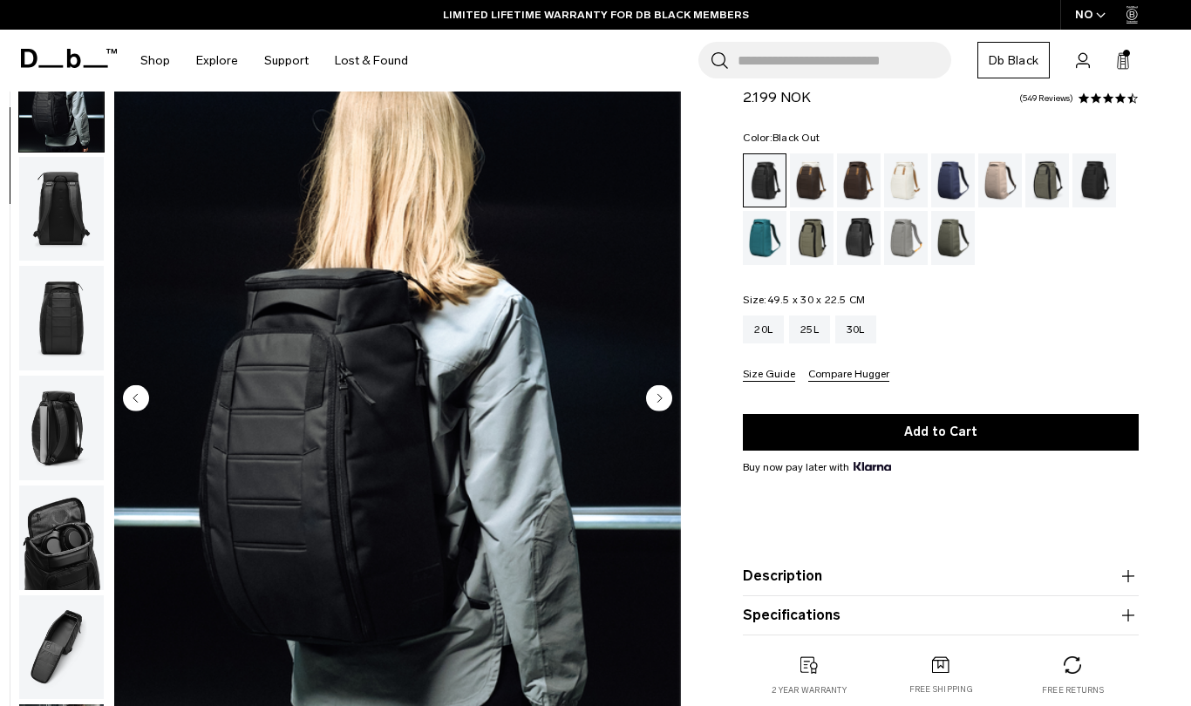
click at [62, 321] on img "button" at bounding box center [61, 318] width 85 height 105
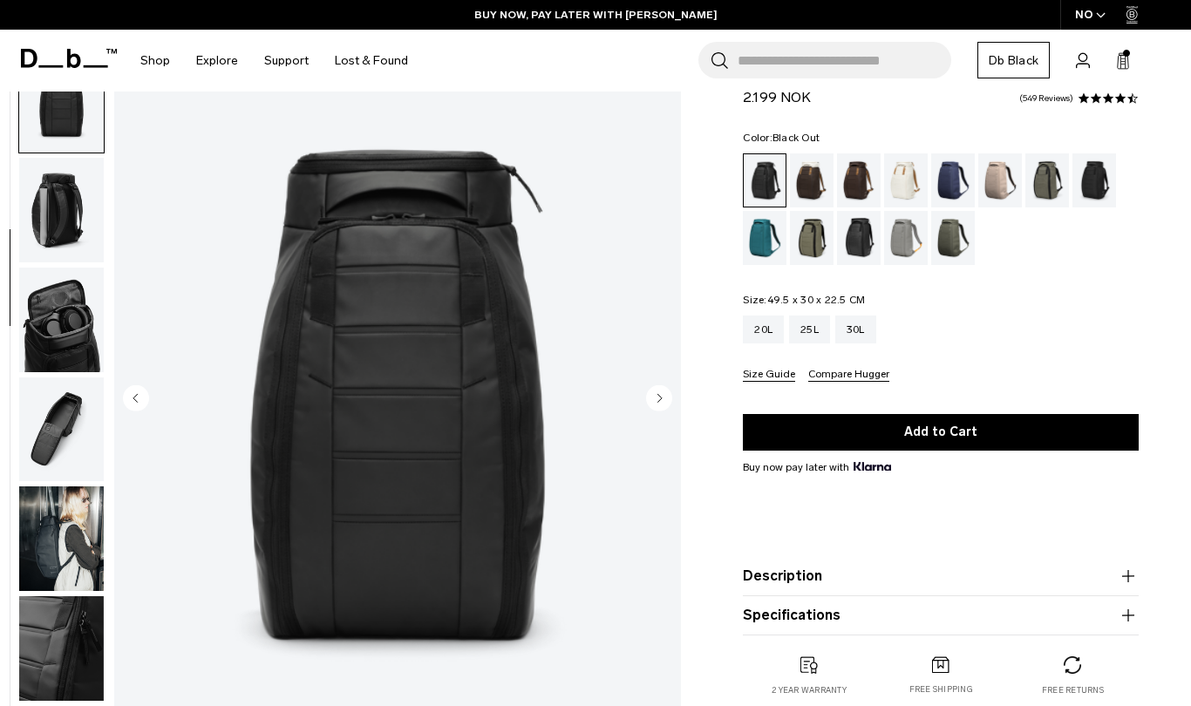
scroll to position [329, 0]
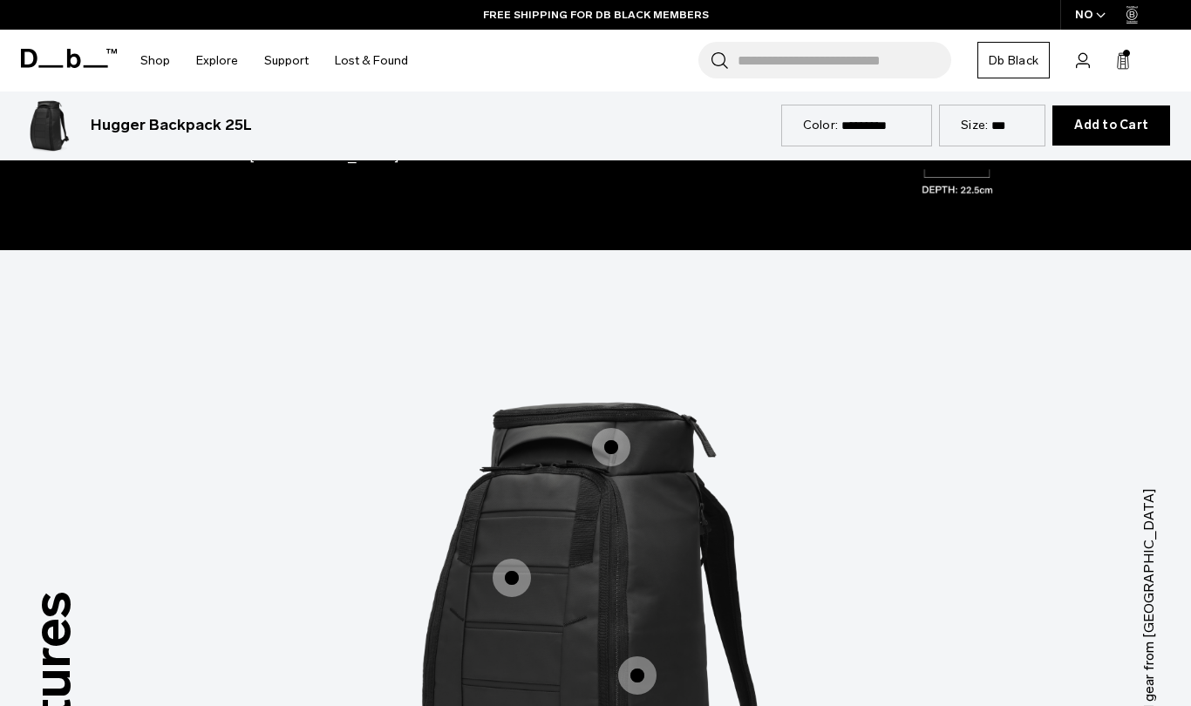
scroll to position [71, 0]
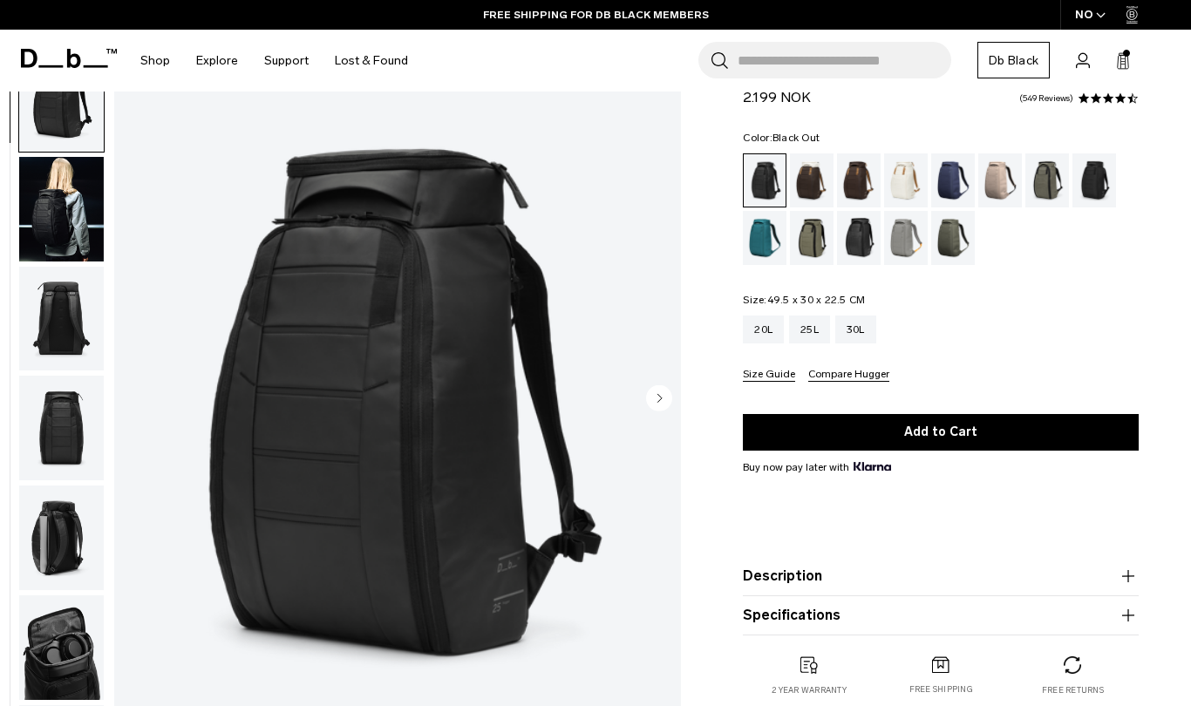
click at [55, 427] on img "button" at bounding box center [61, 428] width 85 height 105
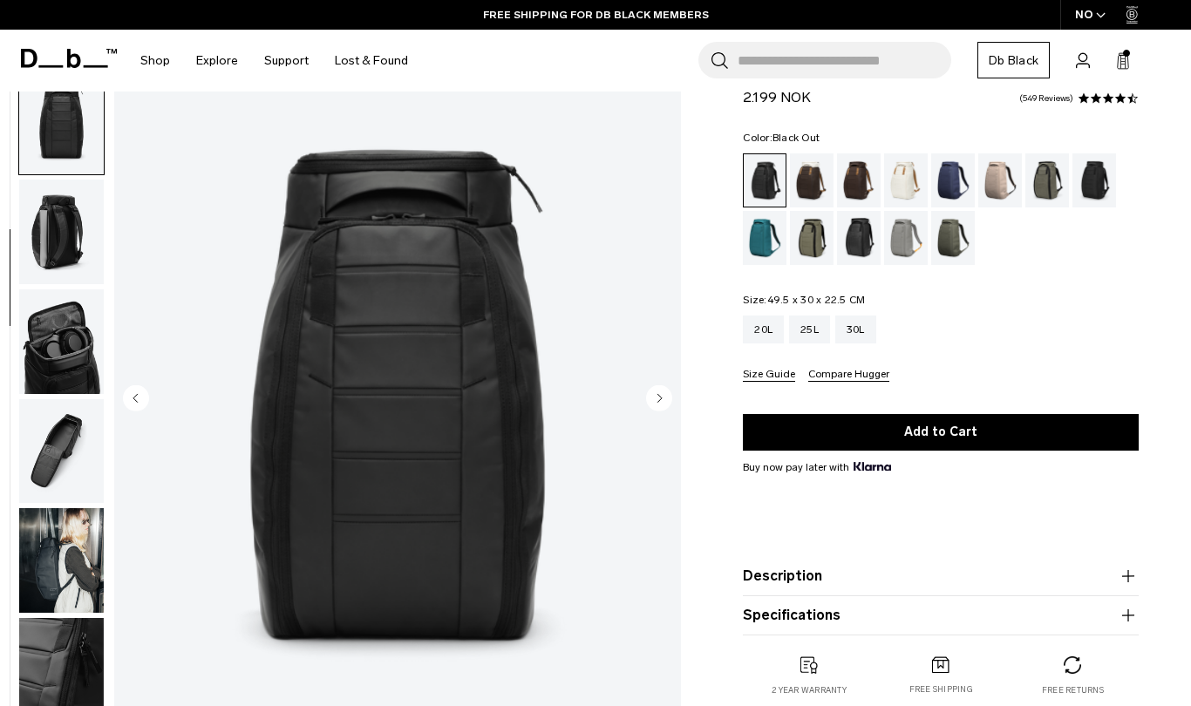
scroll to position [329, 0]
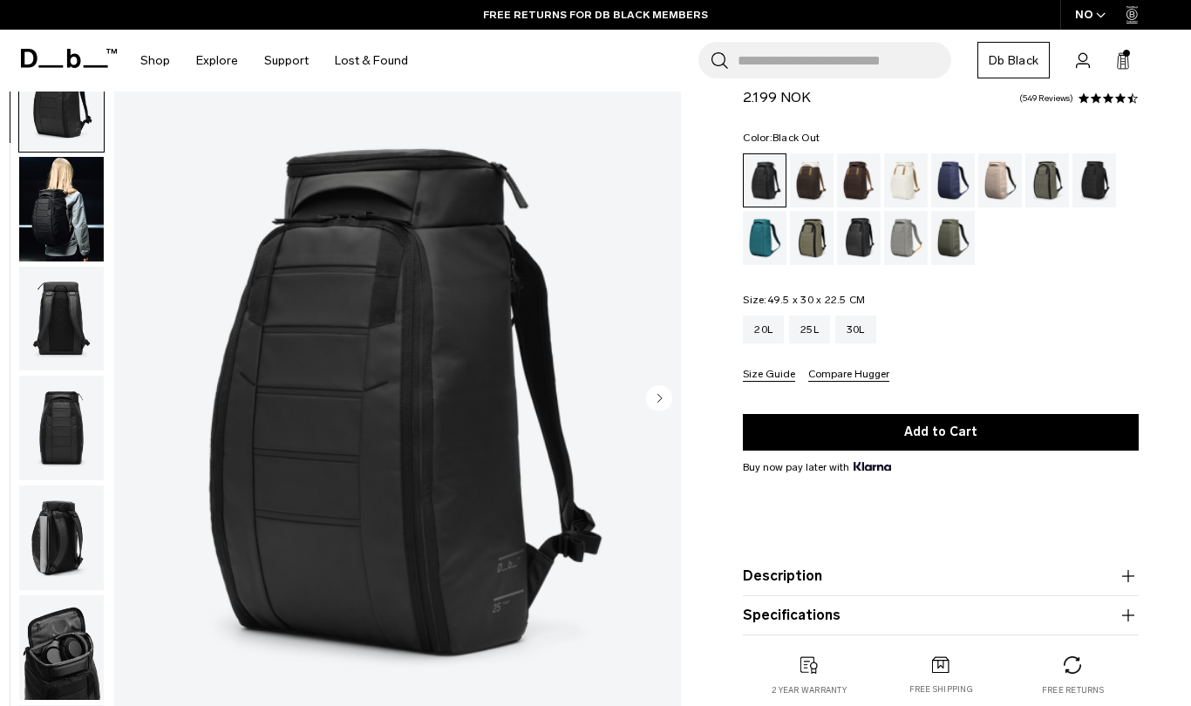
click at [51, 275] on img "button" at bounding box center [61, 319] width 85 height 105
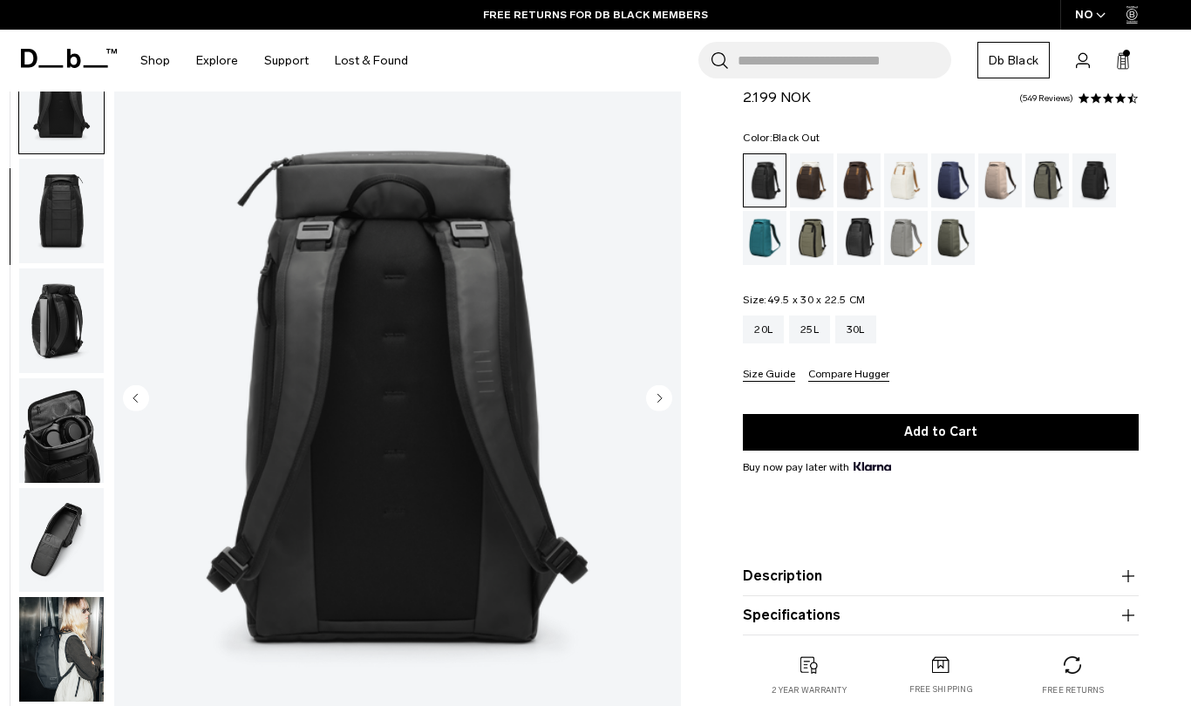
scroll to position [220, 0]
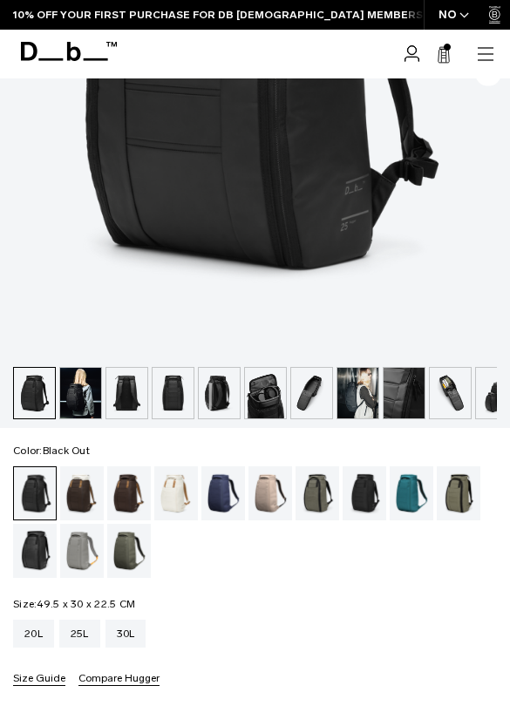
scroll to position [502, 0]
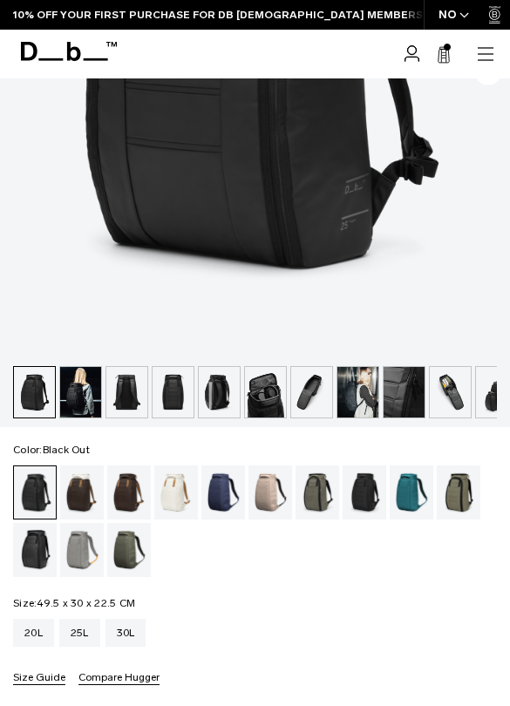
click at [168, 388] on img "button" at bounding box center [173, 392] width 41 height 51
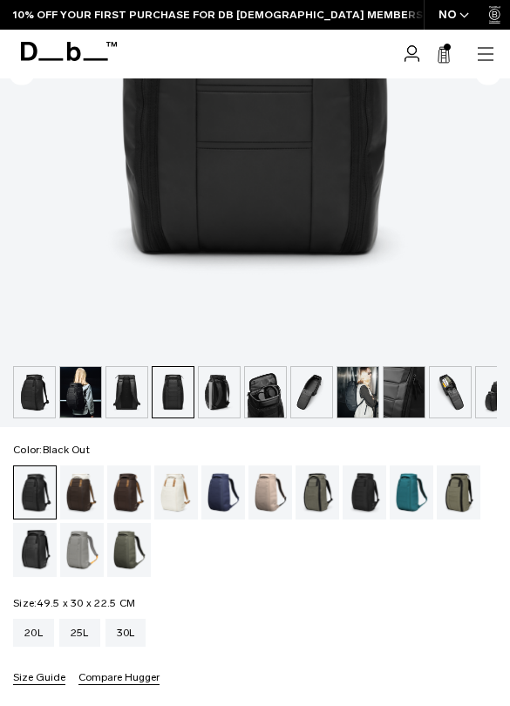
scroll to position [0, 21]
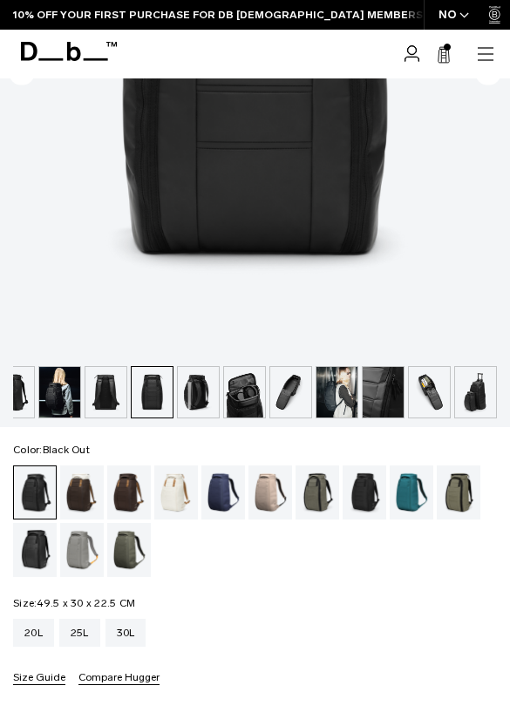
click at [384, 394] on img "button" at bounding box center [383, 392] width 41 height 51
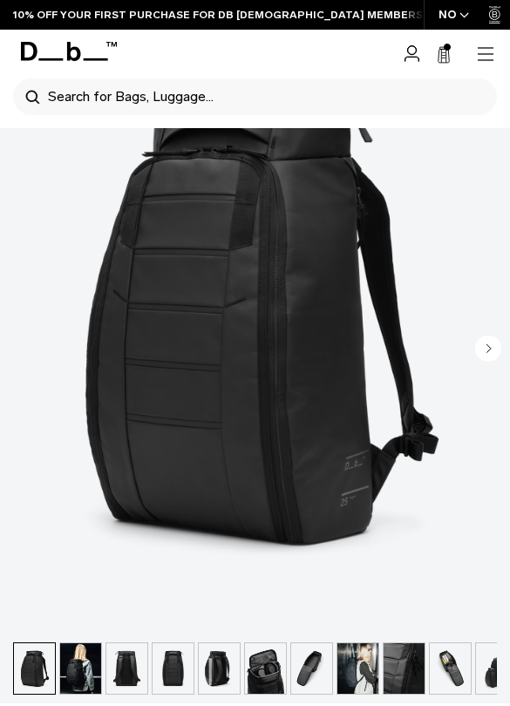
scroll to position [399, 0]
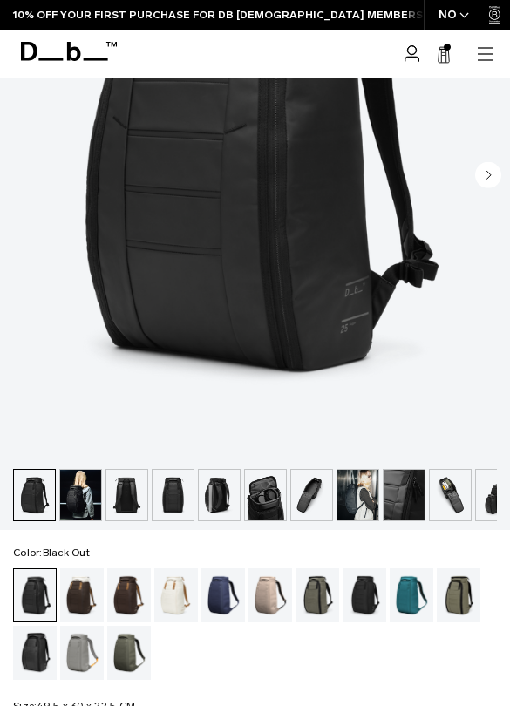
click at [259, 489] on img "button" at bounding box center [265, 495] width 41 height 51
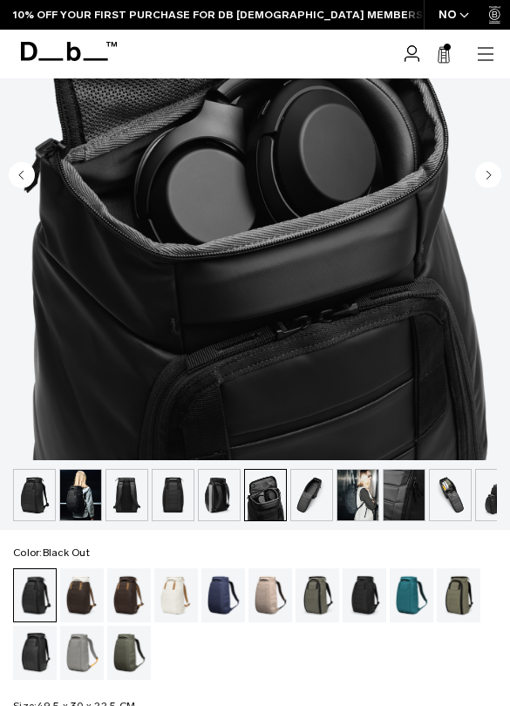
scroll to position [0, 21]
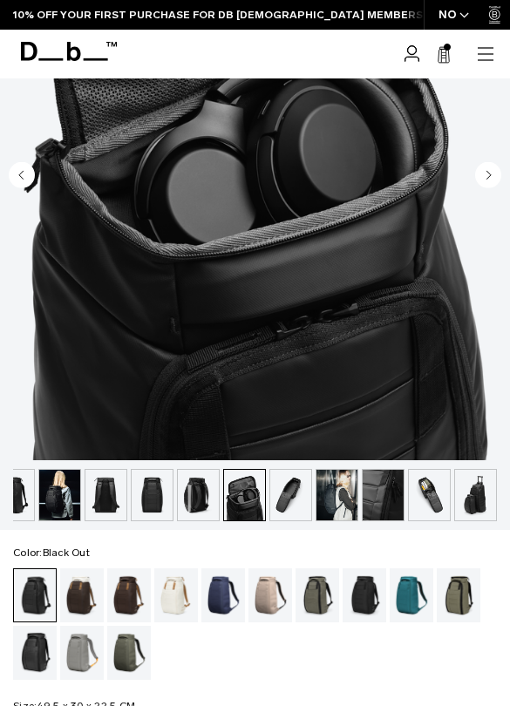
click at [304, 293] on img "6 / 11" at bounding box center [255, 141] width 510 height 637
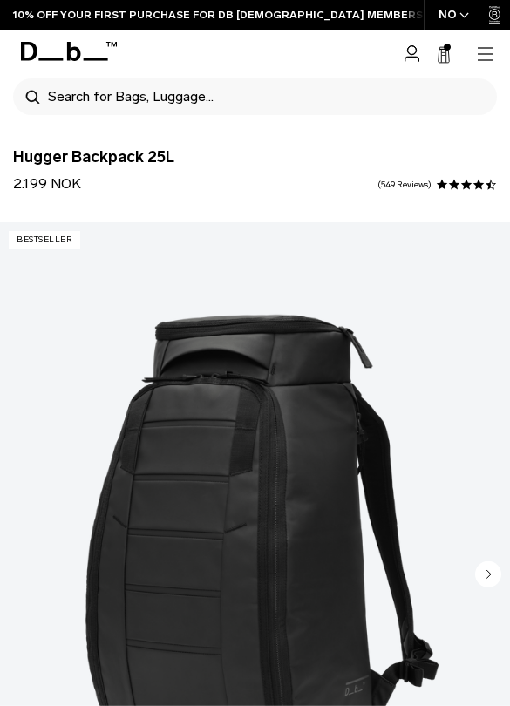
click at [249, 418] on img "1 / 11" at bounding box center [255, 540] width 510 height 637
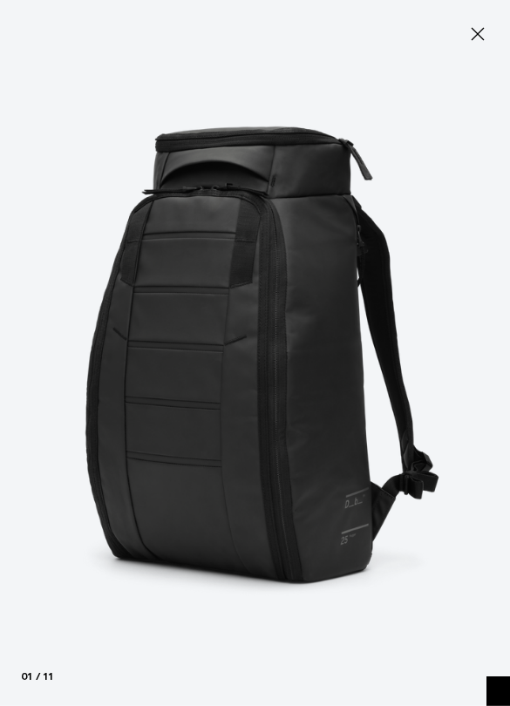
click at [501, 691] on icon "Next slide" at bounding box center [499, 695] width 15 height 9
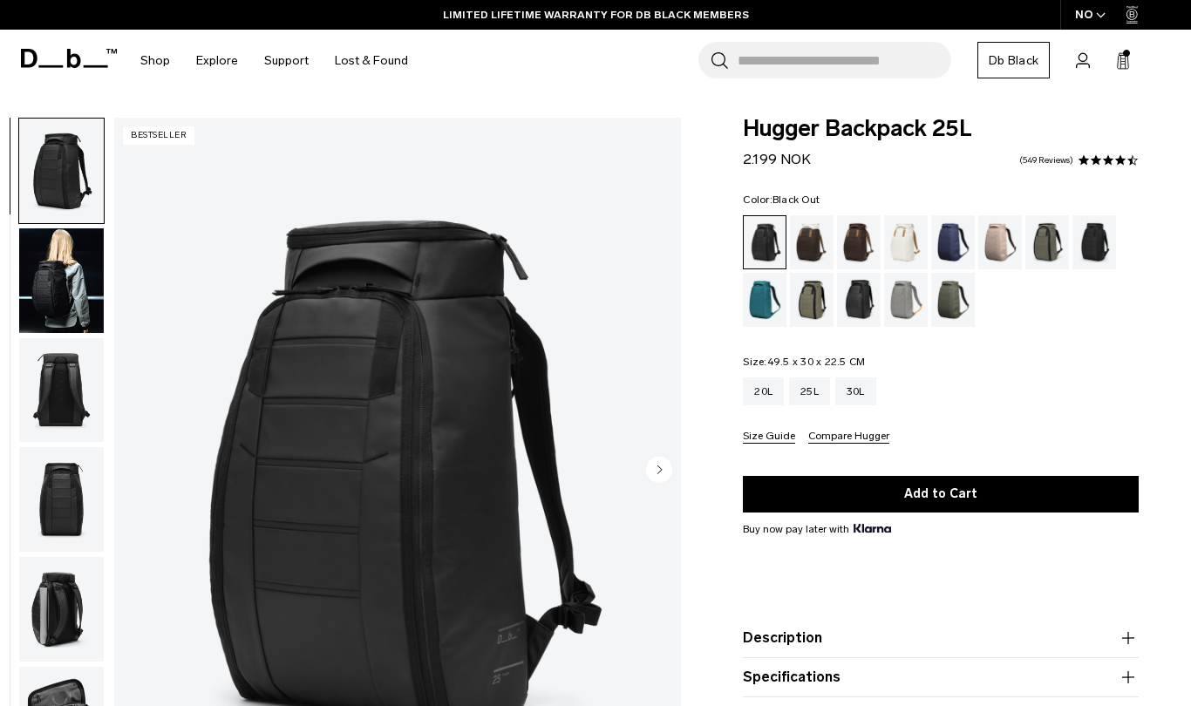
click at [509, 409] on div "20L 25L 30L Size Guide Compare Hugger" at bounding box center [941, 410] width 396 height 66
click at [757, 441] on button "Size Guide" at bounding box center [769, 437] width 52 height 13
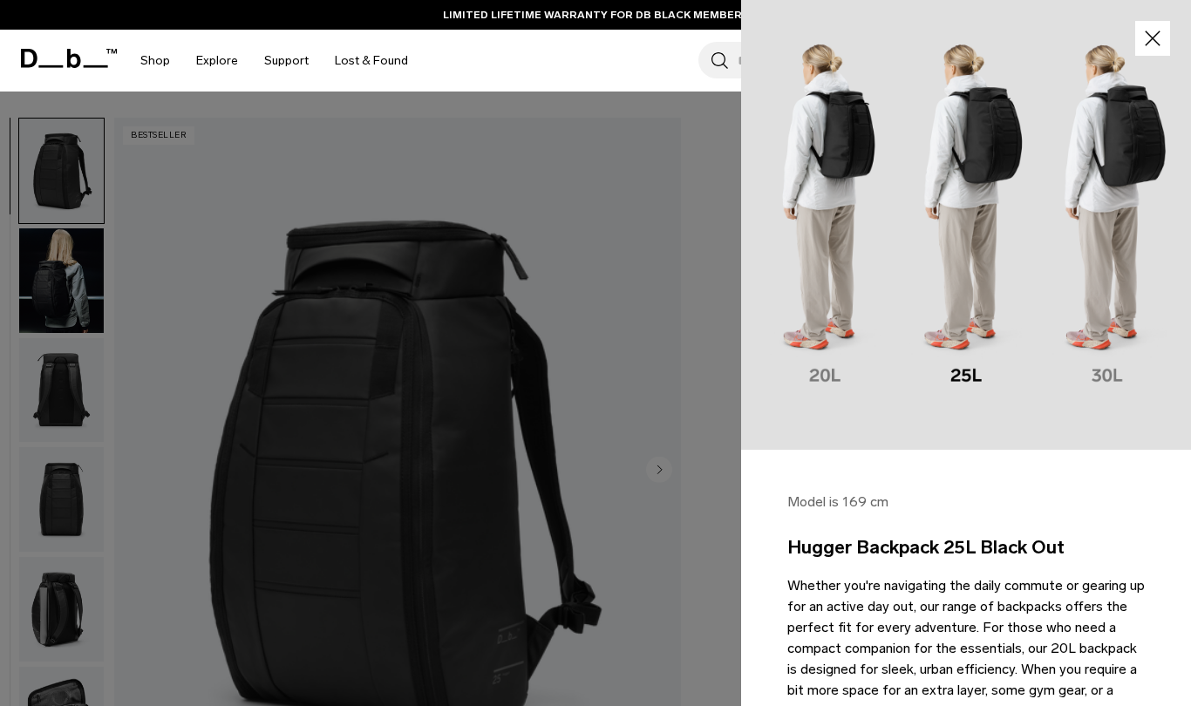
click at [1158, 30] on icon "button" at bounding box center [1152, 38] width 25 height 25
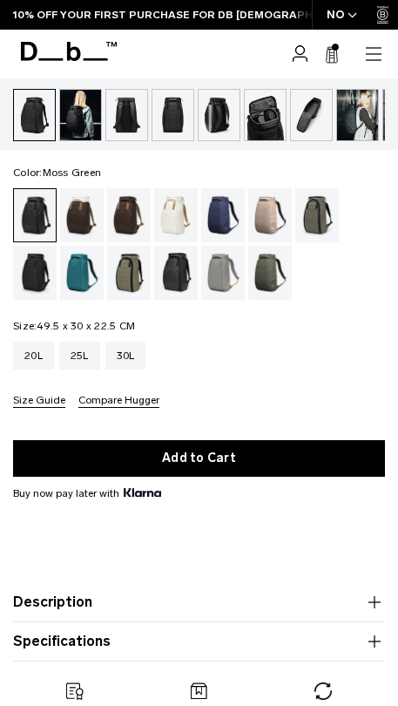
scroll to position [642, 0]
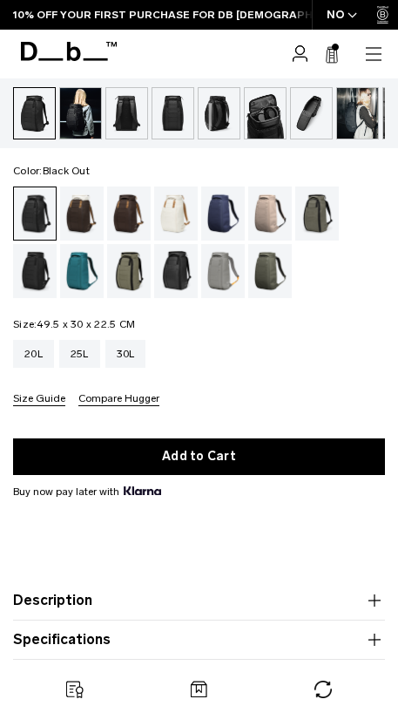
click at [37, 402] on button "Size Guide" at bounding box center [39, 399] width 52 height 13
click at [47, 398] on button "Size Guide" at bounding box center [39, 399] width 52 height 13
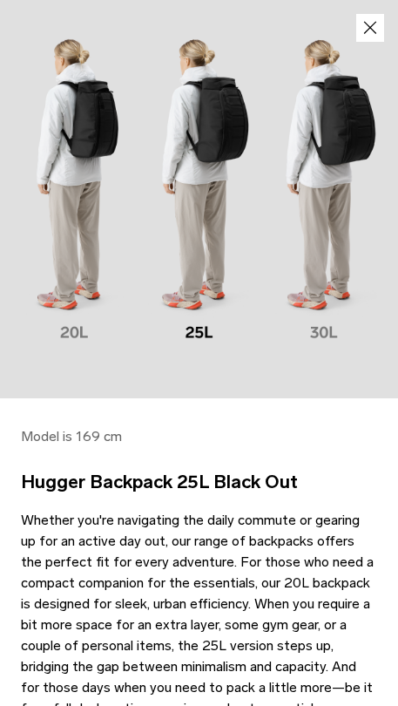
click at [374, 26] on icon "button" at bounding box center [370, 27] width 25 height 21
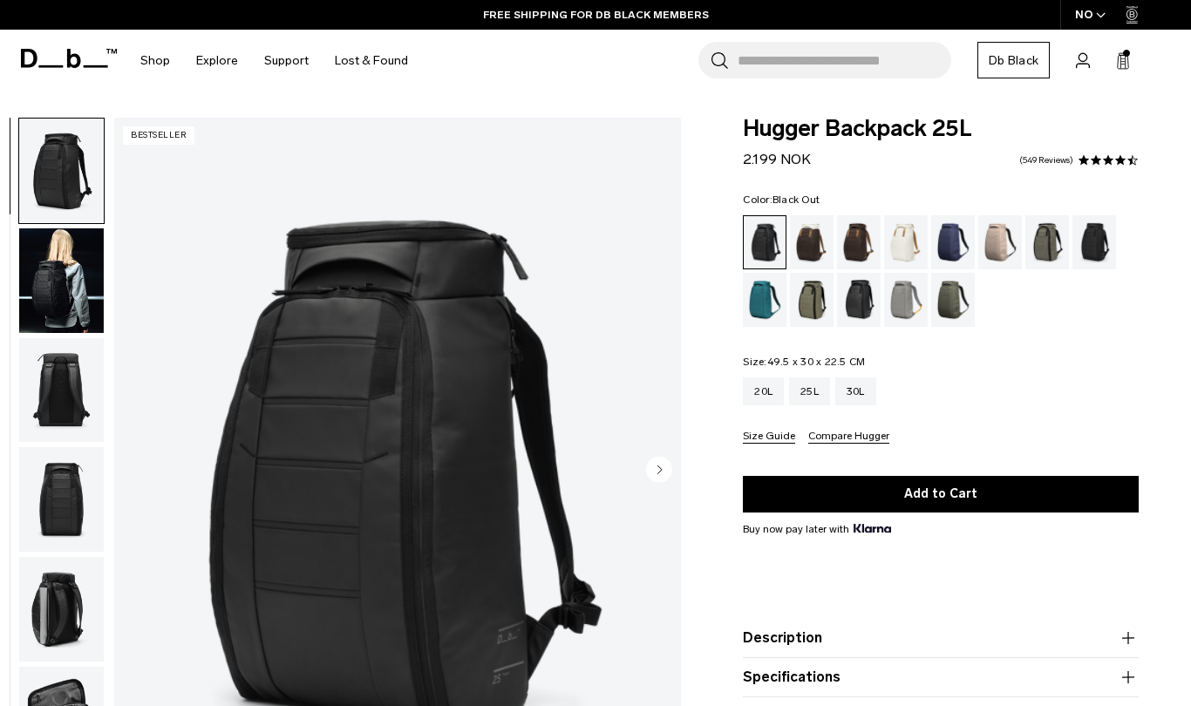
click at [397, 444] on button "Size Guide" at bounding box center [769, 437] width 52 height 13
click at [1021, 407] on div "20L 25L 30L Size Guide Compare Hugger" at bounding box center [941, 410] width 396 height 66
click at [874, 436] on button "Compare Hugger" at bounding box center [848, 437] width 81 height 13
click at [1052, 342] on div "Color: Black Out Out of stock Size: 49.5 x 30 x 22.5 CM Out of stock 20L 25L 30L" at bounding box center [941, 318] width 396 height 249
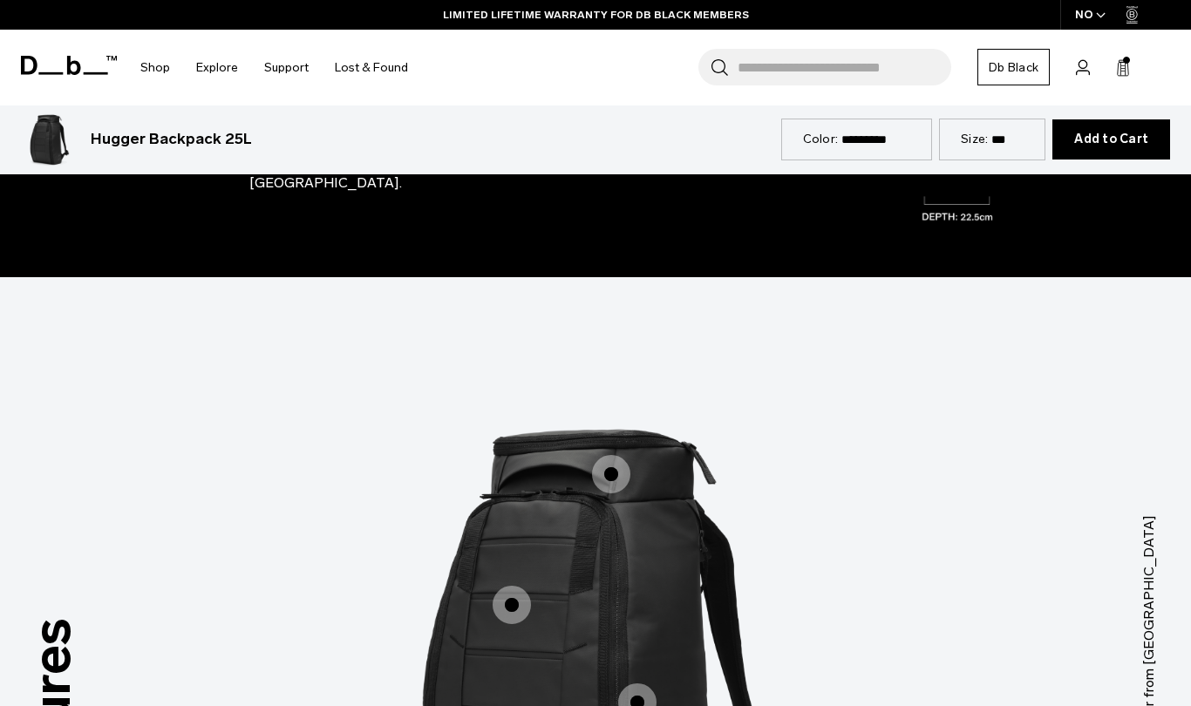
scroll to position [1207, 0]
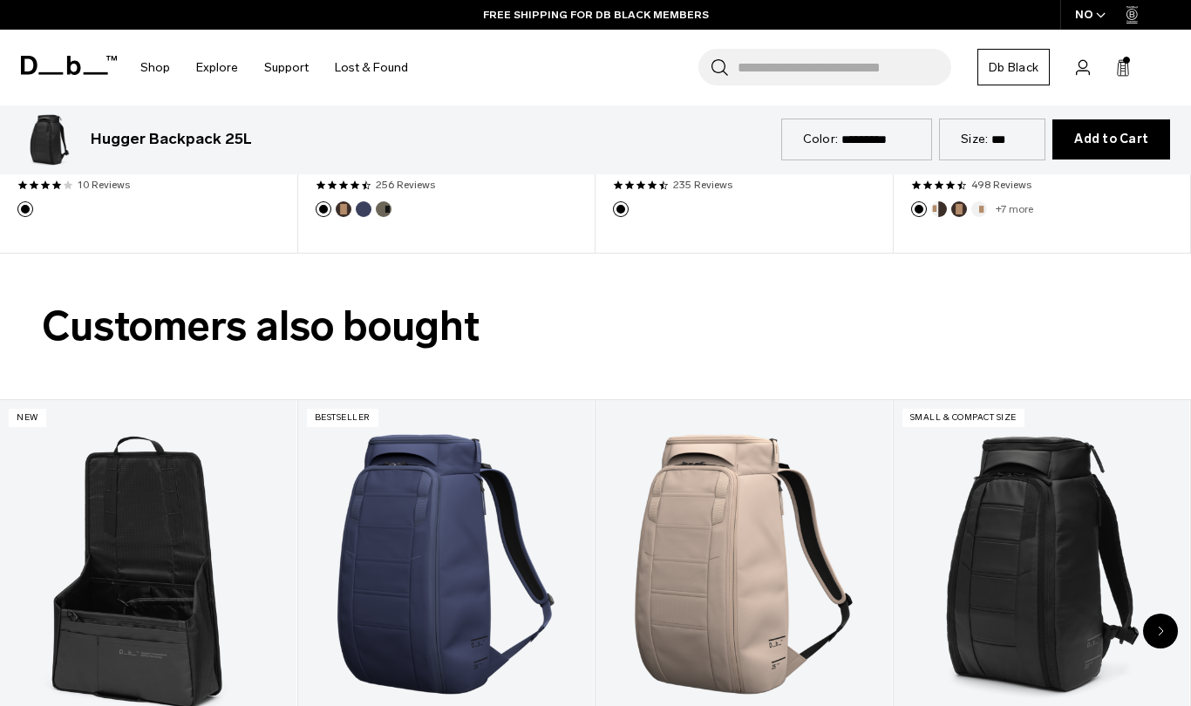
scroll to position [2529, 0]
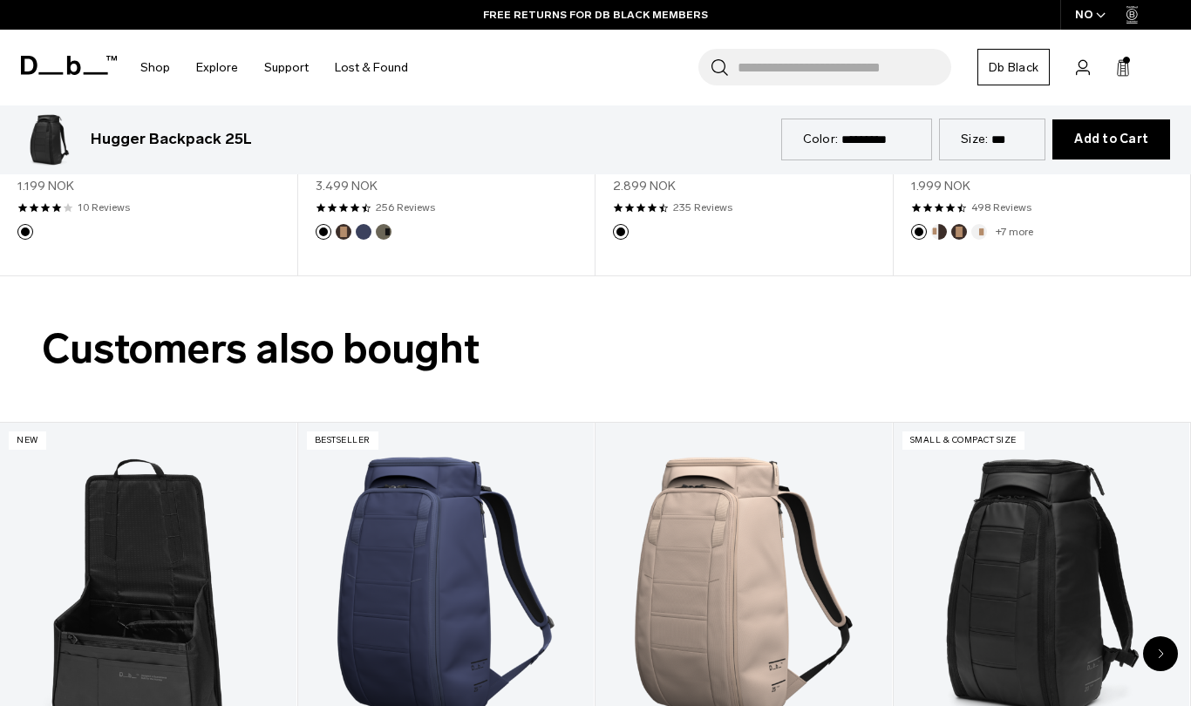
scroll to position [2683, 0]
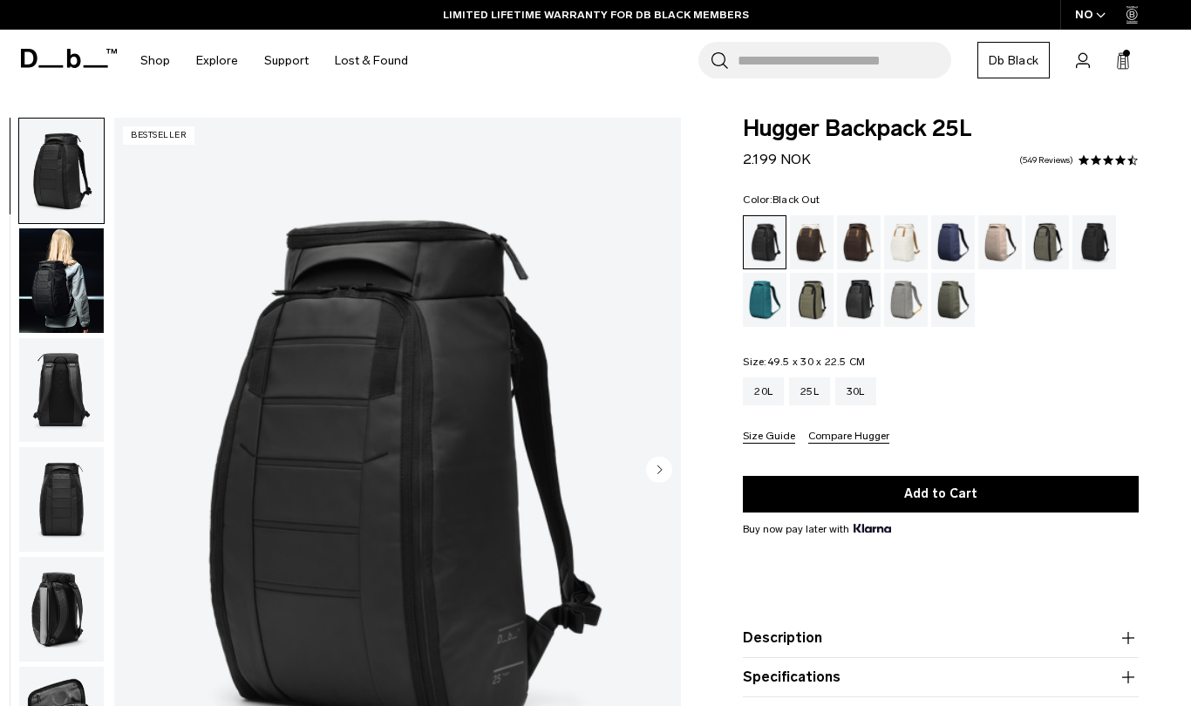
click at [921, 170] on form "Hugger Backpack 25L 2.199 NOK 4.5 star rating 549 Reviews Color: Black Out Out …" at bounding box center [941, 408] width 396 height 580
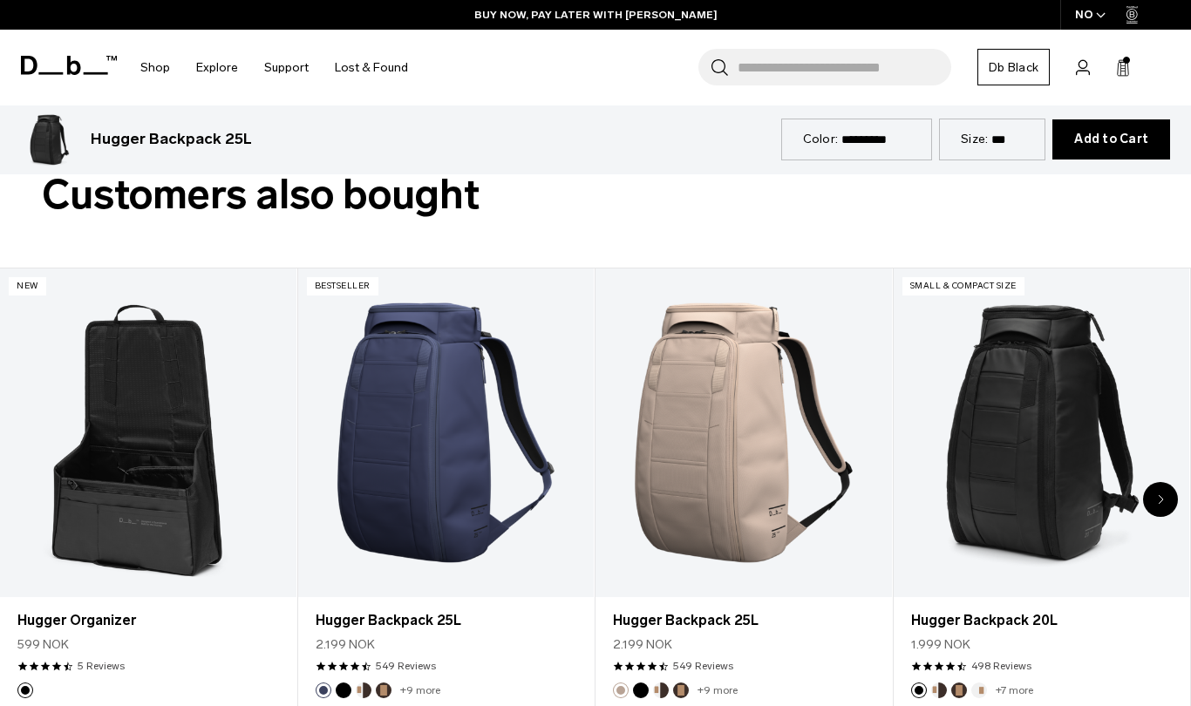
scroll to position [2815, 0]
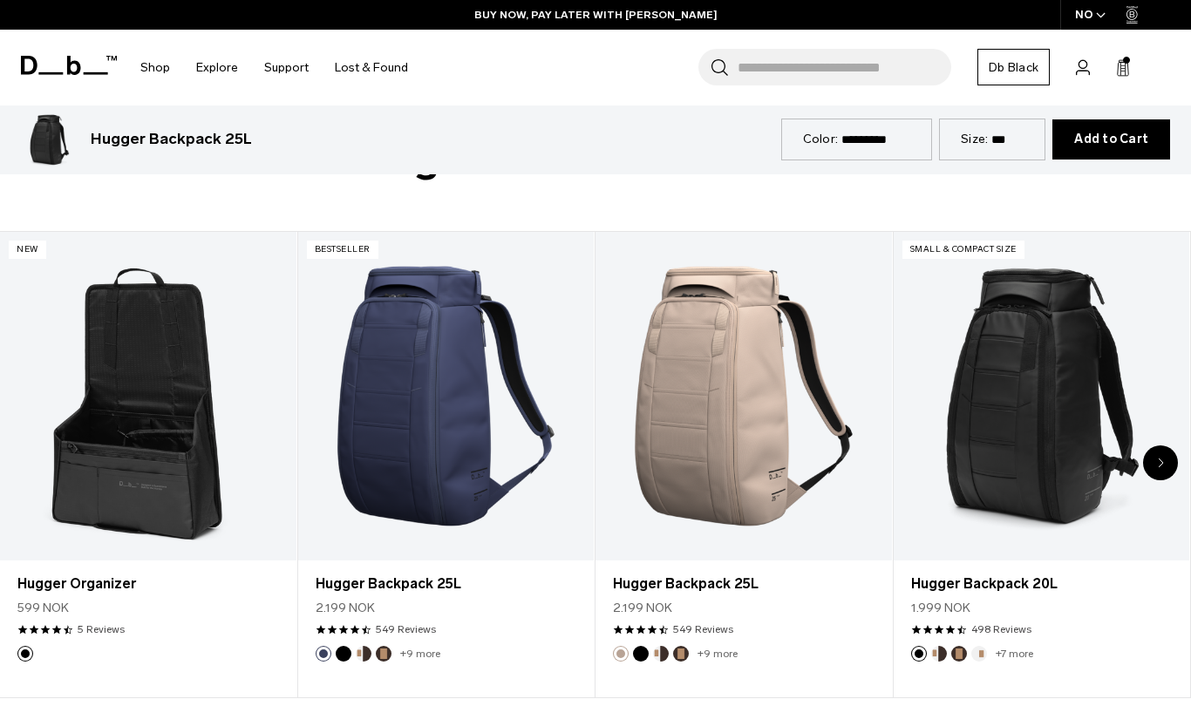
click at [1158, 447] on div "Next slide" at bounding box center [1160, 462] width 35 height 35
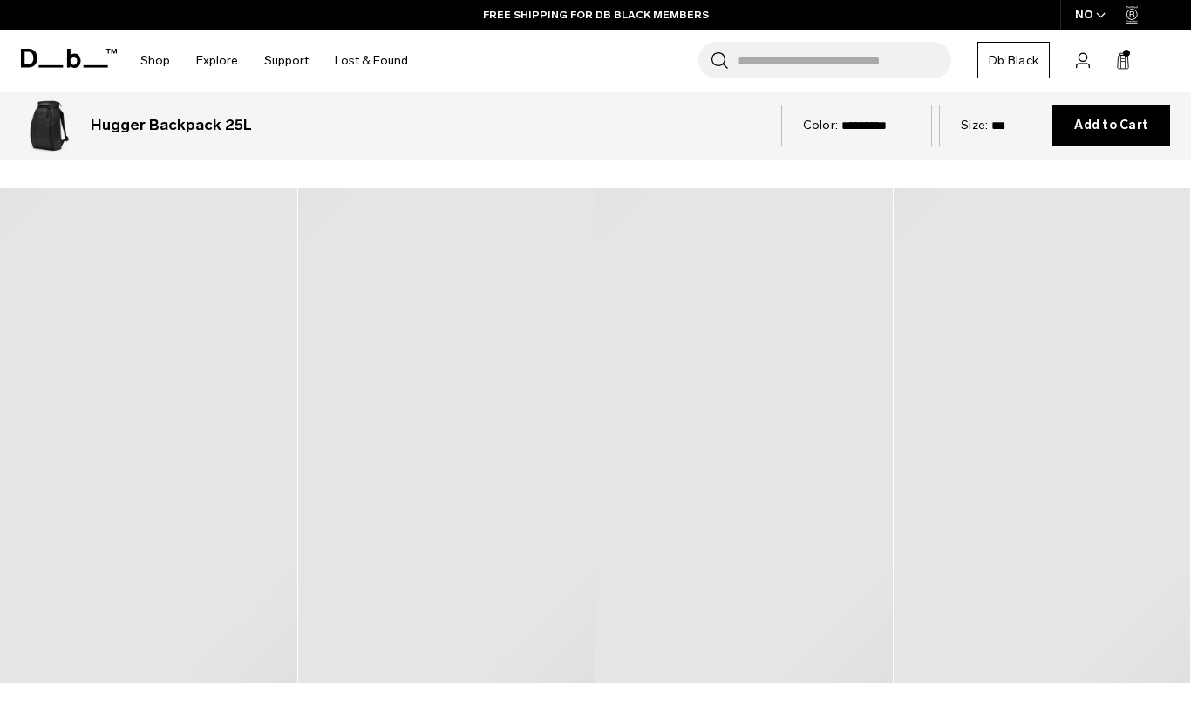
scroll to position [2296, 0]
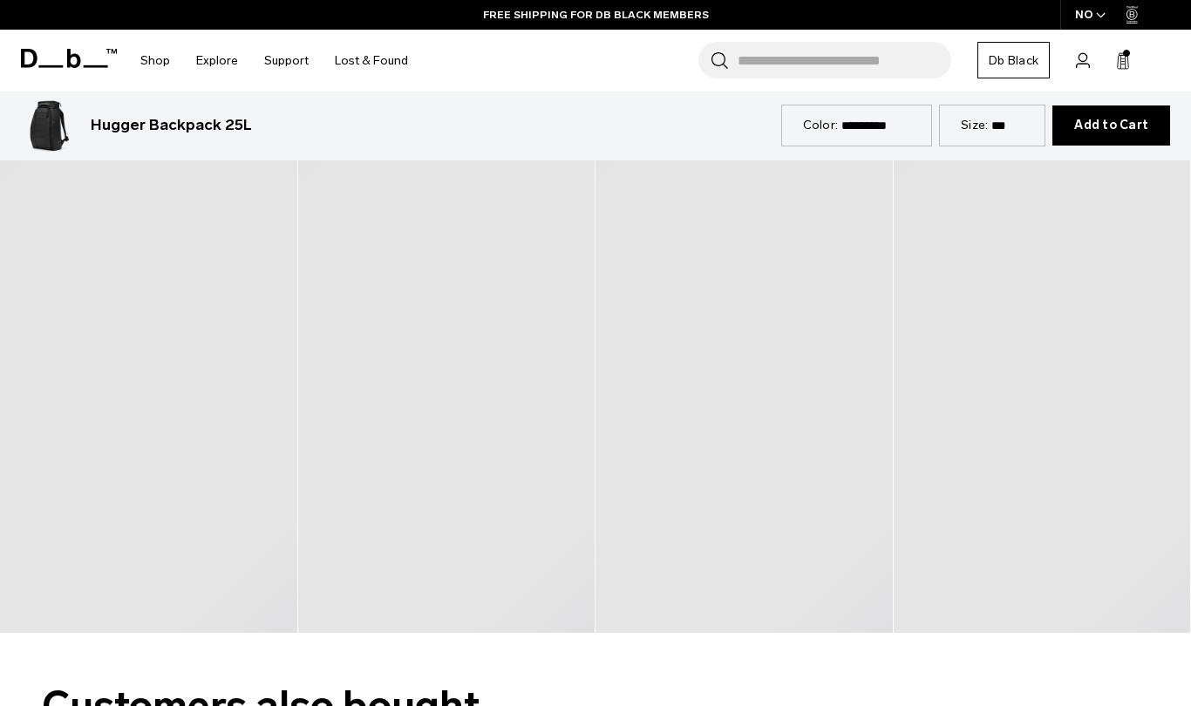
click at [734, 677] on h2 "Customers also bought" at bounding box center [595, 707] width 1107 height 62
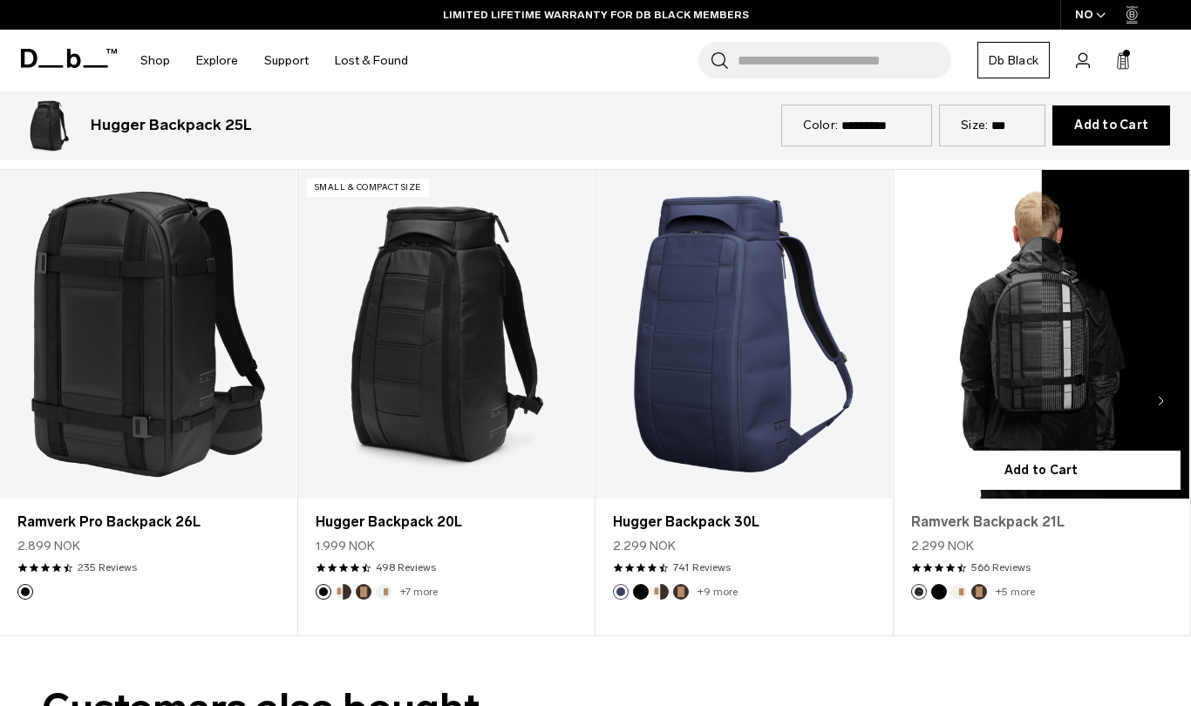
scroll to position [2264, 0]
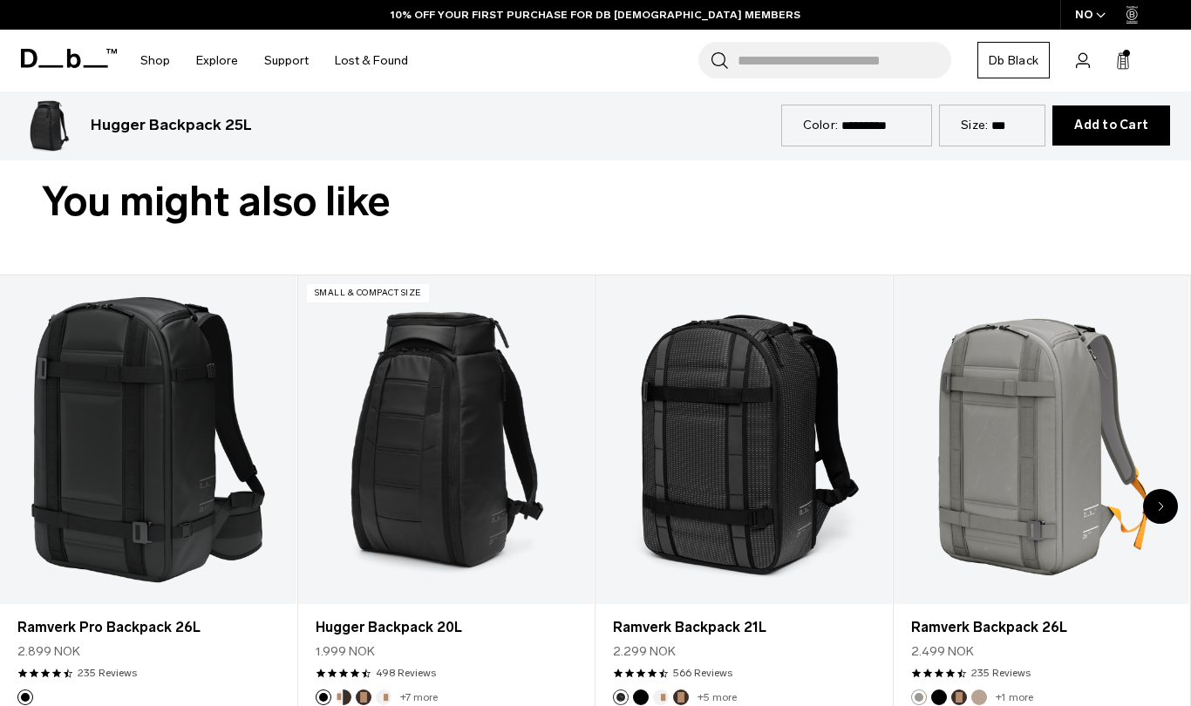
scroll to position [2230, 0]
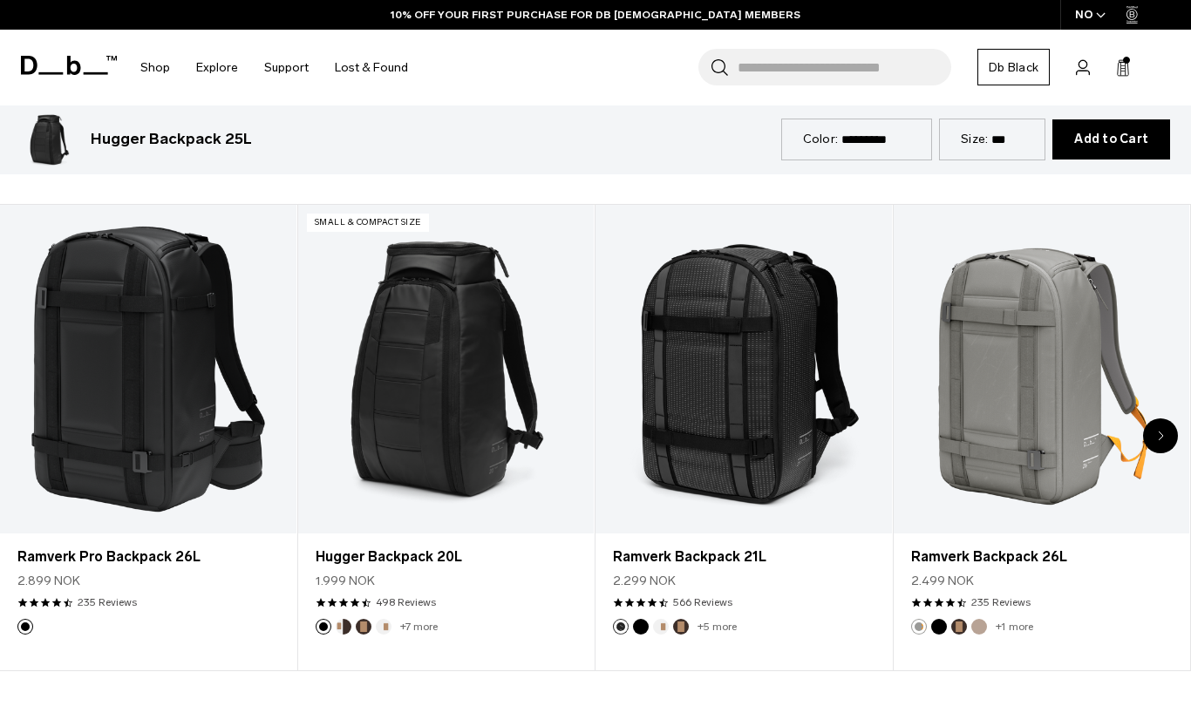
click at [1164, 418] on div "Next slide" at bounding box center [1160, 435] width 35 height 35
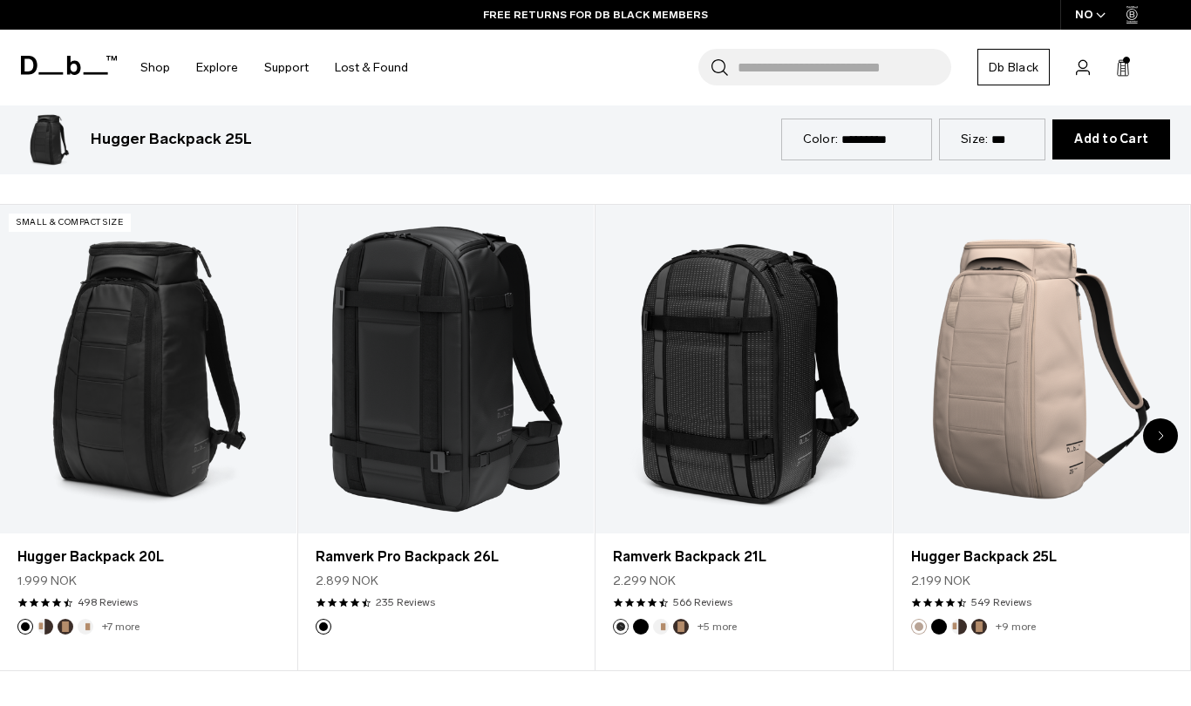
click at [1164, 418] on div "Next slide" at bounding box center [1160, 435] width 35 height 35
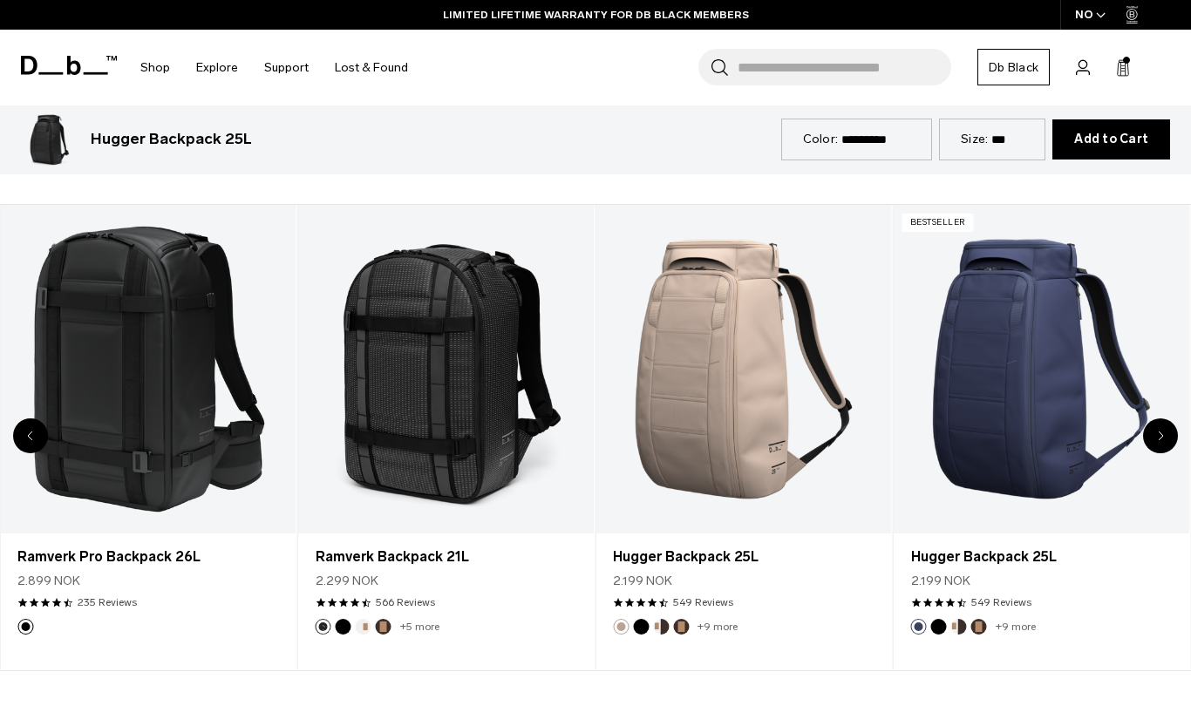
click at [1171, 420] on div "Next slide" at bounding box center [1160, 435] width 35 height 35
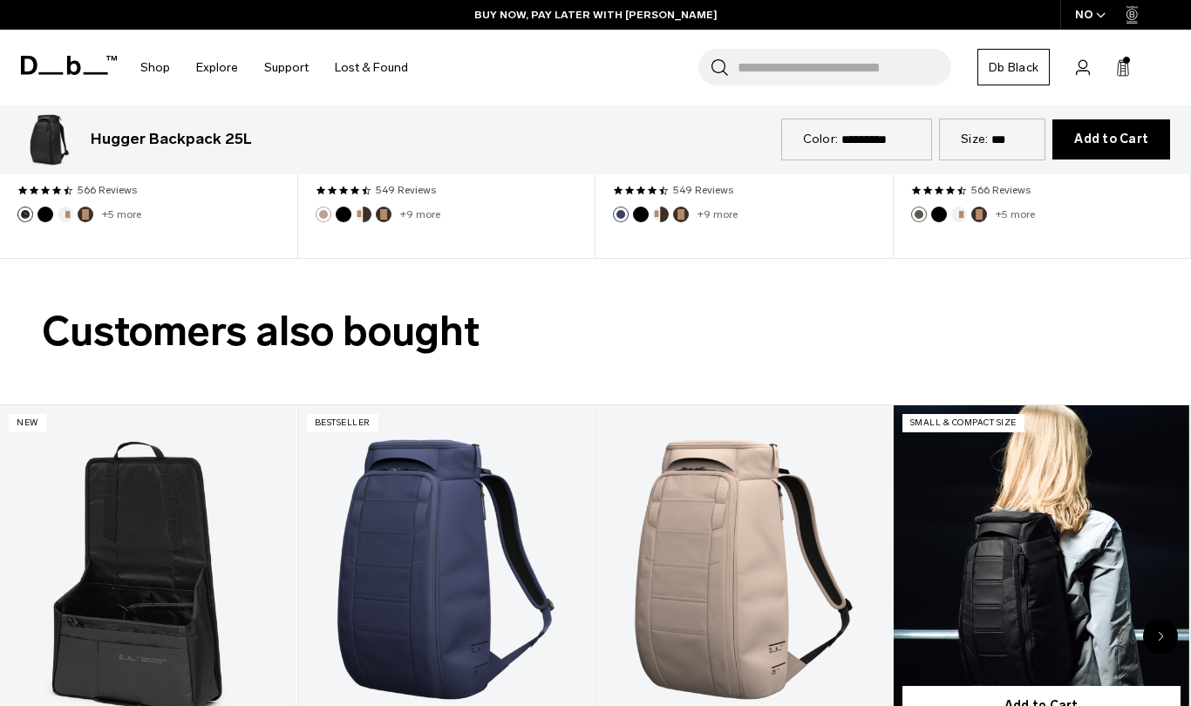
scroll to position [2658, 0]
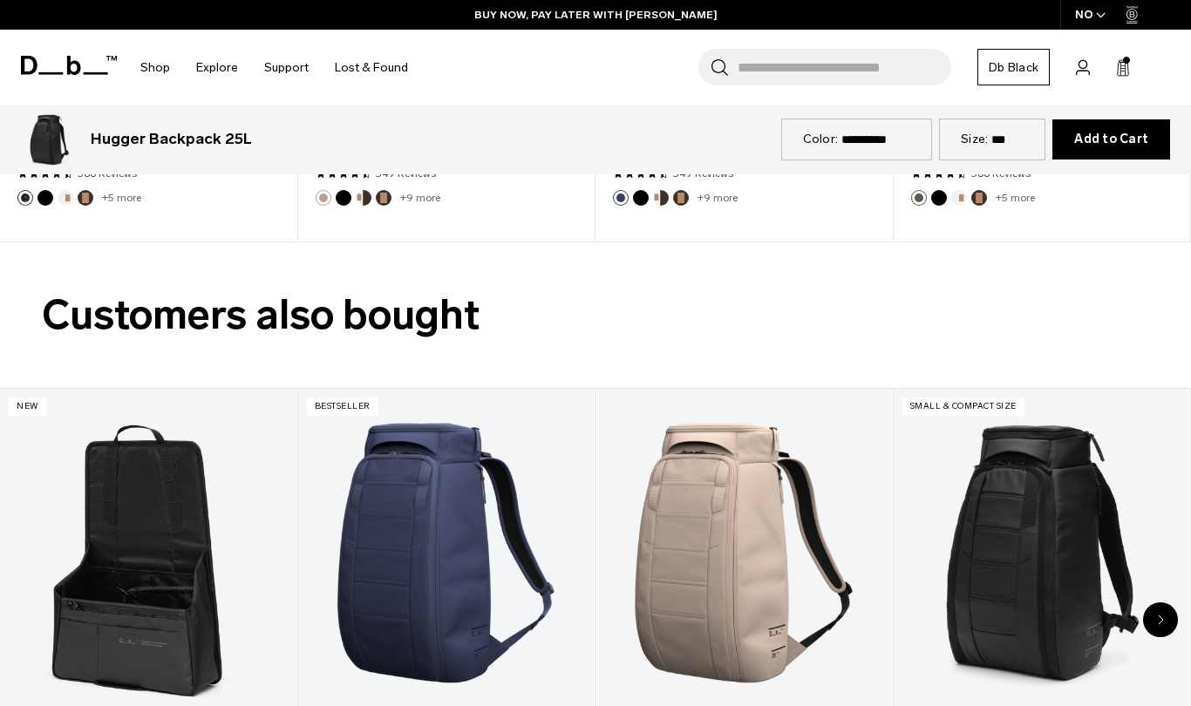
click at [1163, 604] on div "Next slide" at bounding box center [1160, 619] width 35 height 35
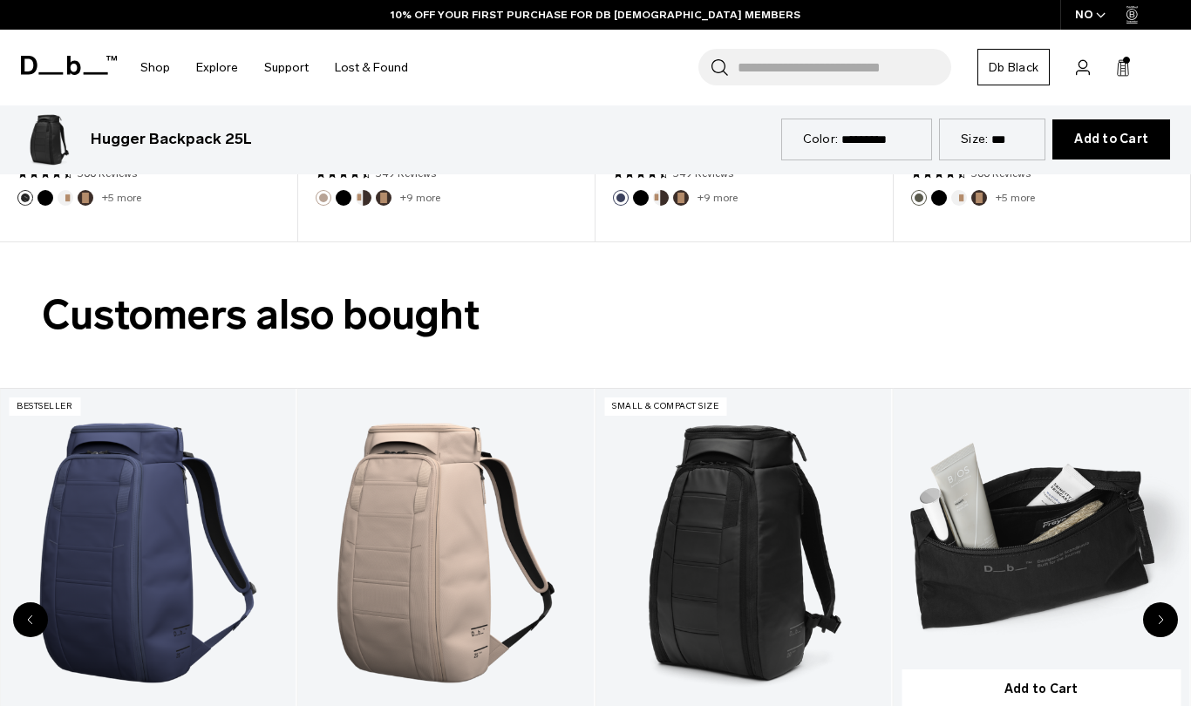
scroll to position [2733, 0]
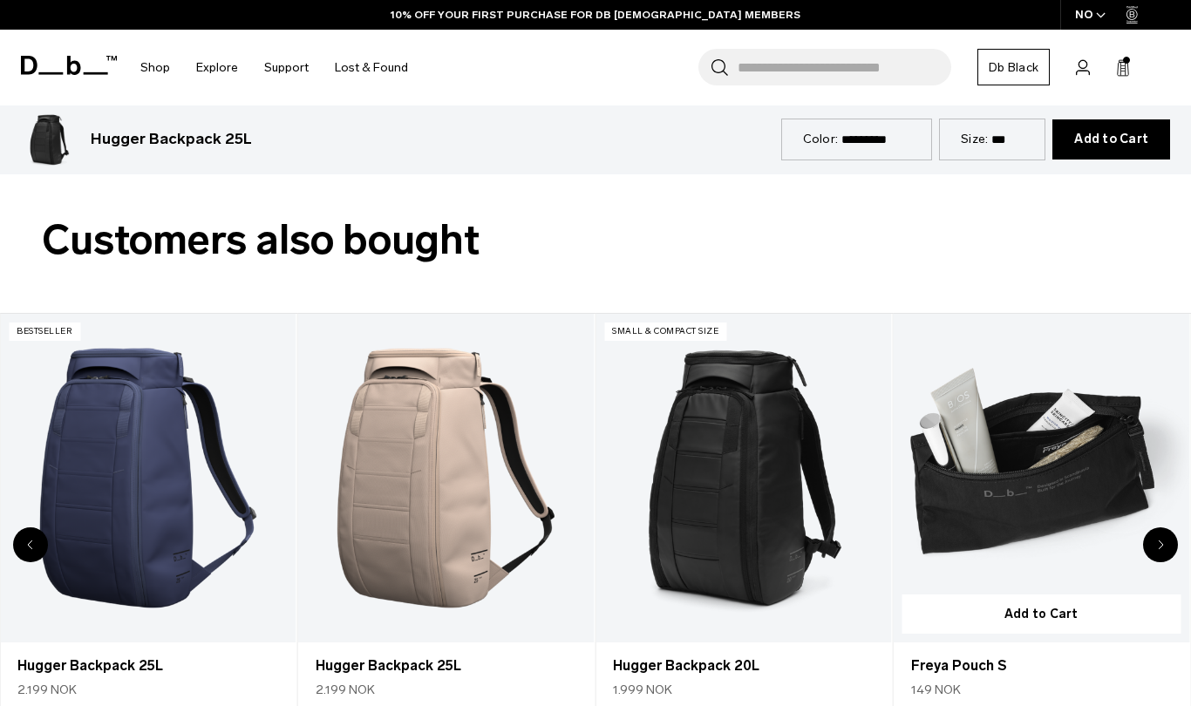
click at [1009, 520] on link "Freya Pouch S" at bounding box center [1041, 478] width 296 height 329
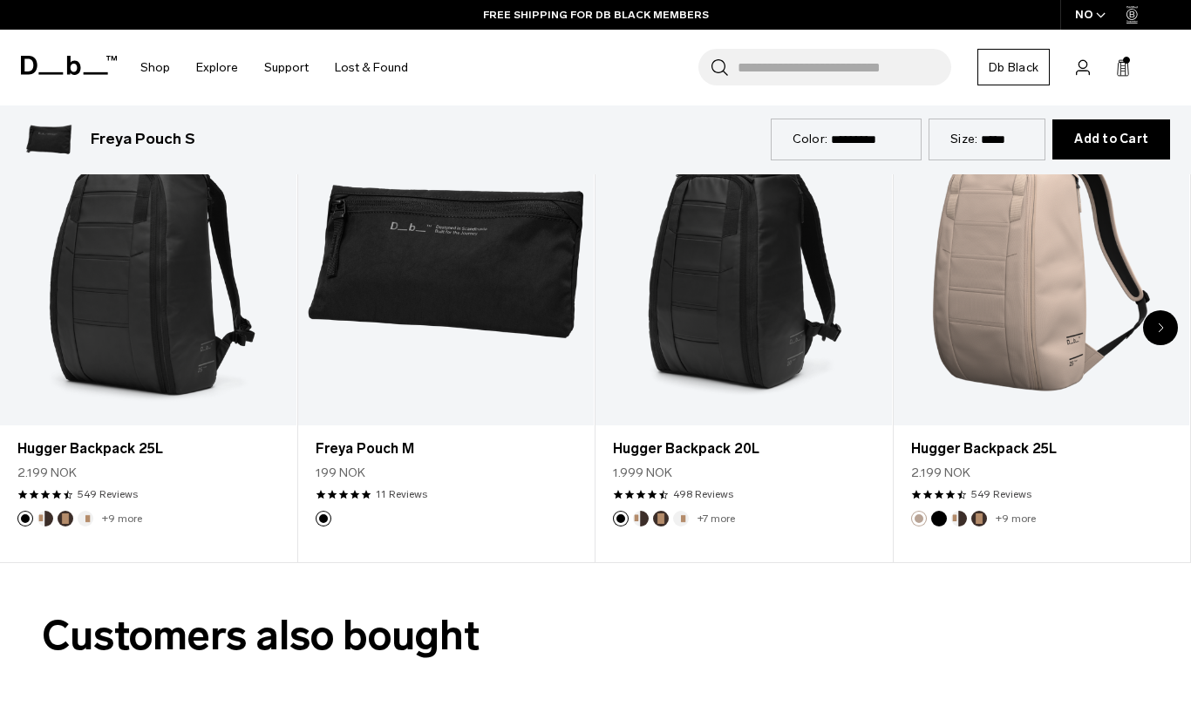
scroll to position [1512, 0]
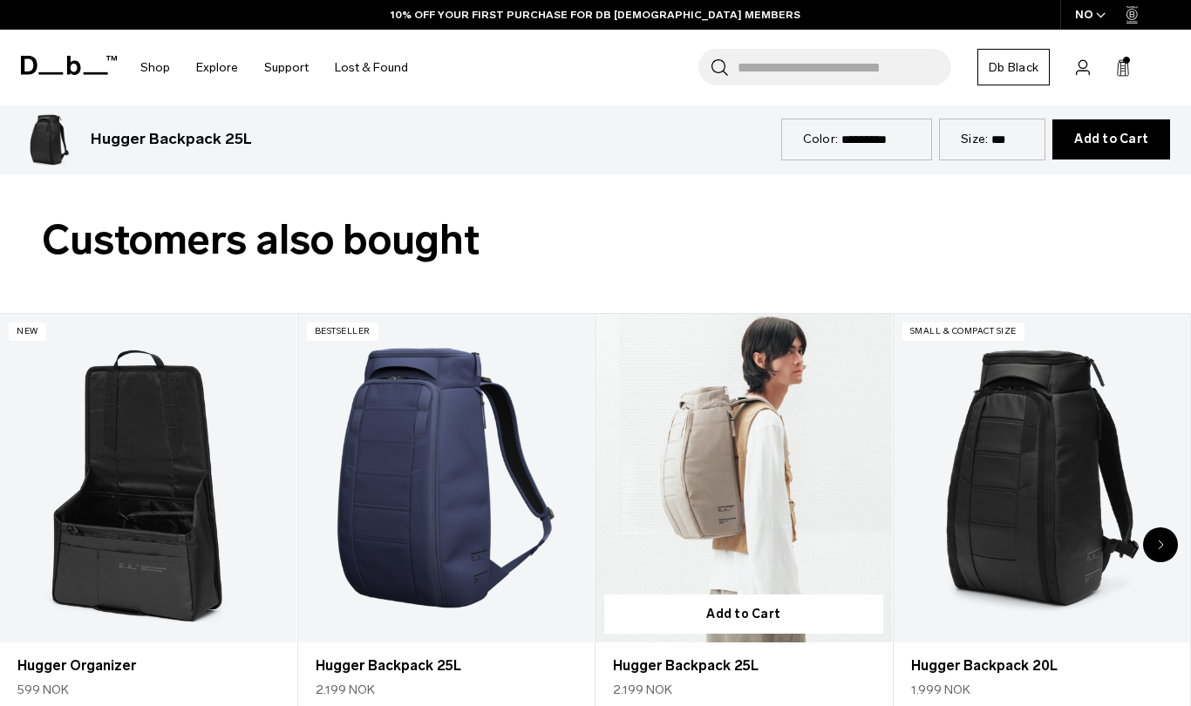
click at [716, 445] on link "Hugger Backpack 25L" at bounding box center [743, 478] width 296 height 329
